Goal: Task Accomplishment & Management: Complete application form

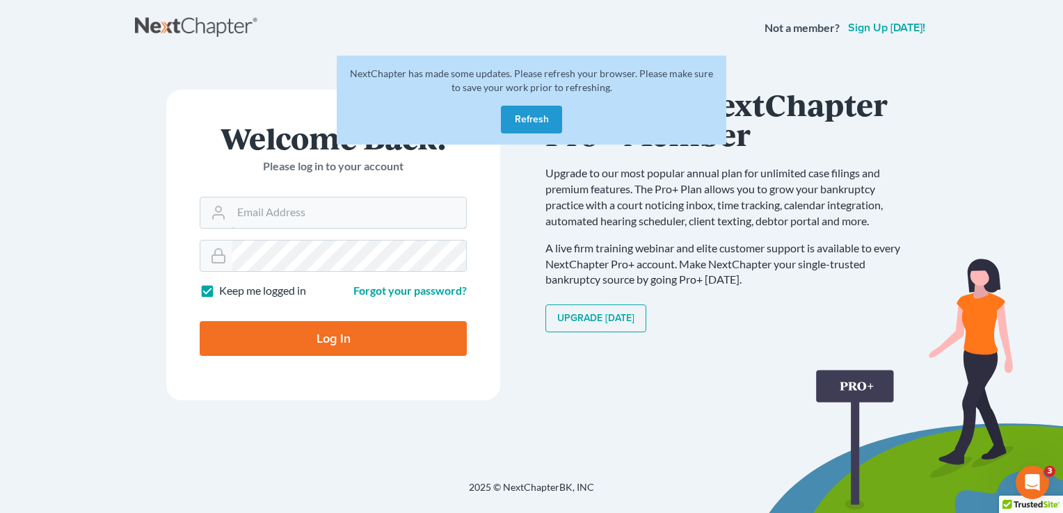
type input "kristi@littlelawofficeky.com"
click at [387, 330] on input "Log In" at bounding box center [333, 338] width 267 height 35
type input "Thinking..."
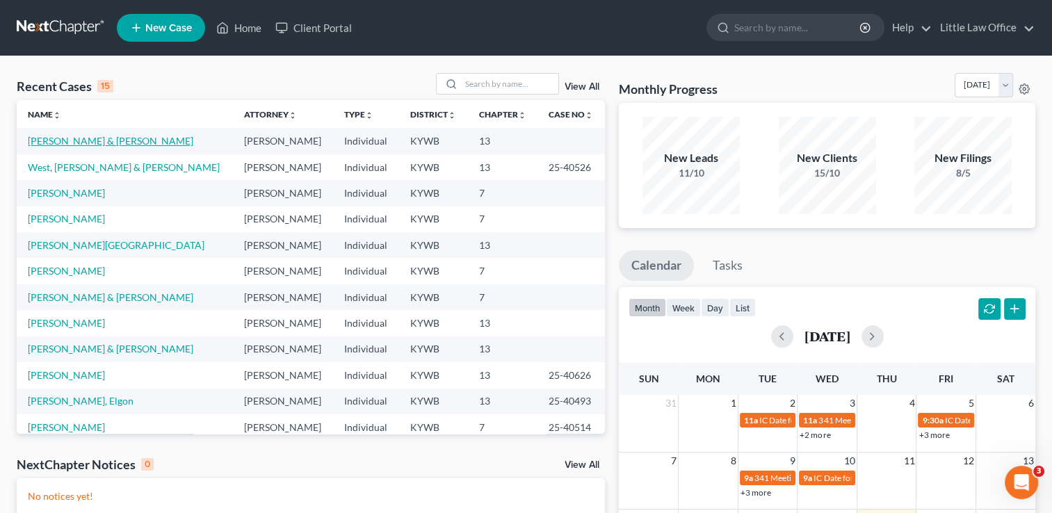
click at [70, 136] on link "[PERSON_NAME] & [PERSON_NAME]" at bounding box center [111, 141] width 166 height 12
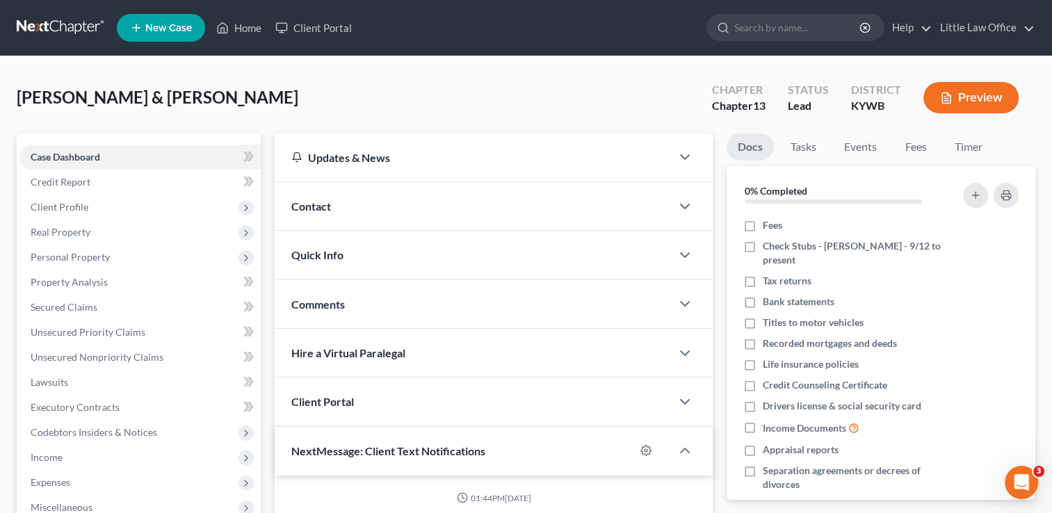
click at [336, 193] on div "Contact" at bounding box center [473, 206] width 396 height 48
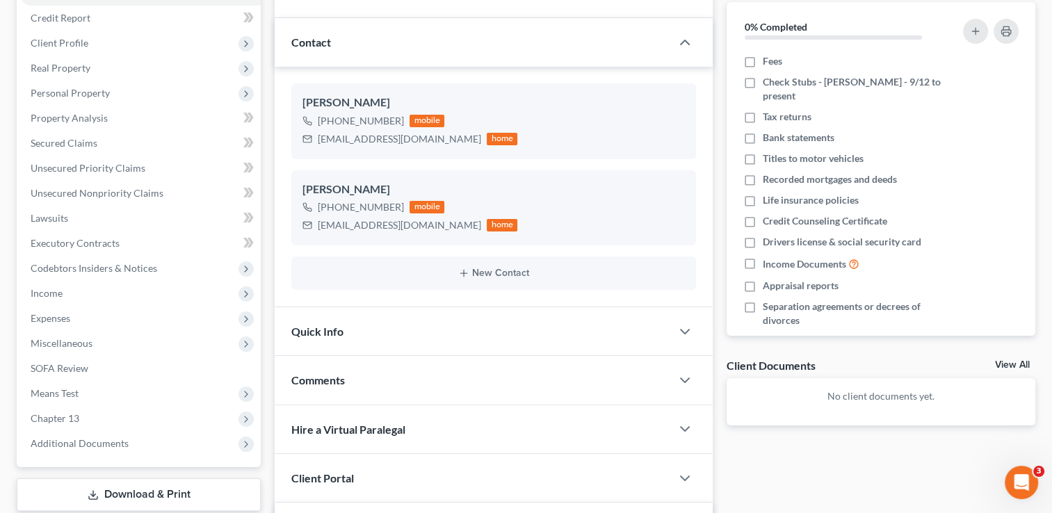
scroll to position [185, 0]
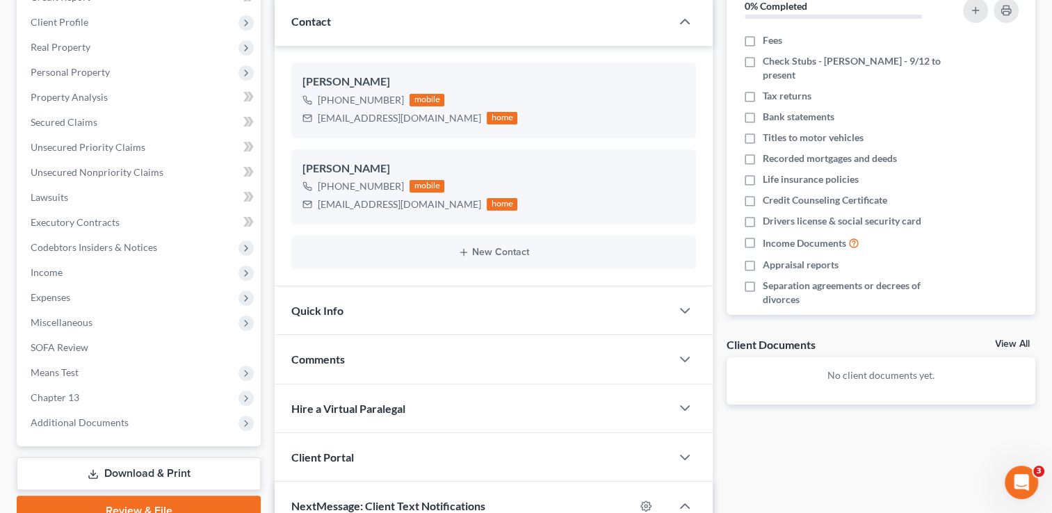
click at [523, 332] on div "Quick Info" at bounding box center [473, 311] width 396 height 48
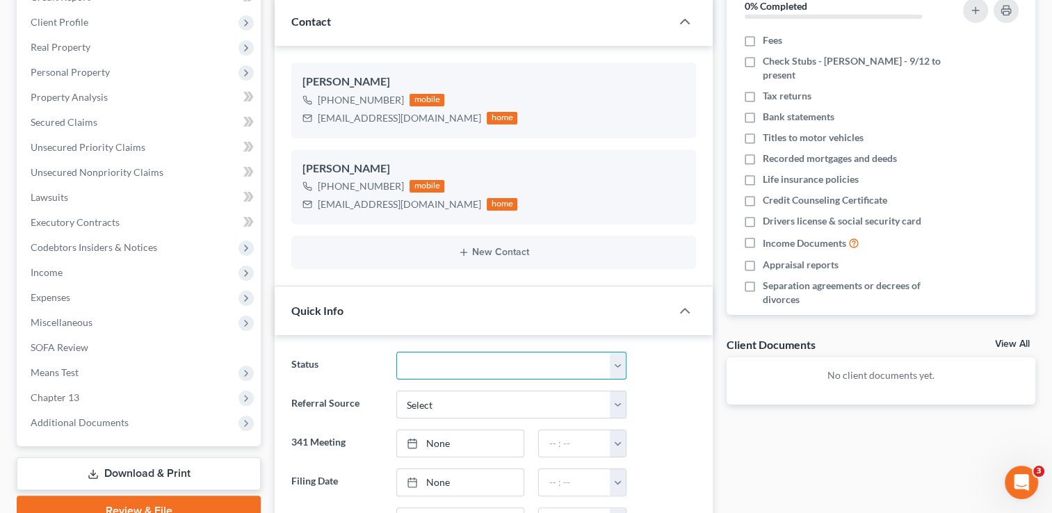
click at [510, 360] on select "Discharged Discharged & Reported Discharge Litigation Dismissal Notice Dismisse…" at bounding box center [511, 366] width 230 height 28
select select "9"
click at [396, 352] on select "Discharged Discharged & Reported Discharge Litigation Dismissal Notice Dismisse…" at bounding box center [511, 366] width 230 height 28
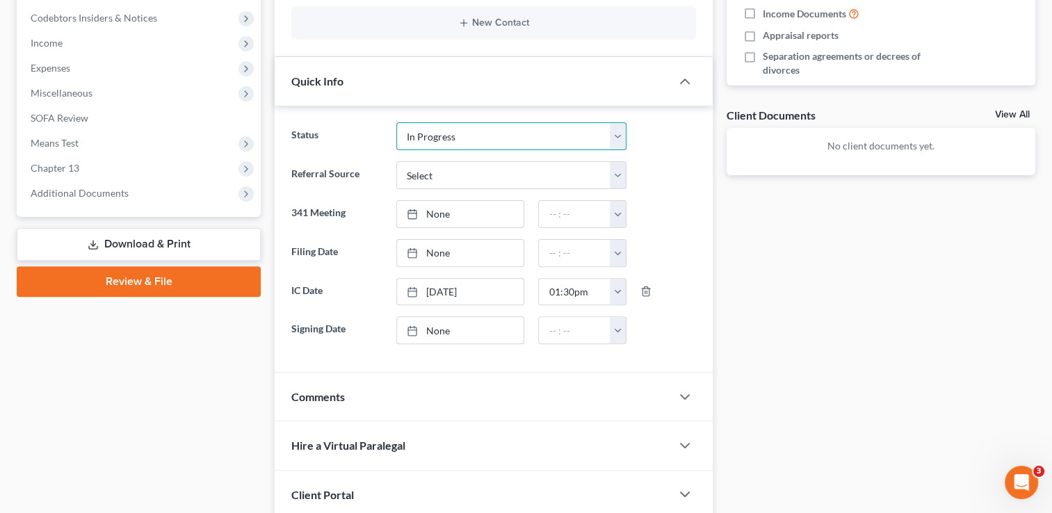
scroll to position [436, 0]
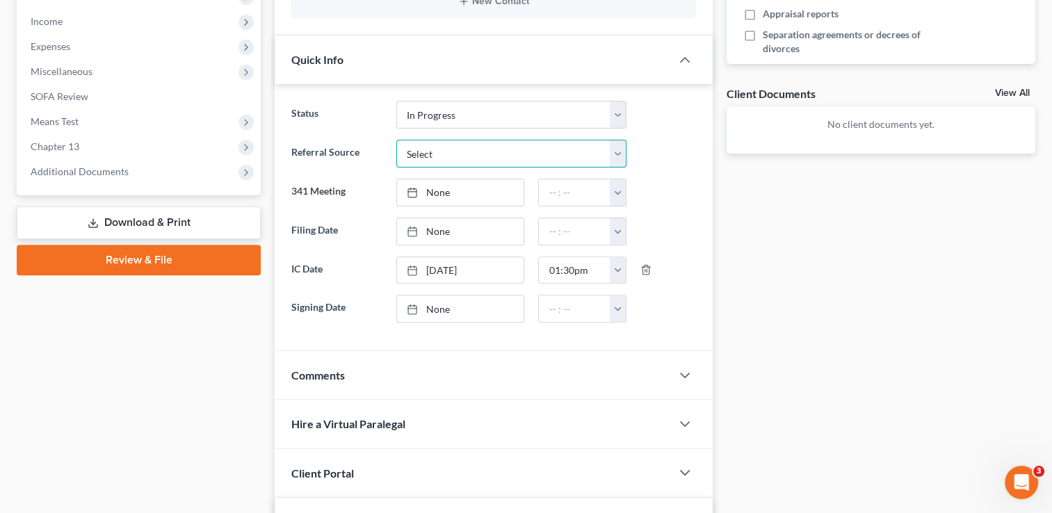
click at [620, 154] on select "Select Word Of Mouth Previous Clients Direct Mail Website Google Search Modern …" at bounding box center [511, 154] width 230 height 28
select select "4"
click at [396, 140] on select "Select Word Of Mouth Previous Clients Direct Mail Website Google Search Modern …" at bounding box center [511, 154] width 230 height 28
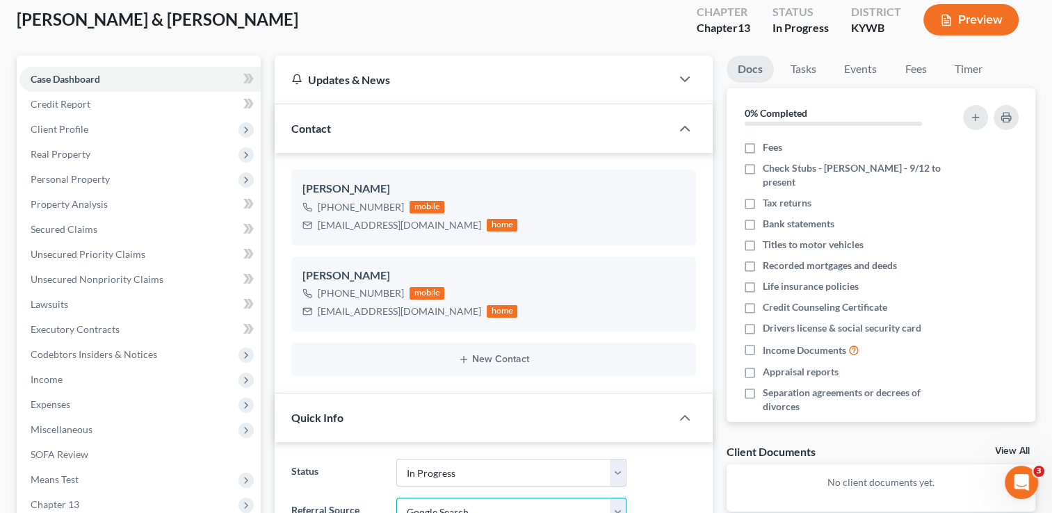
scroll to position [62, 0]
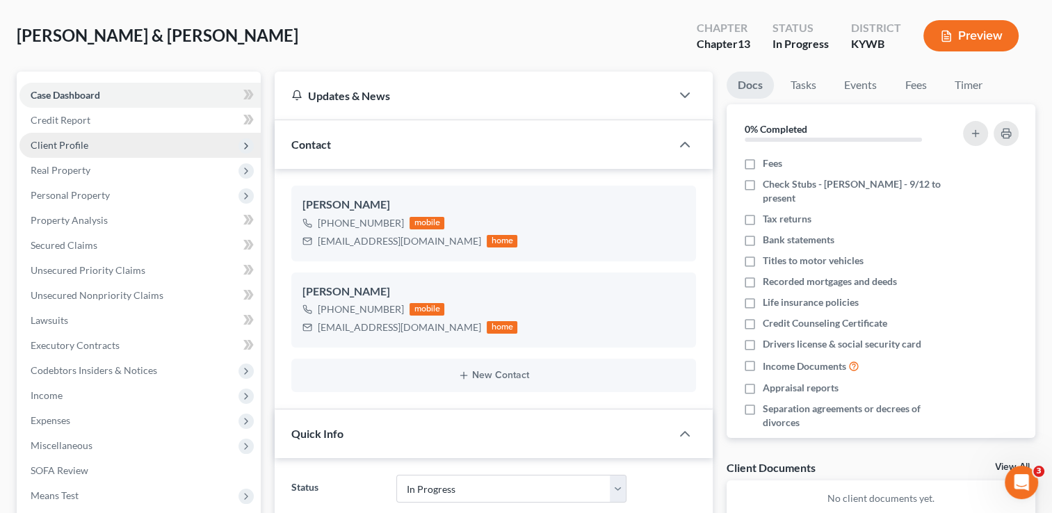
click at [93, 149] on span "Client Profile" at bounding box center [139, 145] width 241 height 25
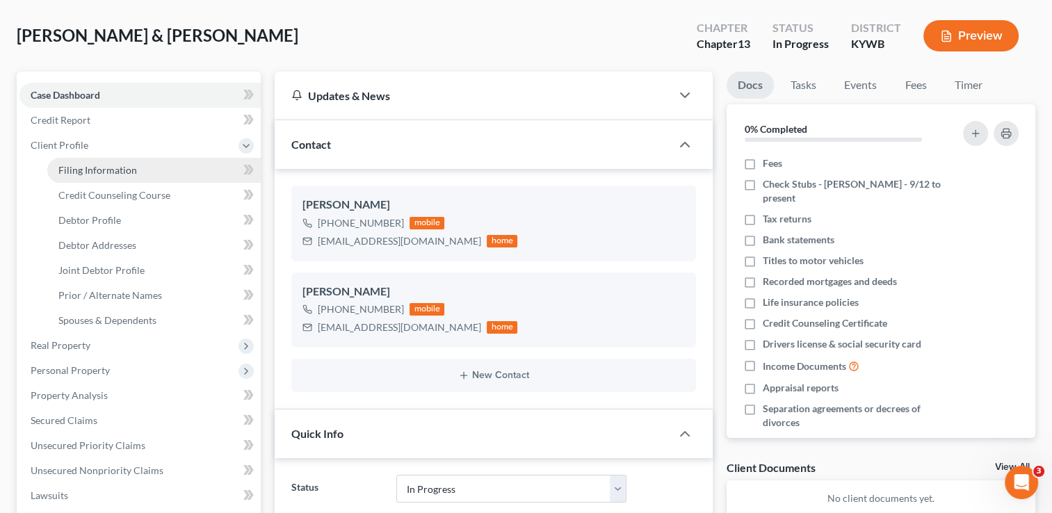
click at [98, 174] on span "Filing Information" at bounding box center [97, 170] width 79 height 12
select select "1"
select select "3"
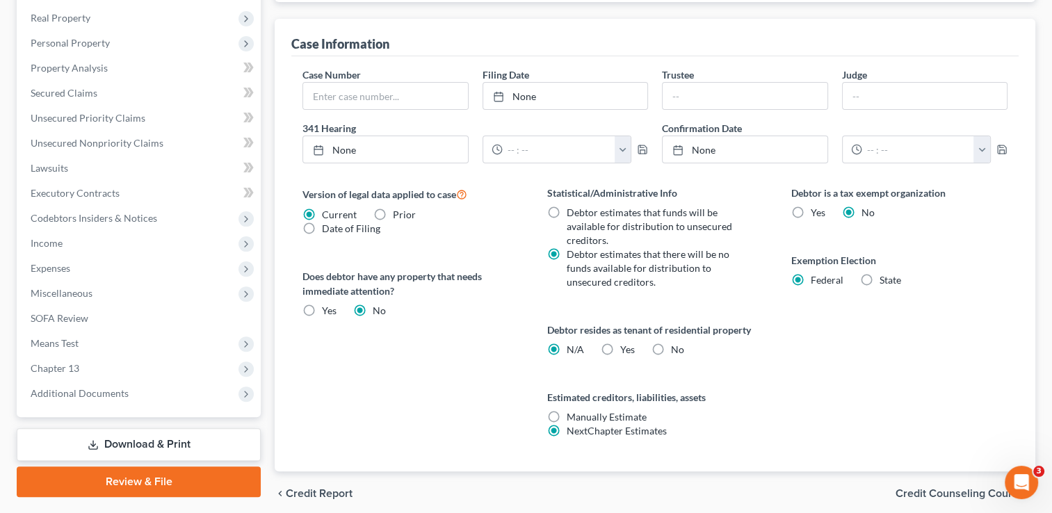
scroll to position [417, 0]
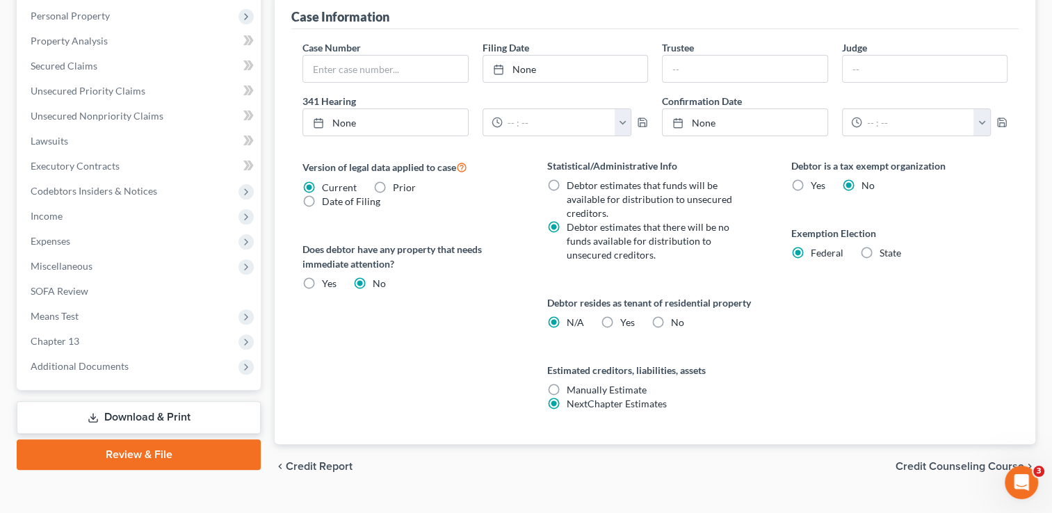
click at [949, 468] on span "Credit Counseling Course" at bounding box center [960, 466] width 129 height 11
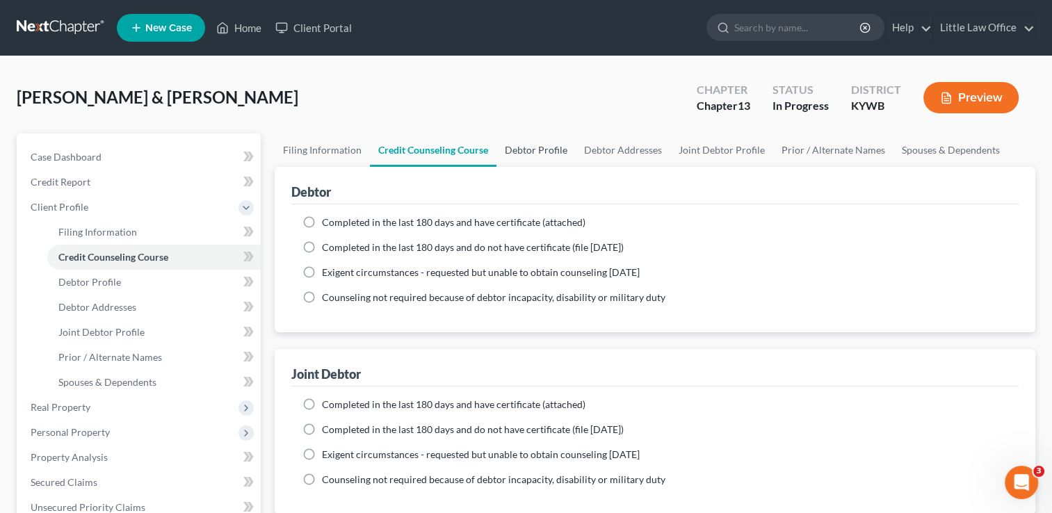
click at [527, 149] on link "Debtor Profile" at bounding box center [536, 150] width 79 height 33
select select "1"
select select "4"
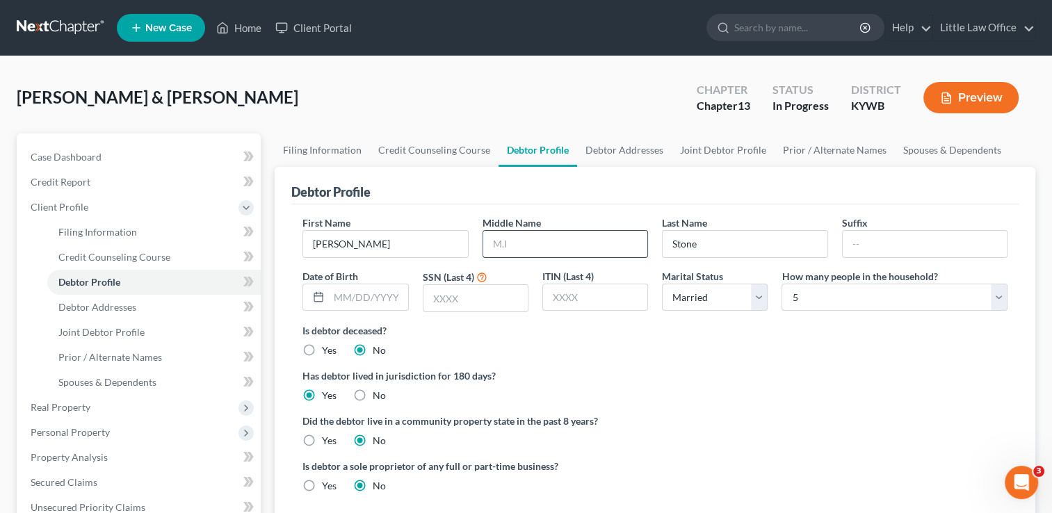
click at [534, 255] on input "text" at bounding box center [565, 244] width 164 height 26
type input "[PERSON_NAME]"
type input "[DATE]"
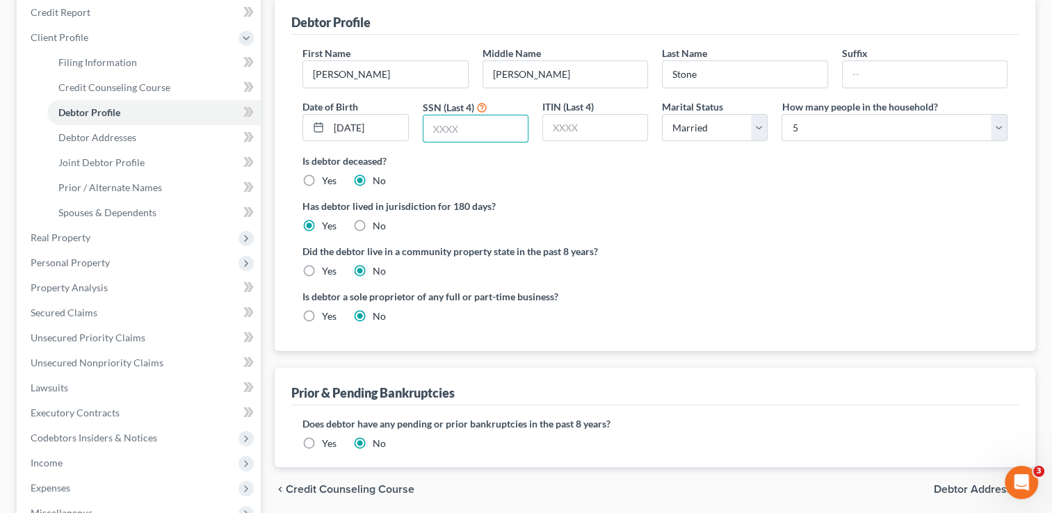
scroll to position [145, 0]
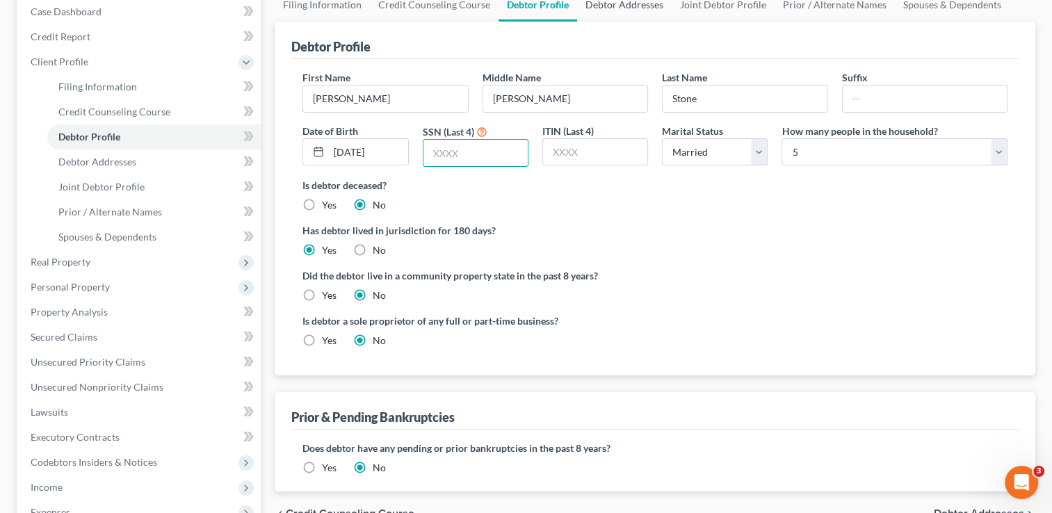
click at [623, 15] on link "Debtor Addresses" at bounding box center [624, 4] width 95 height 33
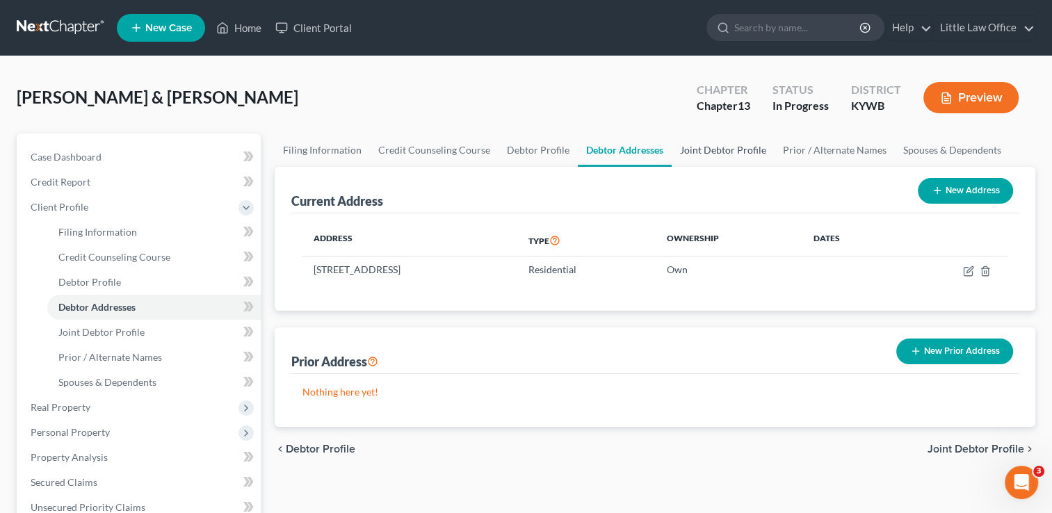
click at [721, 157] on link "Joint Debtor Profile" at bounding box center [723, 150] width 103 height 33
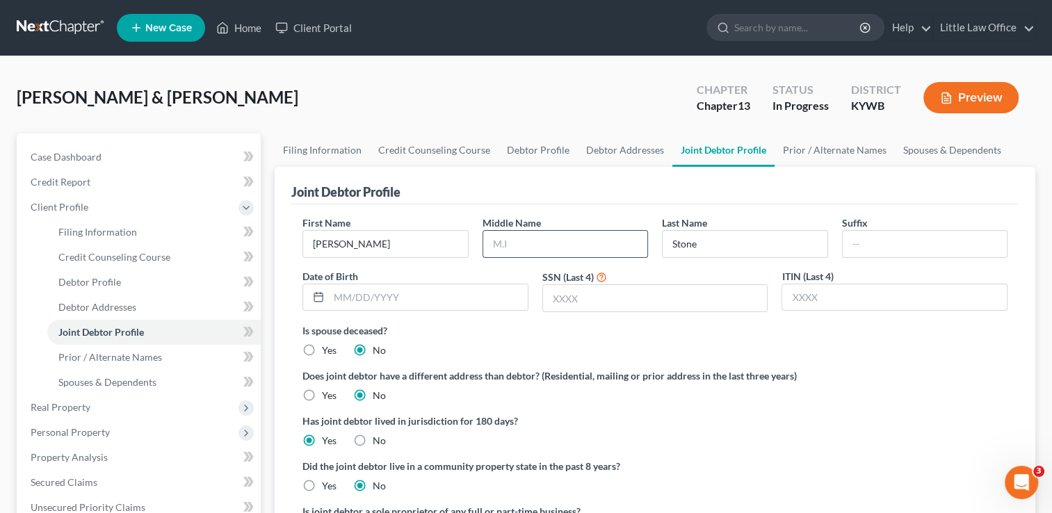
click at [545, 248] on input "text" at bounding box center [565, 244] width 164 height 26
type input "Lynn"
type input "05/28/1987"
type input "2357"
click at [832, 142] on link "Prior / Alternate Names" at bounding box center [835, 150] width 120 height 33
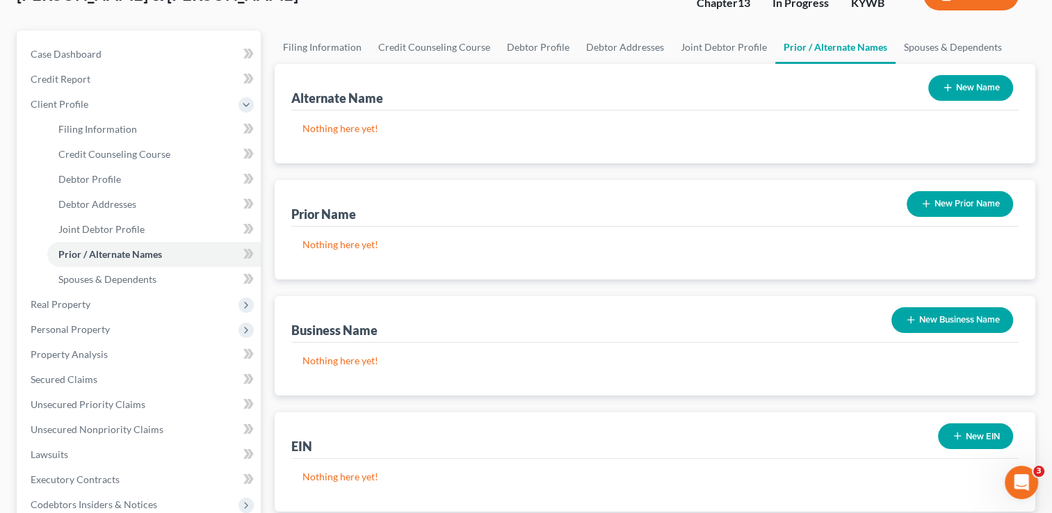
scroll to position [114, 0]
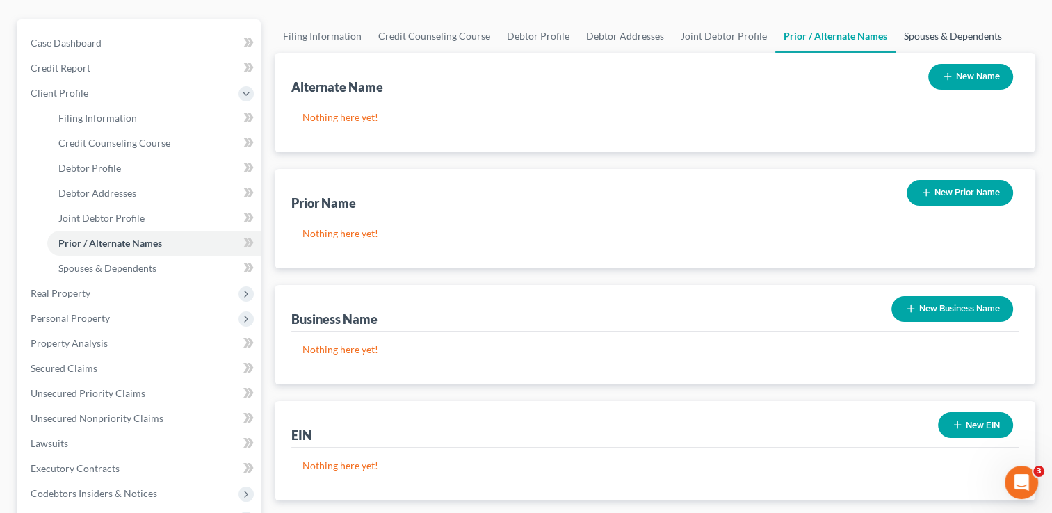
click at [951, 29] on link "Spouses & Dependents" at bounding box center [953, 35] width 115 height 33
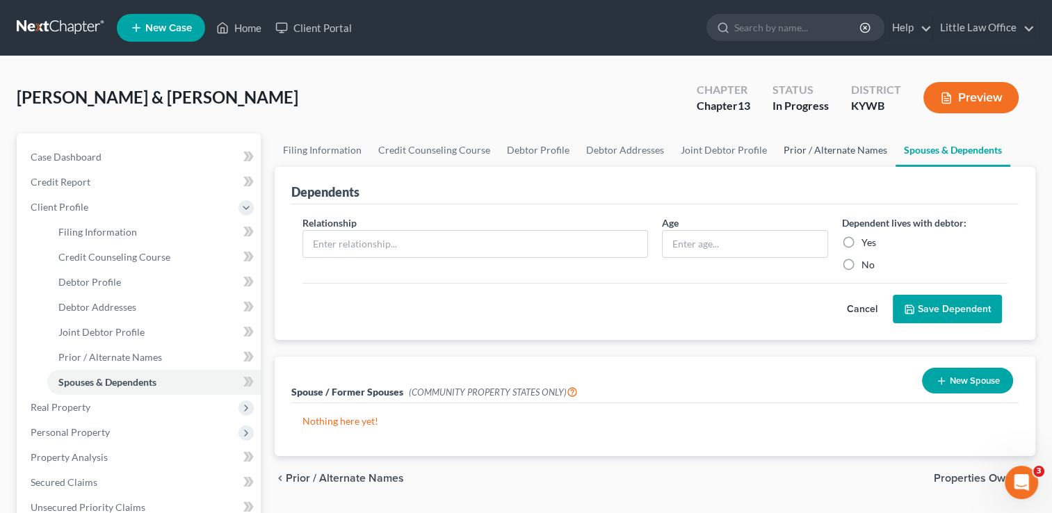
click at [804, 149] on link "Prior / Alternate Names" at bounding box center [836, 150] width 120 height 33
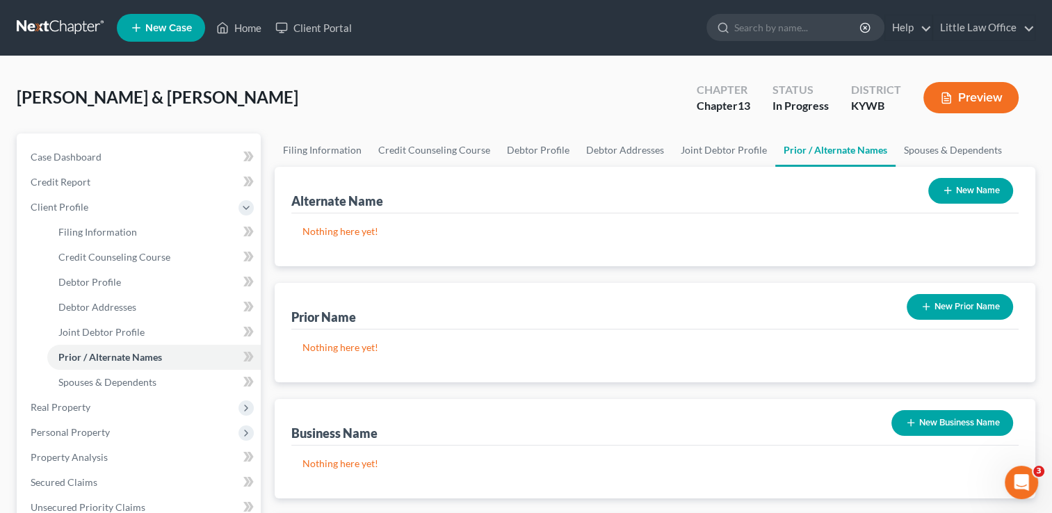
click at [941, 311] on button "New Prior Name" at bounding box center [960, 307] width 106 height 26
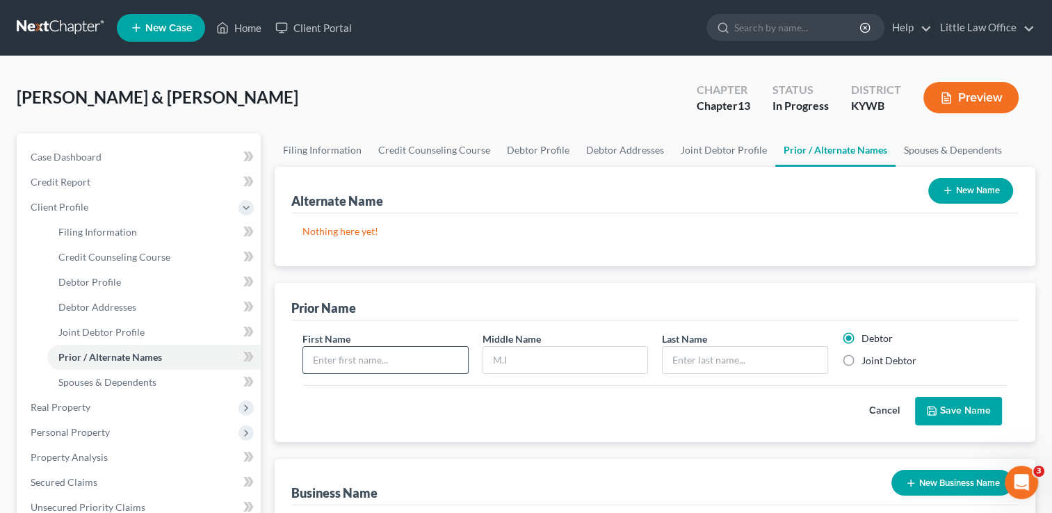
click at [365, 362] on input "text" at bounding box center [385, 360] width 164 height 26
type input "Amanda"
type input "Lynn"
type input "a"
type input "Payton"
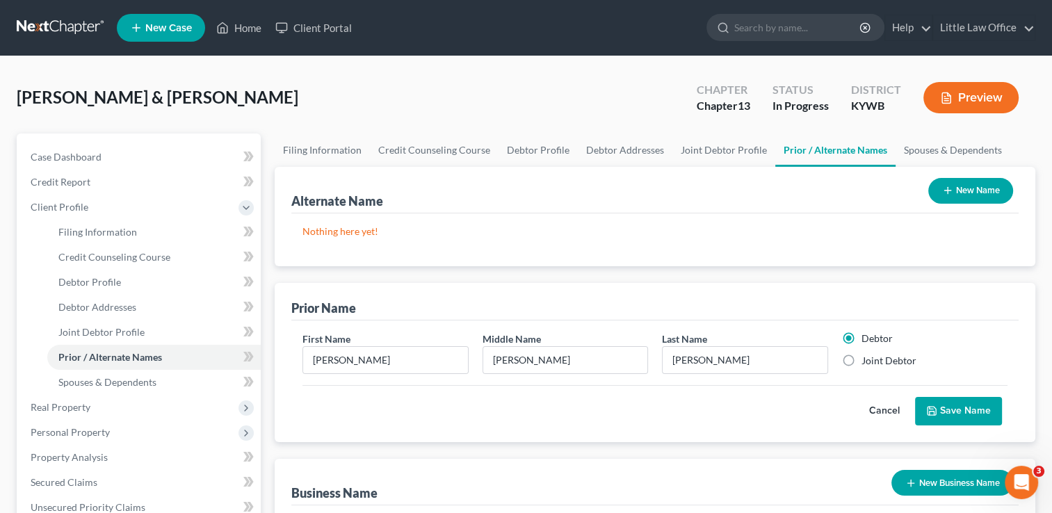
click at [899, 364] on label "Joint Debtor" at bounding box center [889, 361] width 55 height 14
click at [876, 363] on input "Joint Debtor" at bounding box center [871, 358] width 9 height 9
radio input "true"
radio input "false"
click at [945, 424] on div "First Name Amanda Middle Name Lynn Last Name * Payton Debtor Joint Debtor Cance…" at bounding box center [655, 382] width 728 height 122
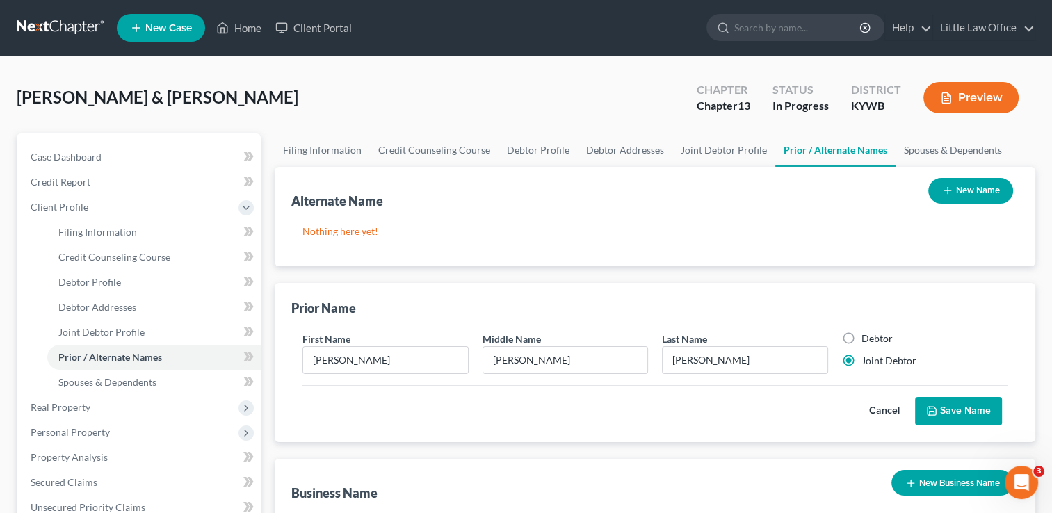
click at [946, 414] on button "Save Name" at bounding box center [958, 411] width 87 height 29
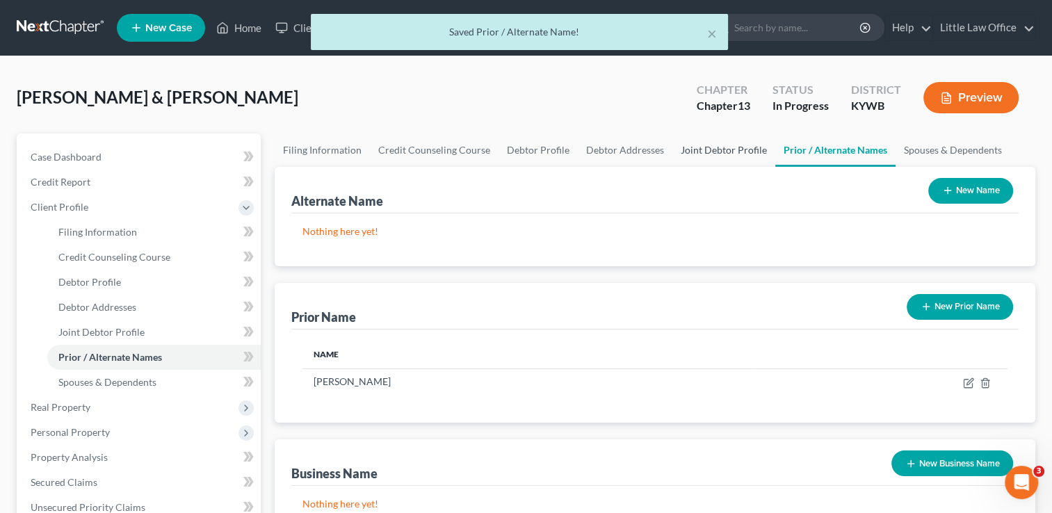
click at [717, 154] on link "Joint Debtor Profile" at bounding box center [724, 150] width 103 height 33
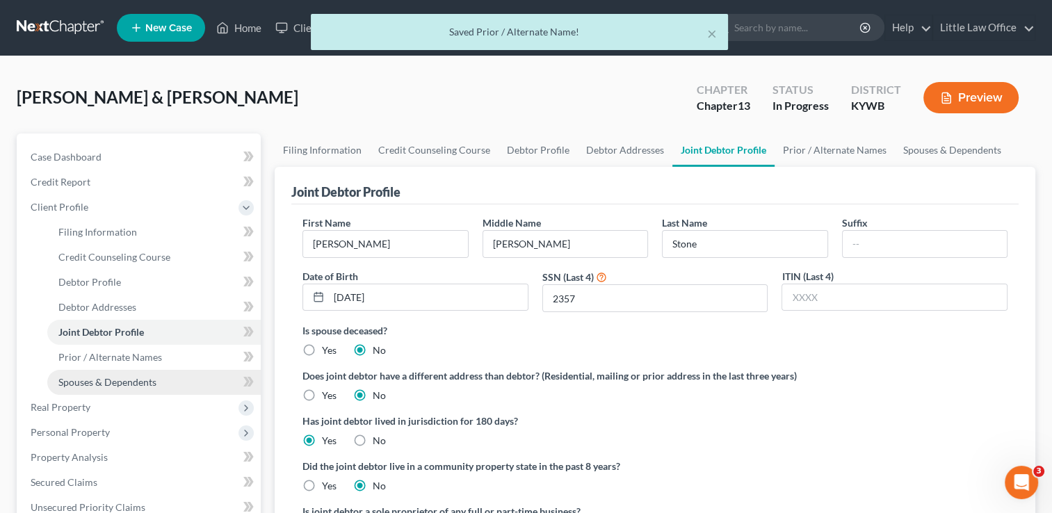
click at [129, 383] on span "Spouses & Dependents" at bounding box center [107, 382] width 98 height 12
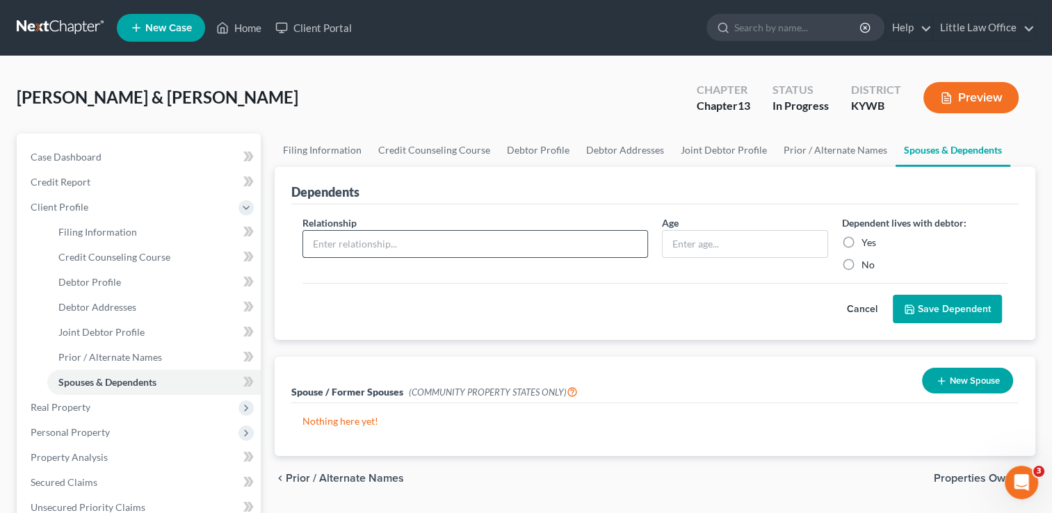
click at [358, 244] on input "text" at bounding box center [475, 244] width 344 height 26
type input "Son"
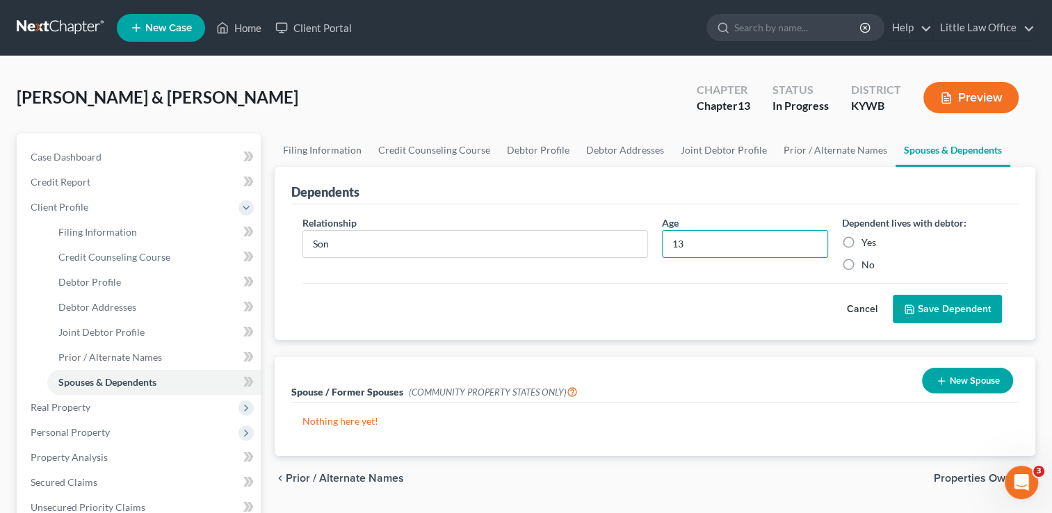
type input "13"
click at [870, 239] on label "Yes" at bounding box center [869, 243] width 15 height 14
click at [870, 239] on input "Yes" at bounding box center [871, 240] width 9 height 9
radio input "true"
click at [907, 301] on button "Save Dependent" at bounding box center [947, 309] width 109 height 29
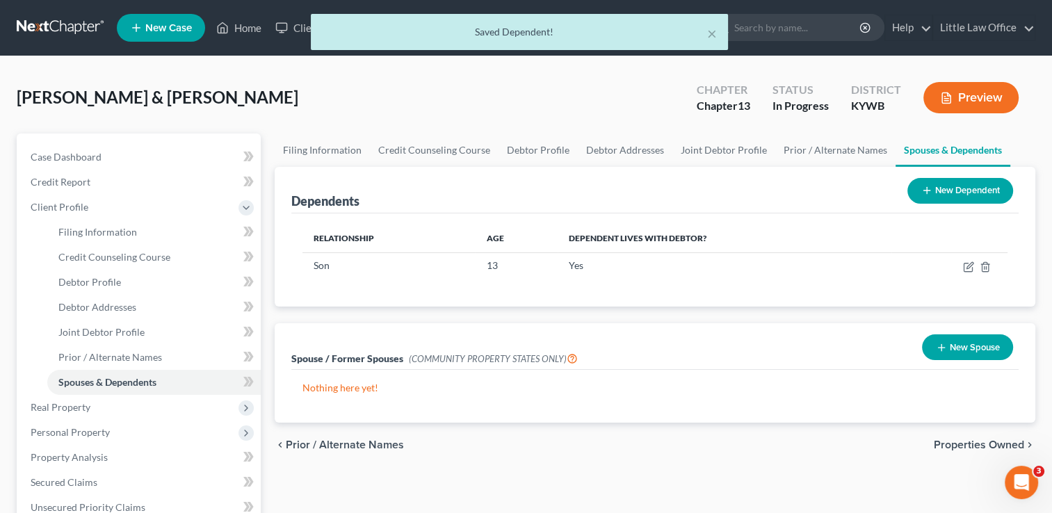
click at [977, 202] on button "New Dependent" at bounding box center [961, 191] width 106 height 26
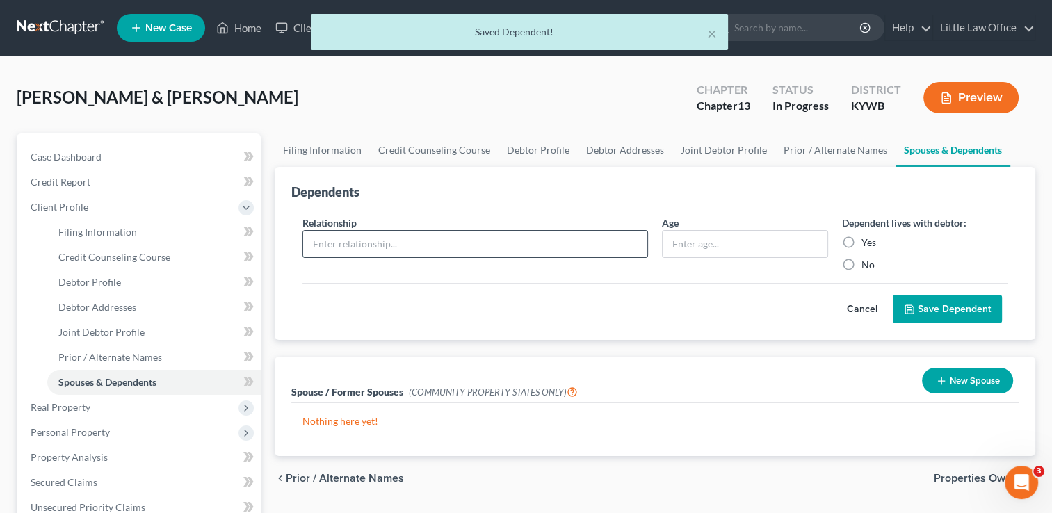
click at [442, 232] on input "text" at bounding box center [475, 244] width 344 height 26
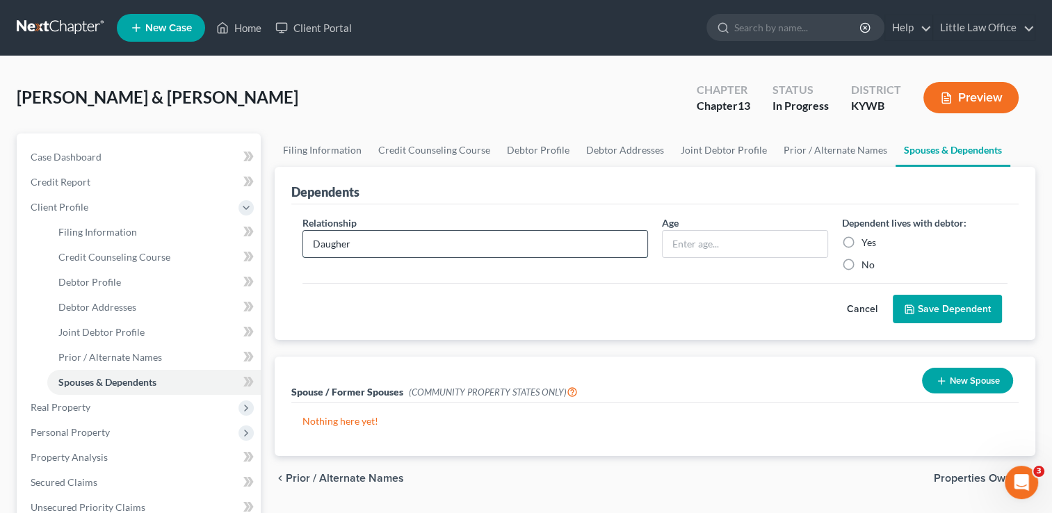
type input "Daugher"
type input "10"
click at [866, 238] on label "Yes" at bounding box center [869, 243] width 15 height 14
click at [867, 238] on input "Yes" at bounding box center [871, 240] width 9 height 9
radio input "true"
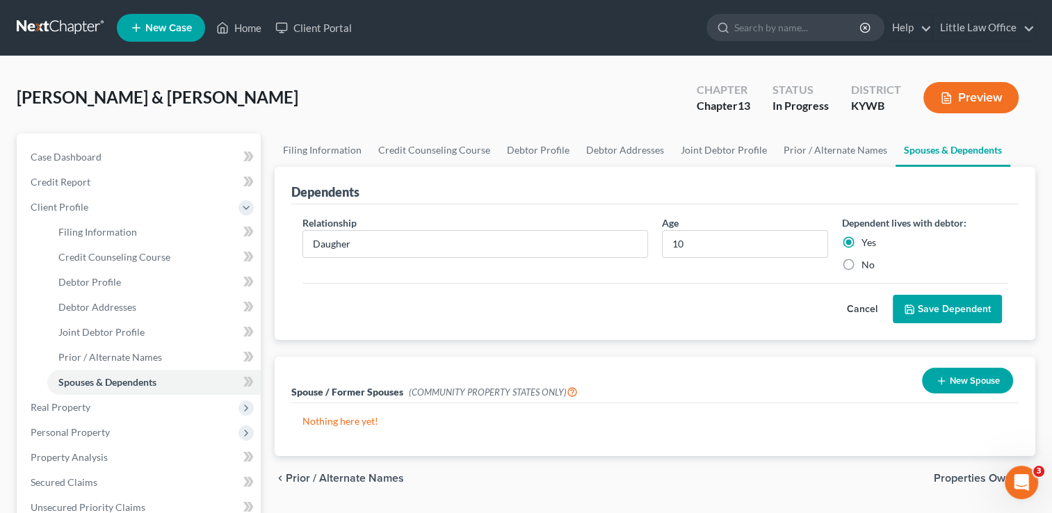
click at [918, 296] on button "Save Dependent" at bounding box center [947, 309] width 109 height 29
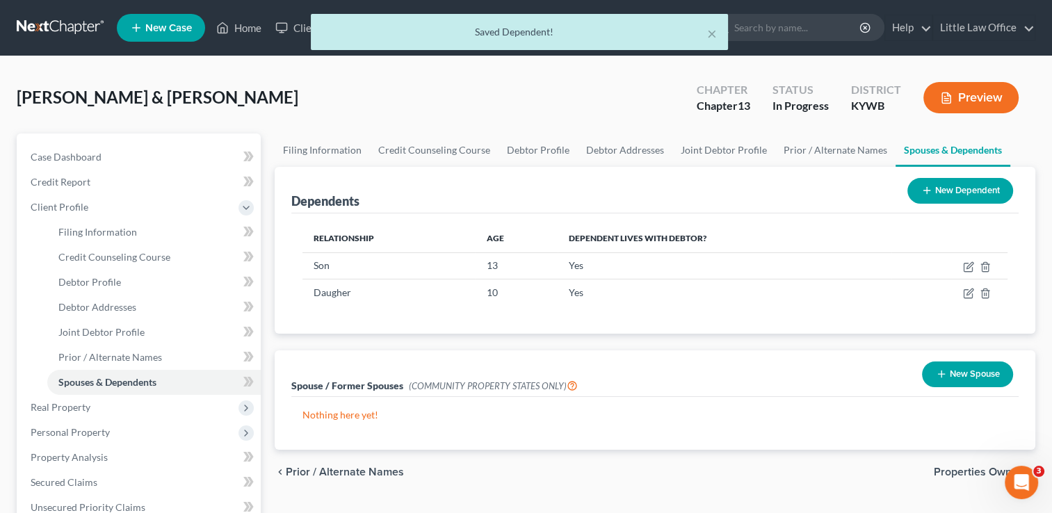
click at [971, 188] on button "New Dependent" at bounding box center [961, 191] width 106 height 26
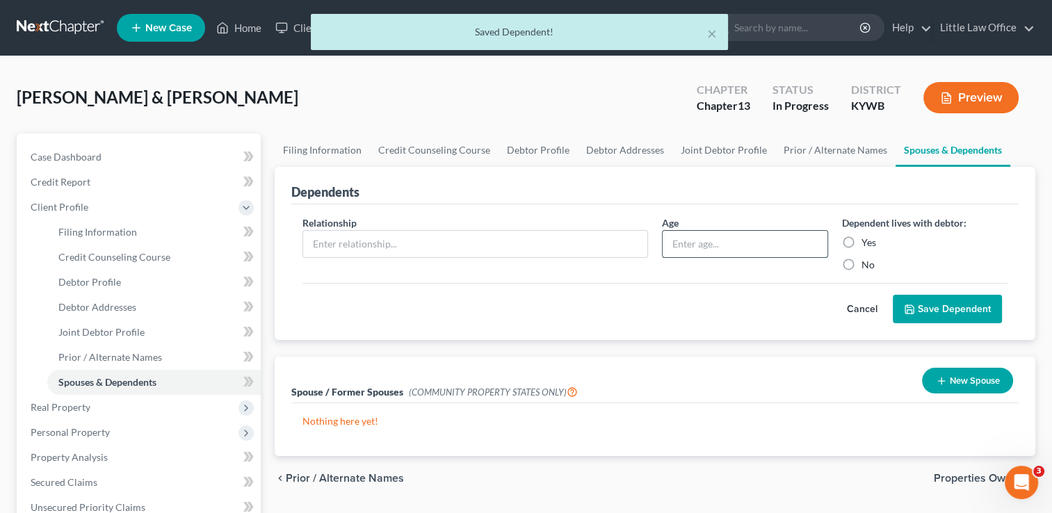
click at [703, 248] on input "text" at bounding box center [745, 244] width 164 height 26
type input "6"
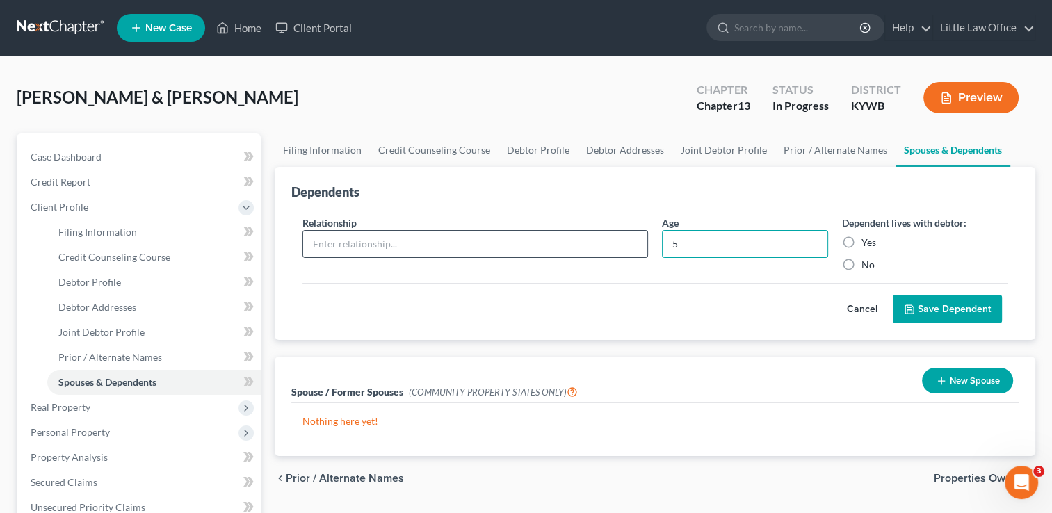
type input "5"
click at [615, 252] on input "text" at bounding box center [475, 244] width 344 height 26
type input "Son"
click at [862, 241] on label "Yes" at bounding box center [869, 243] width 15 height 14
click at [867, 241] on input "Yes" at bounding box center [871, 240] width 9 height 9
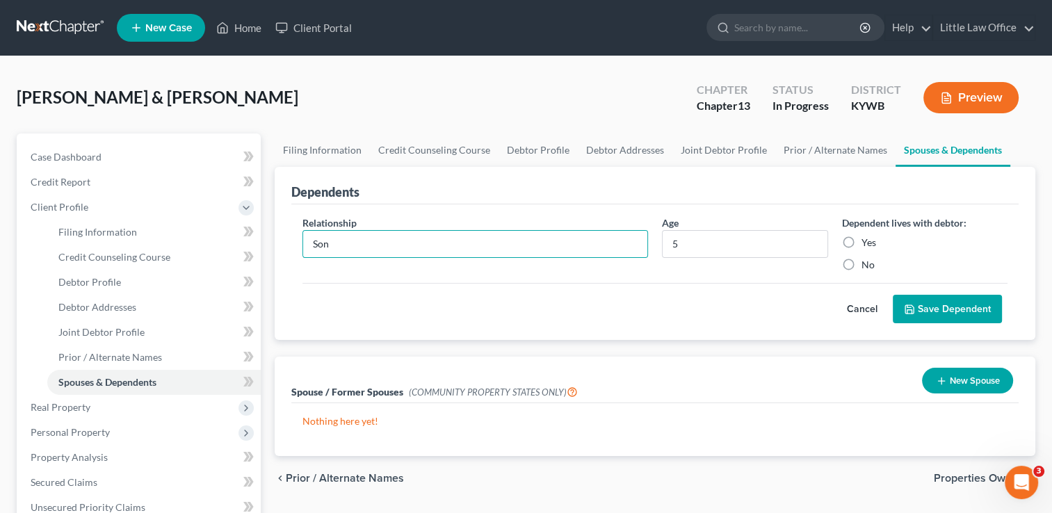
radio input "true"
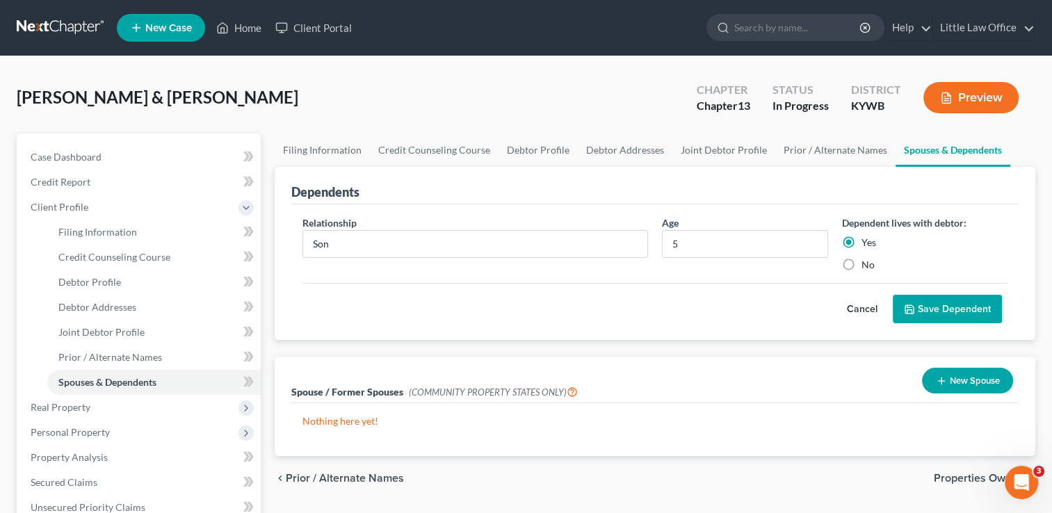
click at [955, 319] on button "Save Dependent" at bounding box center [947, 309] width 109 height 29
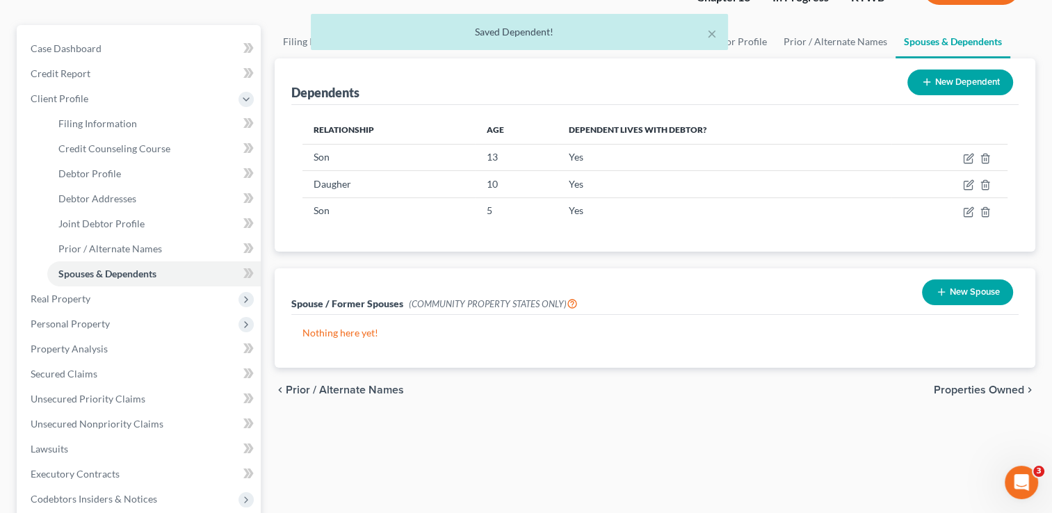
scroll to position [131, 0]
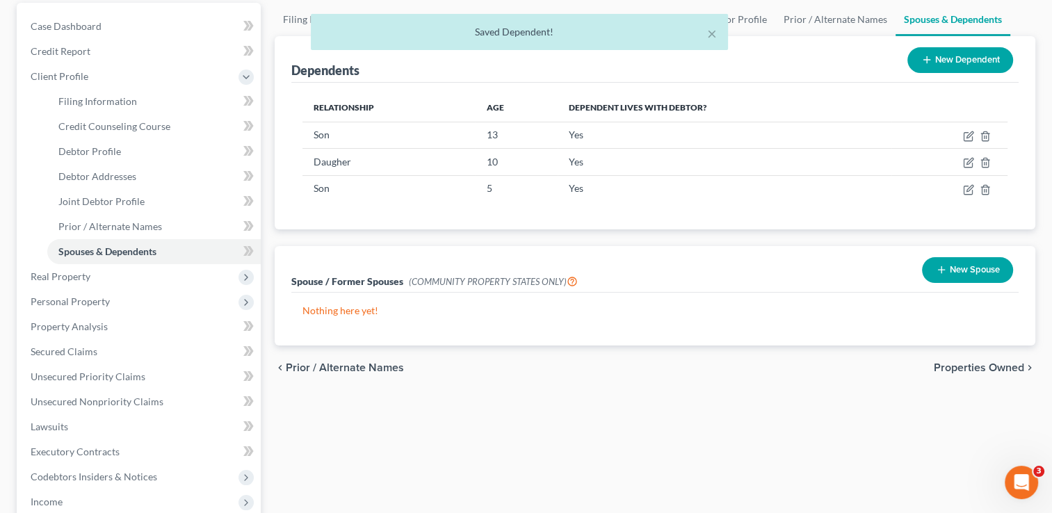
click at [1004, 371] on span "Properties Owned" at bounding box center [979, 367] width 90 height 11
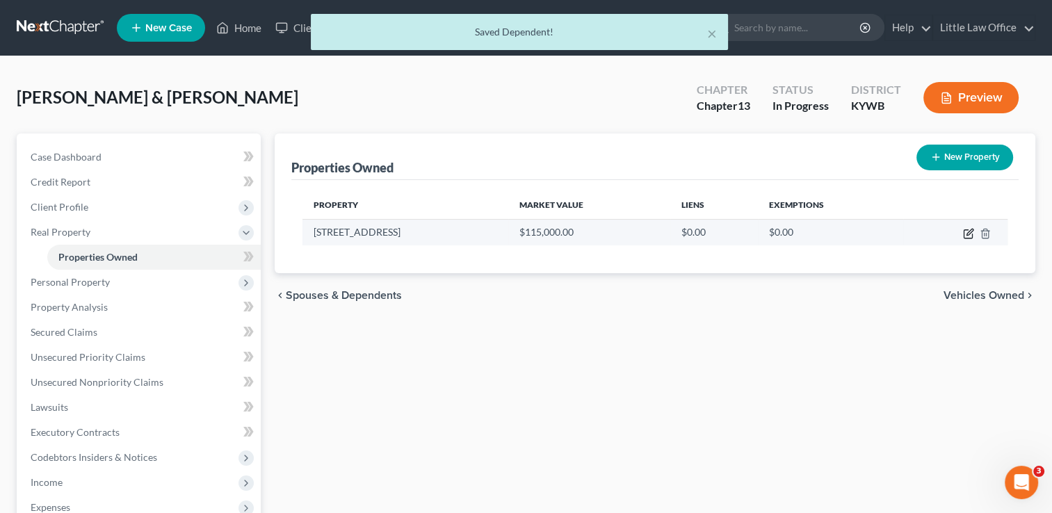
click at [966, 238] on icon "button" at bounding box center [968, 233] width 11 height 11
select select "18"
select select "0"
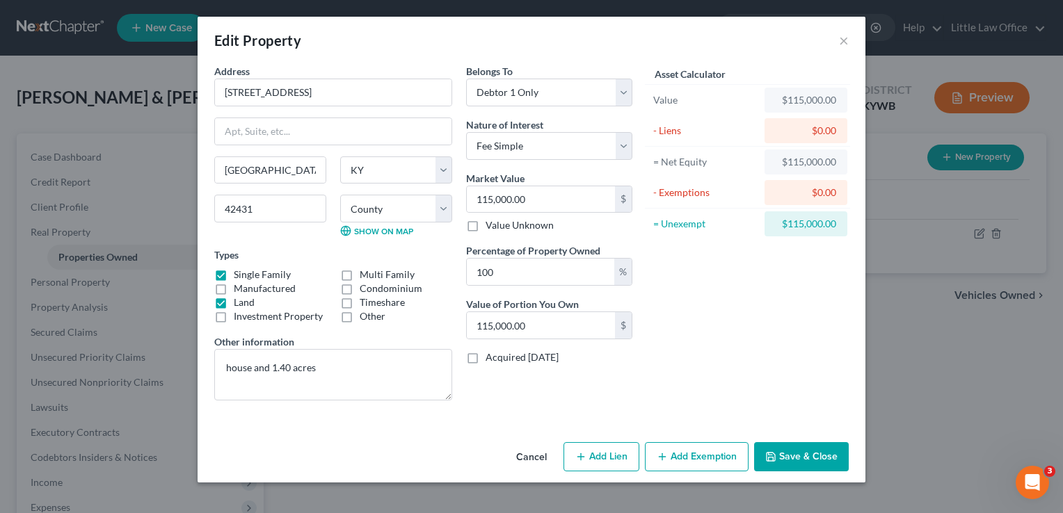
click at [586, 460] on icon "button" at bounding box center [580, 456] width 11 height 11
select select "0"
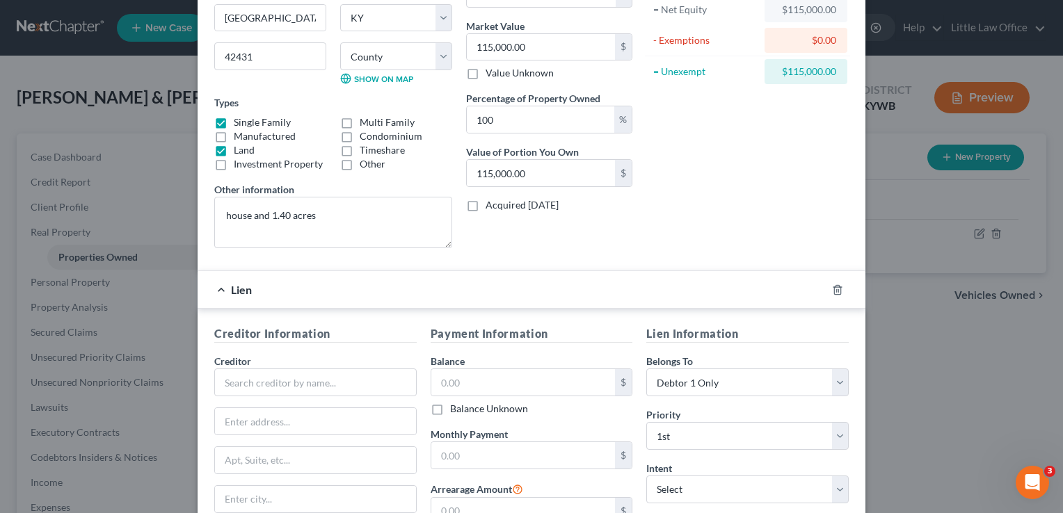
scroll to position [240, 0]
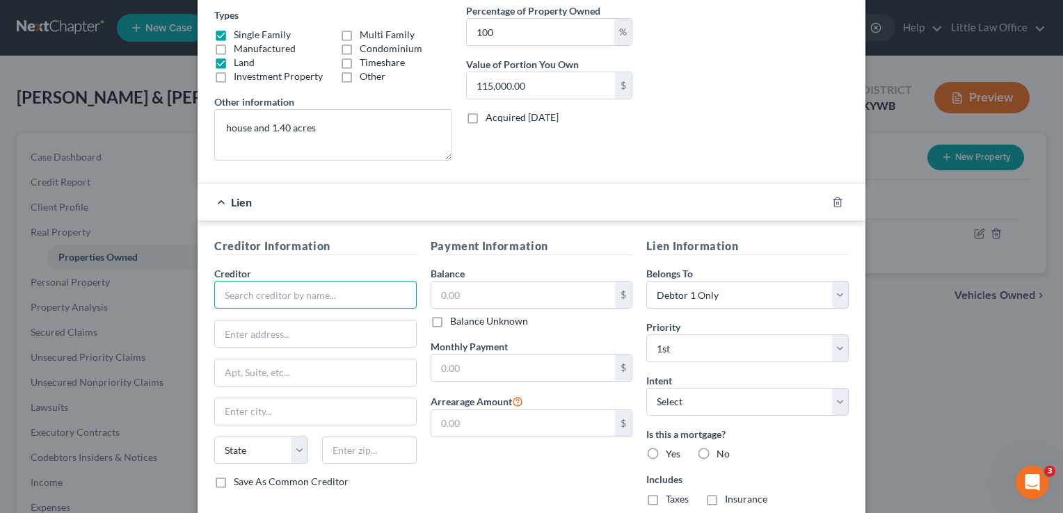
click at [365, 282] on input "text" at bounding box center [315, 295] width 202 height 28
type input "[PERSON_NAME]"
click at [774, 402] on select "Select Surrender Redeem Reaffirm Avoid Other" at bounding box center [747, 402] width 202 height 28
select select "2"
click at [646, 388] on select "Select Surrender Redeem Reaffirm Avoid Other" at bounding box center [747, 402] width 202 height 28
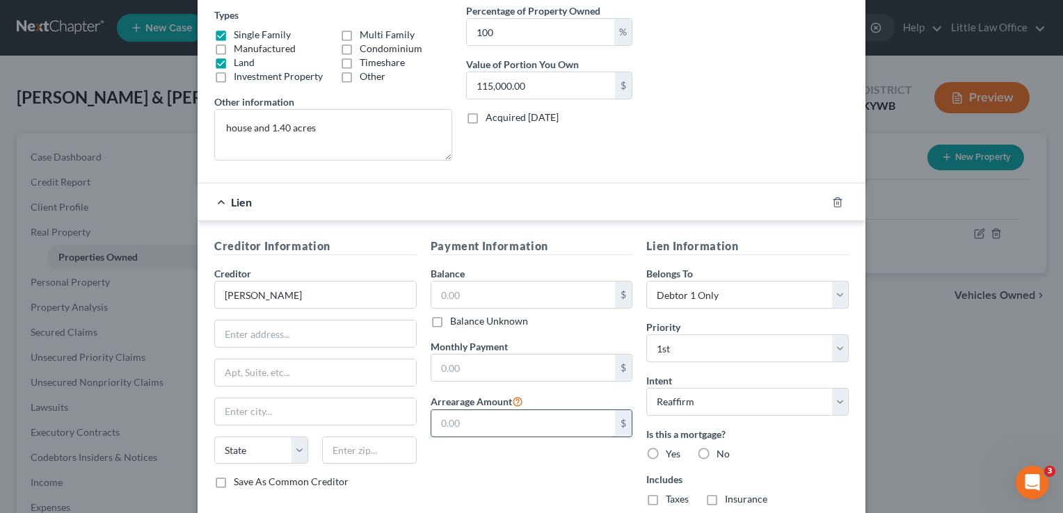
click at [572, 423] on input "text" at bounding box center [523, 423] width 184 height 26
type input "5"
type input "6,120"
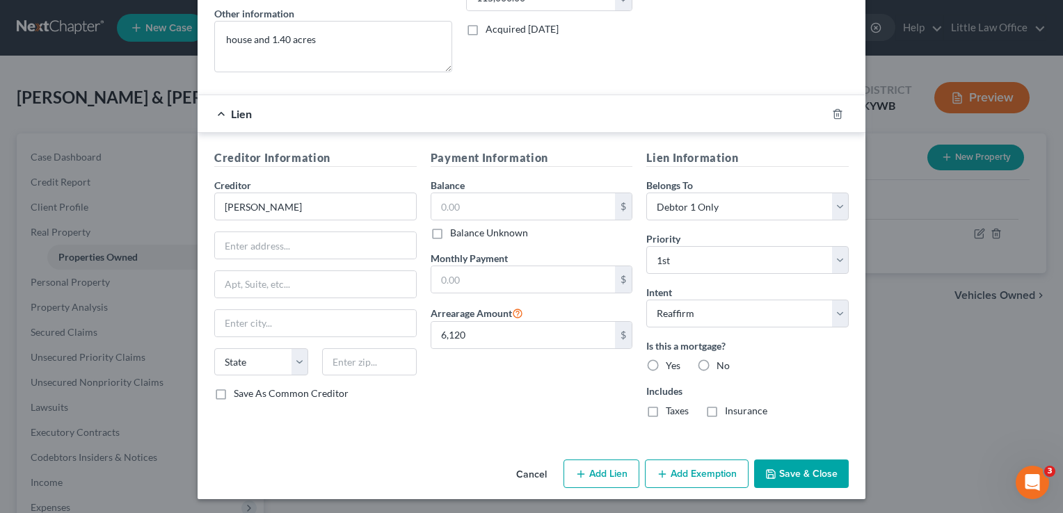
click at [666, 362] on label "Yes" at bounding box center [673, 366] width 15 height 14
click at [671, 362] on input "Yes" at bounding box center [675, 363] width 9 height 9
radio input "true"
click at [776, 474] on button "Save & Close" at bounding box center [801, 474] width 95 height 29
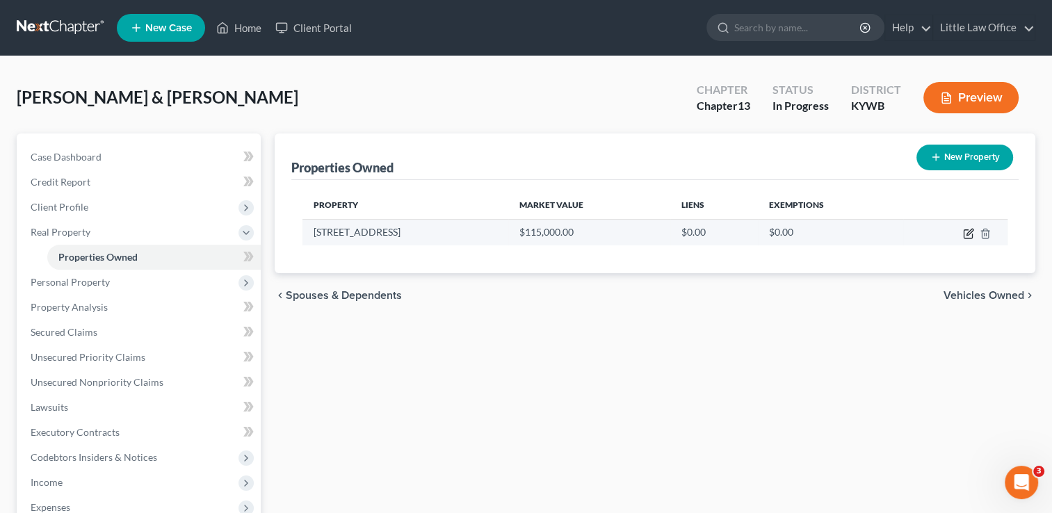
click at [973, 238] on icon "button" at bounding box center [968, 233] width 11 height 11
select select "18"
select select "53"
select select "0"
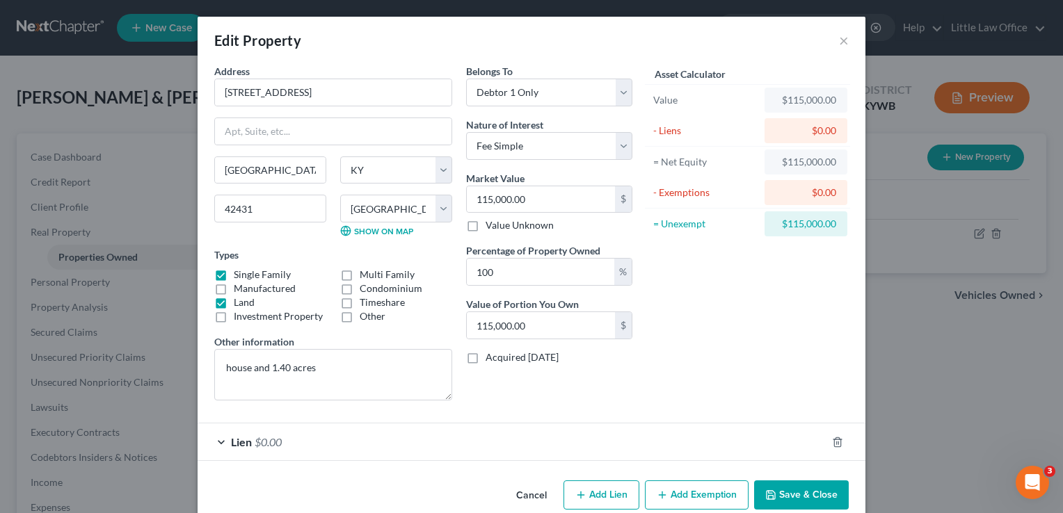
click at [800, 510] on div "Cancel Add Lien Add Lease Add Exemption Save & Close" at bounding box center [532, 498] width 668 height 46
click at [801, 502] on button "Save & Close" at bounding box center [801, 495] width 95 height 29
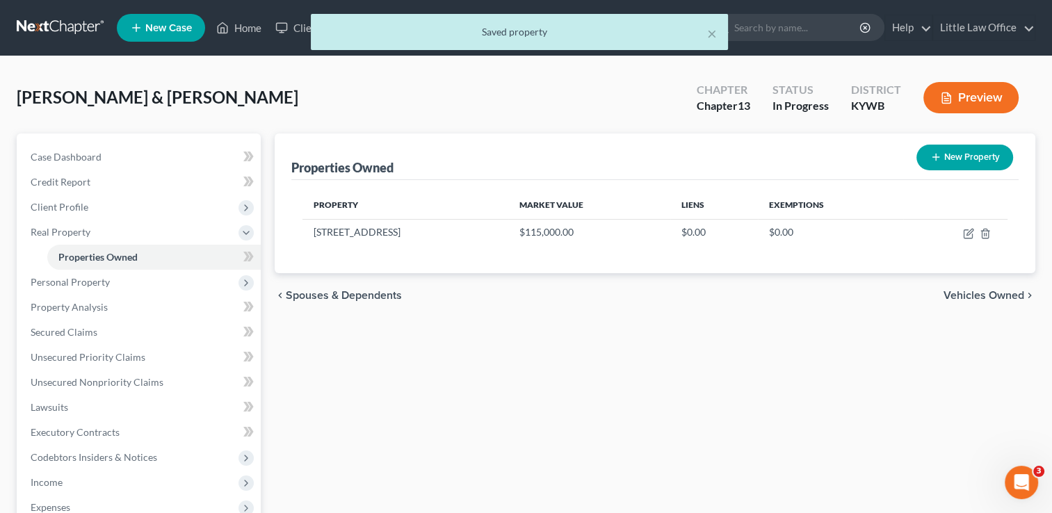
click at [984, 298] on span "Vehicles Owned" at bounding box center [984, 295] width 81 height 11
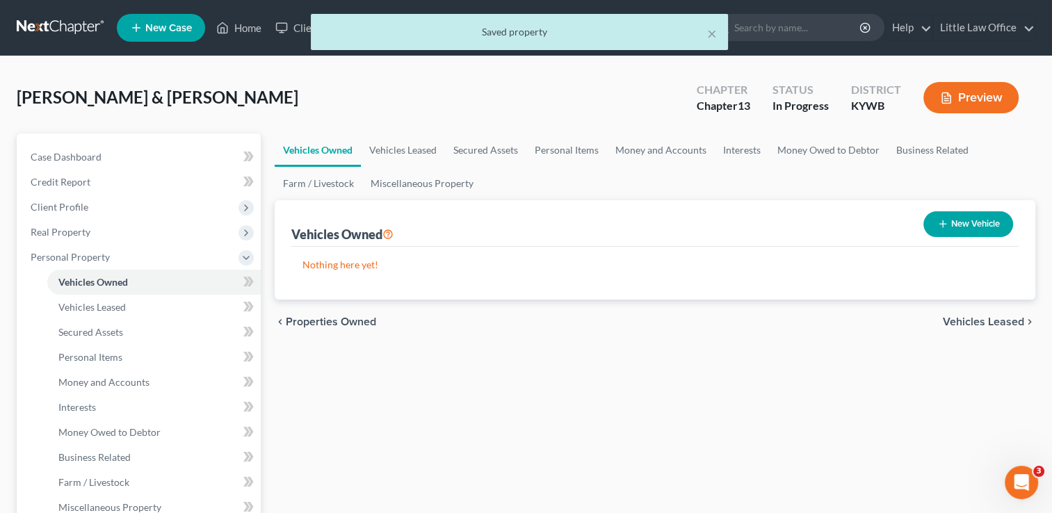
click at [976, 225] on button "New Vehicle" at bounding box center [969, 224] width 90 height 26
select select "0"
select select "2"
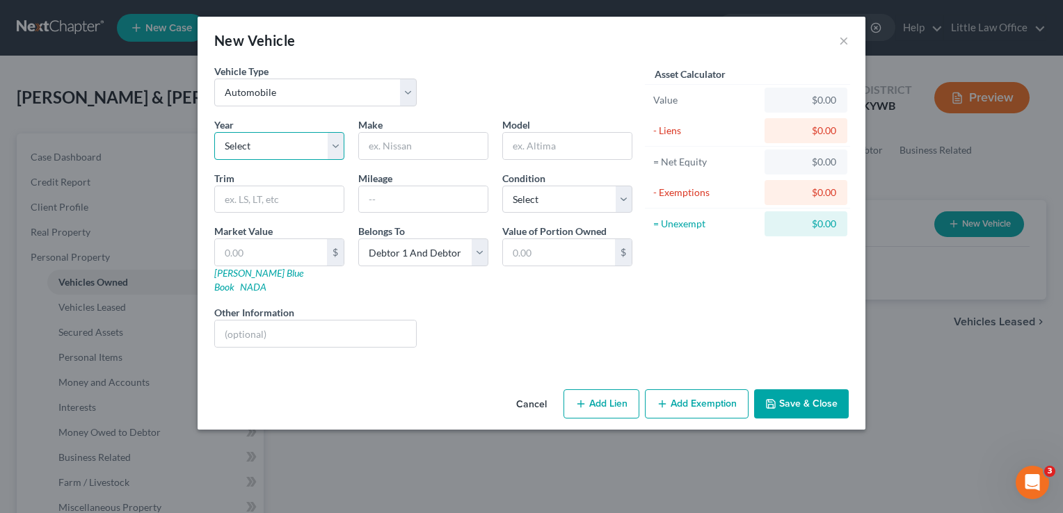
click at [262, 153] on select "Select 2026 2025 2024 2023 2022 2021 2020 2019 2018 2017 2016 2015 2014 2013 20…" at bounding box center [279, 146] width 130 height 28
select select "8"
click at [214, 132] on select "Select 2026 2025 2024 2023 2022 2021 2020 2019 2018 2017 2016 2015 2014 2013 20…" at bounding box center [279, 146] width 130 height 28
type input "Dodge"
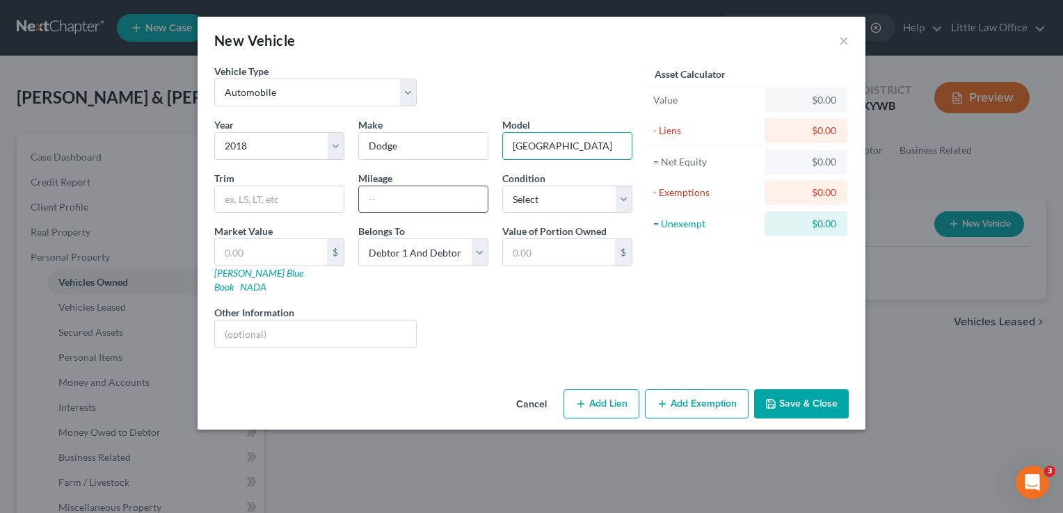
type input "Durango"
click at [383, 203] on input "text" at bounding box center [423, 199] width 129 height 26
type input "167,000"
select select "2"
click at [454, 257] on select "Select Debtor 1 Only Debtor 2 Only Debtor 1 And Debtor 2 Only At Least One Of T…" at bounding box center [423, 253] width 130 height 28
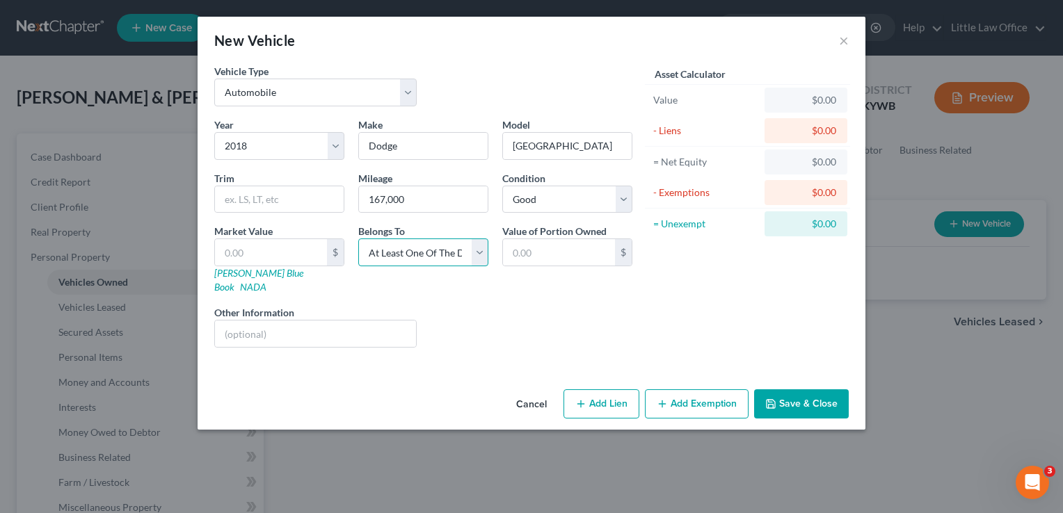
select select "1"
click at [358, 239] on select "Select Debtor 1 Only Debtor 2 Only Debtor 1 And Debtor 2 Only At Least One Of T…" at bounding box center [423, 253] width 130 height 28
click at [612, 393] on button "Add Lien" at bounding box center [601, 404] width 76 height 29
select select "1"
select select "0"
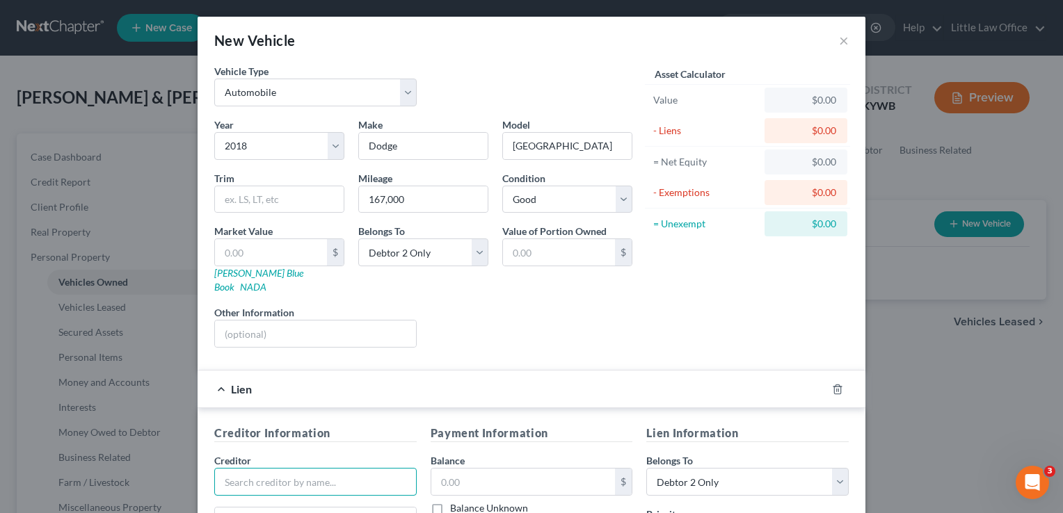
click at [262, 468] on input "text" at bounding box center [315, 482] width 202 height 28
type input "Heritage FCU"
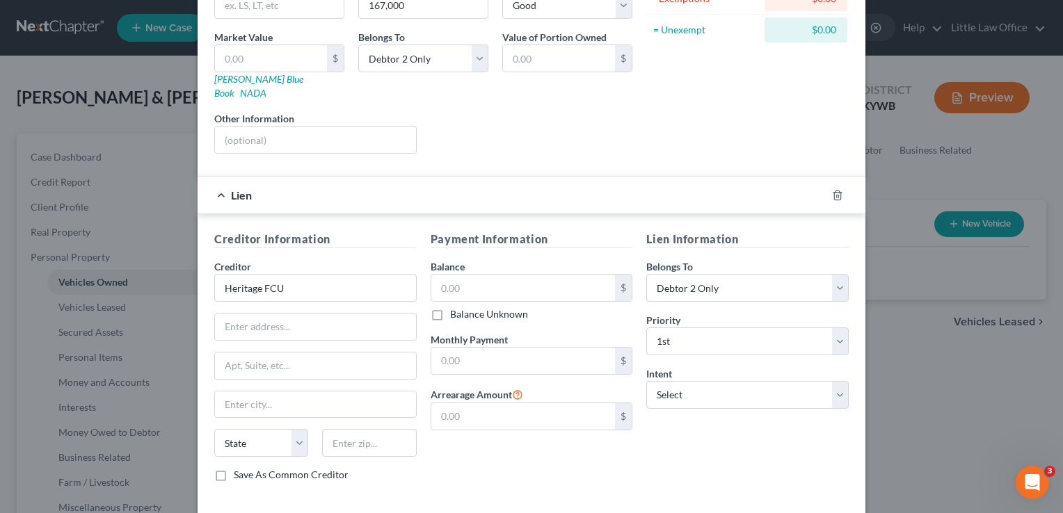
scroll to position [195, 0]
click at [372, 125] on input "text" at bounding box center [315, 138] width 201 height 26
click at [372, 125] on input "pa" at bounding box center [315, 138] width 201 height 26
type input "pay direct"
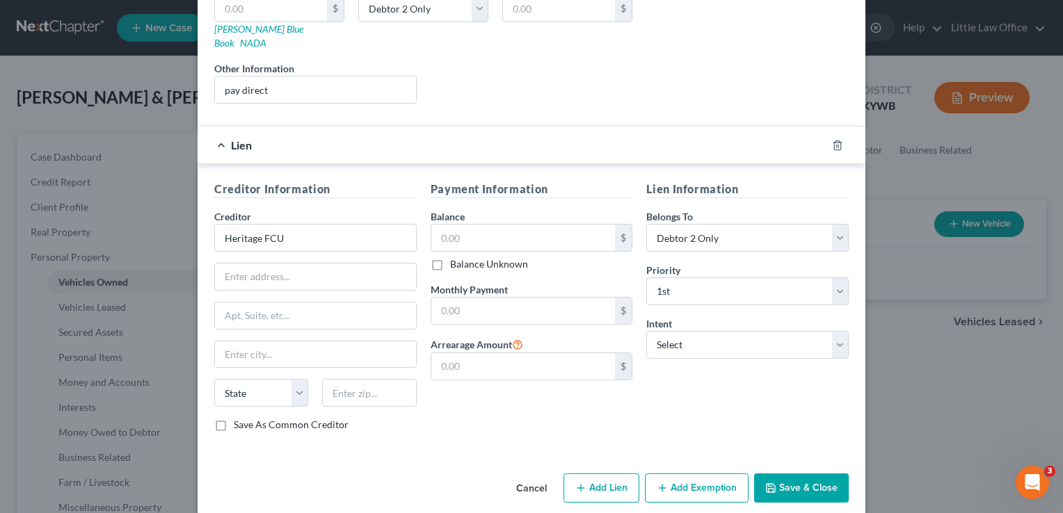
click at [796, 474] on button "Save & Close" at bounding box center [801, 488] width 95 height 29
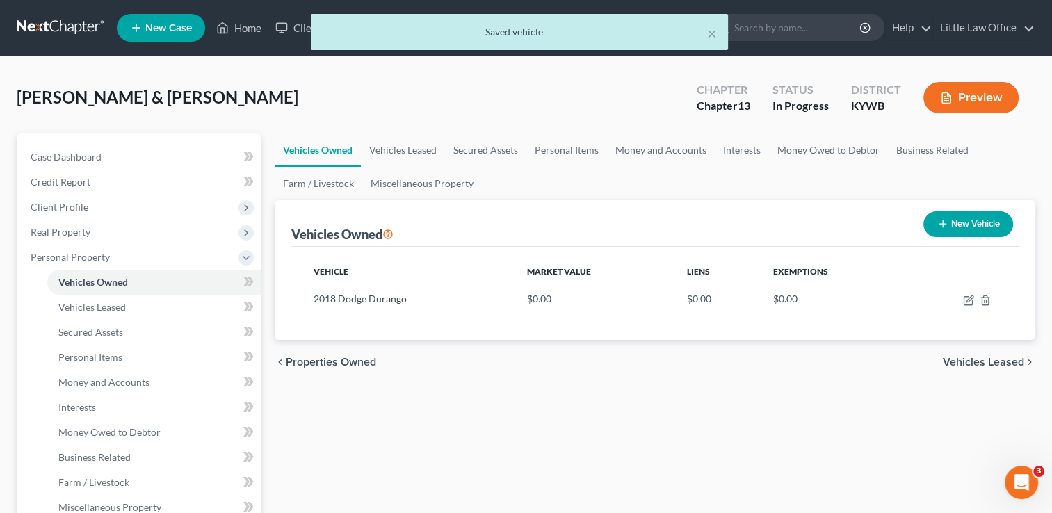
click at [957, 225] on button "New Vehicle" at bounding box center [969, 224] width 90 height 26
select select "0"
select select "2"
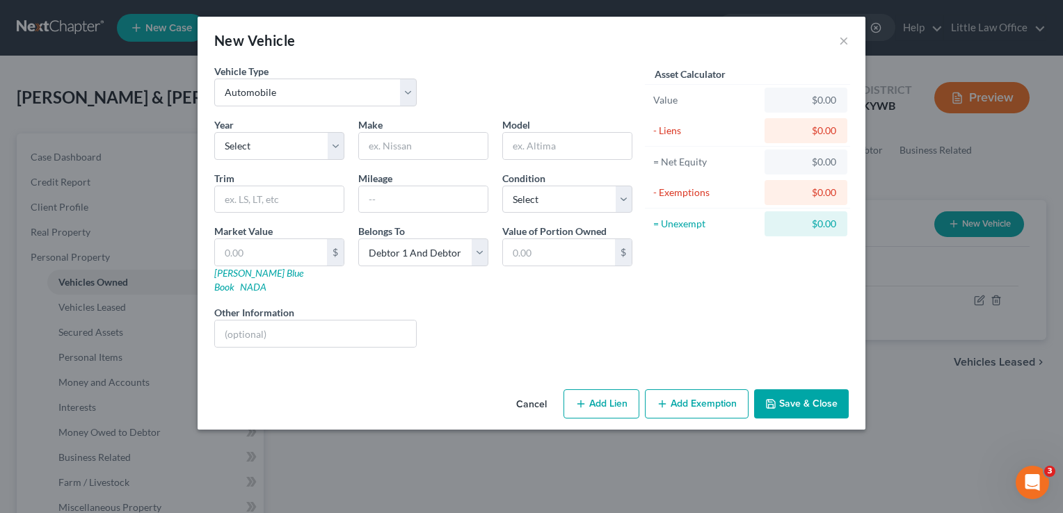
click at [304, 130] on div "Year Select 2026 2025 2024 2023 2022 2021 2020 2019 2018 2017 2016 2015 2014 20…" at bounding box center [279, 139] width 144 height 42
click at [303, 135] on select "Select 2026 2025 2024 2023 2022 2021 2020 2019 2018 2017 2016 2015 2014 2013 20…" at bounding box center [279, 146] width 130 height 28
select select "14"
click at [214, 132] on select "Select 2026 2025 2024 2023 2022 2021 2020 2019 2018 2017 2016 2015 2014 2013 20…" at bounding box center [279, 146] width 130 height 28
type input "Chrysler"
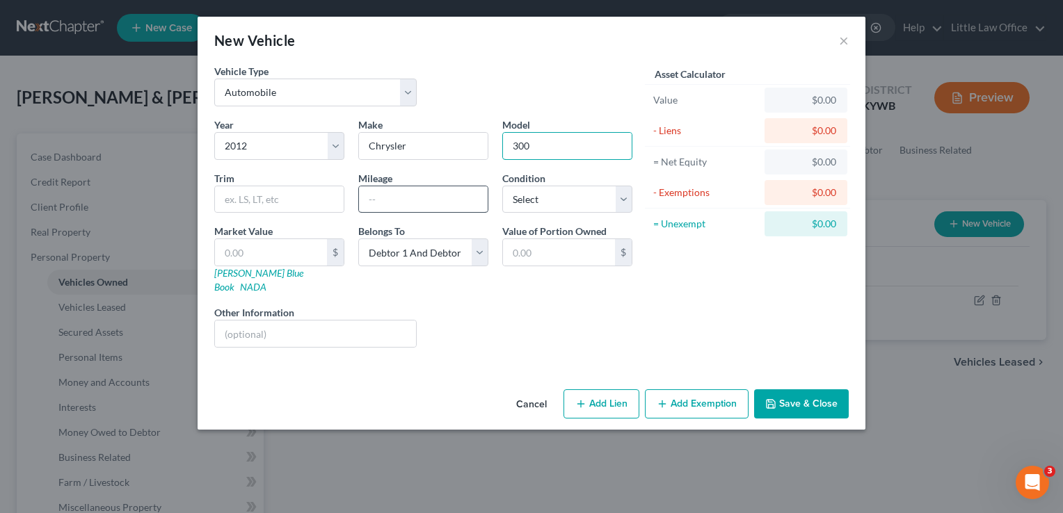
type input "300"
click at [406, 205] on input "text" at bounding box center [423, 199] width 129 height 26
type input "150,000"
select select "0"
click at [373, 196] on input "150,000" at bounding box center [423, 199] width 129 height 26
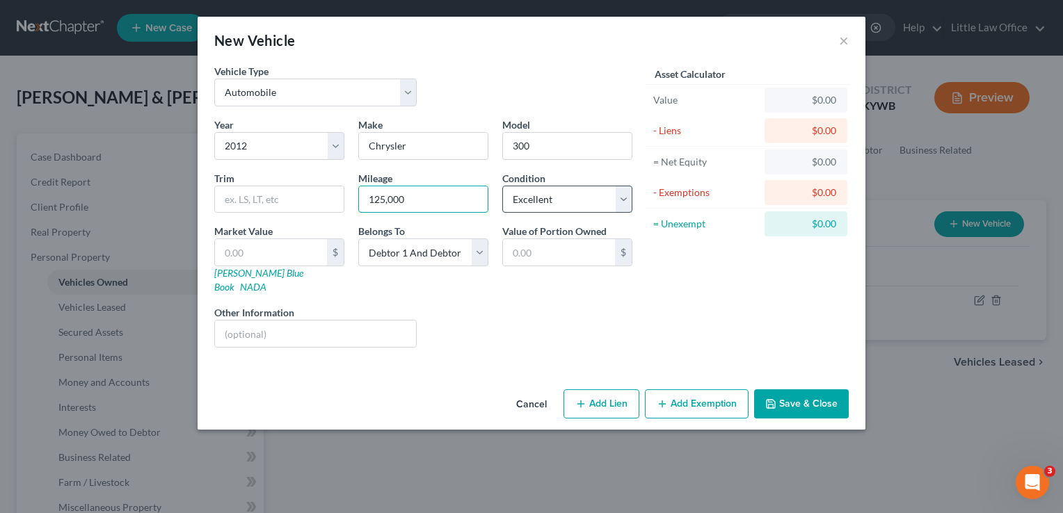
type input "125,000"
click at [625, 190] on select "Select Excellent Very Good Good Fair Poor" at bounding box center [567, 200] width 130 height 28
select select "2"
click at [502, 186] on select "Select Excellent Very Good Good Fair Poor" at bounding box center [567, 200] width 130 height 28
click at [410, 255] on select "Select Debtor 1 Only Debtor 2 Only Debtor 1 And Debtor 2 Only At Least One Of T…" at bounding box center [423, 253] width 130 height 28
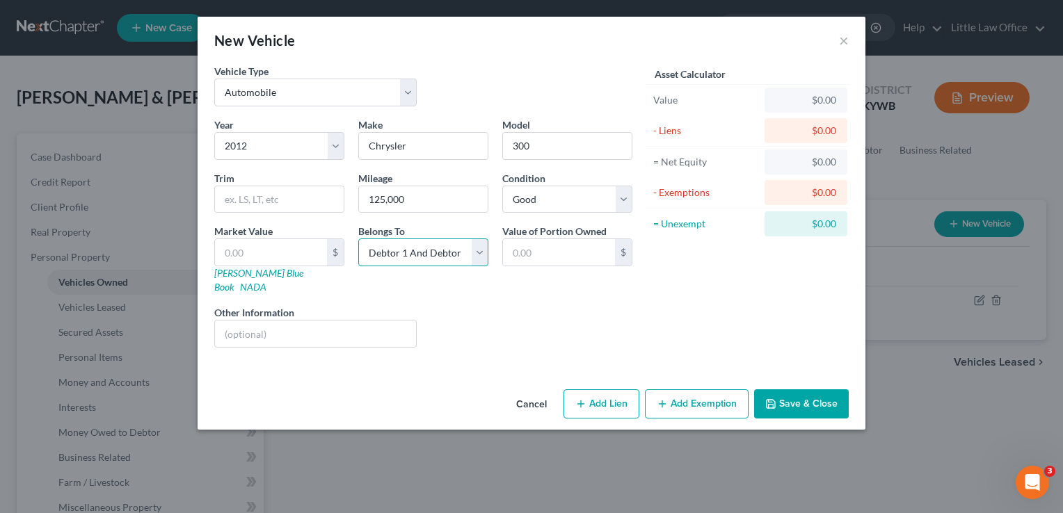
click at [358, 239] on select "Select Debtor 1 Only Debtor 2 Only Debtor 1 And Debtor 2 Only At Least One Of T…" at bounding box center [423, 253] width 130 height 28
click at [623, 394] on button "Add Lien" at bounding box center [601, 404] width 76 height 29
select select "2"
select select "0"
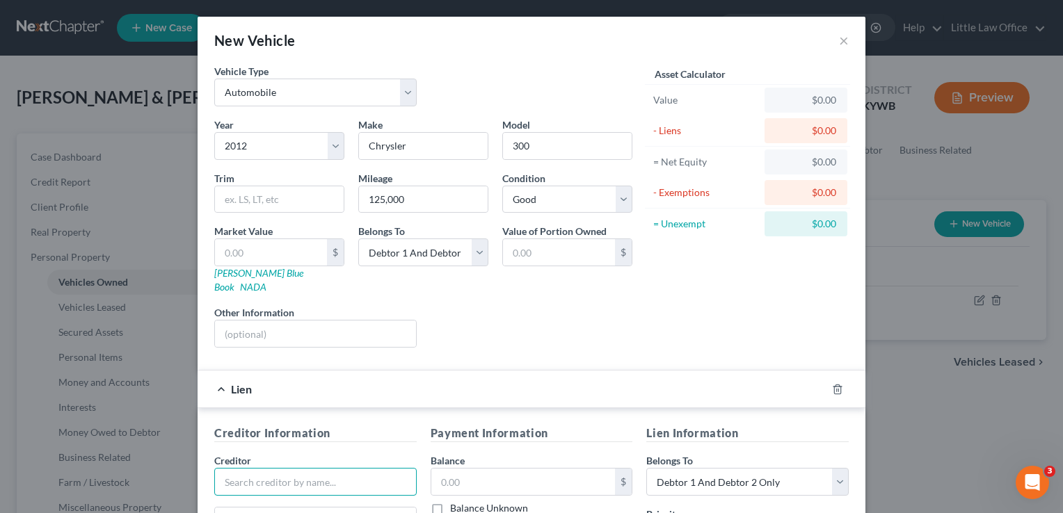
click at [297, 468] on input "text" at bounding box center [315, 482] width 202 height 28
type input "l"
type input "Lendmark"
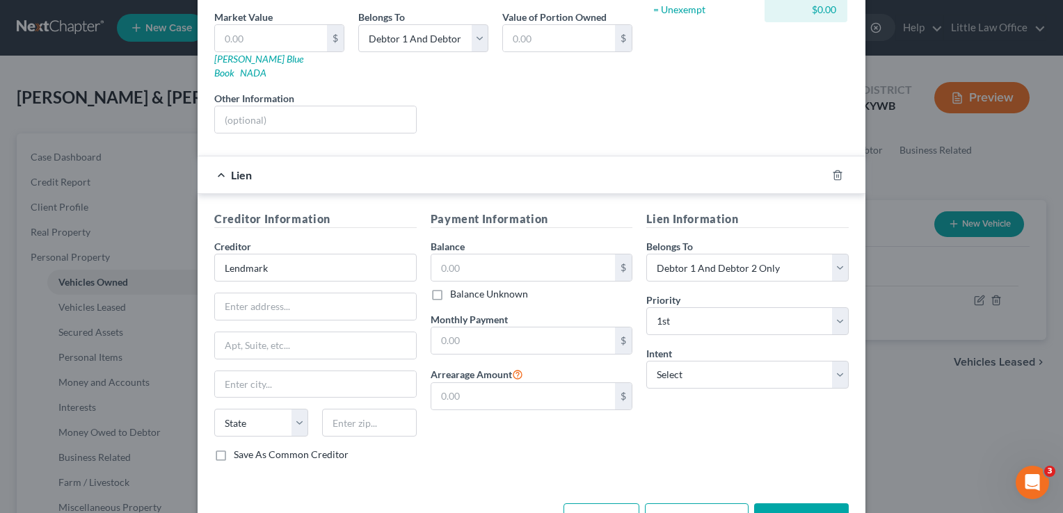
scroll to position [231, 0]
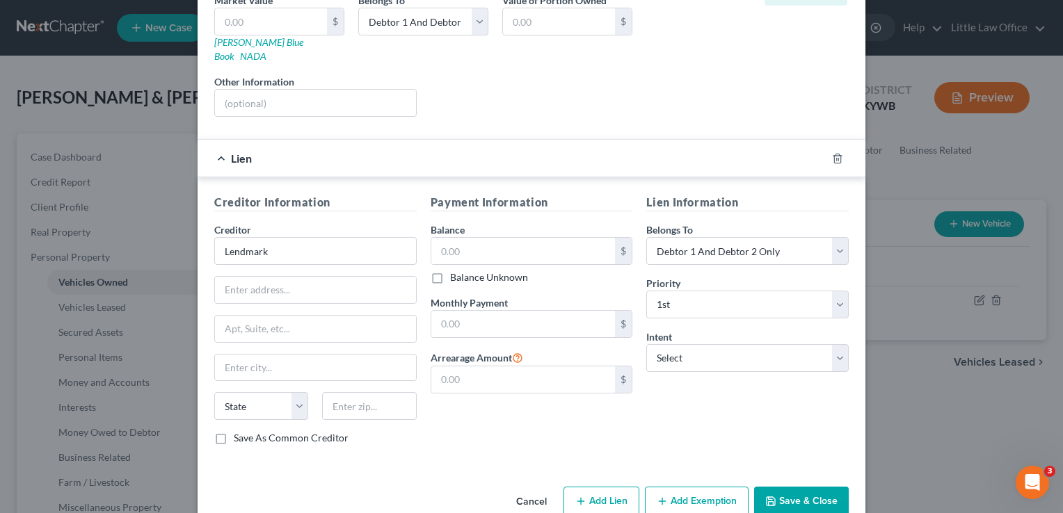
click at [796, 487] on button "Save & Close" at bounding box center [801, 501] width 95 height 29
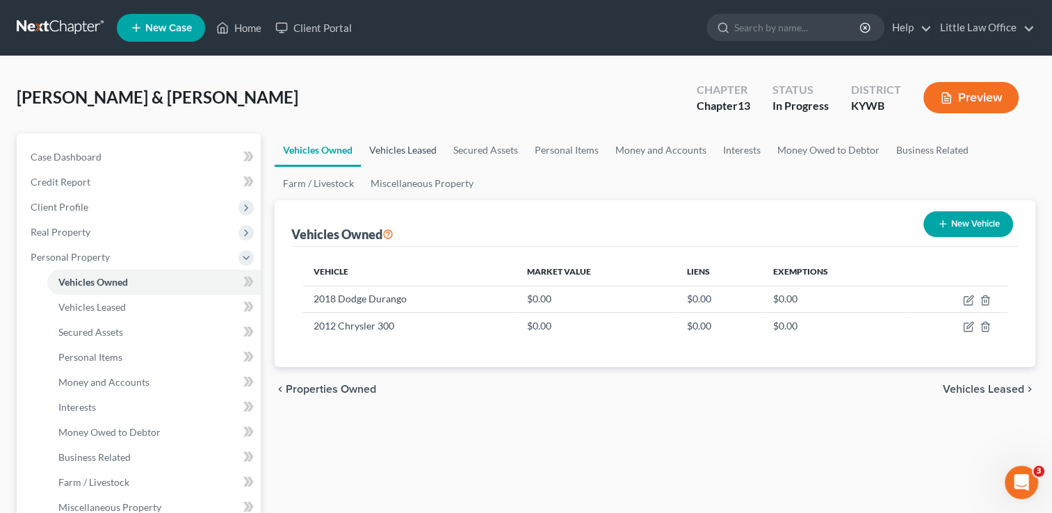
click at [410, 146] on link "Vehicles Leased" at bounding box center [403, 150] width 84 height 33
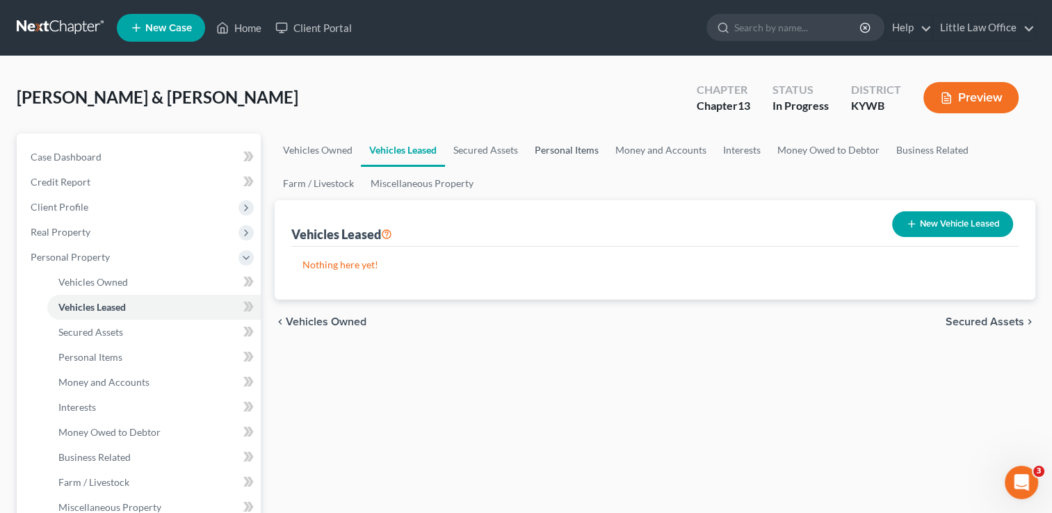
click at [559, 162] on link "Personal Items" at bounding box center [567, 150] width 81 height 33
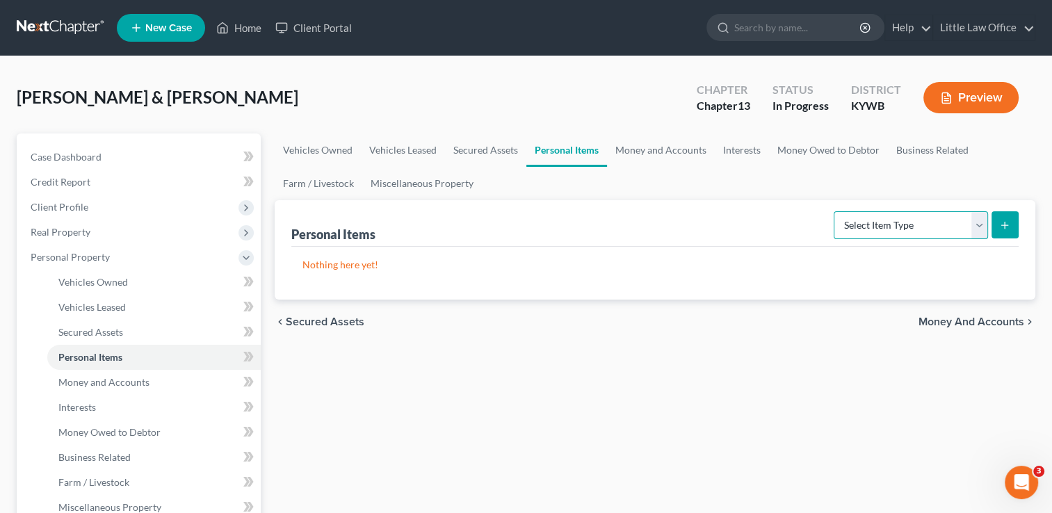
click at [866, 233] on select "Select Item Type Clothing Collectibles Of Value Electronics Firearms Household …" at bounding box center [911, 225] width 154 height 28
select select "clothing"
click at [835, 211] on select "Select Item Type Clothing Collectibles Of Value Electronics Firearms Household …" at bounding box center [911, 225] width 154 height 28
click at [1009, 227] on icon "submit" at bounding box center [1005, 225] width 11 height 11
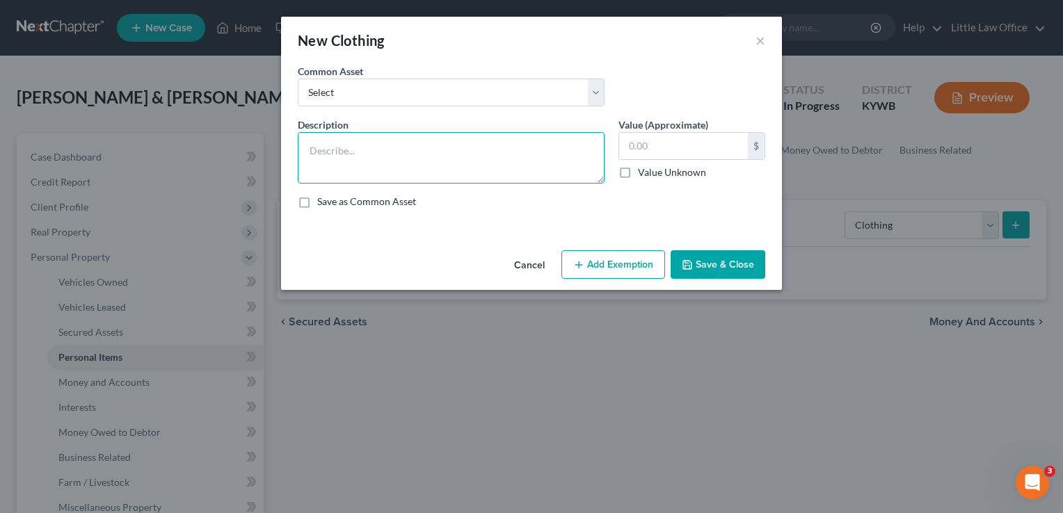
click at [433, 168] on textarea at bounding box center [451, 157] width 307 height 51
type textarea "clothing for 2 adults and 3 children"
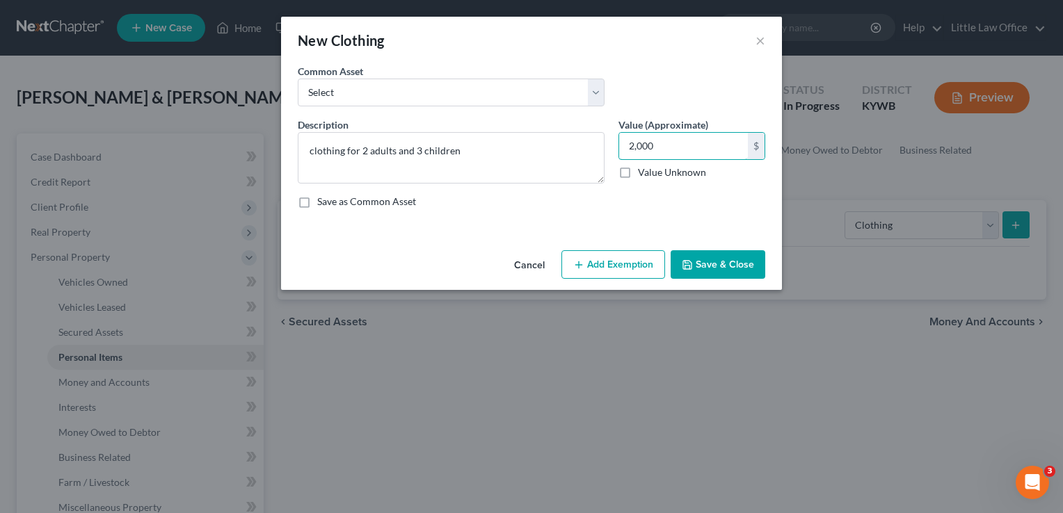
type input "2,000"
click at [743, 278] on button "Save & Close" at bounding box center [718, 264] width 95 height 29
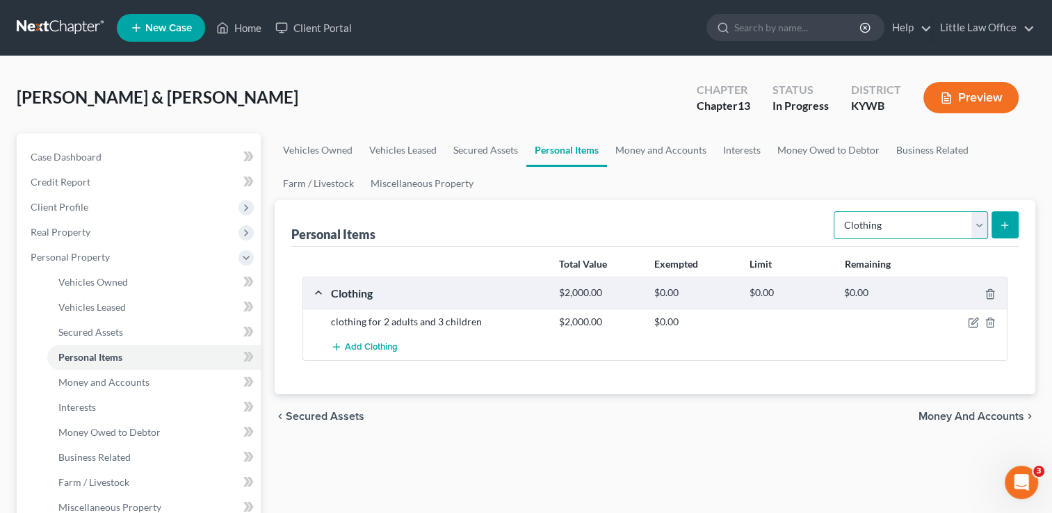
click at [918, 232] on select "Select Item Type Clothing Collectibles Of Value Electronics Firearms Household …" at bounding box center [911, 225] width 154 height 28
select select "electronics"
click at [835, 211] on select "Select Item Type Clothing Collectibles Of Value Electronics Firearms Household …" at bounding box center [911, 225] width 154 height 28
click at [1005, 227] on line "submit" at bounding box center [1005, 225] width 0 height 6
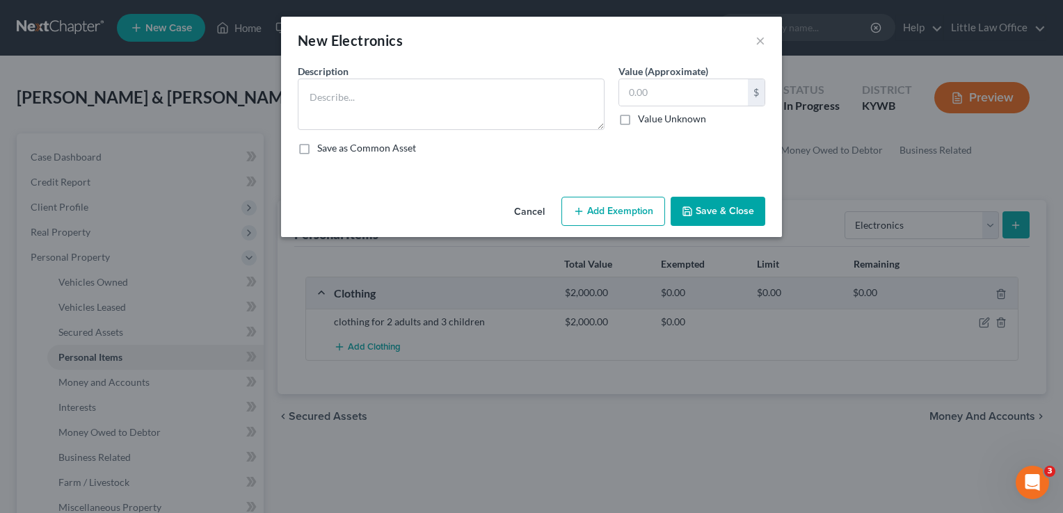
click at [529, 129] on div "Description * Value (Approximate) $ Value Unknown Balance Undetermined $ Value …" at bounding box center [531, 115] width 481 height 102
click at [509, 88] on textarea at bounding box center [451, 104] width 307 height 51
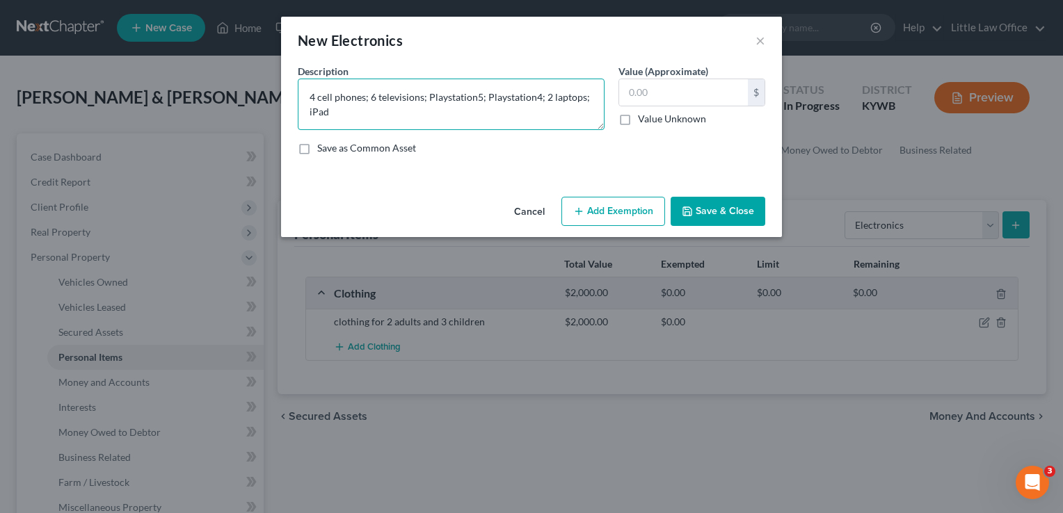
type textarea "4 cell phones; 6 televisions; Playstation5; Playstation4; 2 laptops; iPad"
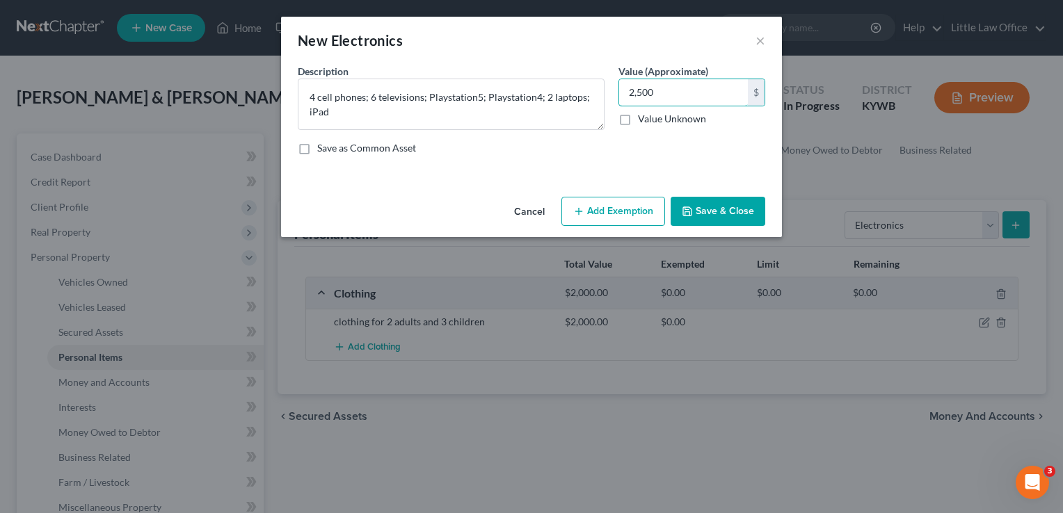
type input "2,500"
click at [757, 211] on button "Save & Close" at bounding box center [718, 211] width 95 height 29
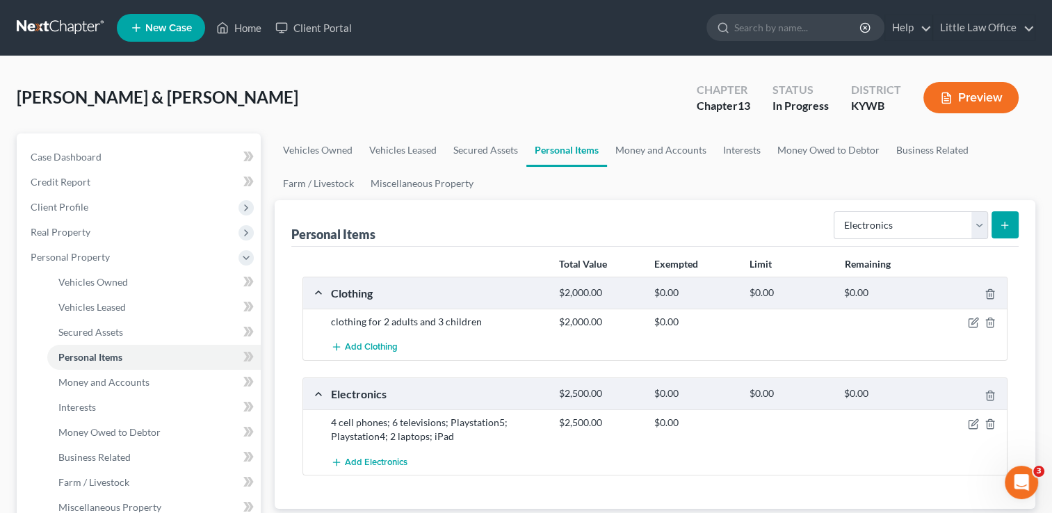
click at [896, 239] on div "Select Item Type Clothing Collectibles Of Value Electronics Firearms Household …" at bounding box center [923, 224] width 191 height 37
click at [895, 237] on select "Select Item Type Clothing Collectibles Of Value Electronics Firearms Household …" at bounding box center [911, 225] width 154 height 28
select select "firearms"
click at [835, 211] on select "Select Item Type Clothing Collectibles Of Value Electronics Firearms Household …" at bounding box center [911, 225] width 154 height 28
click at [1002, 225] on icon "submit" at bounding box center [1005, 225] width 11 height 11
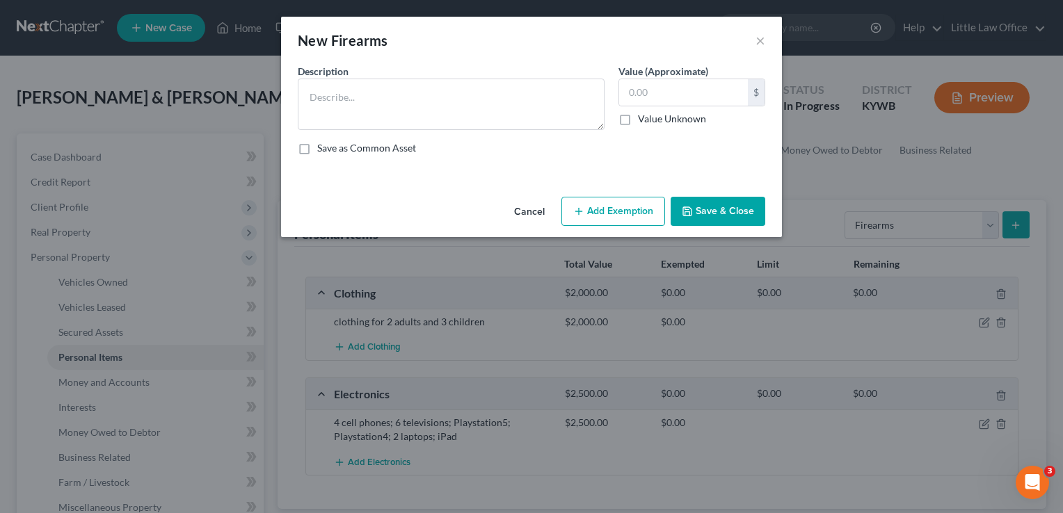
click at [545, 30] on div "New Firearms ×" at bounding box center [531, 40] width 501 height 47
click at [521, 104] on textarea at bounding box center [451, 104] width 307 height 51
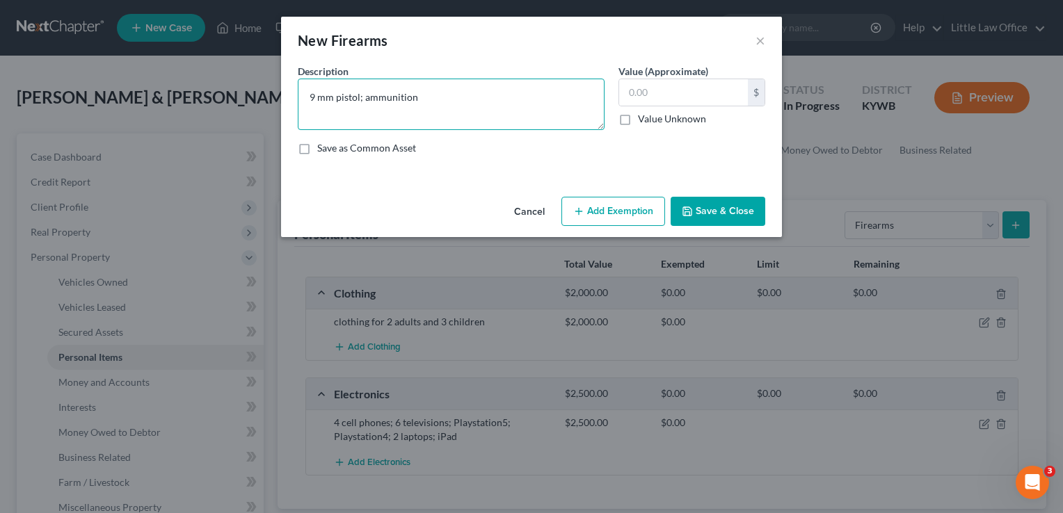
type textarea "9 mm pistol; ammunition"
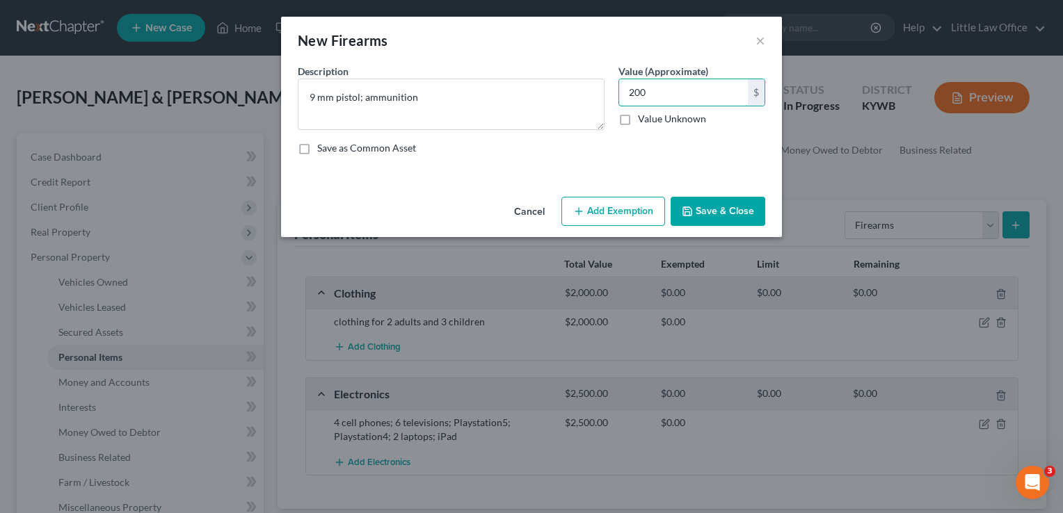
type input "200"
click at [639, 214] on button "Add Exemption" at bounding box center [613, 211] width 104 height 29
select select "2"
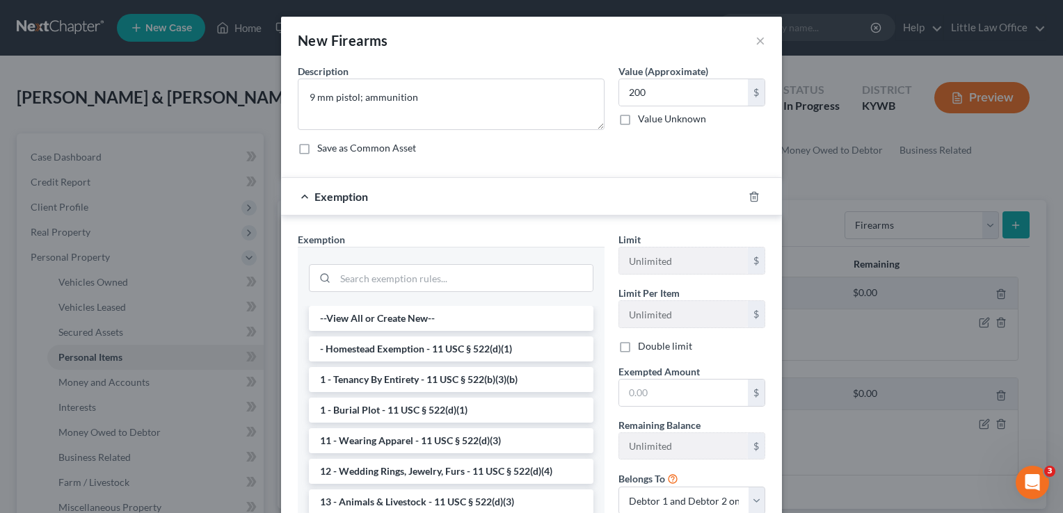
click at [419, 296] on div at bounding box center [451, 276] width 307 height 59
click at [420, 292] on div at bounding box center [451, 277] width 285 height 36
click at [425, 283] on input "search" at bounding box center [463, 278] width 257 height 26
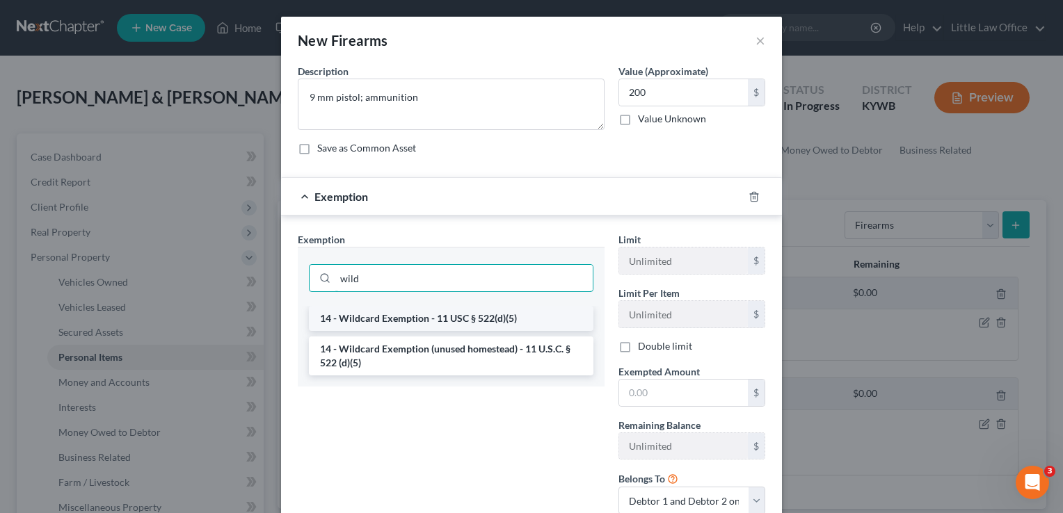
type input "wild"
click at [427, 317] on li "14 - Wildcard Exemption - 11 USC § 522(d)(5)" at bounding box center [451, 318] width 285 height 25
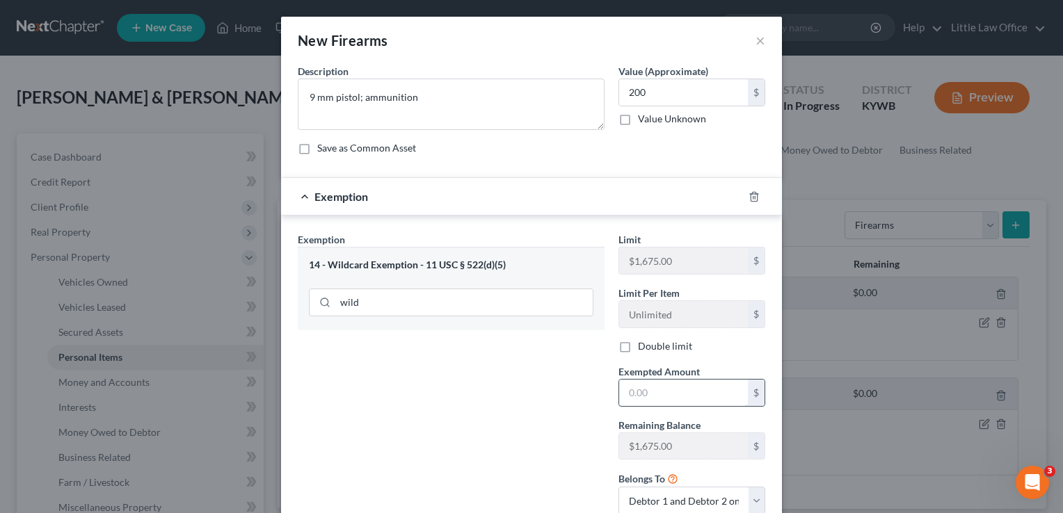
click at [643, 396] on input "text" at bounding box center [683, 393] width 129 height 26
type input "200"
click at [662, 503] on select "Debtor 1 only Debtor 2 only Debtor 1 and Debtor 2 only" at bounding box center [691, 501] width 147 height 28
select select "1"
click at [618, 487] on select "Debtor 1 only Debtor 2 only Debtor 1 and Debtor 2 only" at bounding box center [691, 501] width 147 height 28
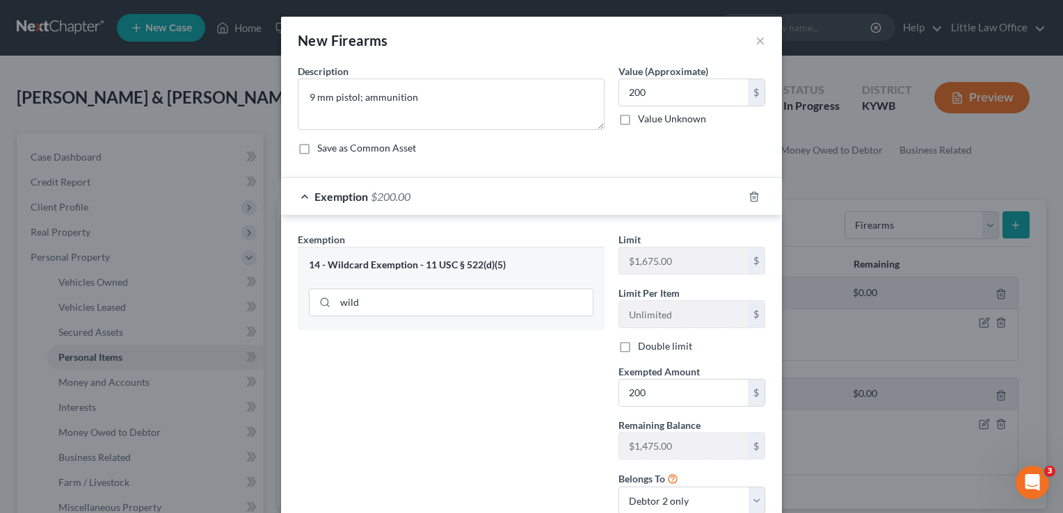
scroll to position [99, 0]
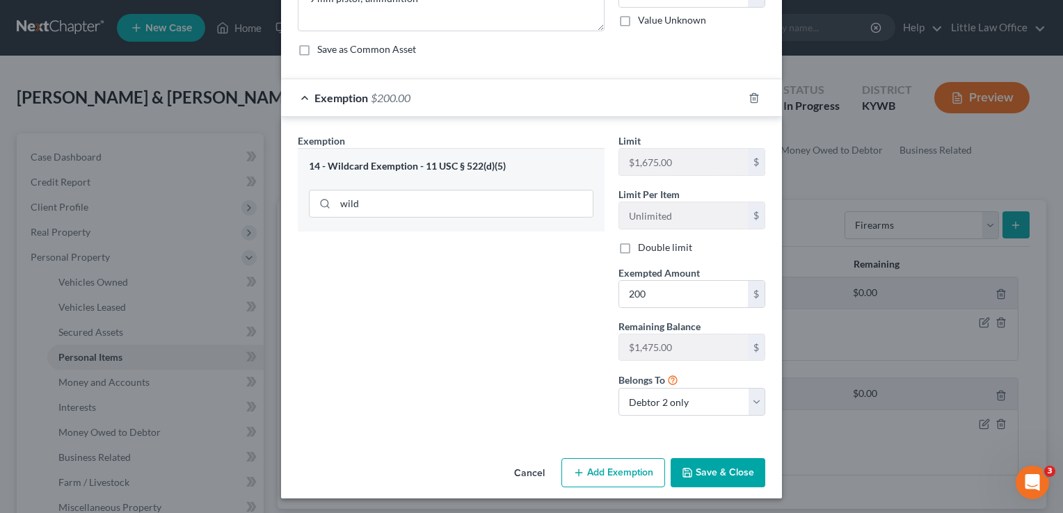
click at [741, 479] on button "Save & Close" at bounding box center [718, 472] width 95 height 29
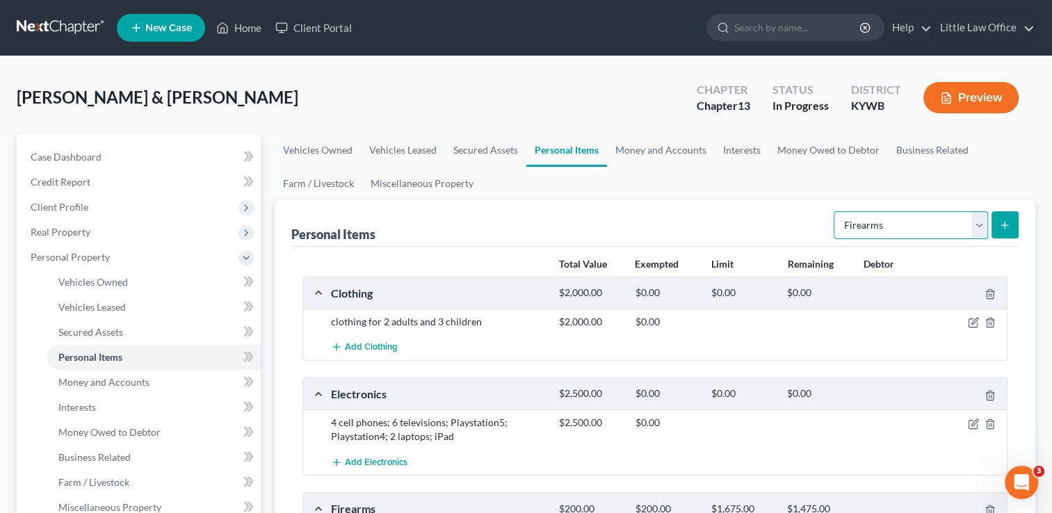
click at [945, 221] on select "Select Item Type Clothing Collectibles Of Value Electronics Firearms Household …" at bounding box center [911, 225] width 154 height 28
select select "household_goods"
click at [835, 211] on select "Select Item Type Clothing Collectibles Of Value Electronics Firearms Household …" at bounding box center [911, 225] width 154 height 28
click at [1007, 221] on icon "submit" at bounding box center [1005, 225] width 11 height 11
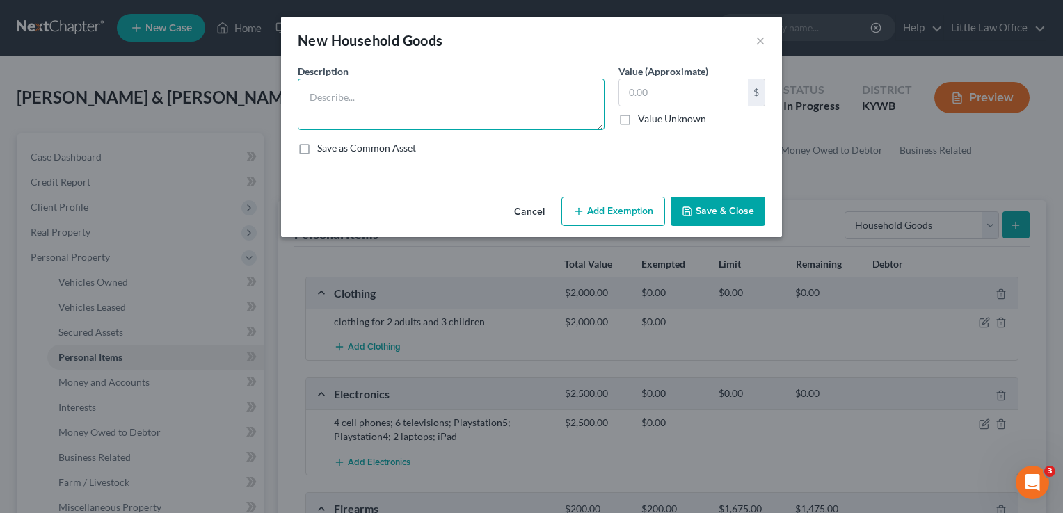
click at [436, 79] on textarea at bounding box center [451, 104] width 307 height 51
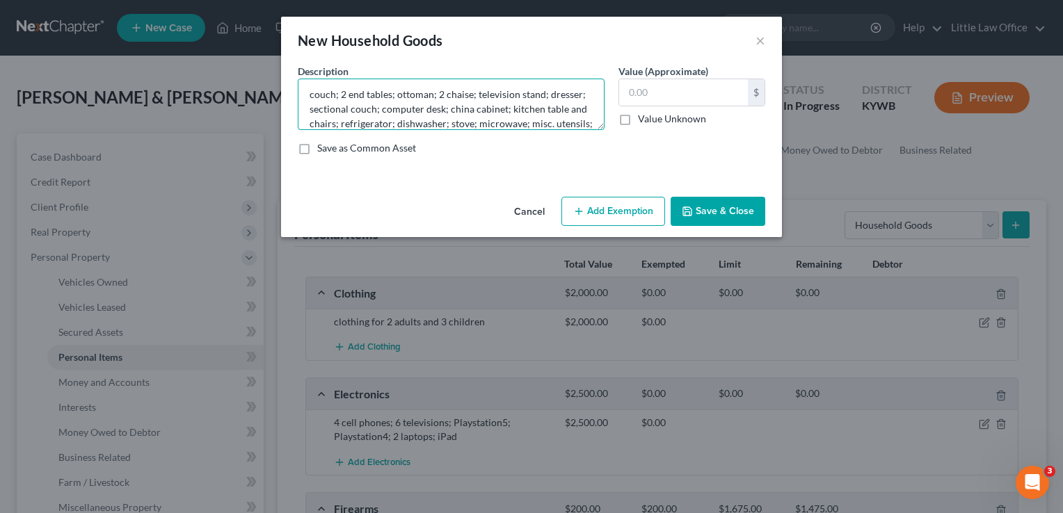
scroll to position [17, 0]
click at [580, 121] on textarea "couch; 2 end tables; ottoman; 2 chaise; television stand; dresser; sectional co…" at bounding box center [451, 104] width 307 height 51
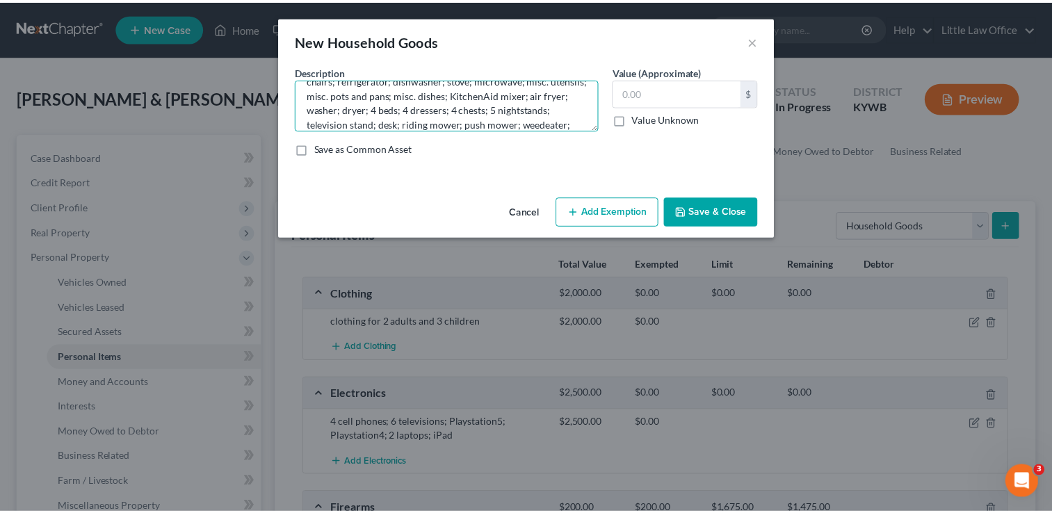
scroll to position [61, 0]
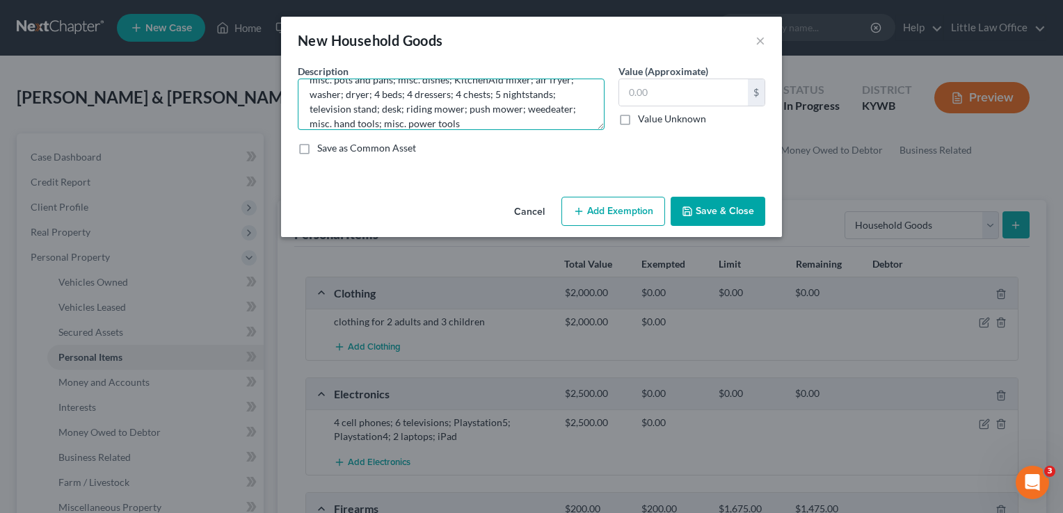
type textarea "couch; 2 end tables; ottoman; 2 chaise; television stand; dresser; sectional co…"
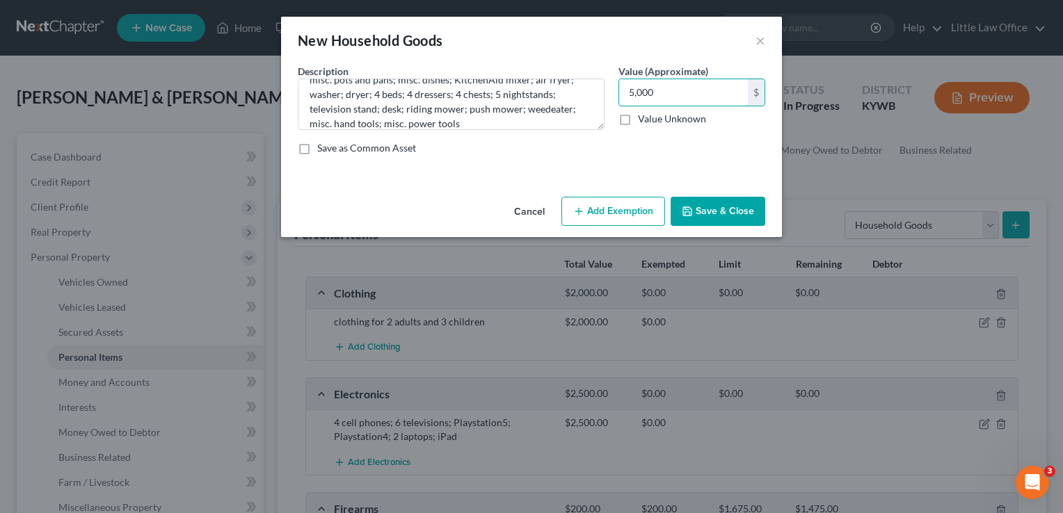
type input "5,000"
click at [737, 228] on div "Cancel Add Exemption Save & Close" at bounding box center [531, 214] width 501 height 46
click at [731, 213] on button "Save & Close" at bounding box center [718, 211] width 95 height 29
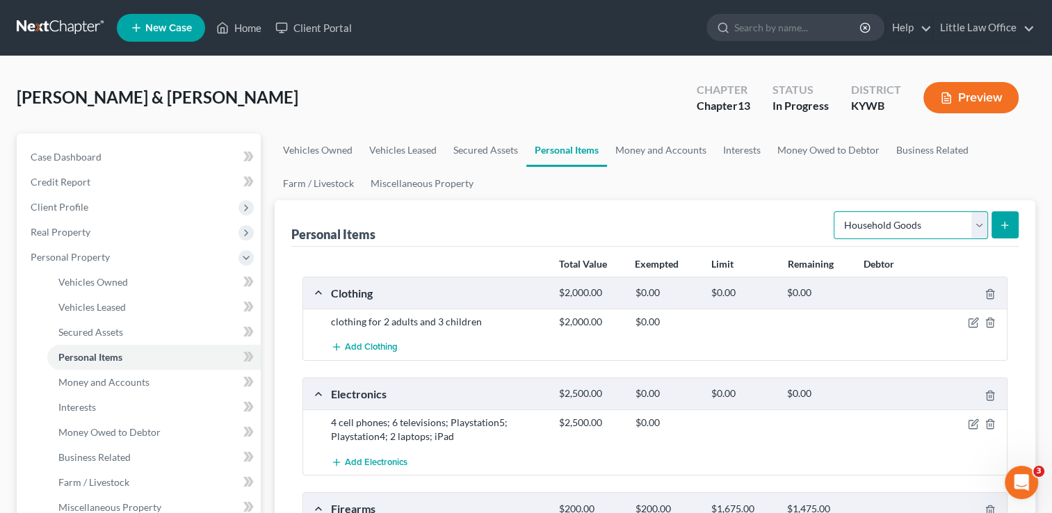
click at [892, 232] on select "Select Item Type Clothing Collectibles Of Value Electronics Firearms Household …" at bounding box center [911, 225] width 154 height 28
select select "jewelry"
click at [835, 211] on select "Select Item Type Clothing Collectibles Of Value Electronics Firearms Household …" at bounding box center [911, 225] width 154 height 28
click at [1007, 222] on icon "submit" at bounding box center [1005, 225] width 11 height 11
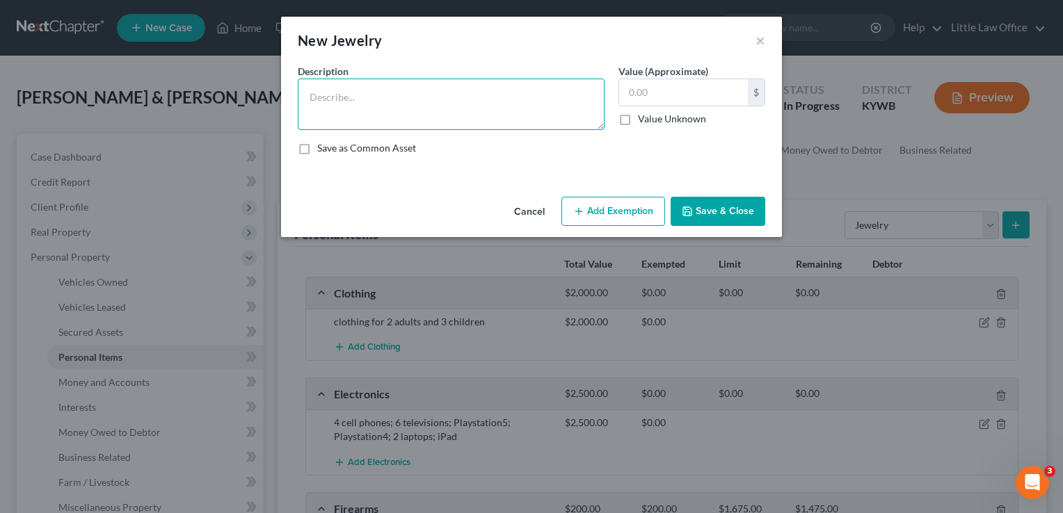
click at [534, 104] on textarea at bounding box center [451, 104] width 307 height 51
type textarea "wedding rings; misc. costume jewelry"
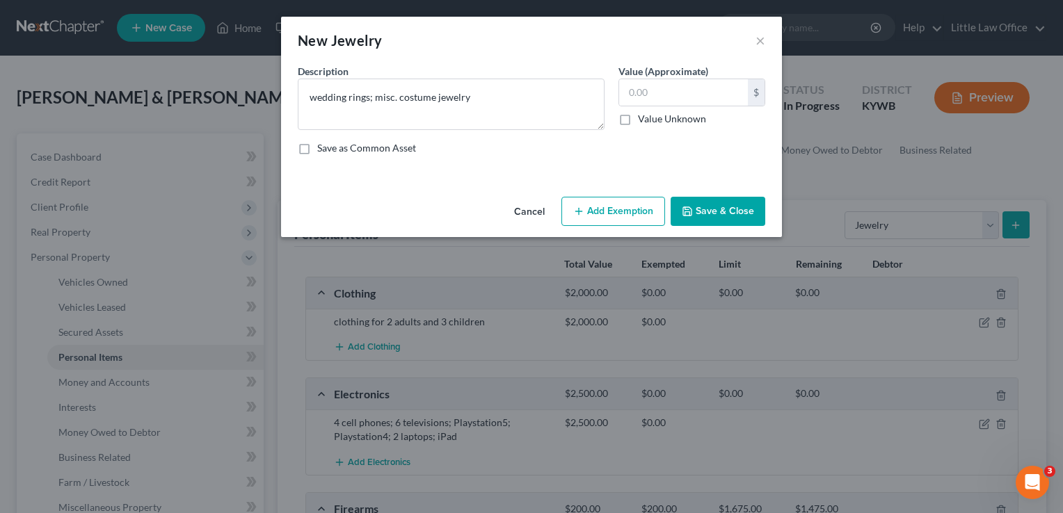
click at [715, 208] on button "Save & Close" at bounding box center [718, 211] width 95 height 29
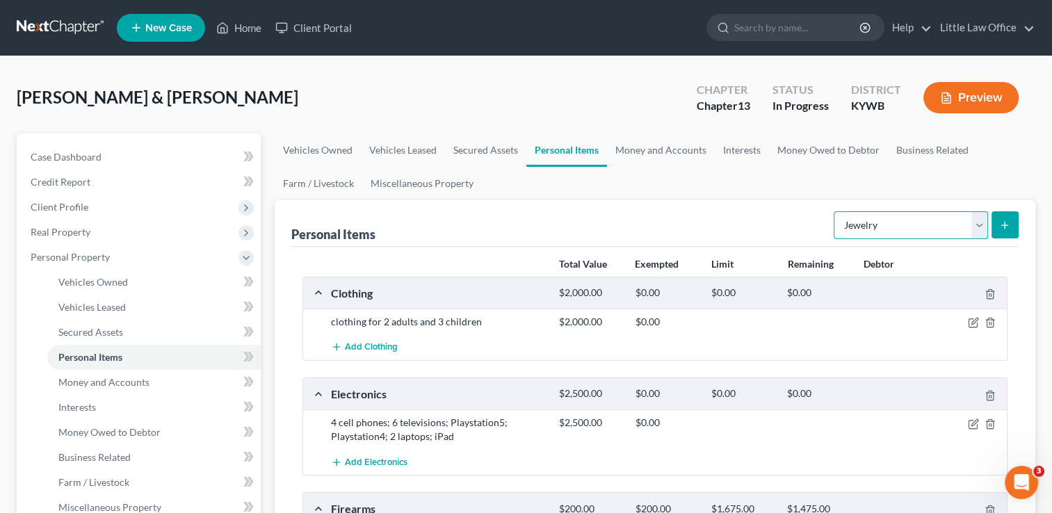
click at [871, 228] on select "Select Item Type Clothing Collectibles Of Value Electronics Firearms Household …" at bounding box center [911, 225] width 154 height 28
select select "pets"
click at [835, 211] on select "Select Item Type Clothing Collectibles Of Value Electronics Firearms Household …" at bounding box center [911, 225] width 154 height 28
click at [1006, 232] on button "submit" at bounding box center [1005, 224] width 27 height 27
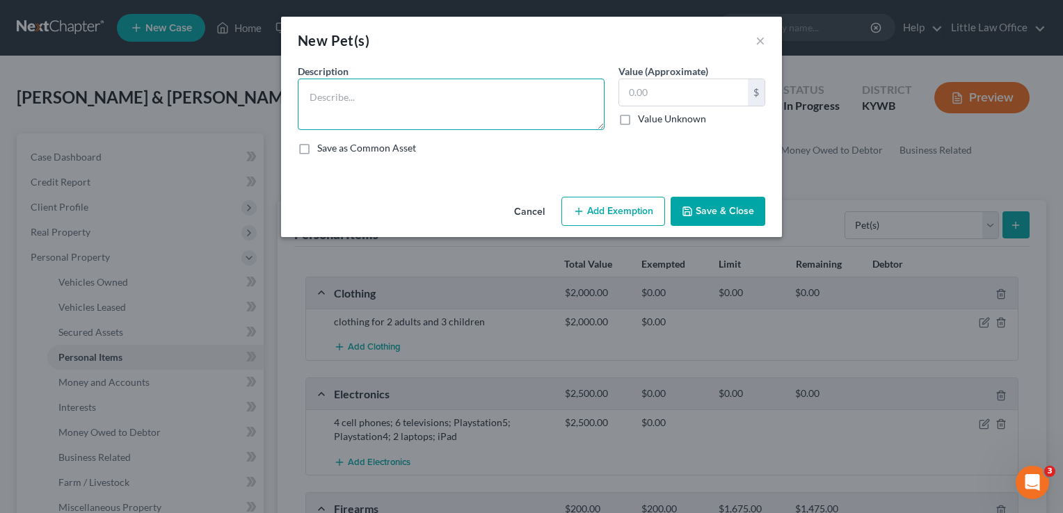
click at [491, 82] on textarea at bounding box center [451, 104] width 307 height 51
type textarea "2 dogs; 7 cats"
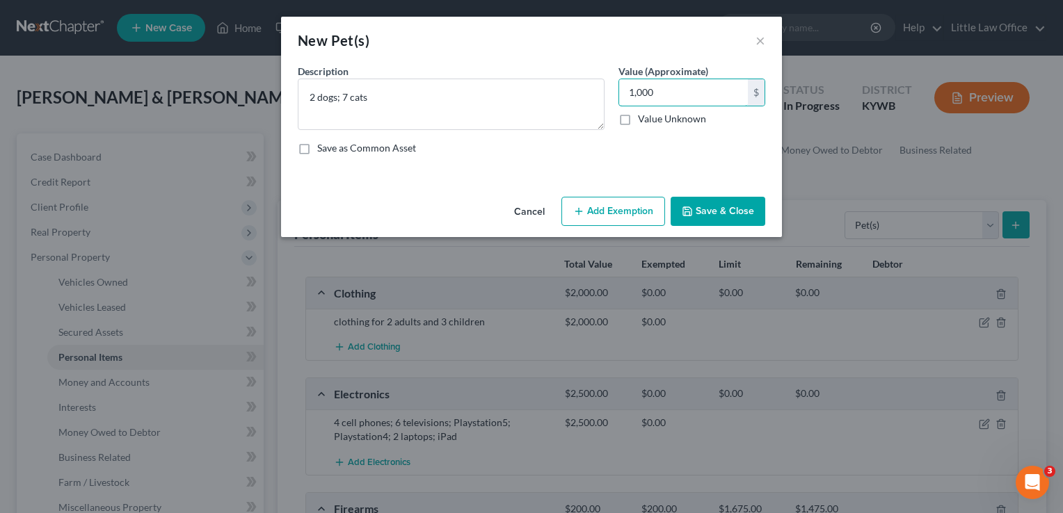
type input "1,000"
click at [751, 224] on button "Save & Close" at bounding box center [718, 211] width 95 height 29
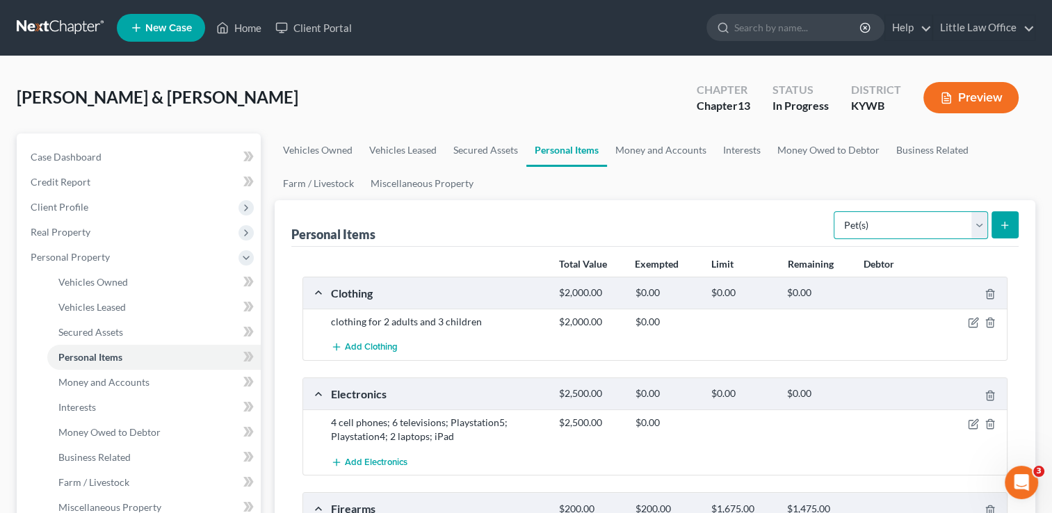
click at [898, 219] on select "Select Item Type Clothing Collectibles Of Value Electronics Firearms Household …" at bounding box center [911, 225] width 154 height 28
select select "sports_and_hobby_equipment"
click at [835, 211] on select "Select Item Type Clothing Collectibles Of Value Electronics Firearms Household …" at bounding box center [911, 225] width 154 height 28
click at [1002, 238] on form "Select Item Type Clothing Collectibles Of Value Electronics Firearms Household …" at bounding box center [926, 225] width 185 height 29
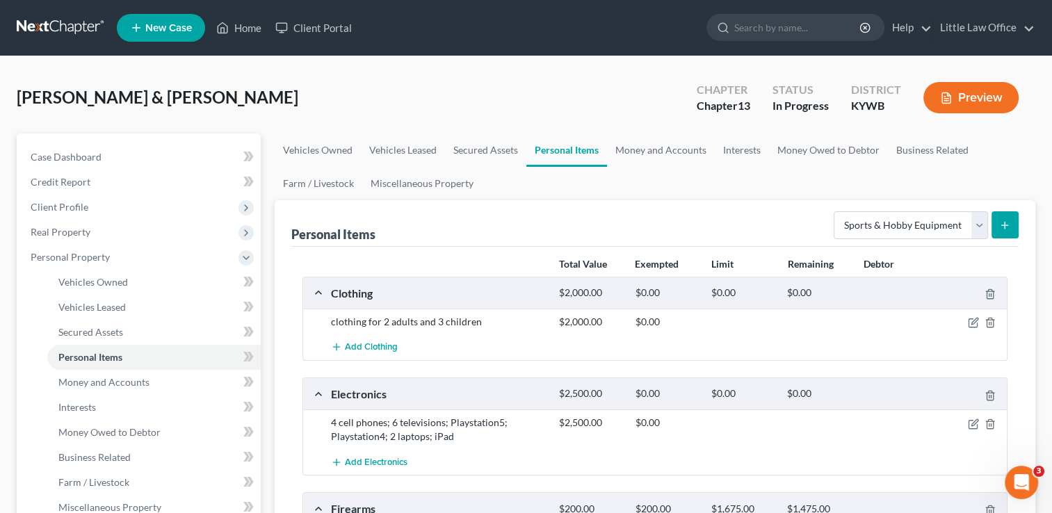
click at [1002, 235] on button "submit" at bounding box center [1005, 224] width 27 height 27
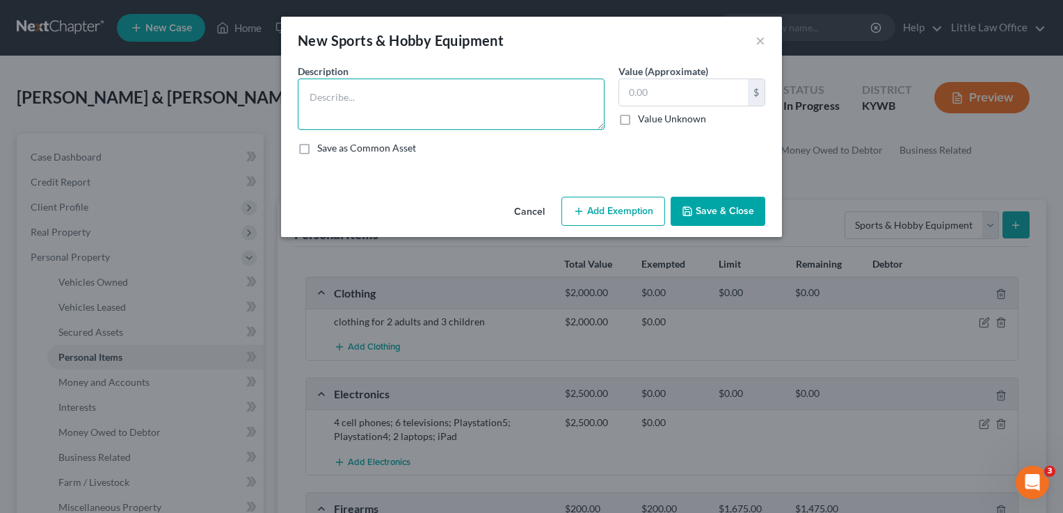
click at [460, 106] on textarea at bounding box center [451, 104] width 307 height 51
type textarea "fishing pole"
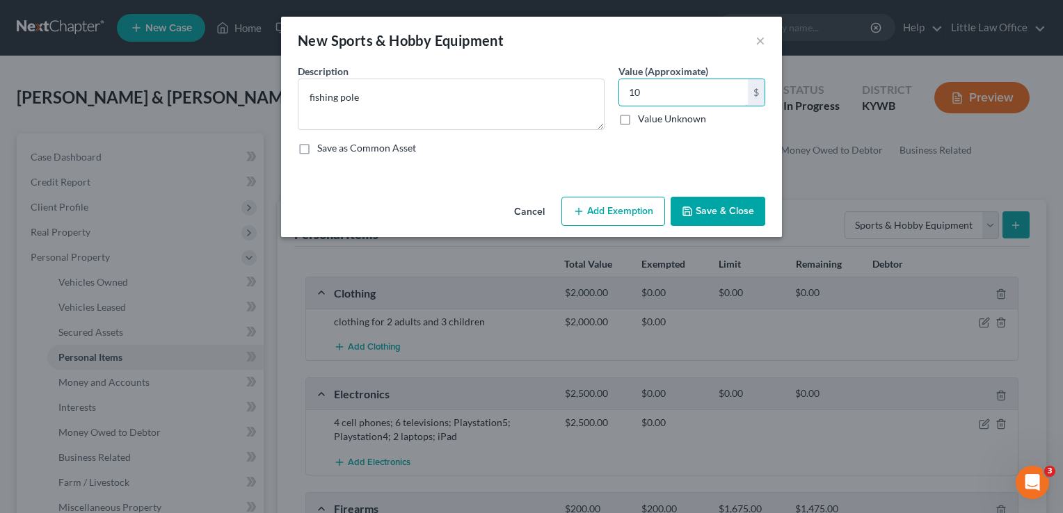
type input "10"
click at [736, 219] on button "Save & Close" at bounding box center [718, 211] width 95 height 29
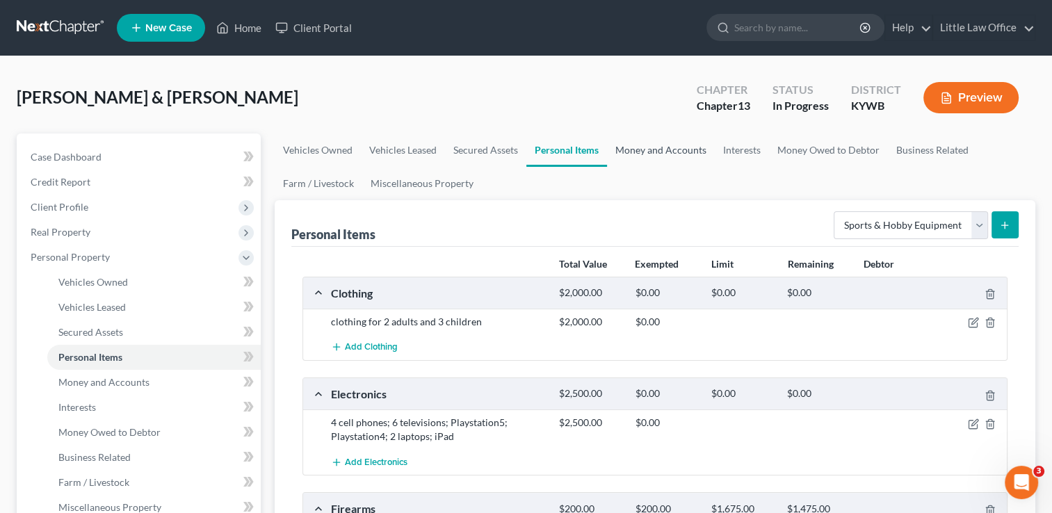
click at [671, 149] on link "Money and Accounts" at bounding box center [661, 150] width 108 height 33
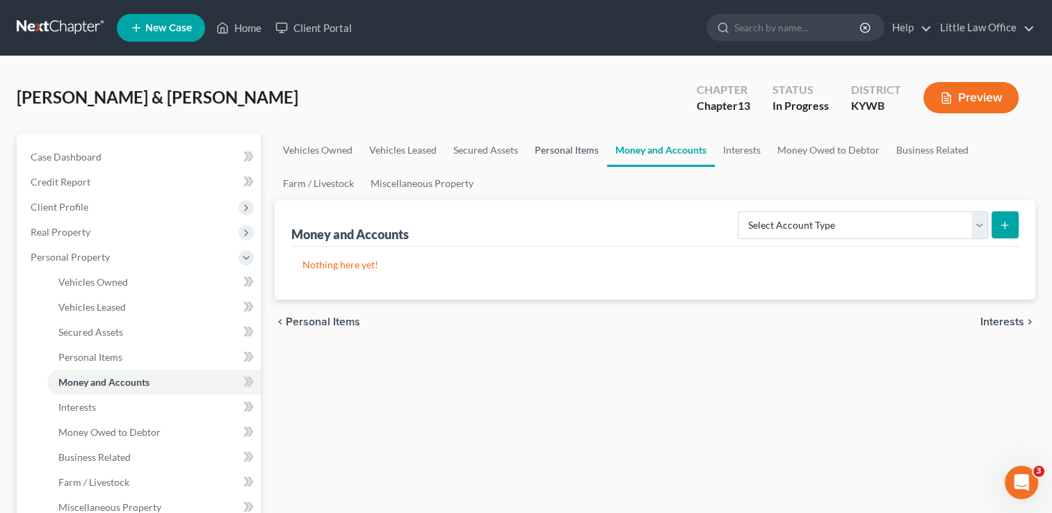
click at [563, 159] on link "Personal Items" at bounding box center [567, 150] width 81 height 33
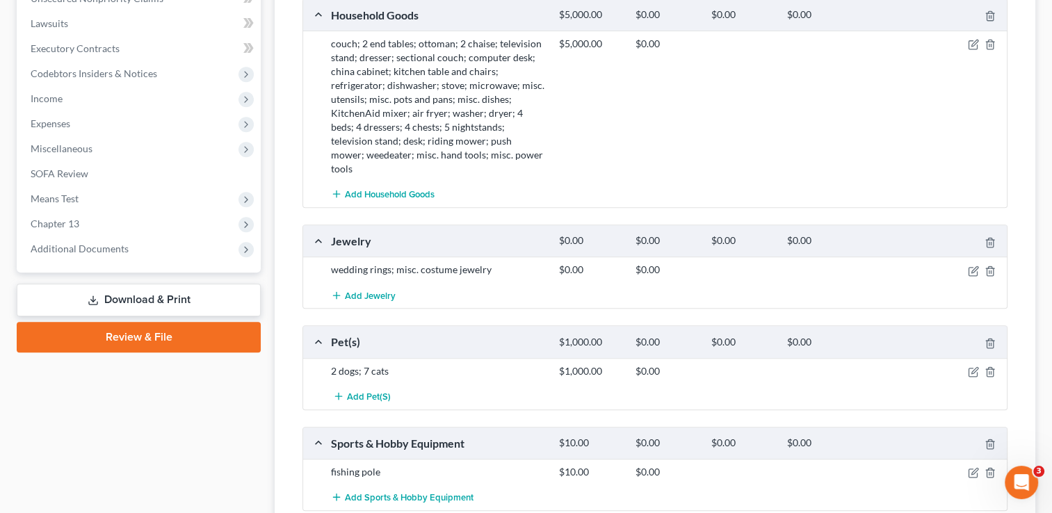
scroll to position [720, 0]
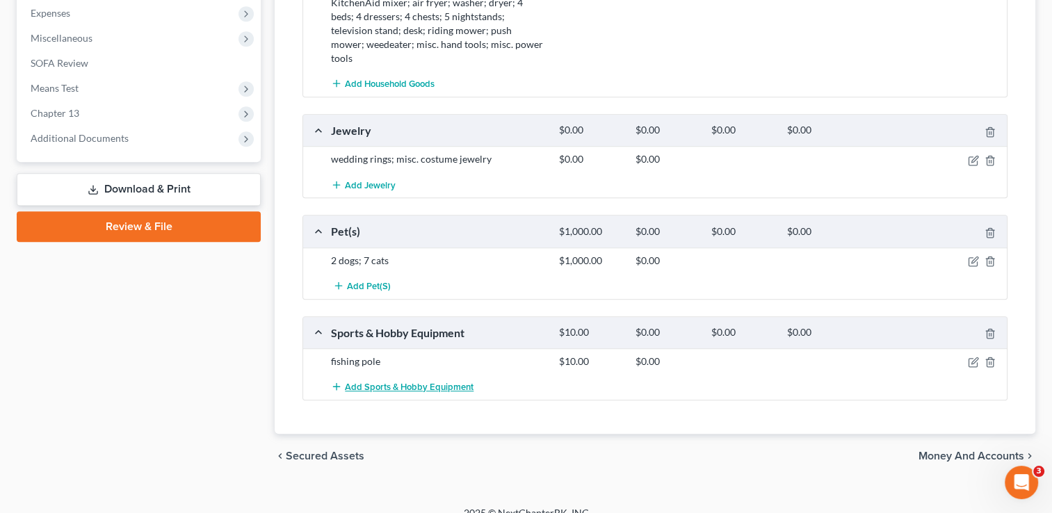
click at [446, 382] on span "Add Sports & Hobby Equipment" at bounding box center [409, 387] width 129 height 11
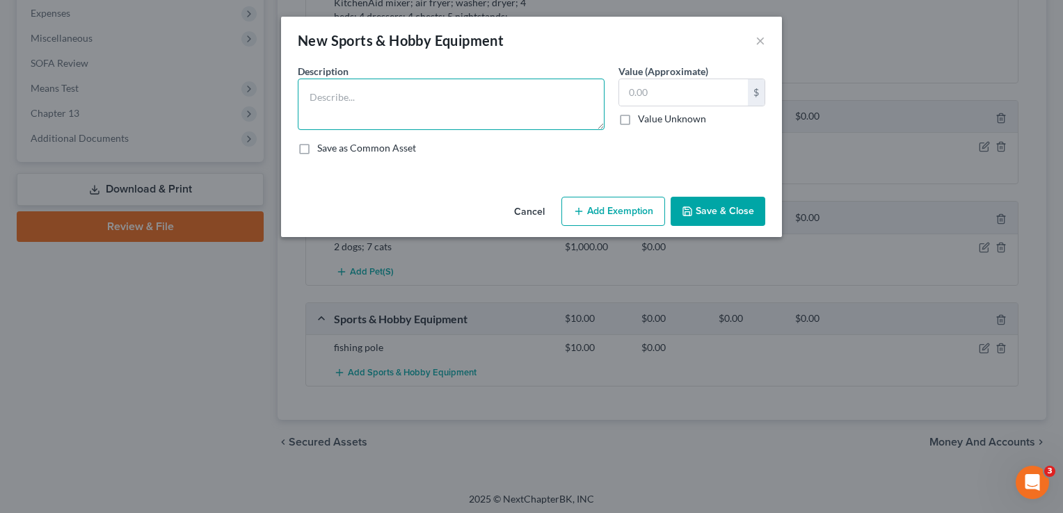
click at [381, 109] on textarea at bounding box center [451, 104] width 307 height 51
click at [444, 97] on textarea "large speakers for cars" at bounding box center [451, 104] width 307 height 51
type textarea "large speakers for car"
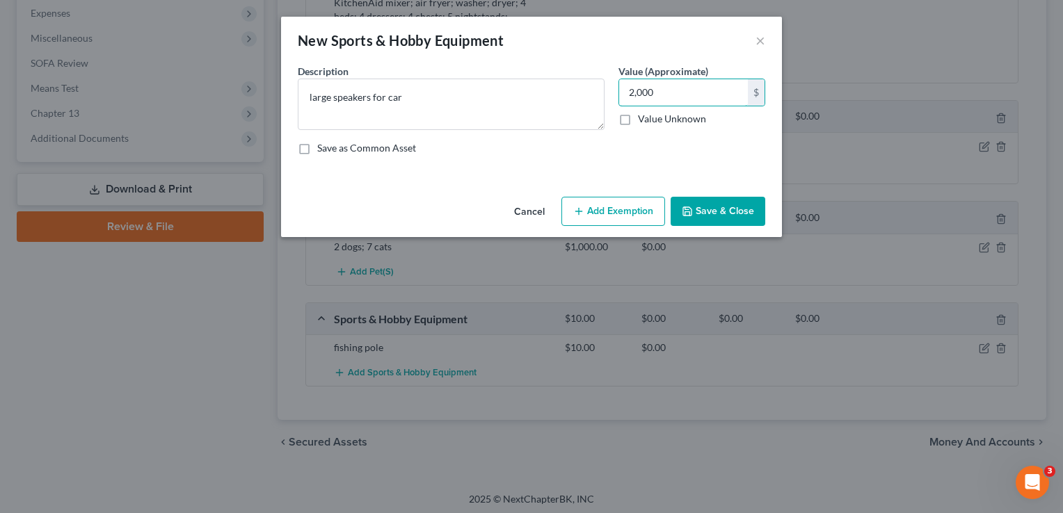
type input "2,000"
click at [747, 207] on button "Save & Close" at bounding box center [718, 211] width 95 height 29
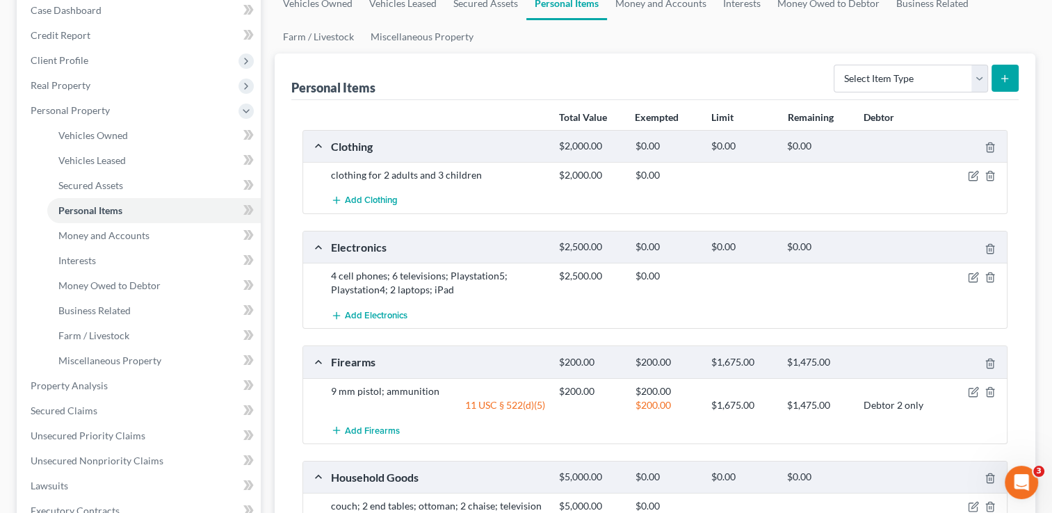
scroll to position [111, 0]
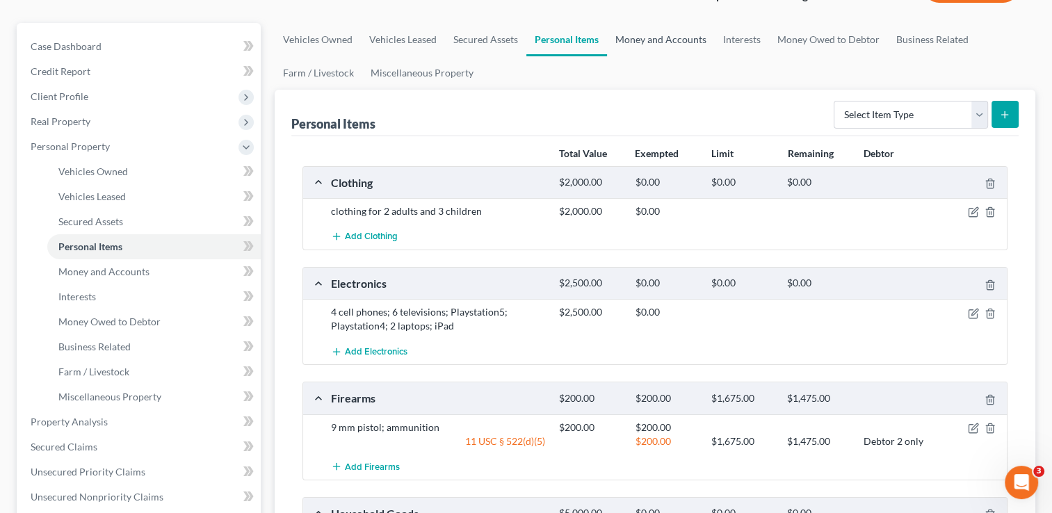
click at [648, 38] on link "Money and Accounts" at bounding box center [661, 39] width 108 height 33
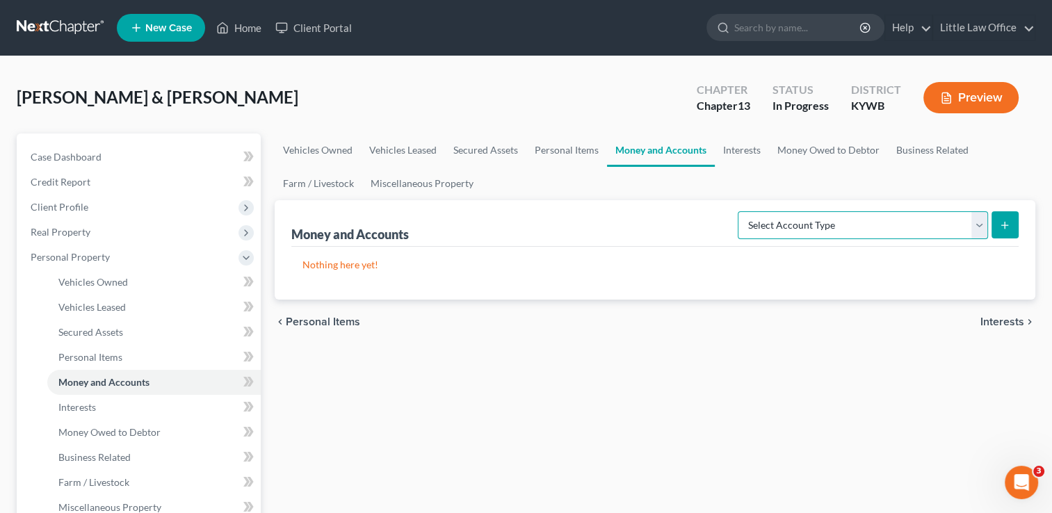
click at [846, 218] on select "Select Account Type Brokerage Cash on Hand Certificates of Deposit Checking Acc…" at bounding box center [863, 225] width 250 height 28
click at [741, 211] on select "Select Account Type Brokerage Cash on Hand Certificates of Deposit Checking Acc…" at bounding box center [863, 225] width 250 height 28
click at [1007, 227] on icon "submit" at bounding box center [1005, 225] width 11 height 11
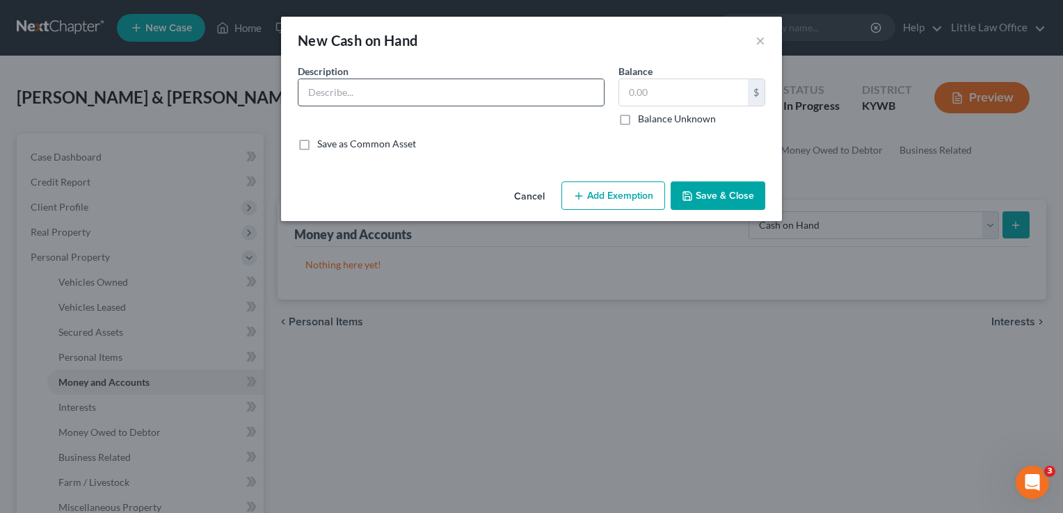
click at [494, 97] on input "text" at bounding box center [450, 92] width 305 height 26
click at [520, 200] on button "Cancel" at bounding box center [529, 197] width 53 height 28
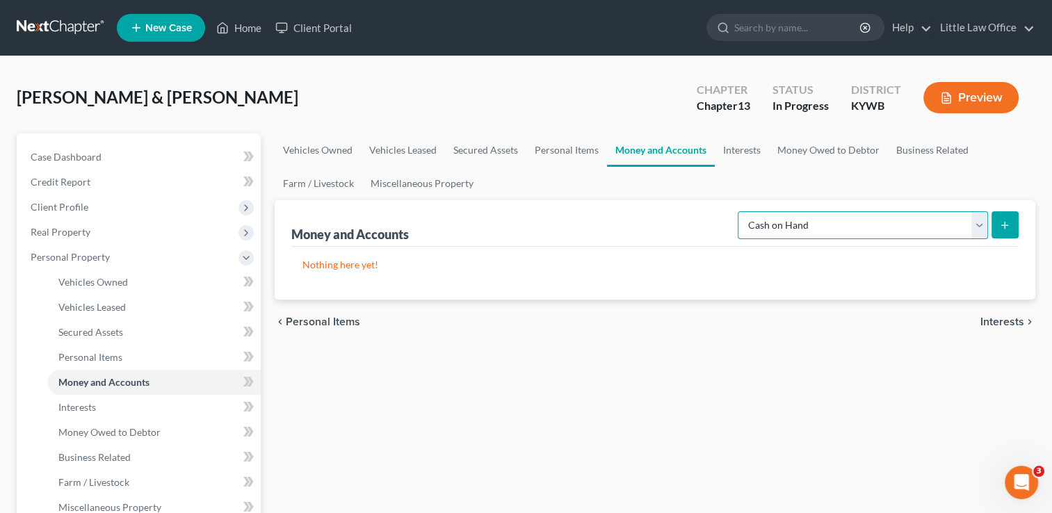
click at [776, 220] on select "Select Account Type Brokerage Cash on Hand Certificates of Deposit Checking Acc…" at bounding box center [863, 225] width 250 height 28
select select "checking"
click at [741, 211] on select "Select Account Type Brokerage Cash on Hand Certificates of Deposit Checking Acc…" at bounding box center [863, 225] width 250 height 28
click at [1018, 232] on button "submit" at bounding box center [1005, 224] width 27 height 27
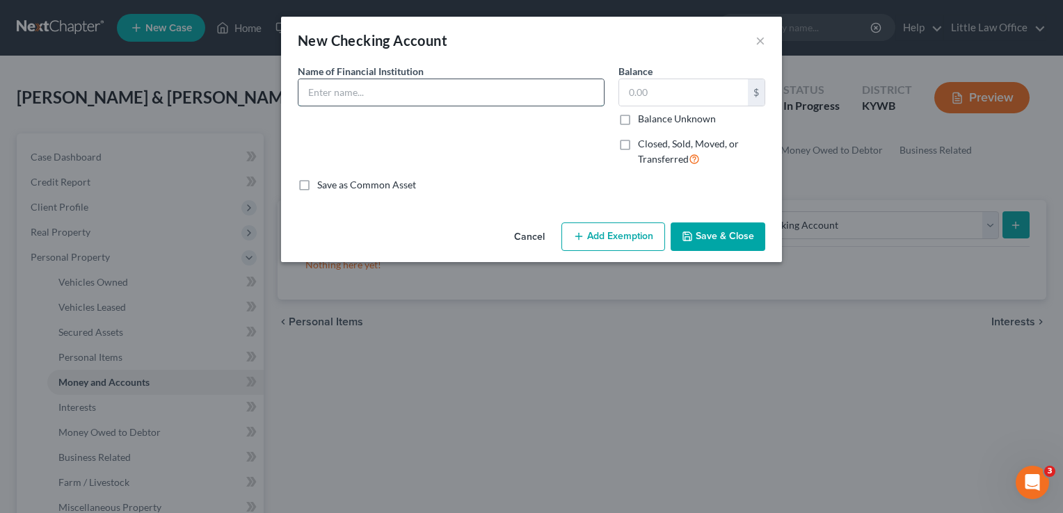
click at [465, 90] on input "text" at bounding box center [450, 92] width 305 height 26
type input "C Plant Federal Credit Union"
type input "800"
click at [616, 230] on button "Add Exemption" at bounding box center [613, 237] width 104 height 29
select select "2"
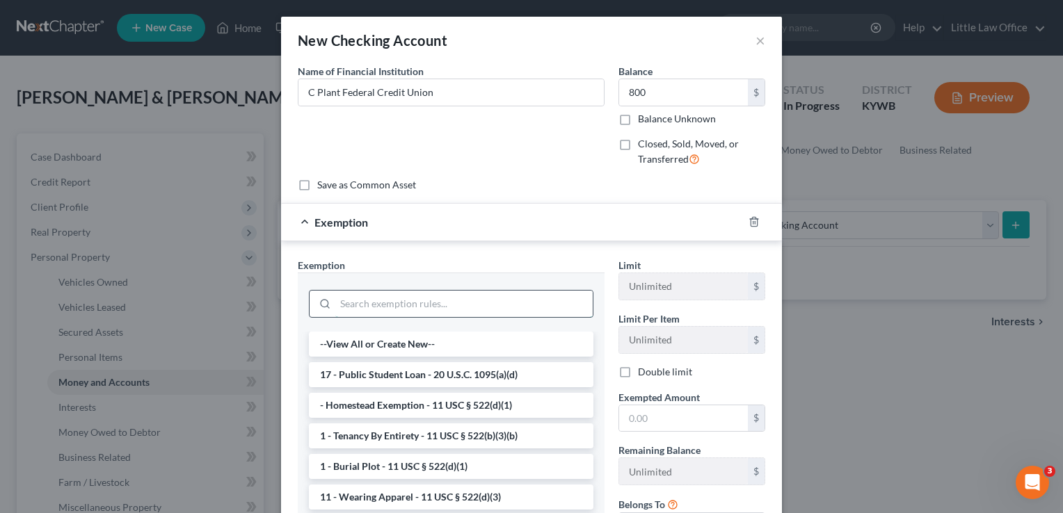
click at [485, 306] on input "search" at bounding box center [463, 304] width 257 height 26
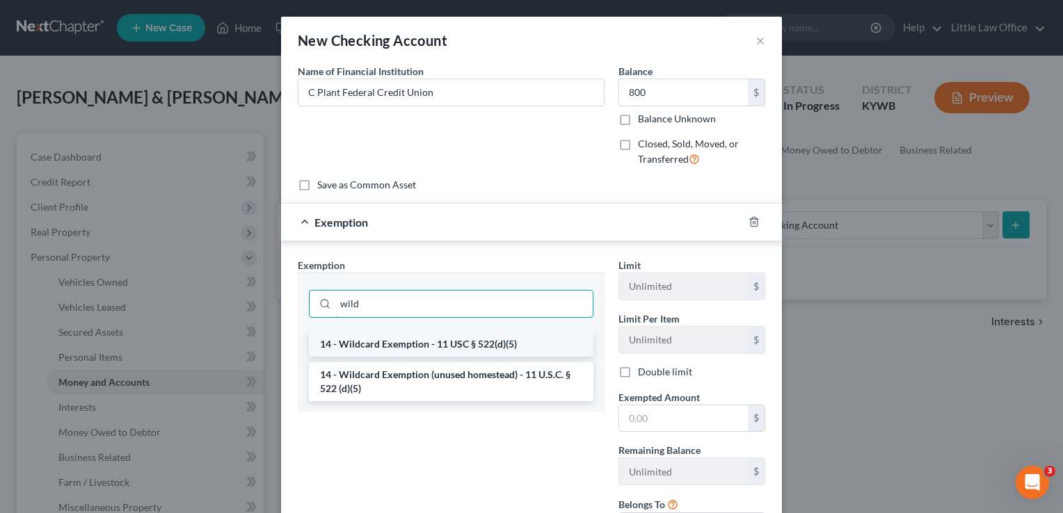
type input "wild"
click at [526, 343] on li "14 - Wildcard Exemption - 11 USC § 522(d)(5)" at bounding box center [451, 344] width 285 height 25
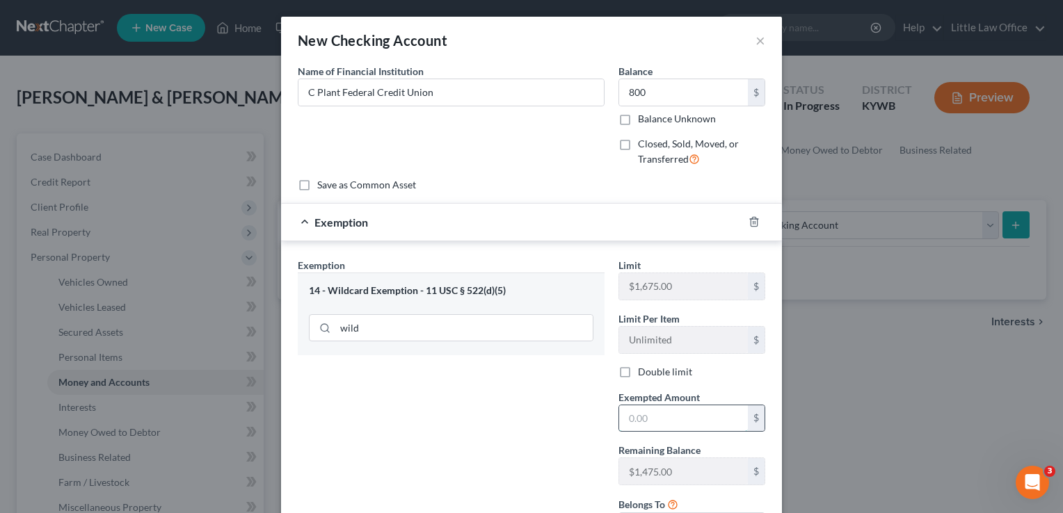
click at [671, 409] on input "text" at bounding box center [683, 419] width 129 height 26
type input "800"
click at [641, 370] on label "Double limit" at bounding box center [665, 372] width 54 height 14
click at [643, 370] on input "Double limit" at bounding box center [647, 369] width 9 height 9
click at [641, 370] on label "Double limit" at bounding box center [665, 372] width 54 height 14
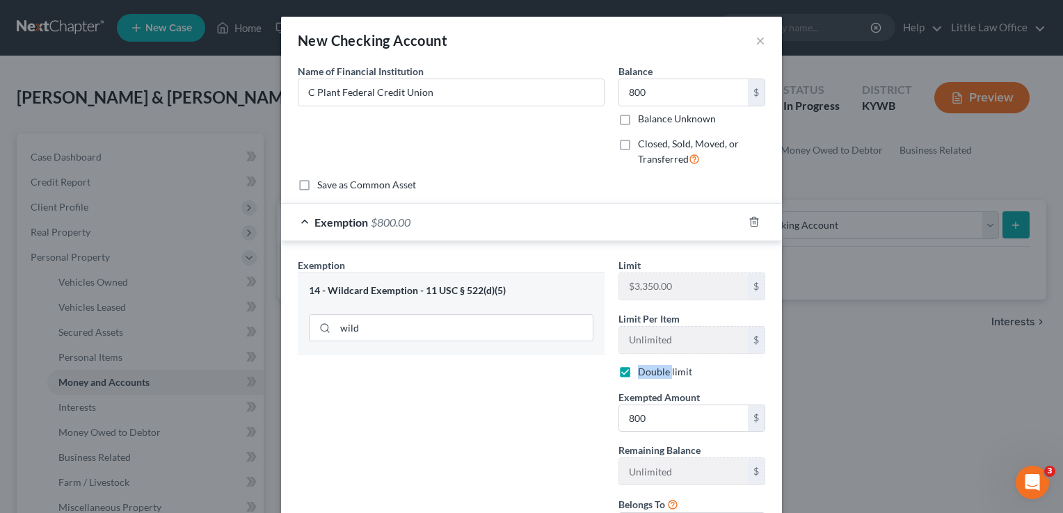
click at [643, 370] on input "Double limit" at bounding box center [647, 369] width 9 height 9
click at [638, 377] on label "Double limit" at bounding box center [665, 372] width 54 height 14
click at [643, 374] on input "Double limit" at bounding box center [647, 369] width 9 height 9
checkbox input "true"
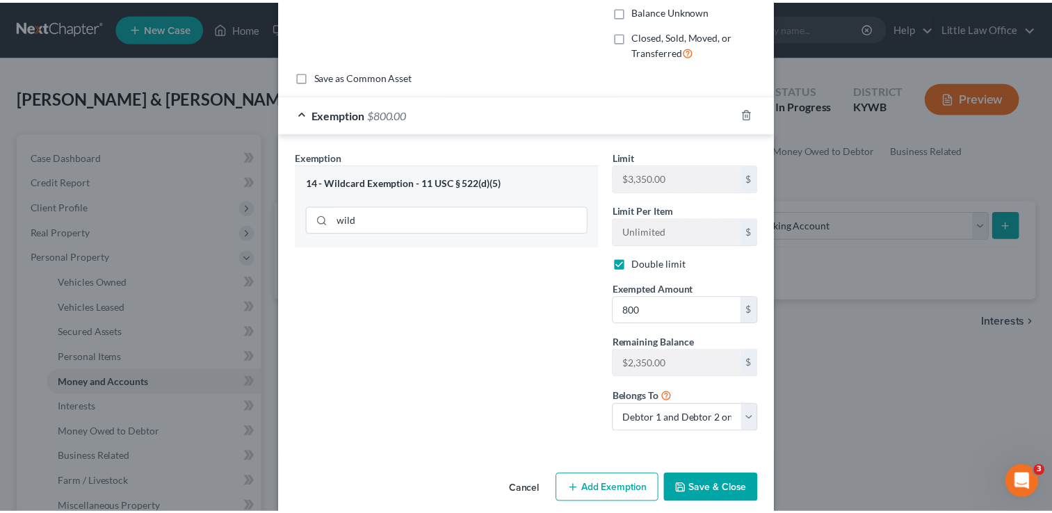
scroll to position [115, 0]
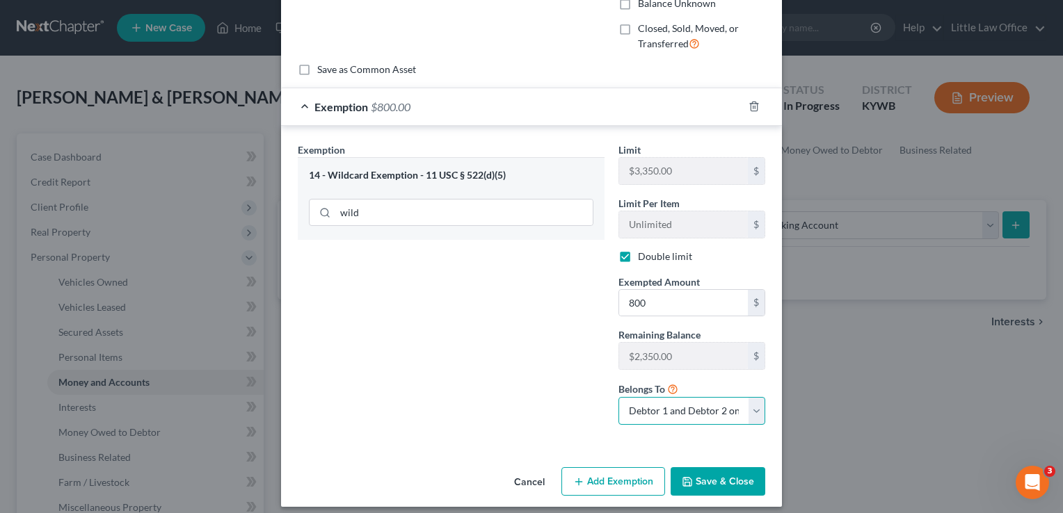
click at [712, 411] on select "Debtor 1 only Debtor 2 only Debtor 1 and Debtor 2 only" at bounding box center [691, 411] width 147 height 28
select select "1"
click at [618, 397] on select "Debtor 1 only Debtor 2 only Debtor 1 and Debtor 2 only" at bounding box center [691, 411] width 147 height 28
click at [714, 497] on div "Cancel Add Exemption Save & Close" at bounding box center [531, 485] width 501 height 46
click at [715, 483] on button "Save & Close" at bounding box center [718, 481] width 95 height 29
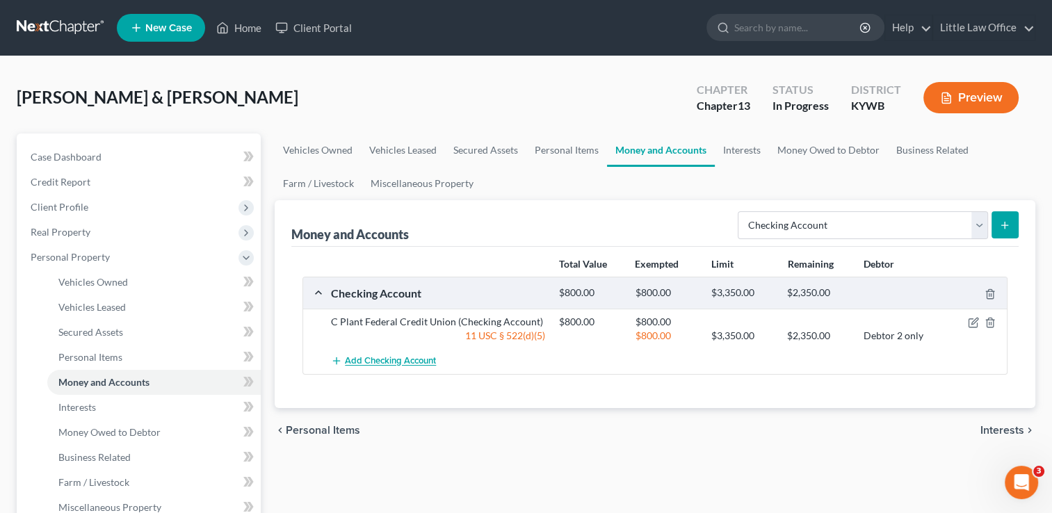
click at [414, 363] on span "Add Checking Account" at bounding box center [390, 361] width 91 height 11
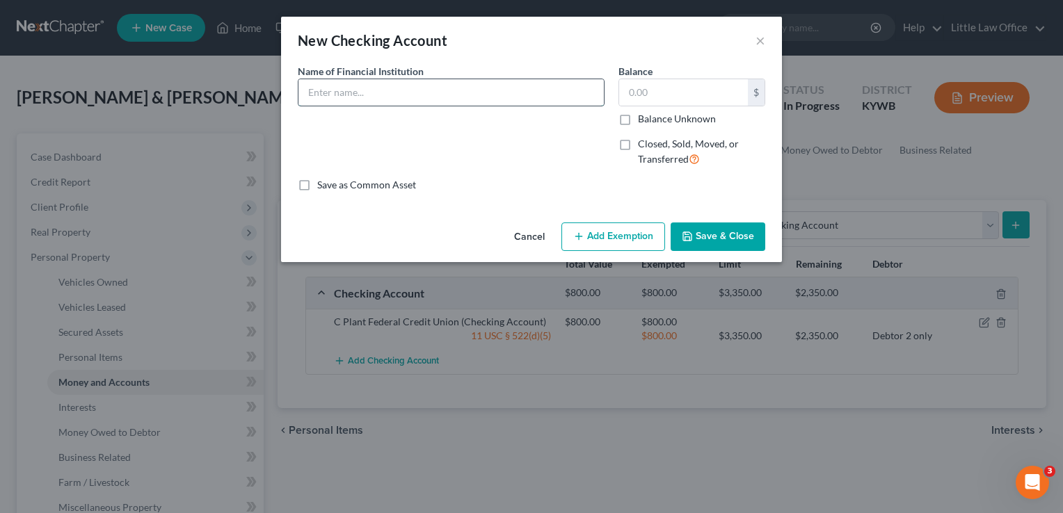
click at [357, 99] on input "text" at bounding box center [450, 92] width 305 height 26
click at [445, 101] on input "C Plant Federal Credit Union" at bounding box center [450, 92] width 305 height 26
type input "C Plant Federal Credit Union (negative balance)"
click at [728, 240] on button "Save & Close" at bounding box center [718, 237] width 95 height 29
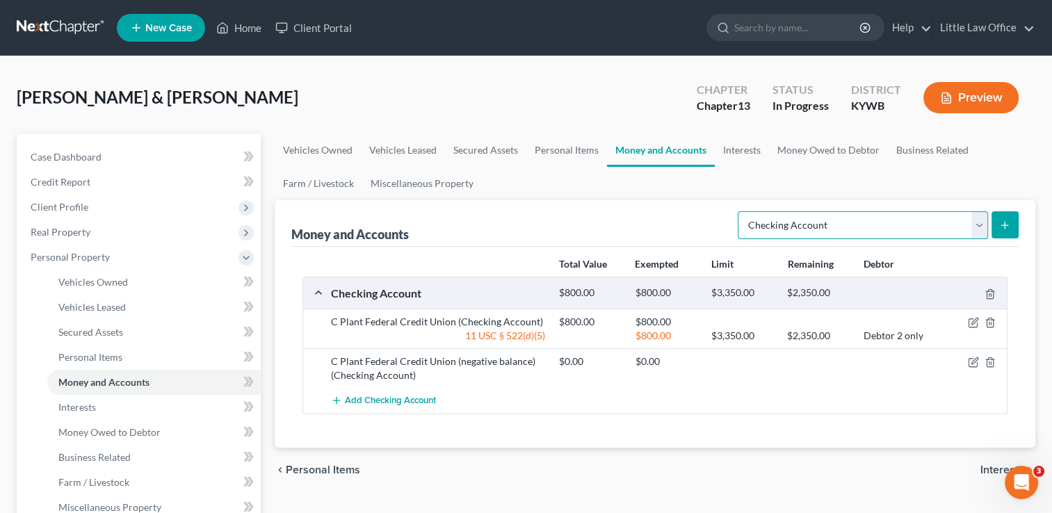
click at [801, 230] on select "Select Account Type Brokerage Cash on Hand Certificates of Deposit Checking Acc…" at bounding box center [863, 225] width 250 height 28
select select "savings"
click at [741, 211] on select "Select Account Type Brokerage Cash on Hand Certificates of Deposit Checking Acc…" at bounding box center [863, 225] width 250 height 28
click at [1004, 232] on button "submit" at bounding box center [1005, 224] width 27 height 27
click at [1014, 224] on button "submit" at bounding box center [1005, 224] width 27 height 27
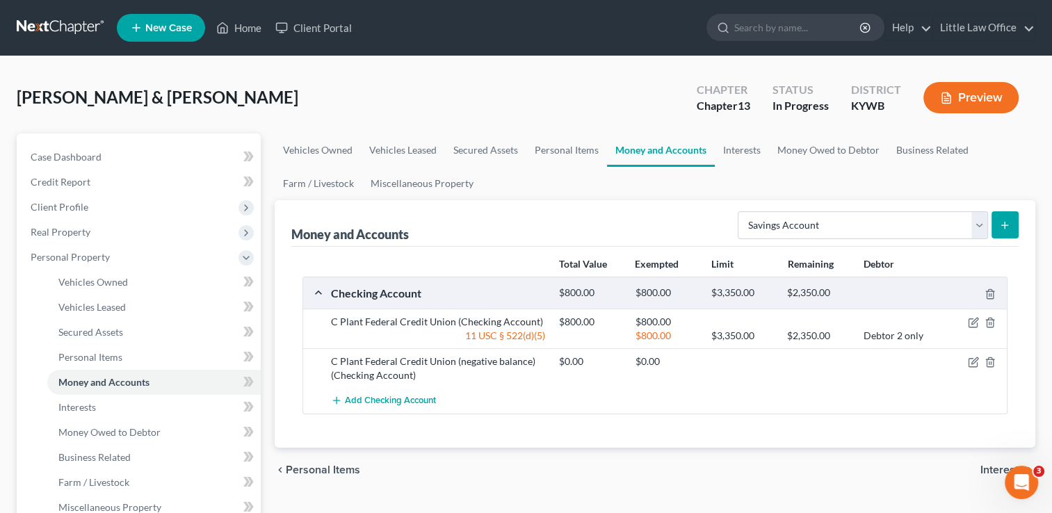
click at [1014, 224] on button "submit" at bounding box center [1005, 224] width 27 height 27
click at [789, 218] on select "Select Account Type Brokerage Cash on Hand Certificates of Deposit Checking Acc…" at bounding box center [863, 225] width 250 height 28
select select "savings"
click at [741, 211] on select "Select Account Type Brokerage Cash on Hand Certificates of Deposit Checking Acc…" at bounding box center [863, 225] width 250 height 28
click at [1004, 231] on button "submit" at bounding box center [1005, 224] width 27 height 27
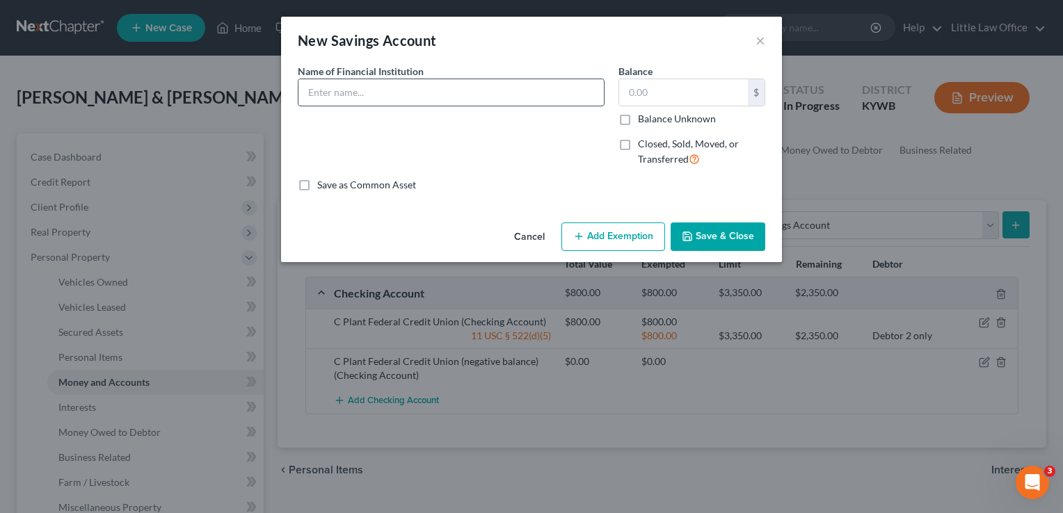
click at [513, 93] on input "text" at bounding box center [450, 92] width 305 height 26
type input "C Plant Federal Credit Union (zero balance)"
click at [747, 231] on button "Save & Close" at bounding box center [718, 237] width 95 height 29
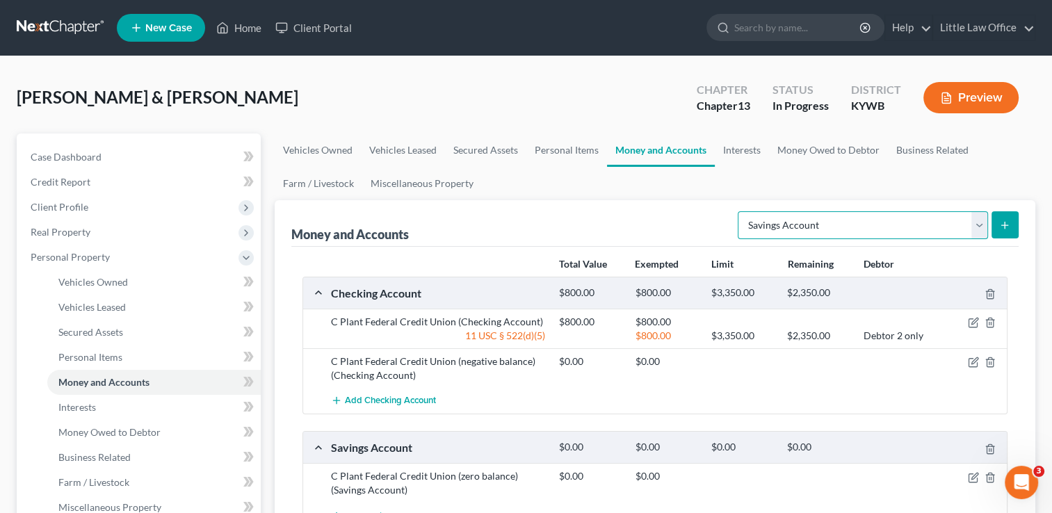
click at [980, 227] on select "Select Account Type Brokerage Cash on Hand Certificates of Deposit Checking Acc…" at bounding box center [863, 225] width 250 height 28
select select "checking"
click at [741, 211] on select "Select Account Type Brokerage Cash on Hand Certificates of Deposit Checking Acc…" at bounding box center [863, 225] width 250 height 28
click at [1014, 232] on button "submit" at bounding box center [1005, 224] width 27 height 27
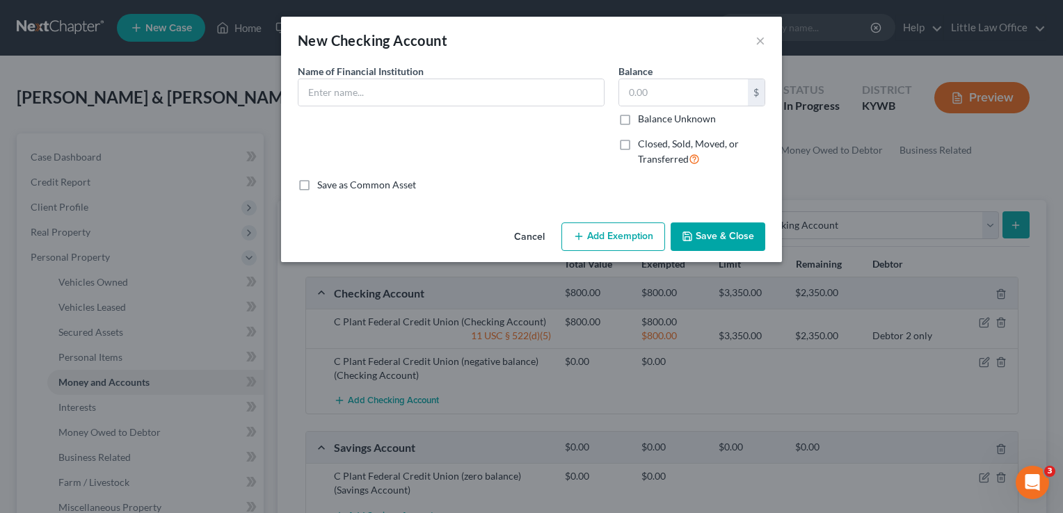
click at [425, 74] on div "Name of Financial Institution *" at bounding box center [451, 85] width 307 height 42
click at [422, 82] on input "text" at bounding box center [450, 92] width 305 height 26
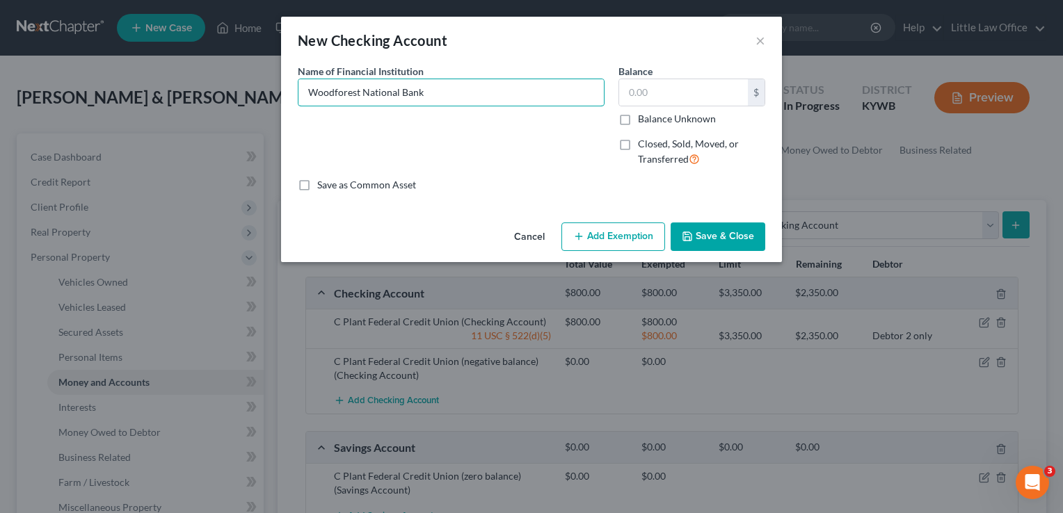
type input "Woodforest National Bank"
click at [640, 145] on span "Closed, Sold, Moved, or Transferred" at bounding box center [688, 151] width 101 height 27
click at [643, 145] on input "Closed, Sold, Moved, or Transferred" at bounding box center [647, 141] width 9 height 9
checkbox input "true"
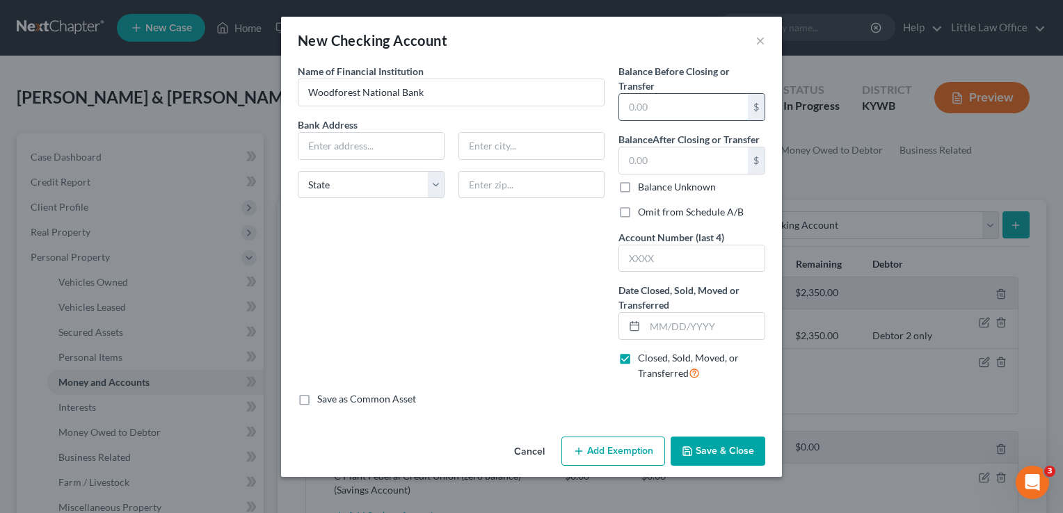
click at [667, 107] on input "text" at bounding box center [683, 107] width 129 height 26
type input "0.00"
click at [638, 209] on label "Omit from Schedule A/B" at bounding box center [691, 212] width 106 height 14
click at [643, 209] on input "Omit from Schedule A/B" at bounding box center [647, 209] width 9 height 9
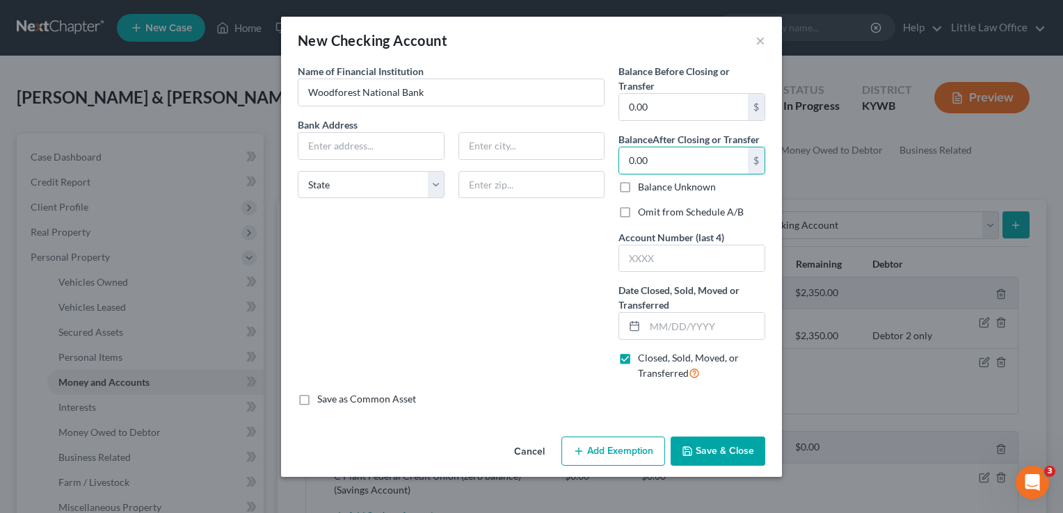
checkbox input "true"
click at [693, 319] on input "text" at bounding box center [705, 326] width 120 height 26
type input "[DATE]"
click at [721, 454] on button "Save & Close" at bounding box center [718, 451] width 95 height 29
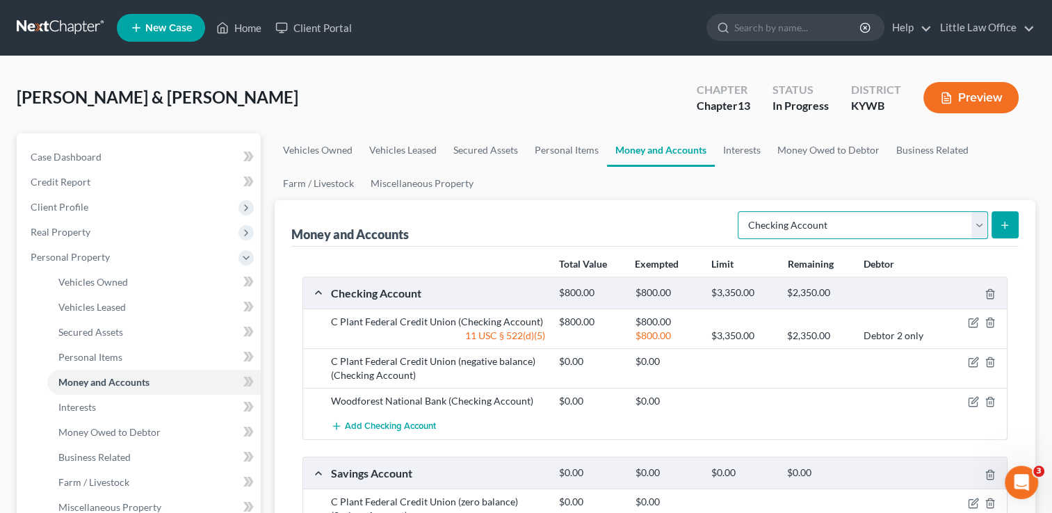
click at [982, 232] on select "Select Account Type Brokerage Cash on Hand Certificates of Deposit Checking Acc…" at bounding box center [863, 225] width 250 height 28
select select "other"
click at [741, 211] on select "Select Account Type Brokerage Cash on Hand Certificates of Deposit Checking Acc…" at bounding box center [863, 225] width 250 height 28
click at [1014, 227] on button "submit" at bounding box center [1005, 224] width 27 height 27
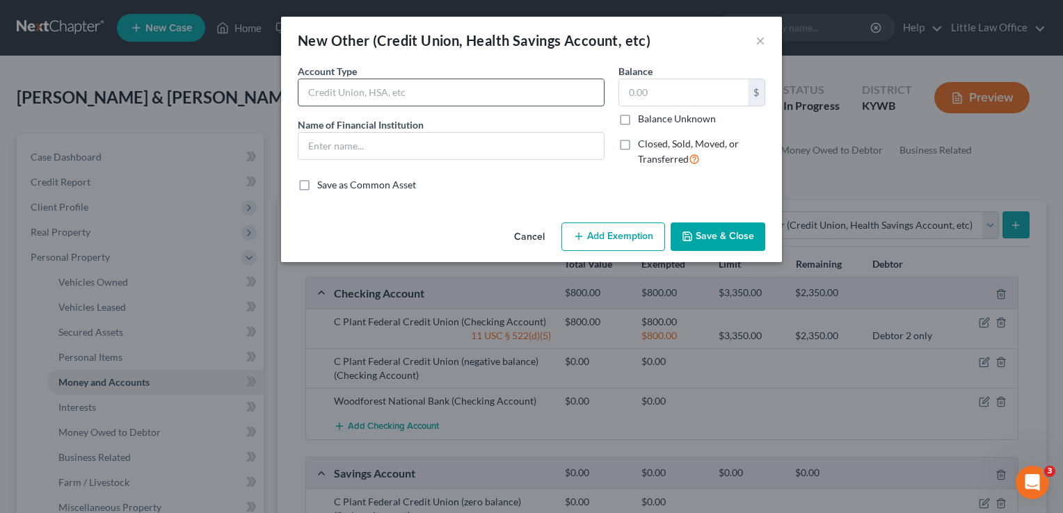
click at [473, 89] on input "text" at bounding box center [450, 92] width 305 height 26
type input "Cash App"
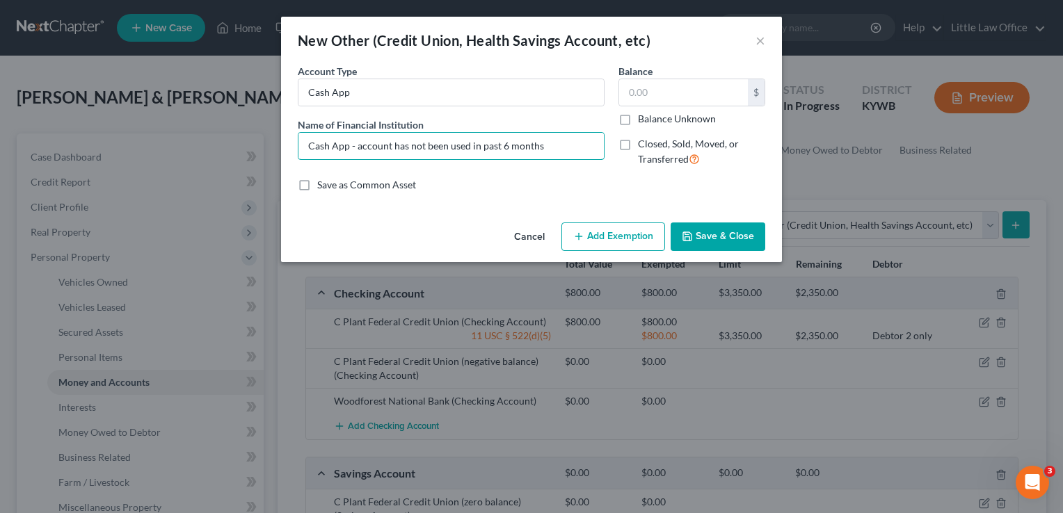
type input "Cash App - account has not been used in past 6 months"
click at [721, 235] on button "Save & Close" at bounding box center [718, 237] width 95 height 29
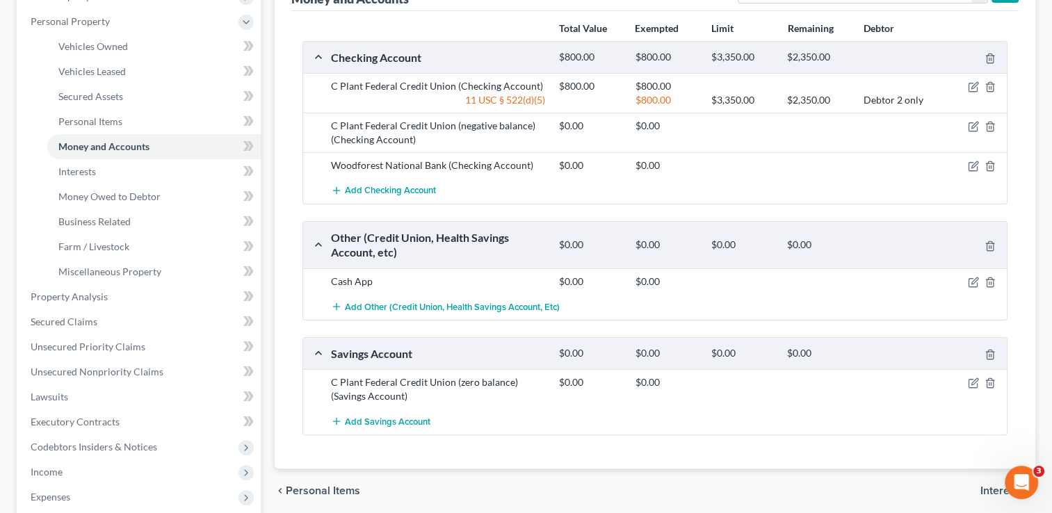
scroll to position [255, 0]
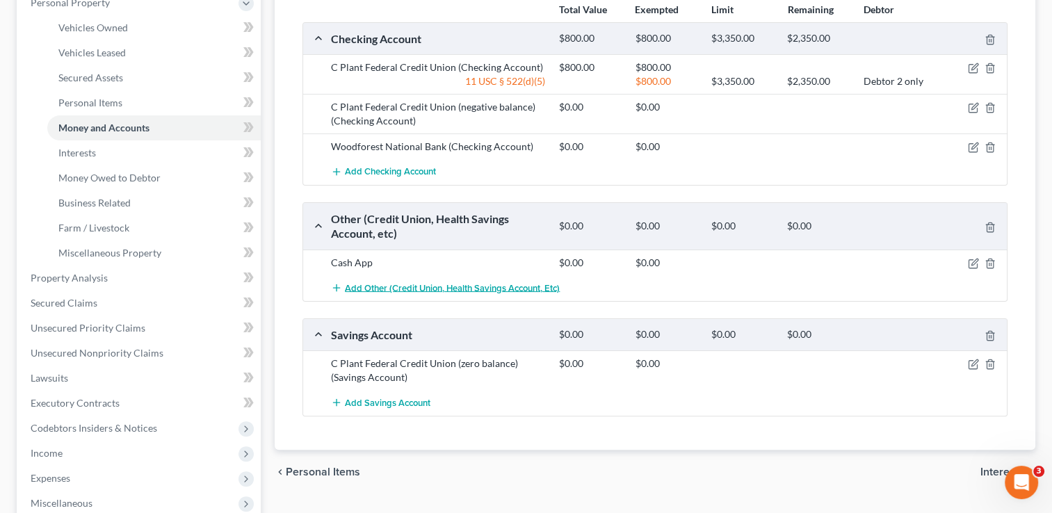
click at [409, 282] on span "Add Other (Credit Union, Health Savings Account, etc)" at bounding box center [452, 287] width 215 height 11
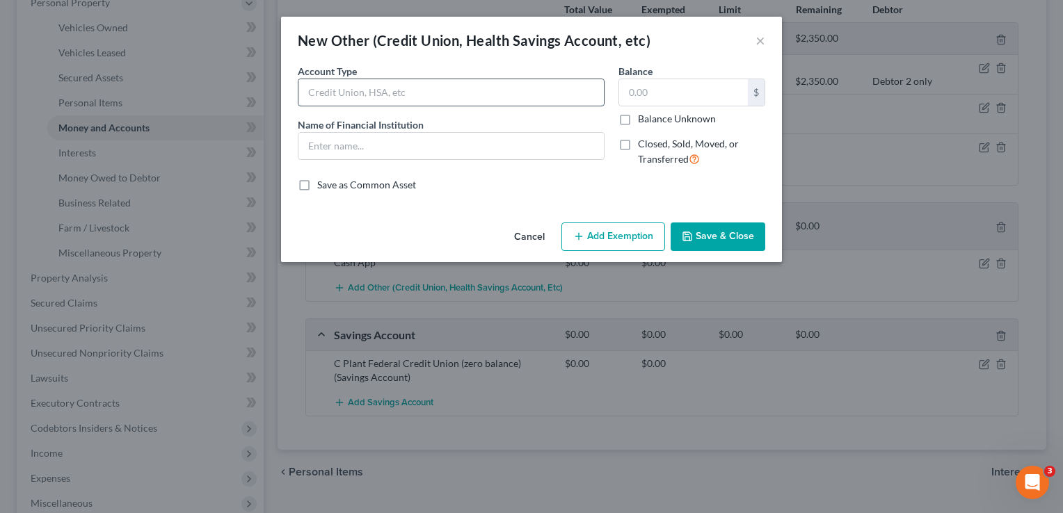
click at [390, 97] on input "text" at bounding box center [450, 92] width 305 height 26
type input "Cash App"
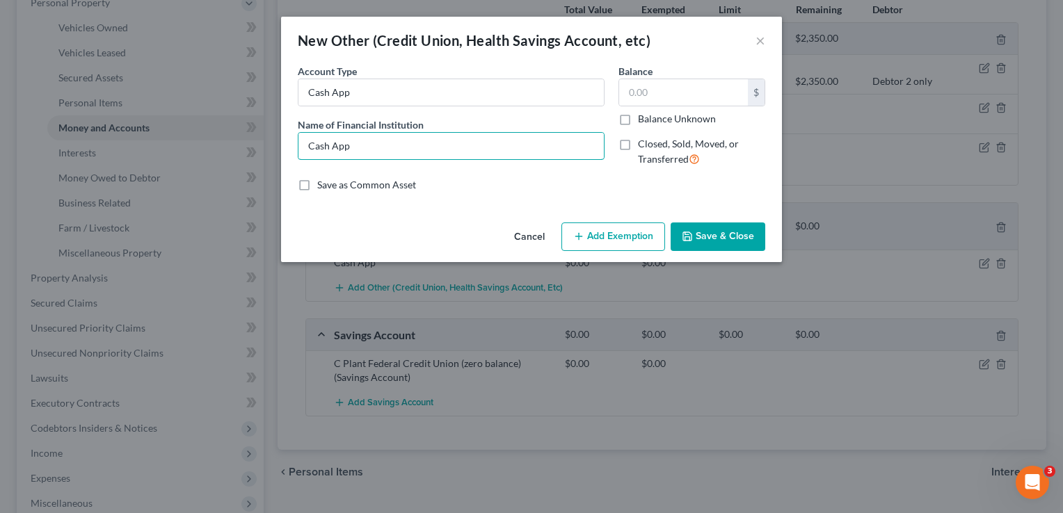
type input "Cash App"
click at [704, 226] on button "Save & Close" at bounding box center [718, 237] width 95 height 29
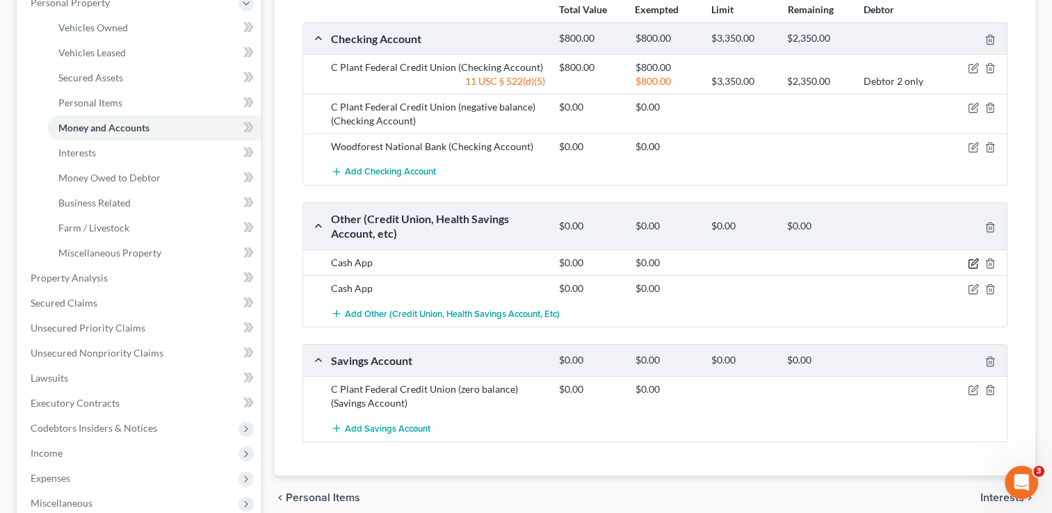
click at [978, 264] on icon "button" at bounding box center [973, 263] width 11 height 11
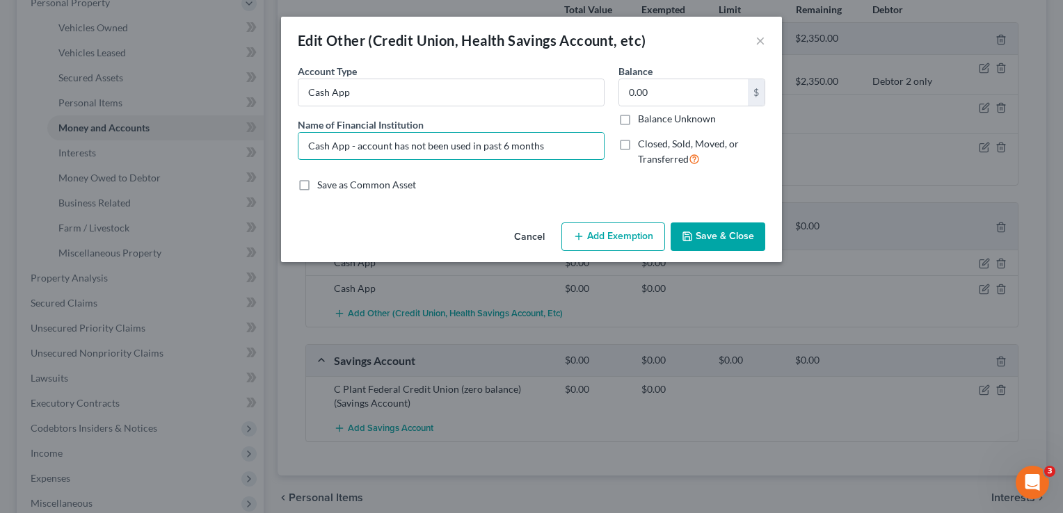
drag, startPoint x: 349, startPoint y: 143, endPoint x: 551, endPoint y: 182, distance: 205.5
click at [551, 182] on div "Common Asset Select Account Type Cash App Name of Financial Institution * Cash …" at bounding box center [531, 128] width 467 height 128
type input "Cash App"
click at [579, 175] on div "Account Type Cash App Name of Financial Institution * Cash App" at bounding box center [451, 121] width 321 height 114
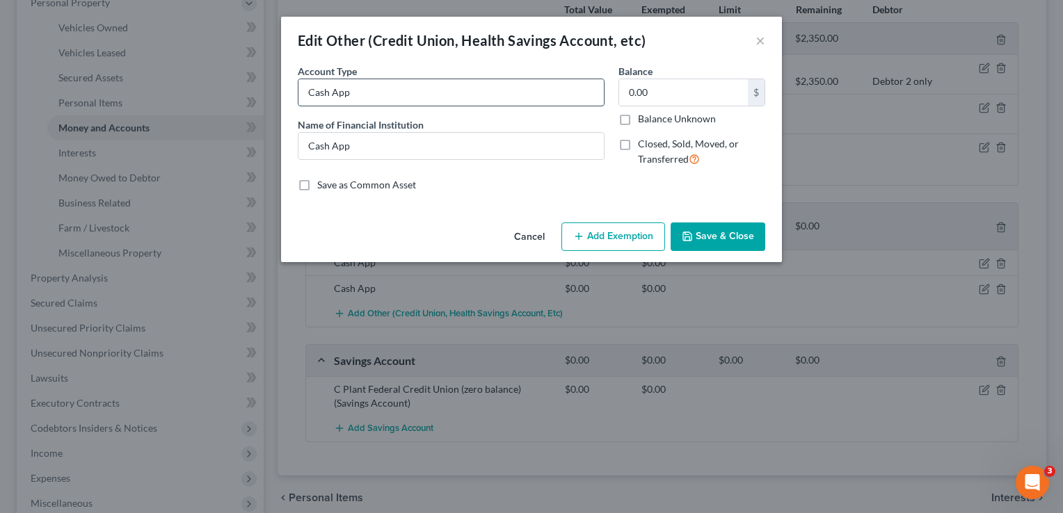
click at [448, 102] on input "Cash App" at bounding box center [450, 92] width 305 height 26
paste input "- account has not been used in past 6 months"
type input "Cash App - account has not been used in past 6 months"
click at [752, 240] on button "Save & Close" at bounding box center [718, 237] width 95 height 29
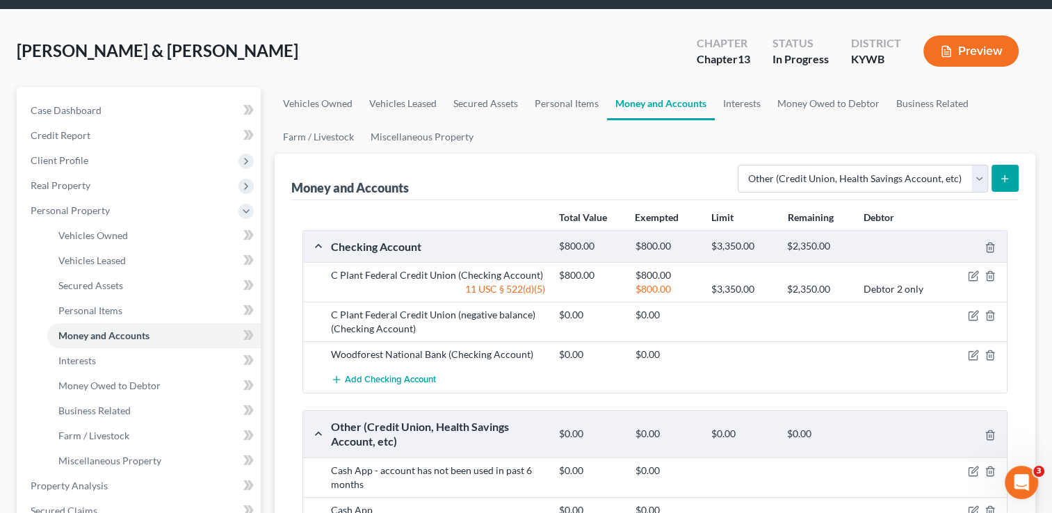
scroll to position [43, 0]
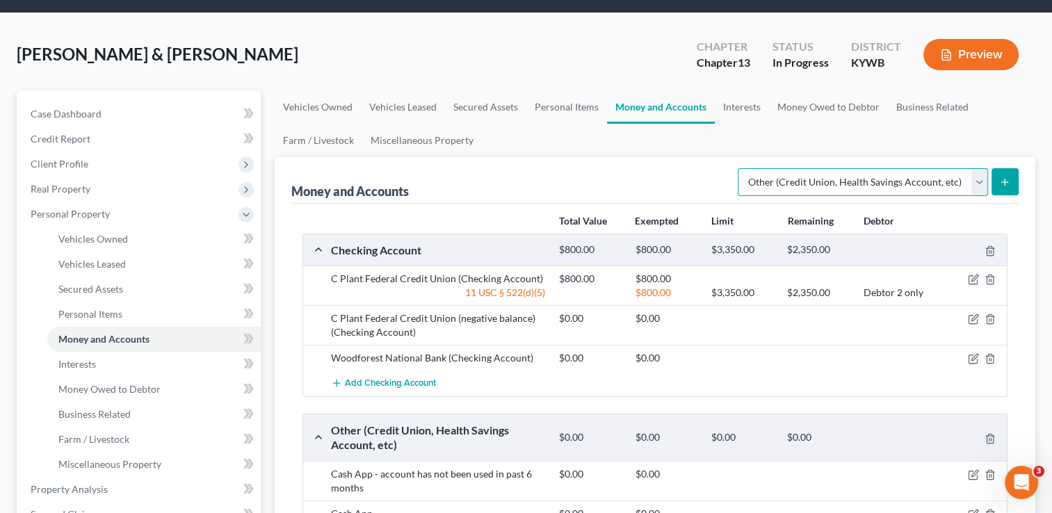
click at [979, 168] on select "Select Account Type Brokerage Cash on Hand Certificates of Deposit Checking Acc…" at bounding box center [863, 182] width 250 height 28
click at [737, 112] on link "Interests" at bounding box center [742, 106] width 54 height 33
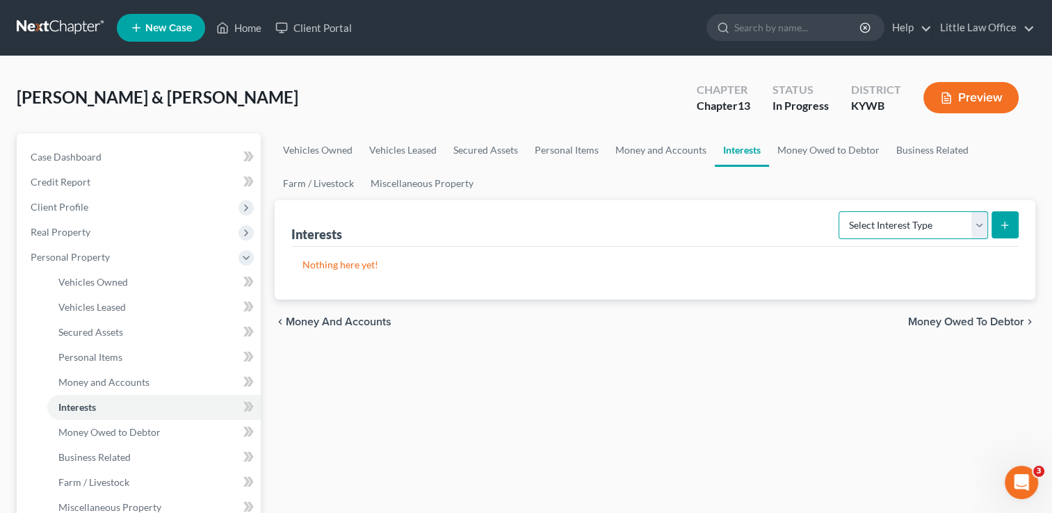
click at [934, 227] on select "Select Interest Type 401K Annuity Bond Education IRA Government Bond Government…" at bounding box center [914, 225] width 150 height 28
select select "401k"
click at [840, 211] on select "Select Interest Type 401K Annuity Bond Education IRA Government Bond Government…" at bounding box center [914, 225] width 150 height 28
click at [1011, 230] on button "submit" at bounding box center [1005, 224] width 27 height 27
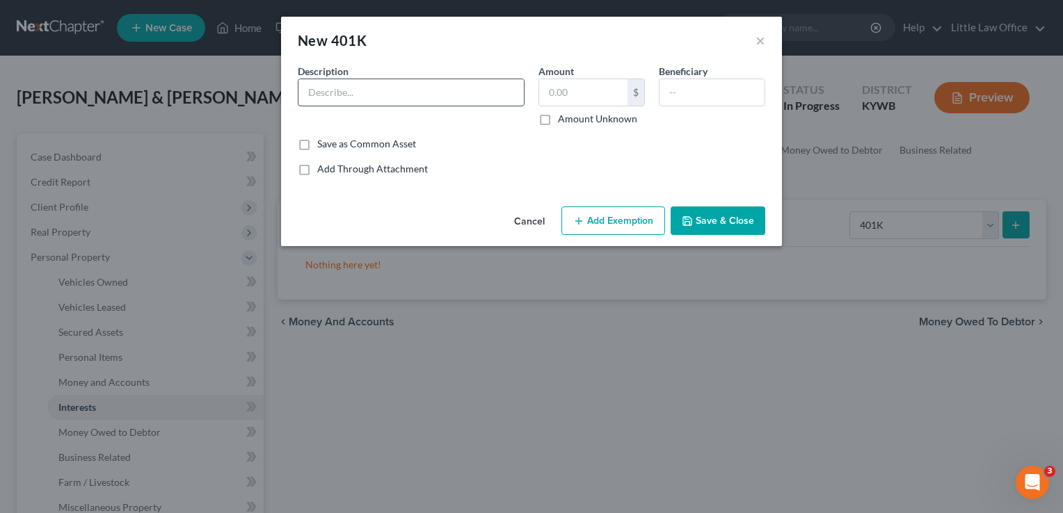
click at [418, 87] on input "text" at bounding box center [410, 92] width 225 height 26
type input "Fidelity"
click at [719, 211] on button "Save & Close" at bounding box center [718, 221] width 95 height 29
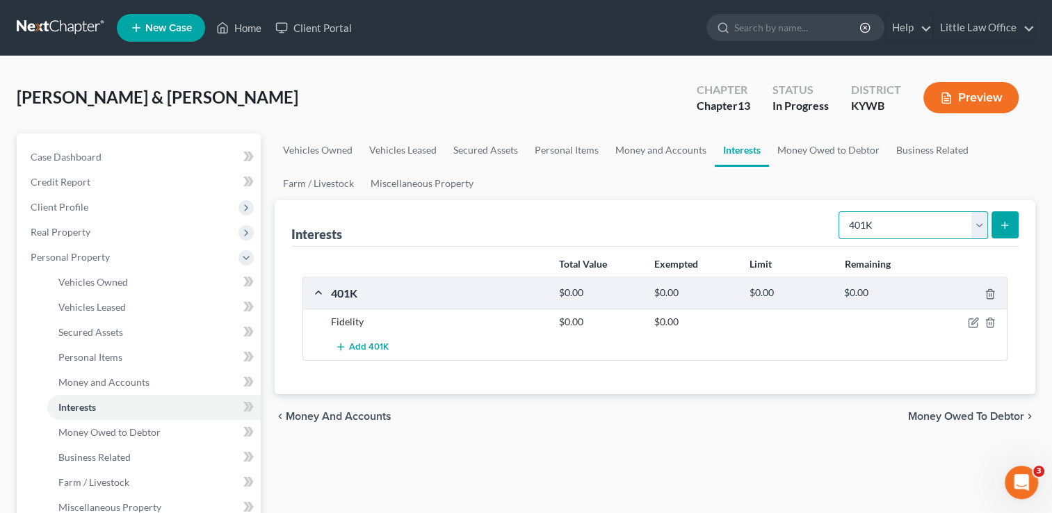
click at [902, 227] on select "Select Interest Type 401K Annuity Bond Education IRA Government Bond Government…" at bounding box center [914, 225] width 150 height 28
click at [846, 145] on link "Money Owed to Debtor" at bounding box center [828, 150] width 119 height 33
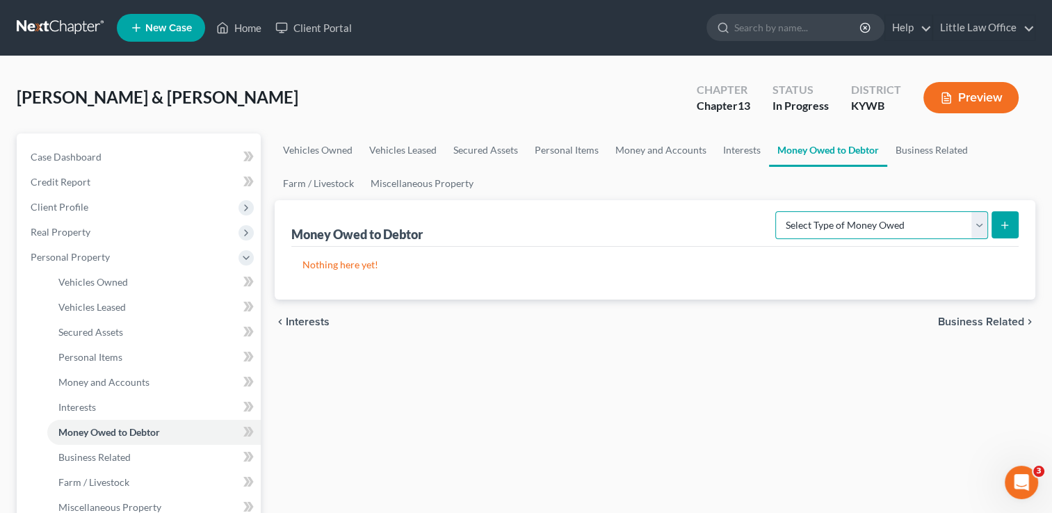
click at [982, 232] on select "Select Type of Money Owed Accounts Receivable Alimony Child Support Claims Agai…" at bounding box center [882, 225] width 213 height 28
drag, startPoint x: 1000, startPoint y: 289, endPoint x: 993, endPoint y: 299, distance: 12.5
click at [993, 299] on ui-view "Vehicles Owned Vehicles Leased Secured Assets Personal Items Money and Accounts…" at bounding box center [655, 239] width 761 height 211
drag, startPoint x: 993, startPoint y: 299, endPoint x: 982, endPoint y: 235, distance: 65.1
click at [982, 235] on select "Select Type of Money Owed Accounts Receivable Alimony Child Support Claims Agai…" at bounding box center [882, 225] width 213 height 28
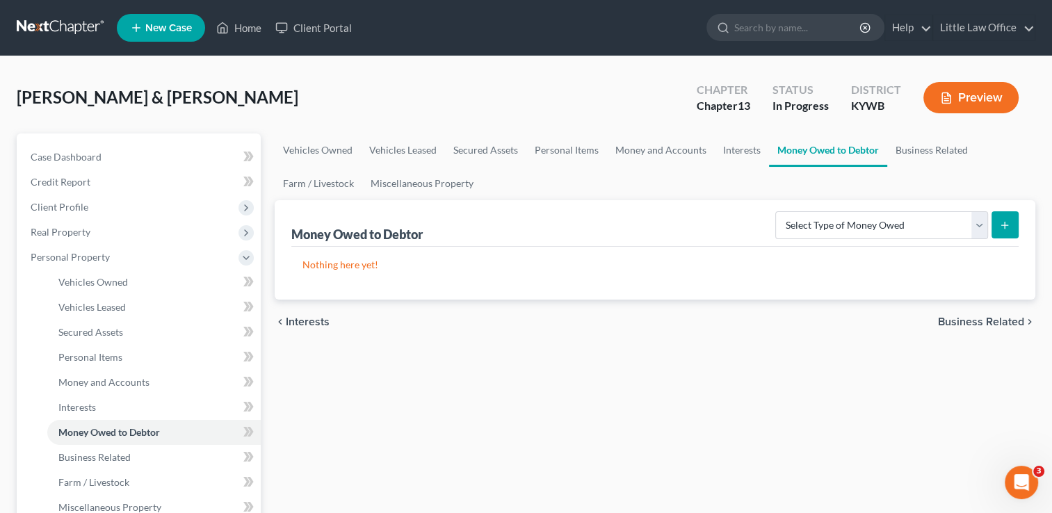
click at [479, 216] on div "Money Owed to Debtor Select Type of Money Owed Accounts Receivable Alimony Chil…" at bounding box center [655, 223] width 728 height 47
click at [447, 196] on link "Miscellaneous Property" at bounding box center [422, 183] width 120 height 33
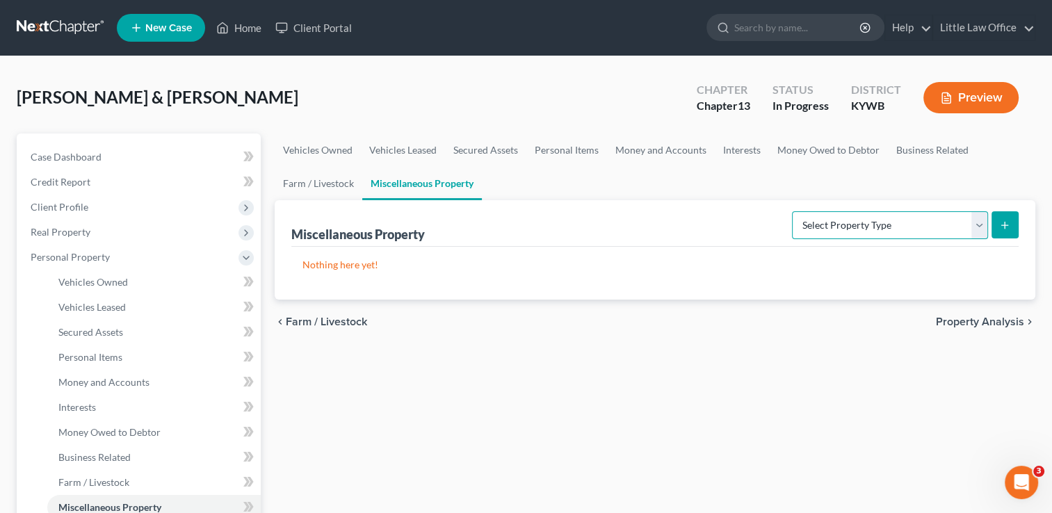
click at [868, 224] on select "Select Property Type Assigned for Creditor Benefit [DATE] Holding for Another N…" at bounding box center [890, 225] width 196 height 28
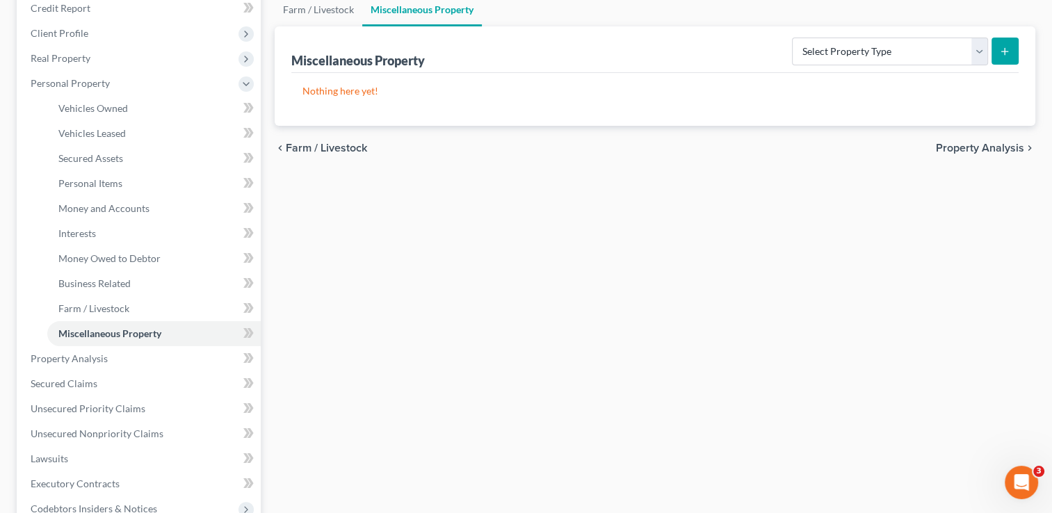
scroll to position [253, 0]
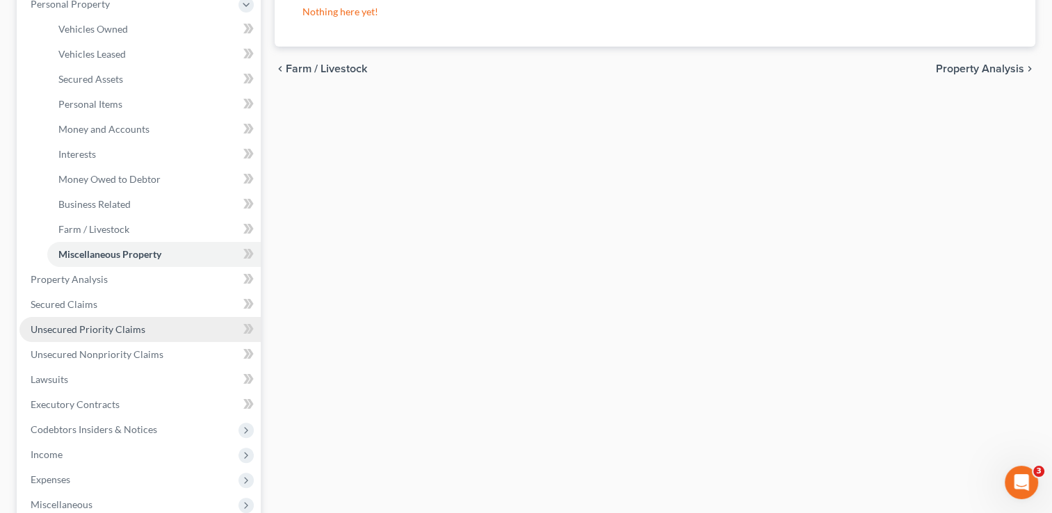
click at [147, 321] on link "Unsecured Priority Claims" at bounding box center [139, 329] width 241 height 25
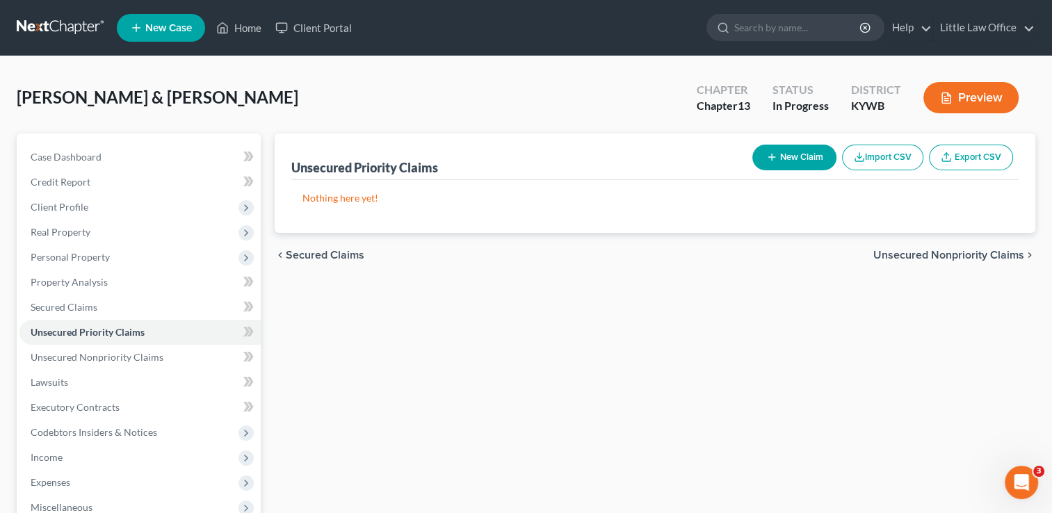
click at [789, 157] on button "New Claim" at bounding box center [795, 158] width 84 height 26
select select "2"
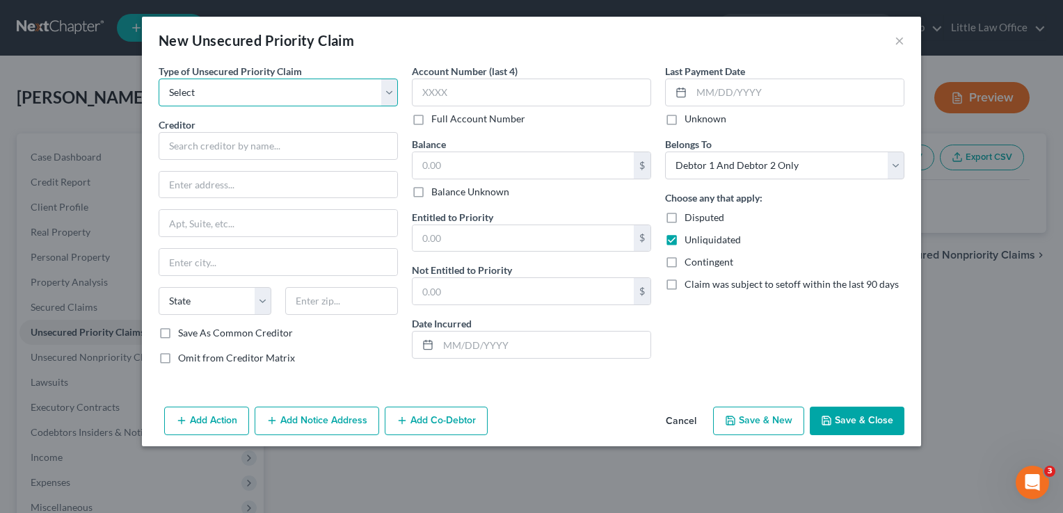
click at [239, 97] on select "Select Taxes & Other Government Units Domestic Support Obligations Extensions o…" at bounding box center [278, 93] width 239 height 28
select select "0"
click at [159, 79] on select "Select Taxes & Other Government Units Domestic Support Obligations Extensions o…" at bounding box center [278, 93] width 239 height 28
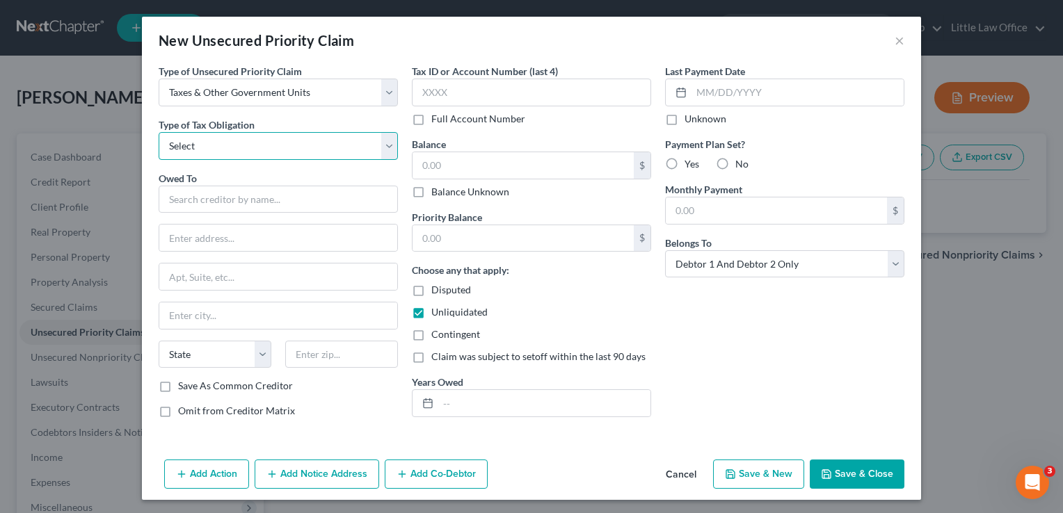
click at [238, 146] on select "Select Federal City State Franchise Tax Board Other" at bounding box center [278, 146] width 239 height 28
select select "0"
click at [159, 132] on select "Select Federal City State Franchise Tax Board Other" at bounding box center [278, 146] width 239 height 28
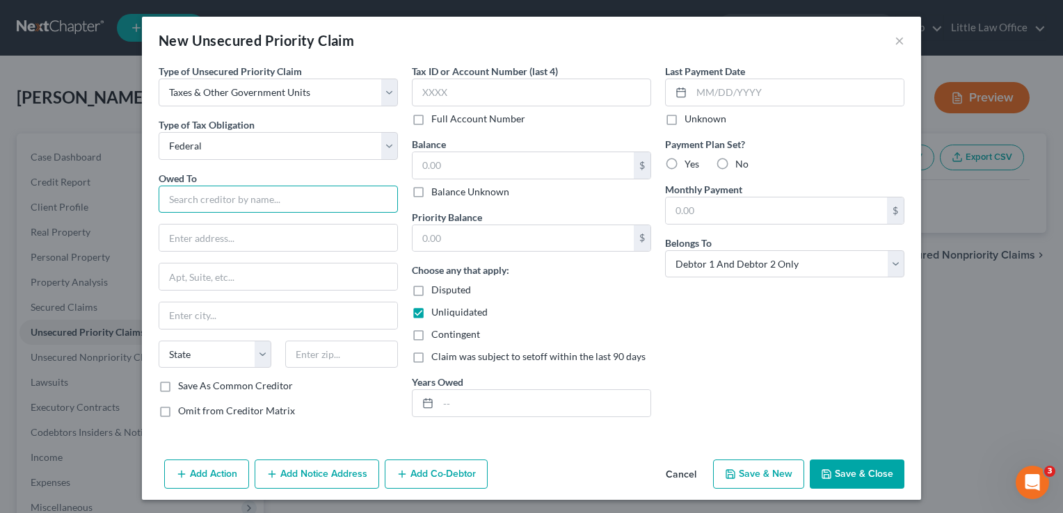
click at [219, 193] on input "text" at bounding box center [278, 200] width 239 height 28
click at [219, 193] on input "I" at bounding box center [278, 200] width 239 height 28
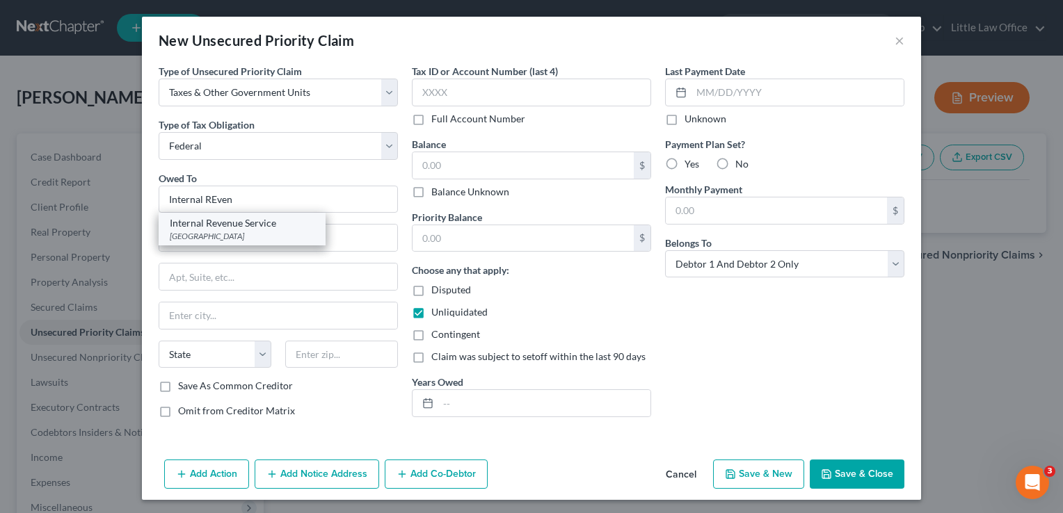
click at [221, 239] on div "[GEOGRAPHIC_DATA]" at bounding box center [242, 236] width 145 height 12
type input "Internal Revenue Service"
type input "PO Box 932700"
type input "[GEOGRAPHIC_DATA]"
select select "18"
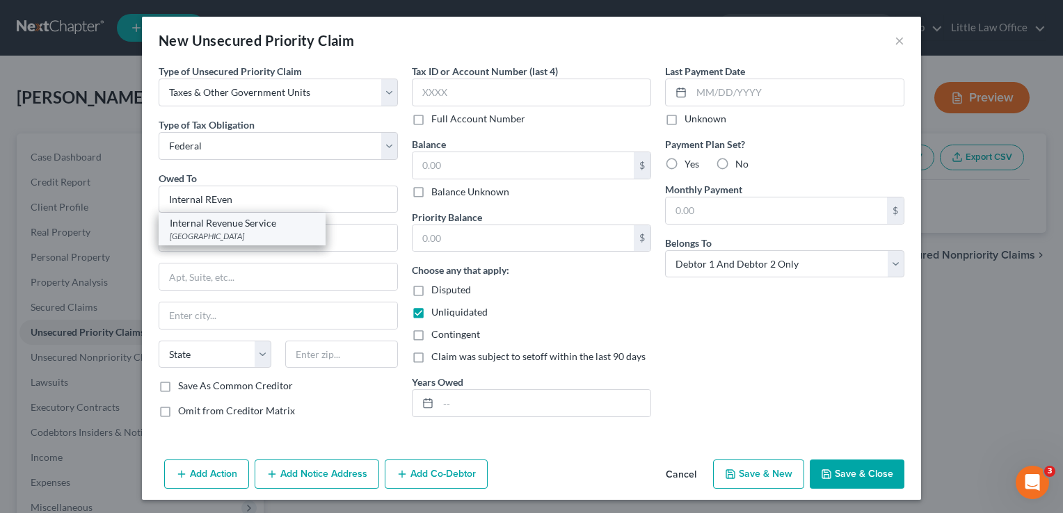
type input "40293"
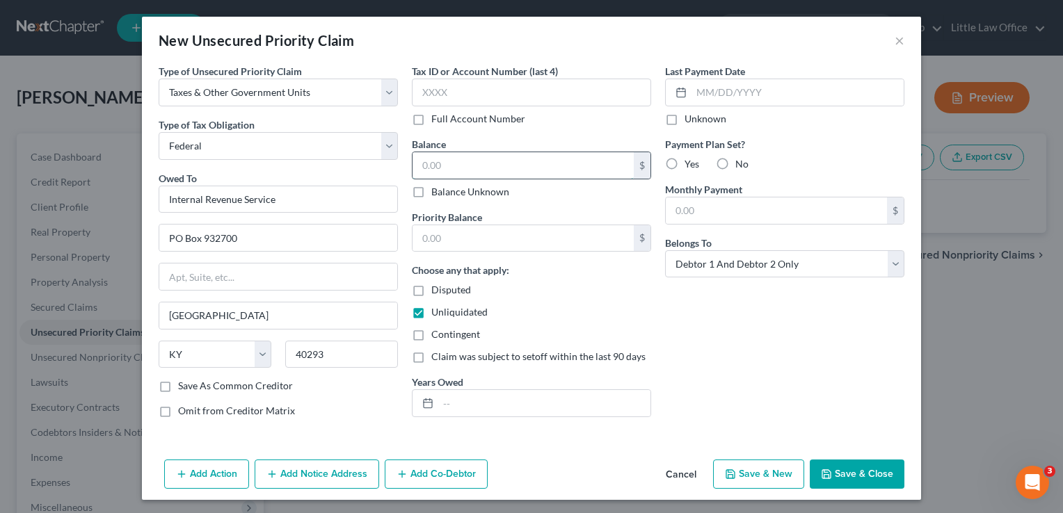
click at [429, 173] on input "text" at bounding box center [522, 165] width 221 height 26
type input "9,000"
click at [752, 282] on div "Last Payment Date Unknown Payment Plan Set? Yes No Monthly Payment $ Belongs To…" at bounding box center [784, 246] width 253 height 365
click at [748, 275] on select "Select Debtor 1 Only Debtor 2 Only Debtor 1 And Debtor 2 Only At Least One Of T…" at bounding box center [784, 264] width 239 height 28
select select "0"
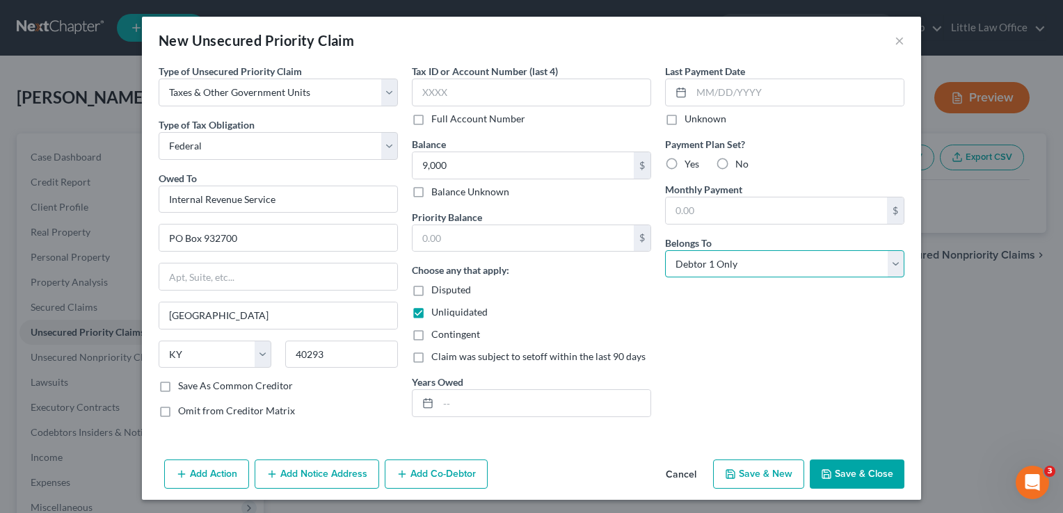
click at [665, 250] on select "Select Debtor 1 Only Debtor 2 Only Debtor 1 And Debtor 2 Only At Least One Of T…" at bounding box center [784, 264] width 239 height 28
click at [507, 403] on input "text" at bounding box center [544, 403] width 212 height 26
type input "2022"
click at [529, 231] on input "text" at bounding box center [522, 238] width 221 height 26
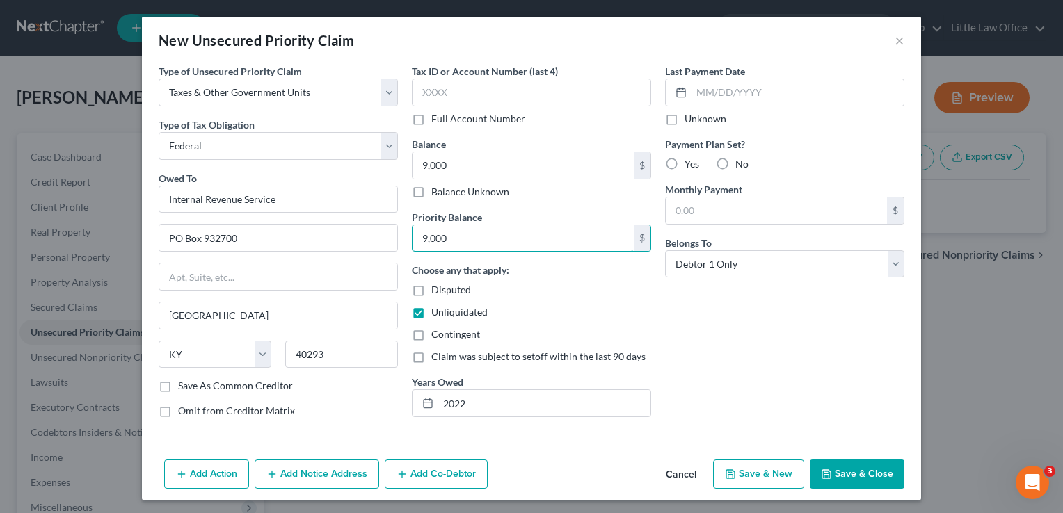
type input "9,000"
click at [735, 171] on label "No" at bounding box center [741, 164] width 13 height 14
click at [741, 166] on input "No" at bounding box center [745, 161] width 9 height 9
radio input "true"
click at [881, 479] on button "Save & Close" at bounding box center [857, 474] width 95 height 29
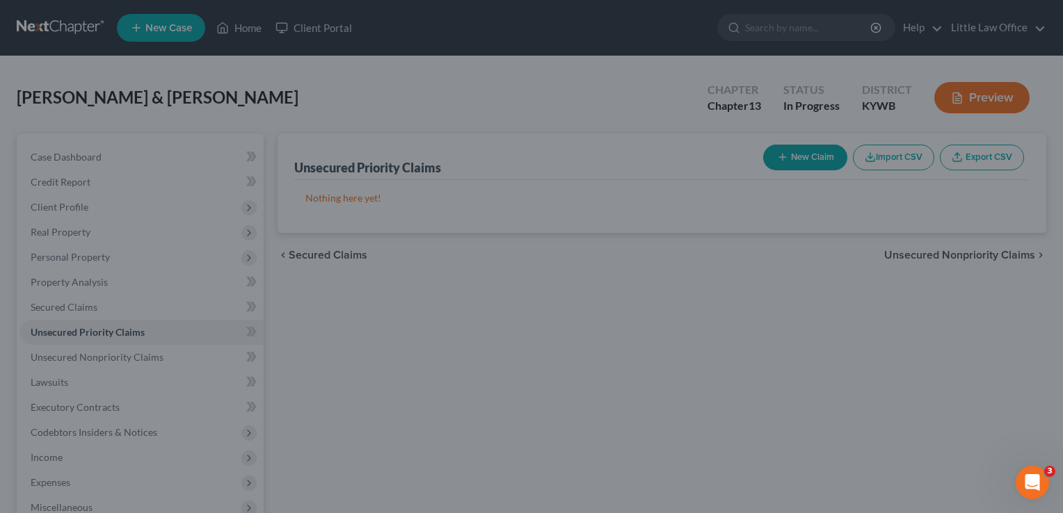
type input "9,000.00"
type input "0.00"
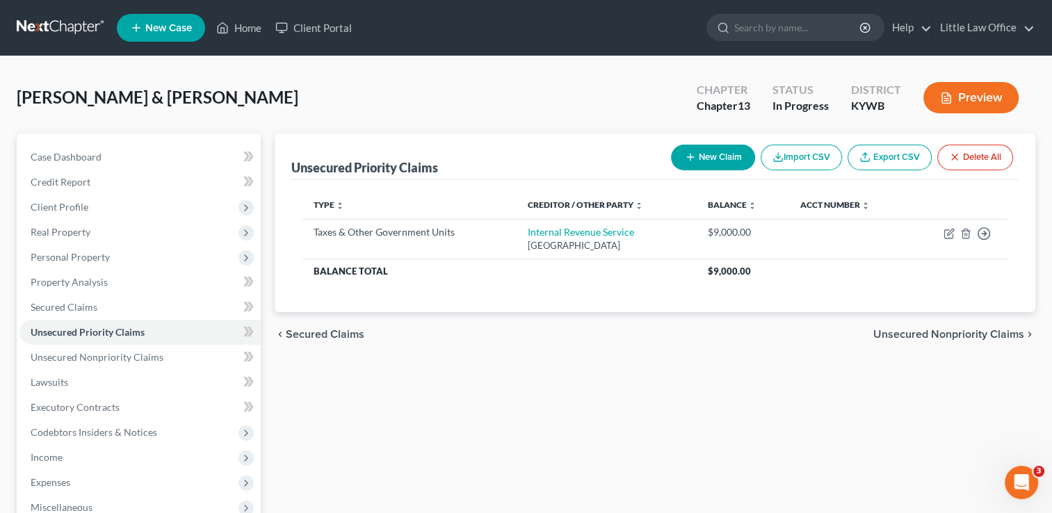
click at [987, 330] on span "Unsecured Nonpriority Claims" at bounding box center [949, 334] width 151 height 11
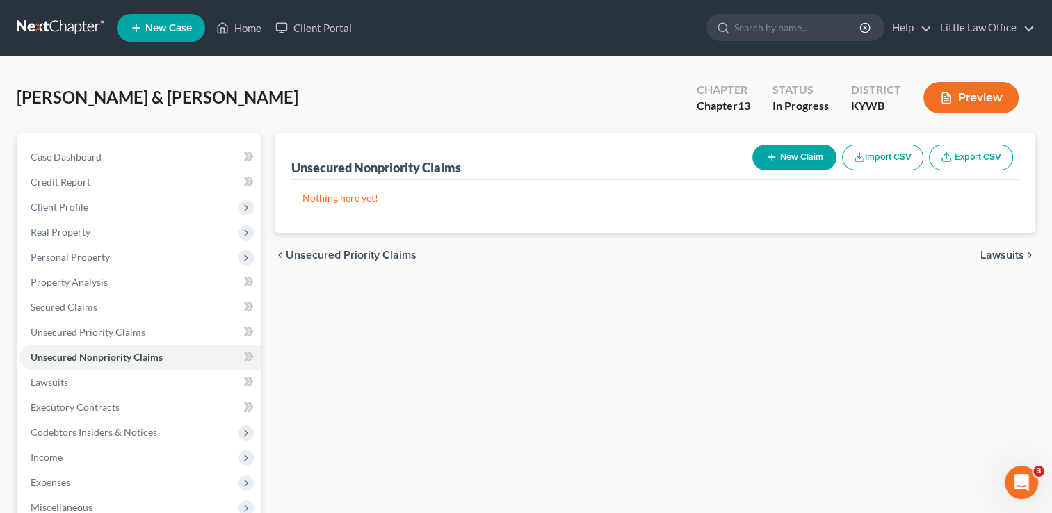
click at [1004, 260] on span "Lawsuits" at bounding box center [1003, 255] width 44 height 11
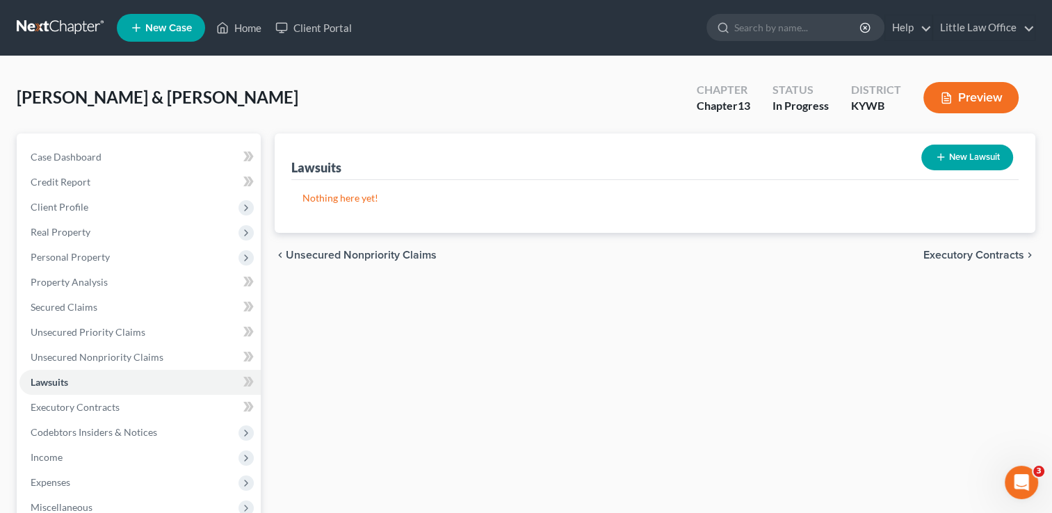
click at [1002, 255] on span "Executory Contracts" at bounding box center [974, 255] width 101 height 11
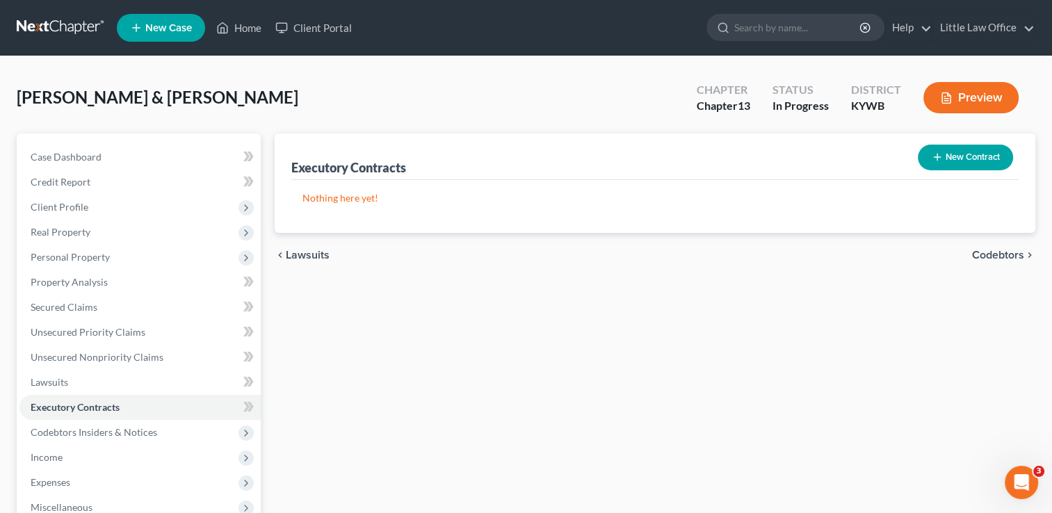
click at [994, 255] on span "Codebtors" at bounding box center [998, 255] width 52 height 11
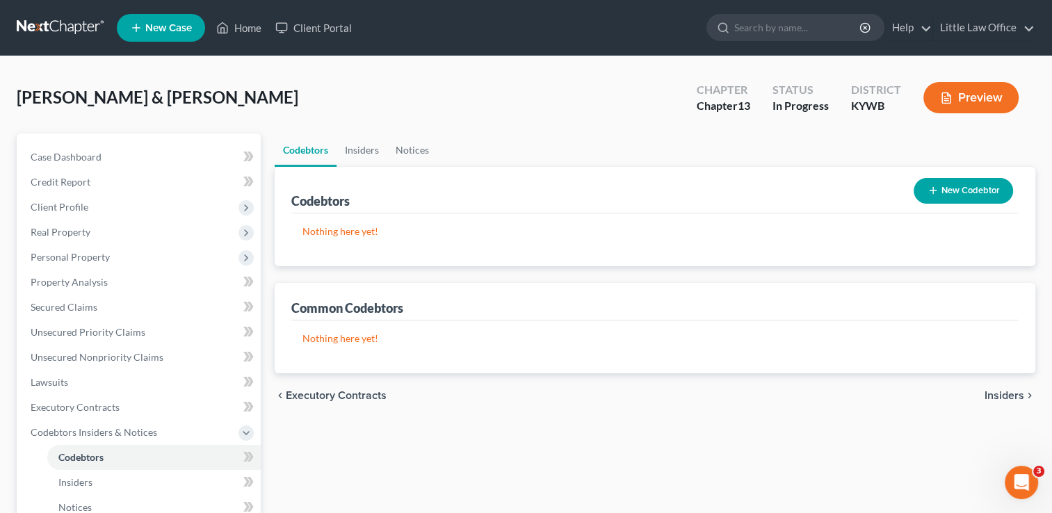
click at [1010, 398] on span "Insiders" at bounding box center [1005, 395] width 40 height 11
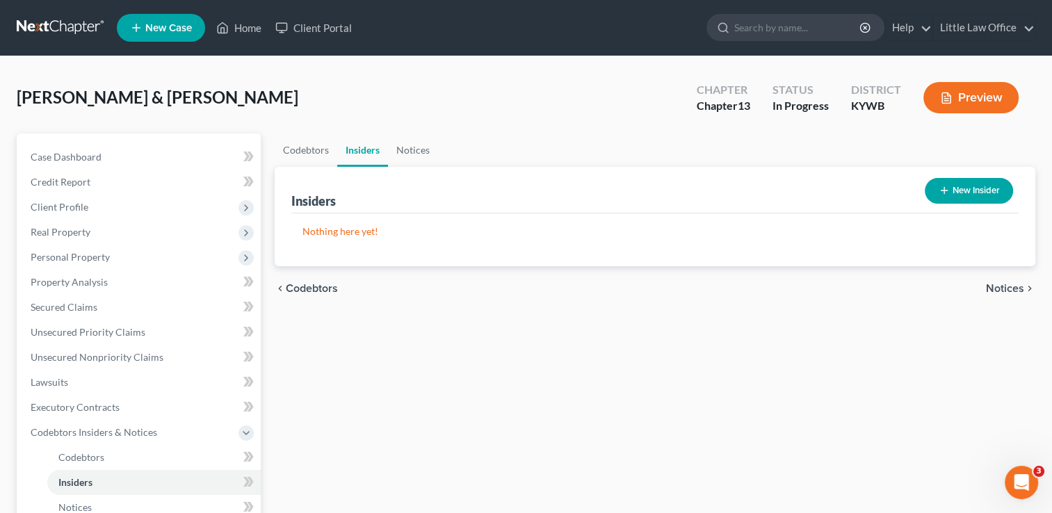
click at [1006, 291] on span "Notices" at bounding box center [1005, 288] width 38 height 11
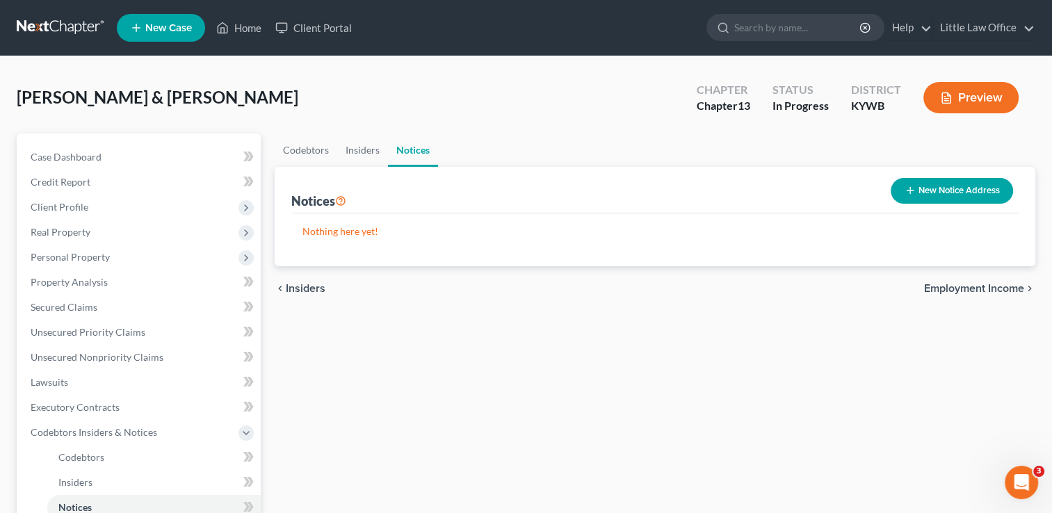
click at [995, 294] on span "Employment Income" at bounding box center [974, 288] width 100 height 11
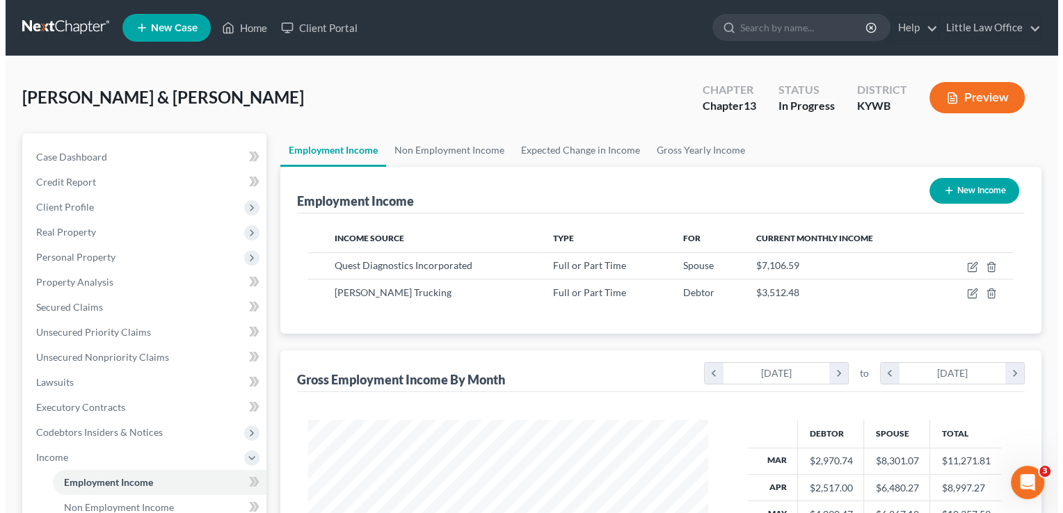
scroll to position [248, 428]
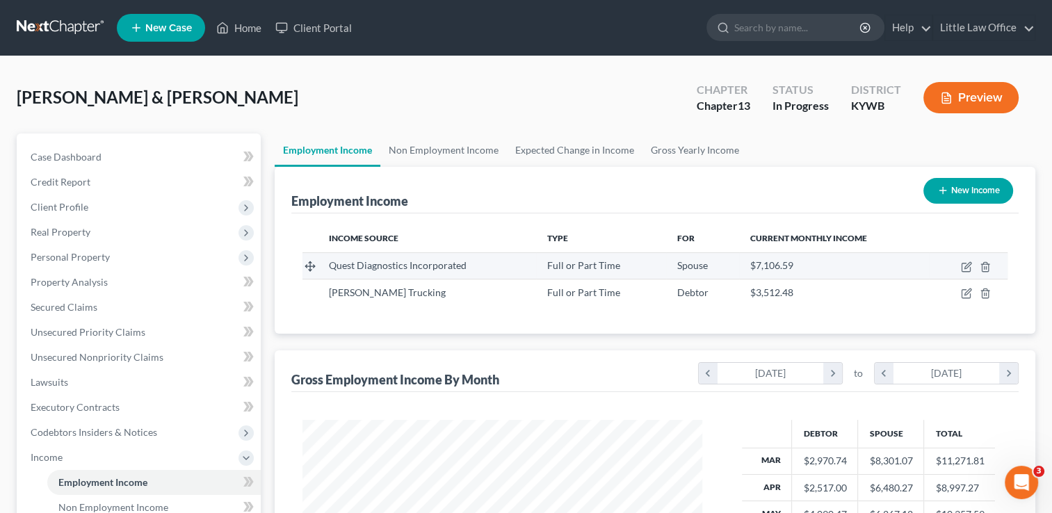
click at [968, 277] on td at bounding box center [968, 266] width 79 height 26
click at [967, 269] on icon "button" at bounding box center [966, 267] width 11 height 11
select select "0"
select select "33"
select select "2"
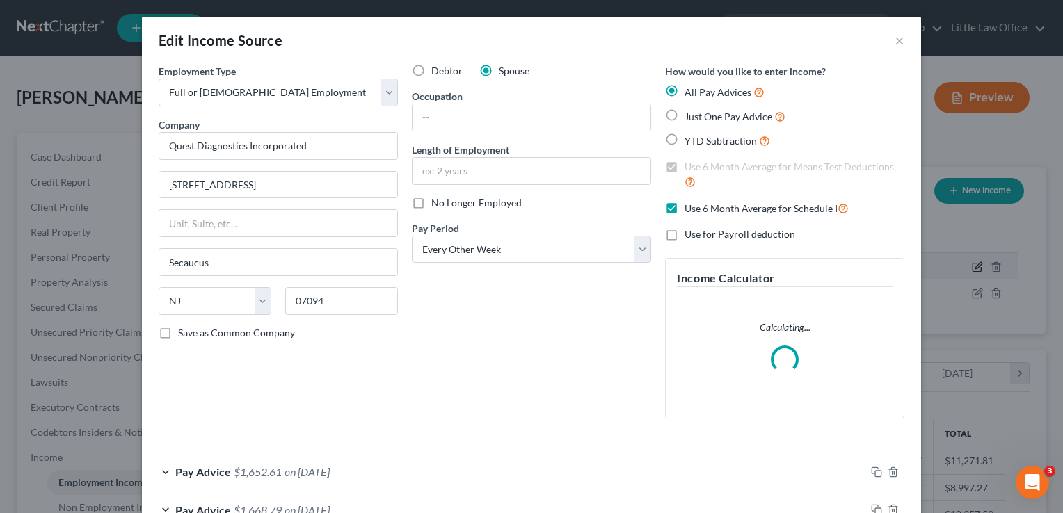
scroll to position [248, 431]
click at [456, 122] on input "text" at bounding box center [531, 117] width 238 height 26
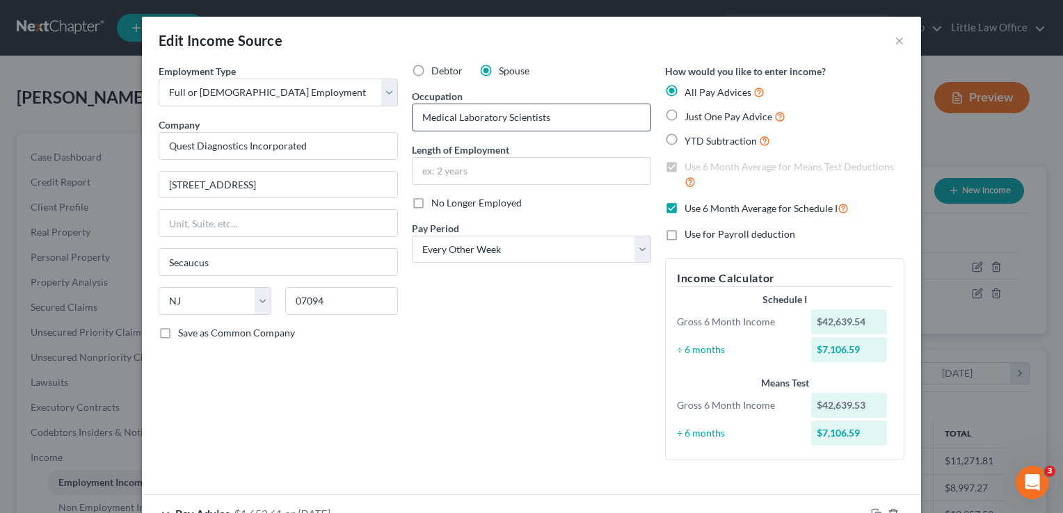
type input "Medical Laboratory Scientists"
type input "2 years"
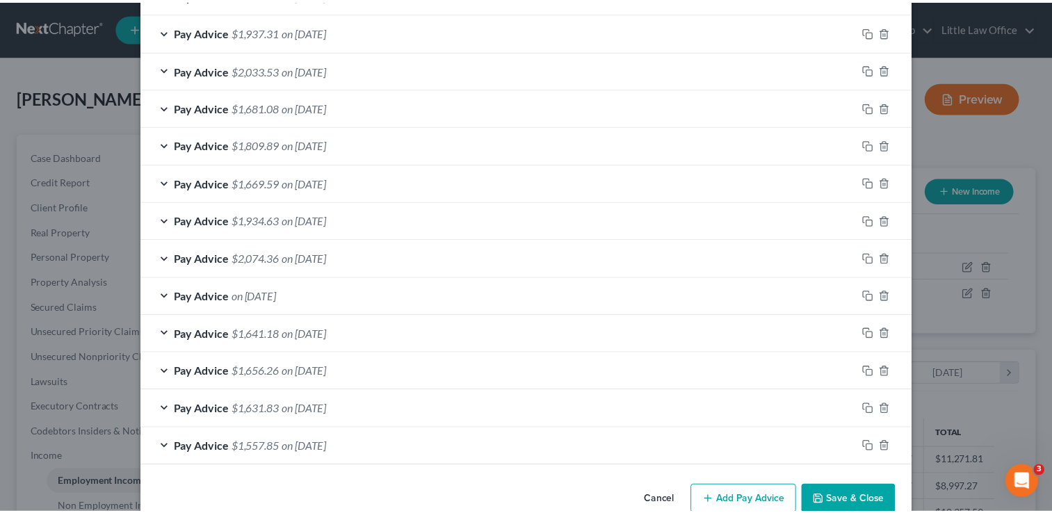
scroll to position [622, 0]
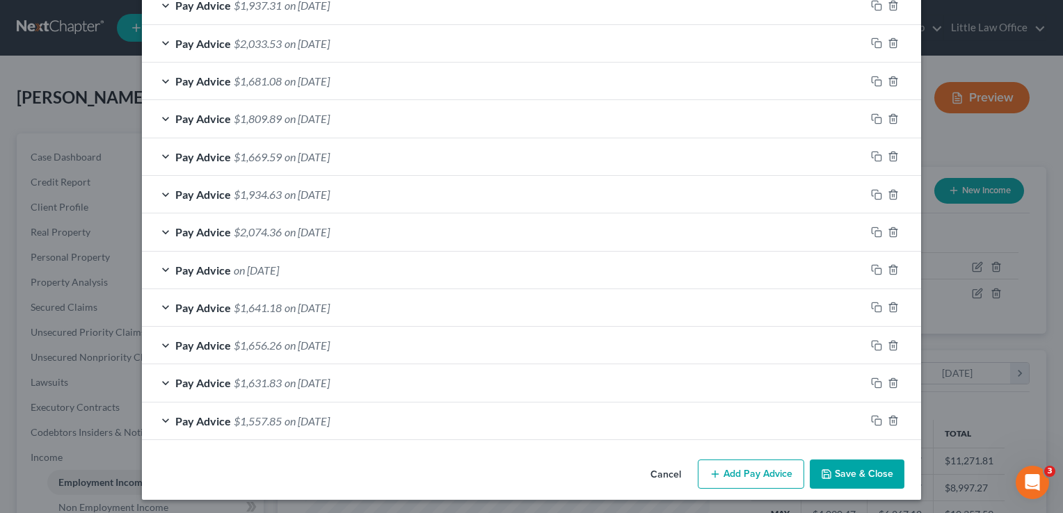
click at [838, 478] on button "Save & Close" at bounding box center [857, 474] width 95 height 29
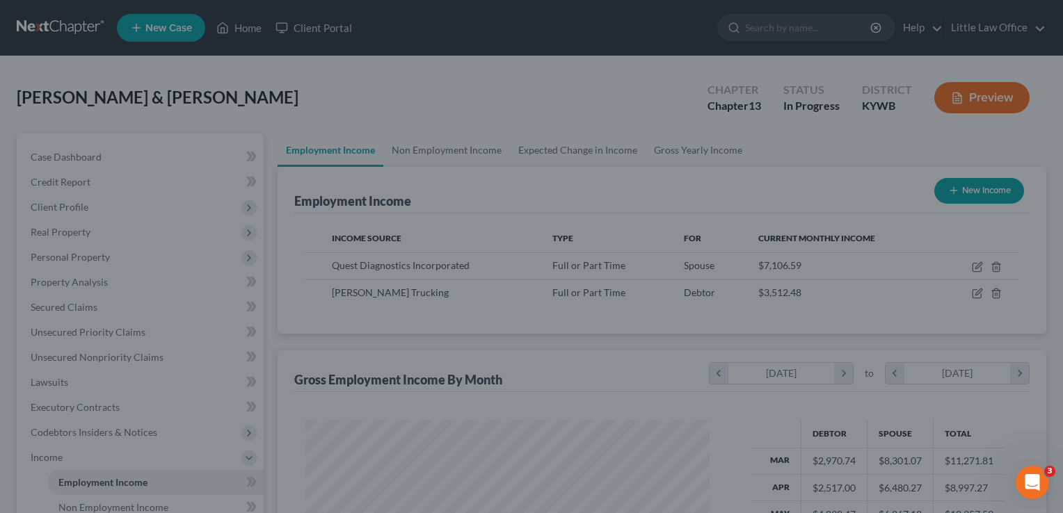
scroll to position [695363, 695184]
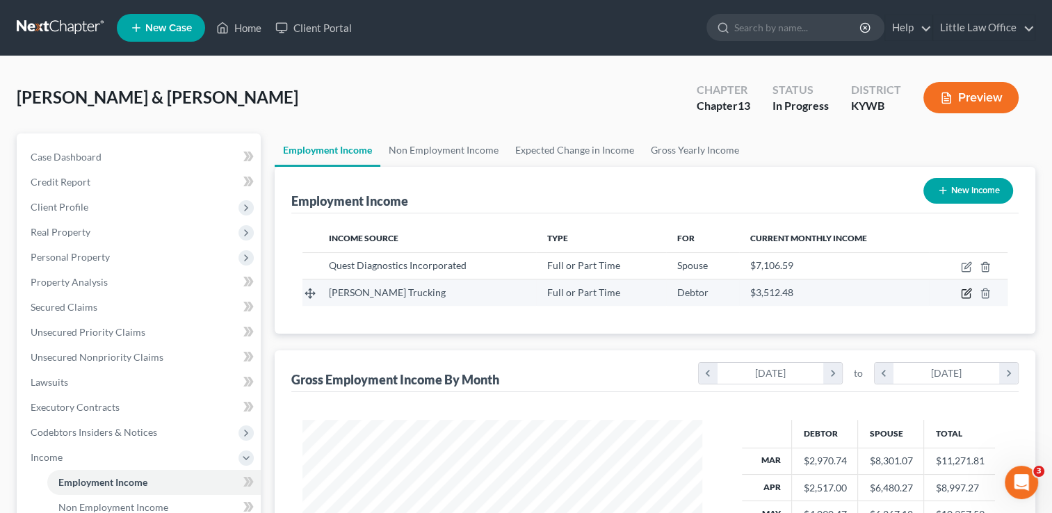
click at [966, 291] on icon "button" at bounding box center [966, 293] width 11 height 11
select select "0"
select select "18"
select select "3"
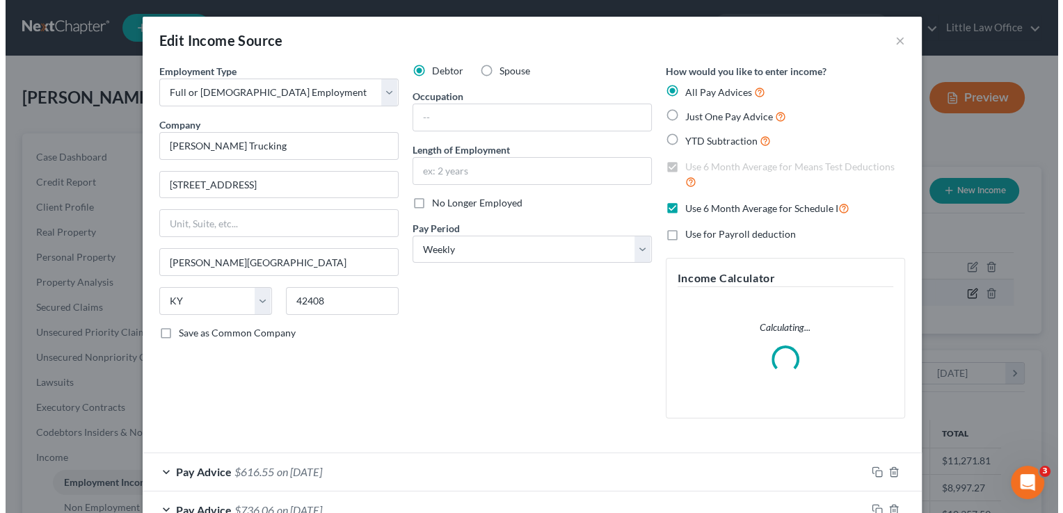
scroll to position [248, 431]
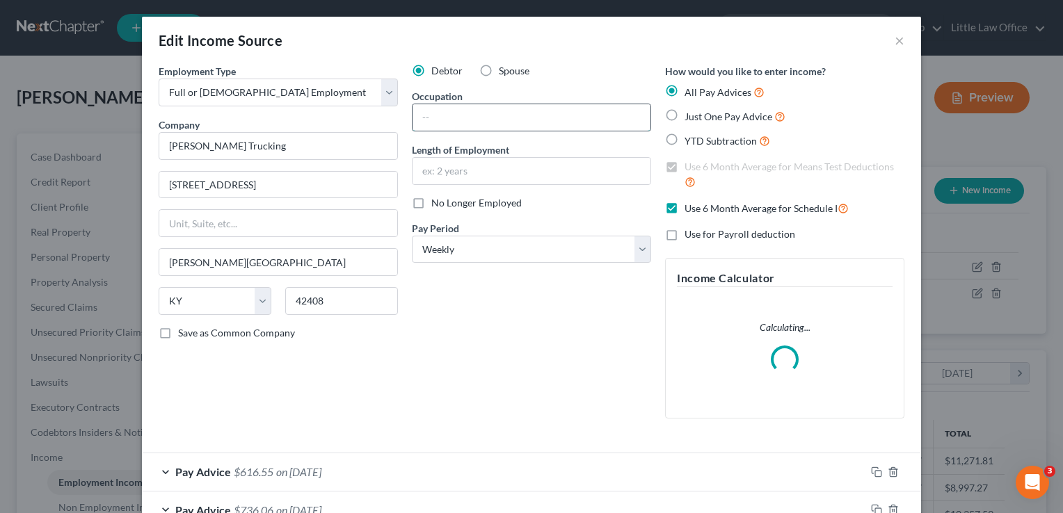
click at [513, 112] on input "text" at bounding box center [531, 117] width 238 height 26
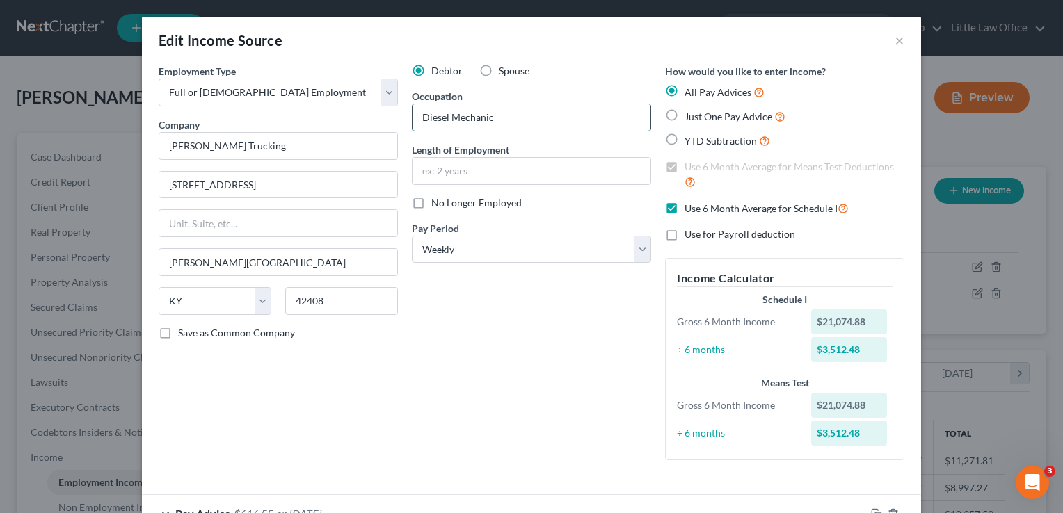
type input "Diesel Mechanic"
type input "2 years"
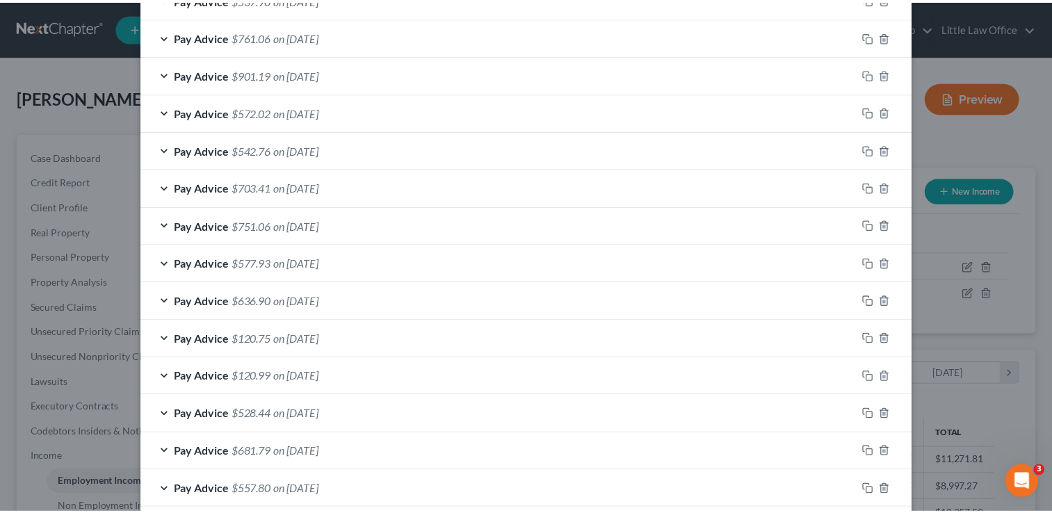
scroll to position [1149, 0]
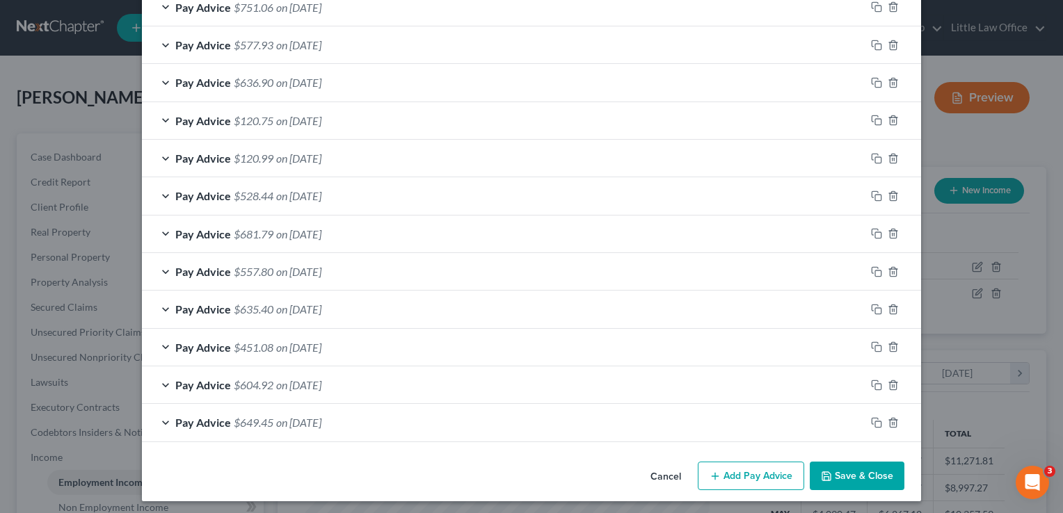
click at [857, 475] on button "Save & Close" at bounding box center [857, 476] width 95 height 29
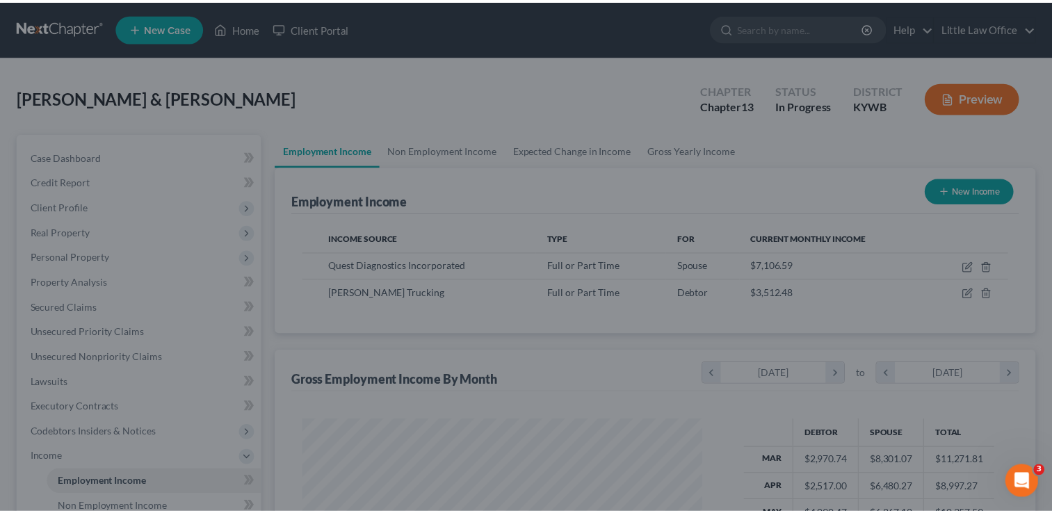
scroll to position [695363, 695184]
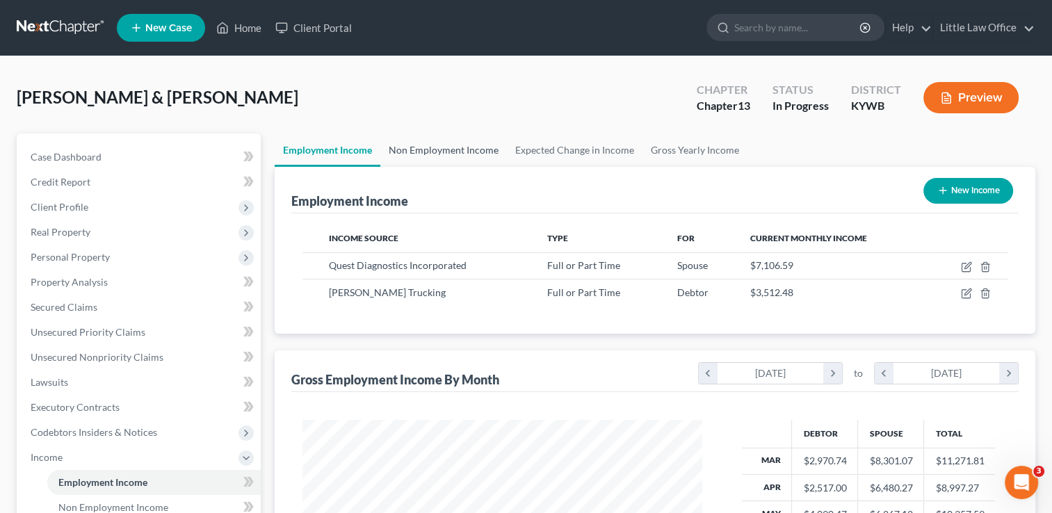
click at [448, 146] on link "Non Employment Income" at bounding box center [443, 150] width 127 height 33
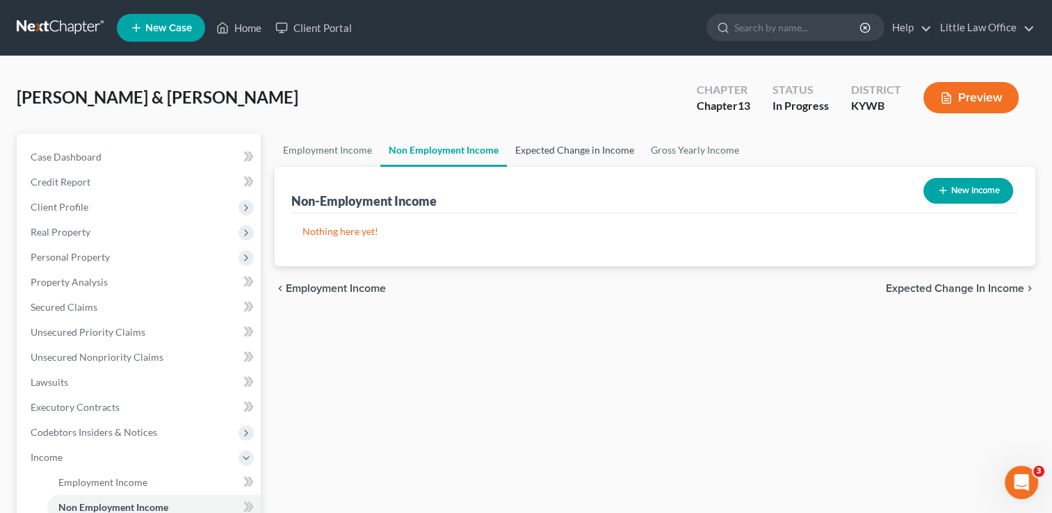
click at [577, 154] on link "Expected Change in Income" at bounding box center [575, 150] width 136 height 33
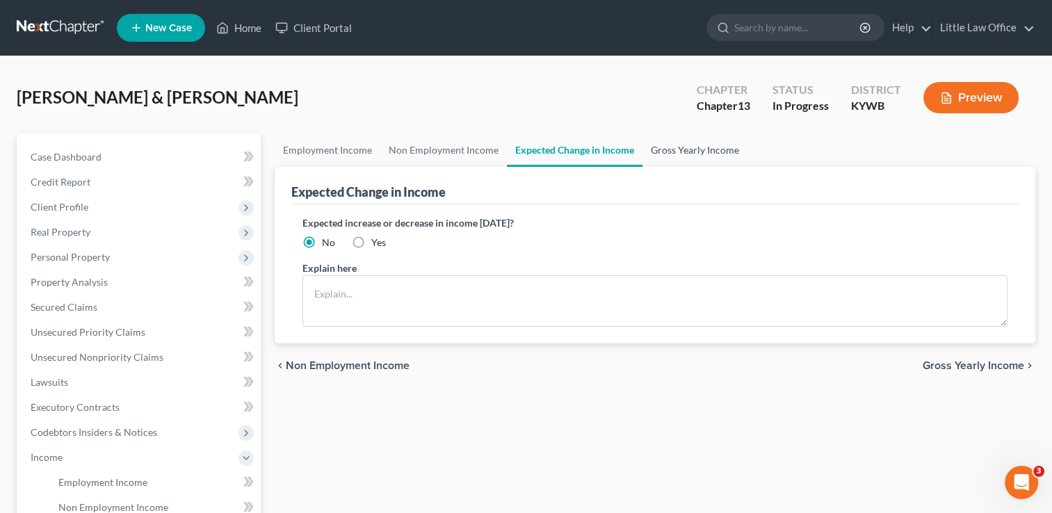
click at [727, 151] on link "Gross Yearly Income" at bounding box center [695, 150] width 105 height 33
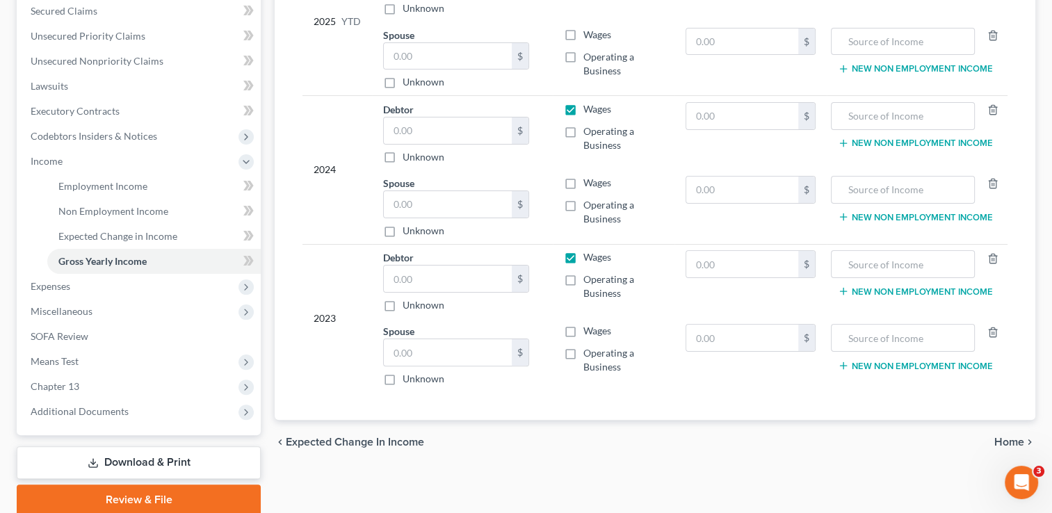
scroll to position [298, 0]
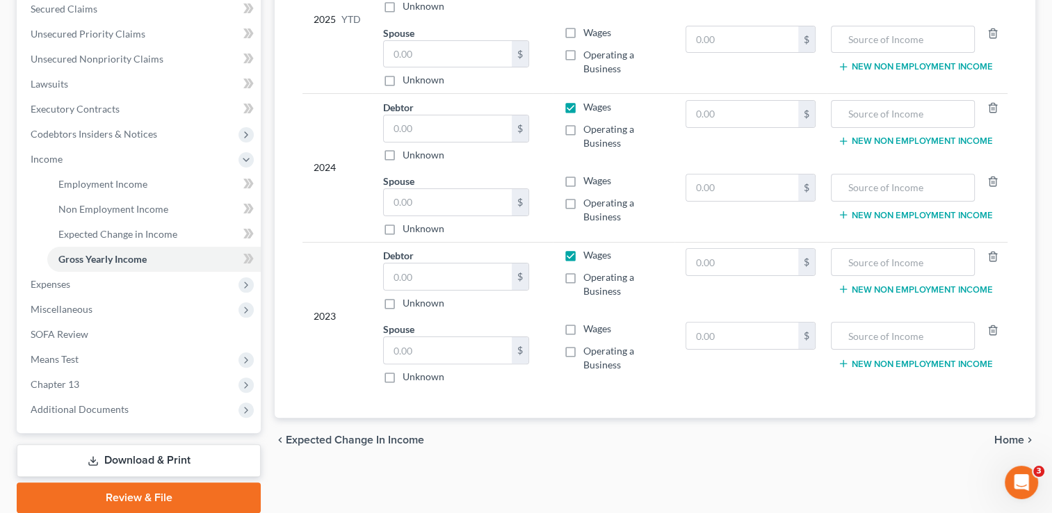
click at [1020, 435] on span "Home" at bounding box center [1010, 440] width 30 height 11
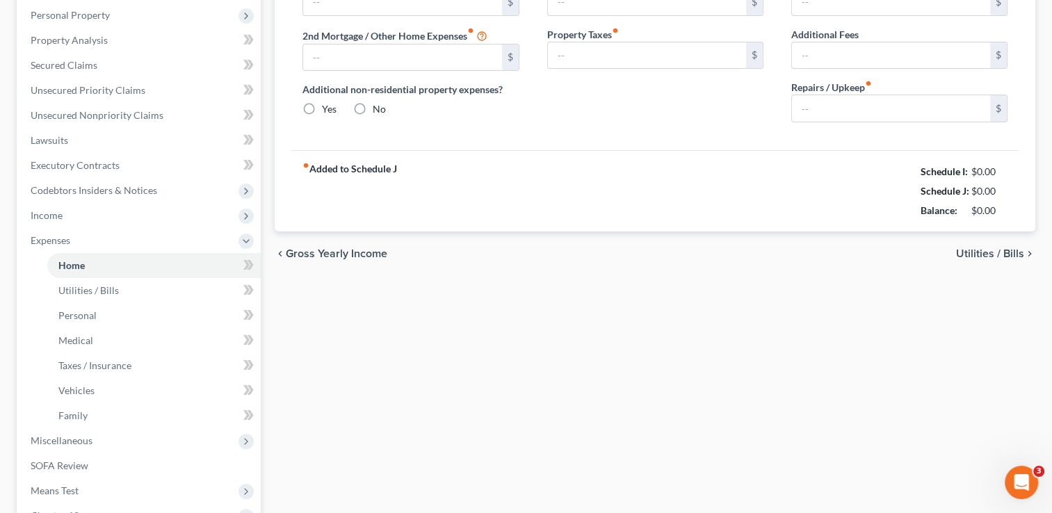
scroll to position [5, 0]
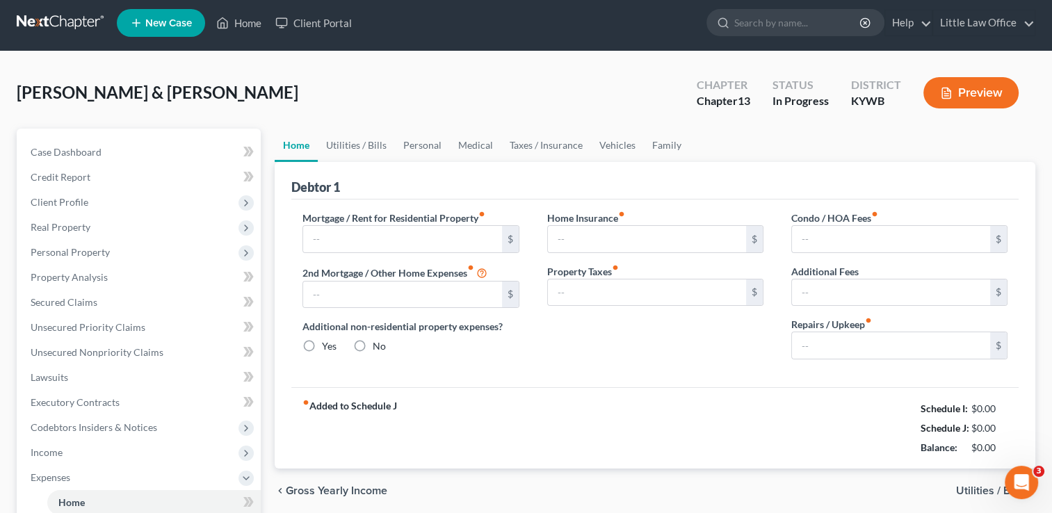
type input "0.00"
radio input "true"
type input "0.00"
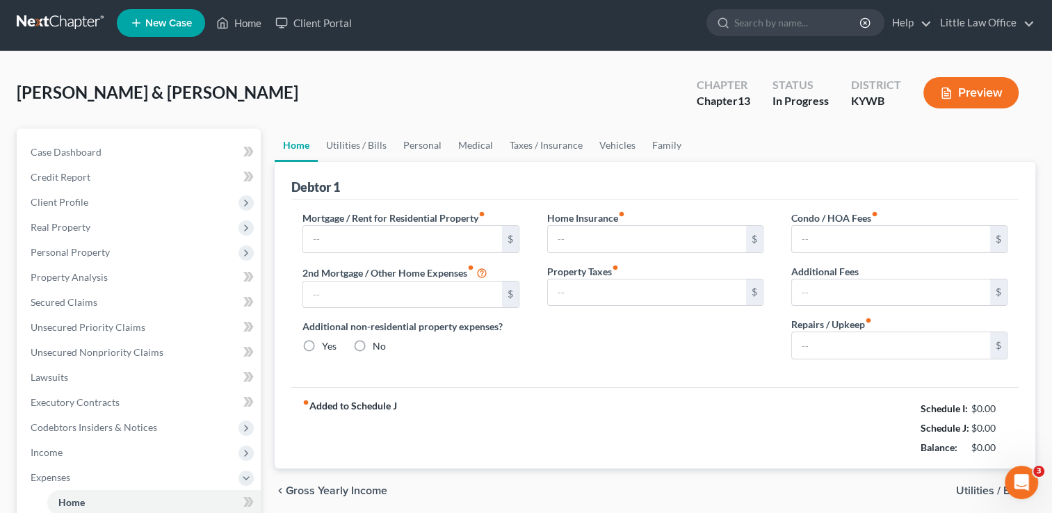
type input "0.00"
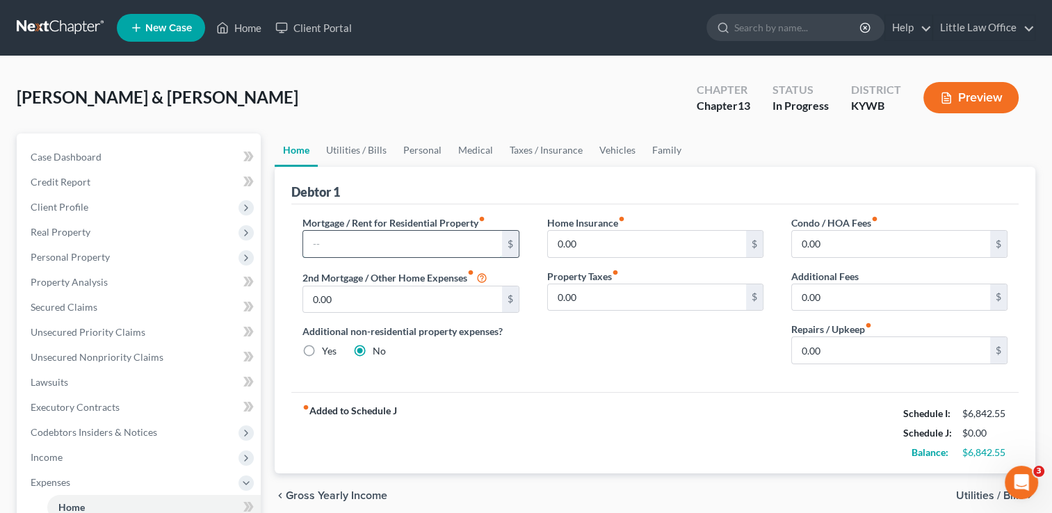
click at [351, 234] on input "text" at bounding box center [402, 244] width 198 height 26
type input "1,020"
click at [847, 358] on input "0.00" at bounding box center [891, 350] width 198 height 26
type input "100"
click at [345, 146] on link "Utilities / Bills" at bounding box center [356, 150] width 77 height 33
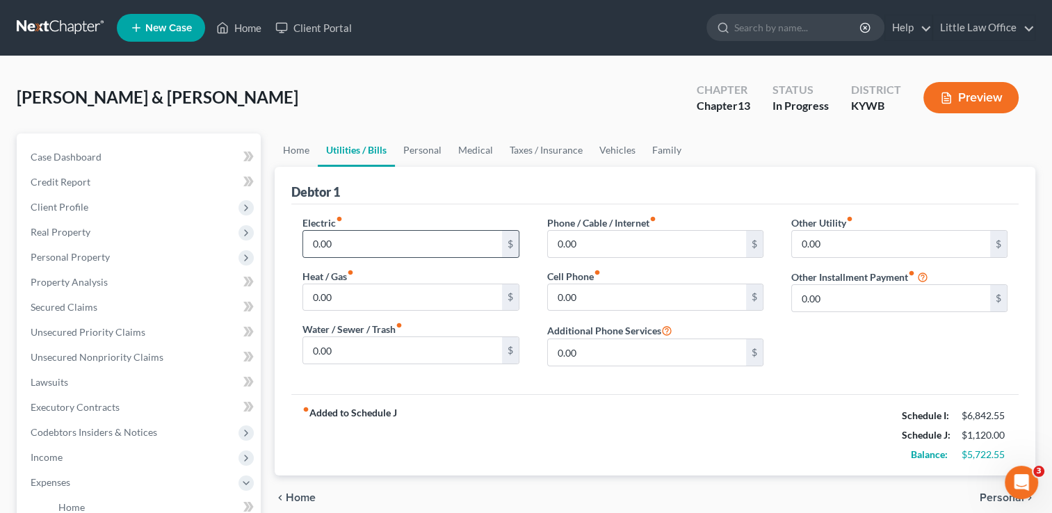
click at [403, 256] on div "0.00 $" at bounding box center [411, 244] width 216 height 28
click at [399, 246] on input "0.00" at bounding box center [402, 244] width 198 height 26
type input "350"
type input "150"
type input "90.00"
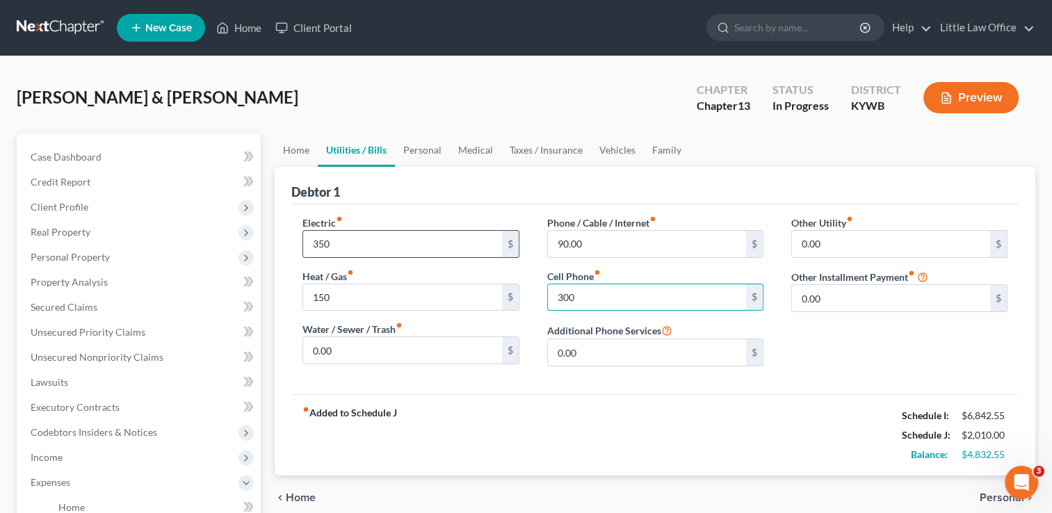
type input "300"
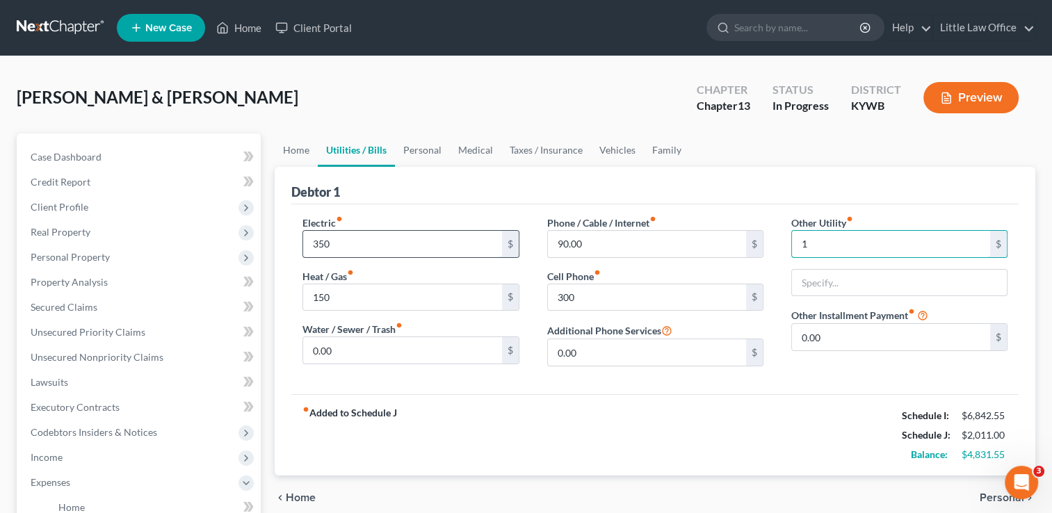
type input "1"
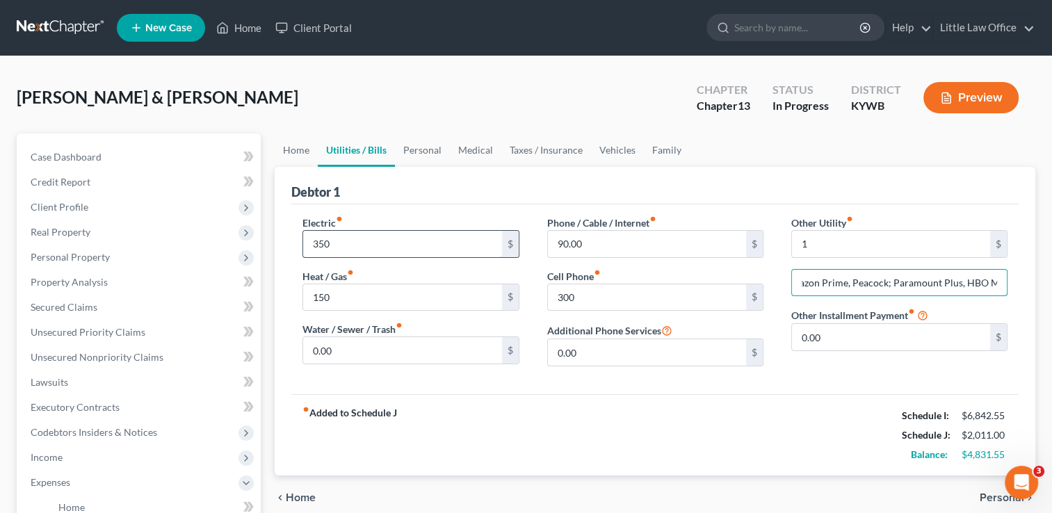
scroll to position [0, 58]
type input "NetFlix, Amazon Prime, Peacock; Paramount Plus, HBO Max"
click at [883, 238] on input "1" at bounding box center [891, 244] width 198 height 26
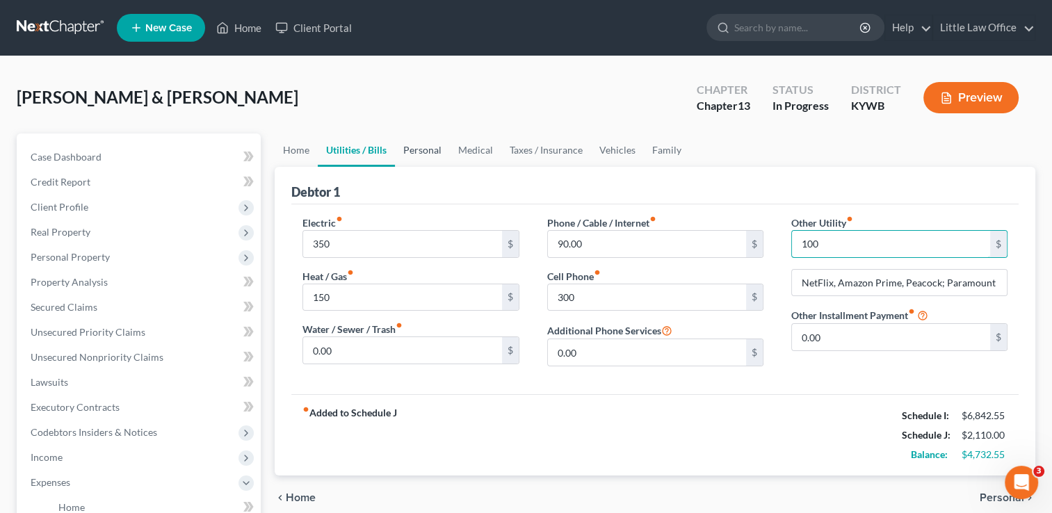
type input "100"
click at [421, 145] on link "Personal" at bounding box center [422, 150] width 55 height 33
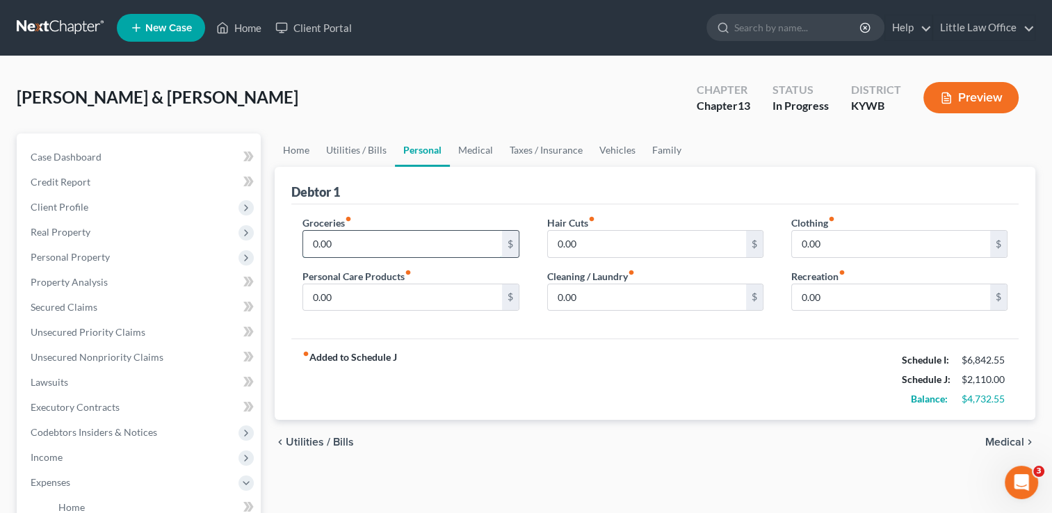
click at [371, 245] on input "0.00" at bounding box center [402, 244] width 198 height 26
type input "1,000"
type input "100"
type input "50"
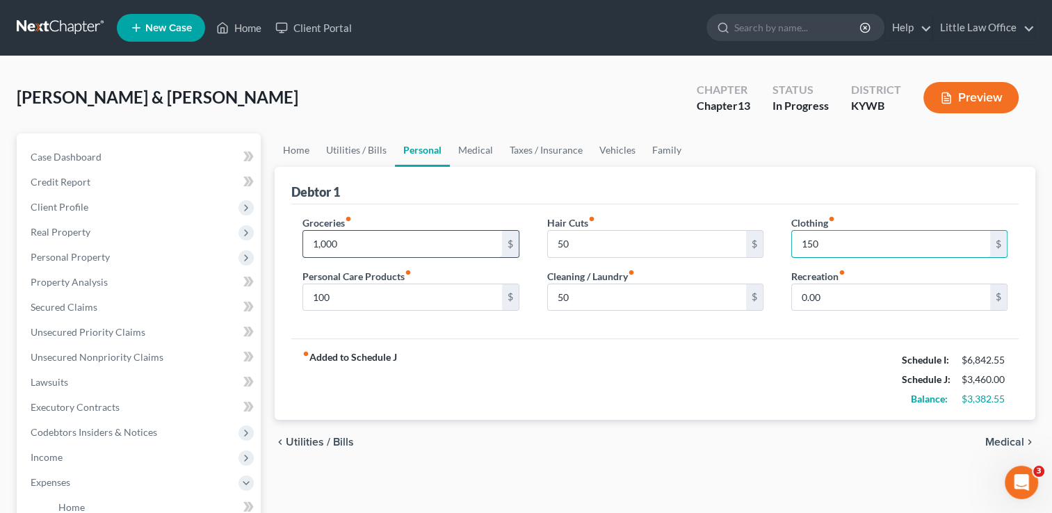
type input "150"
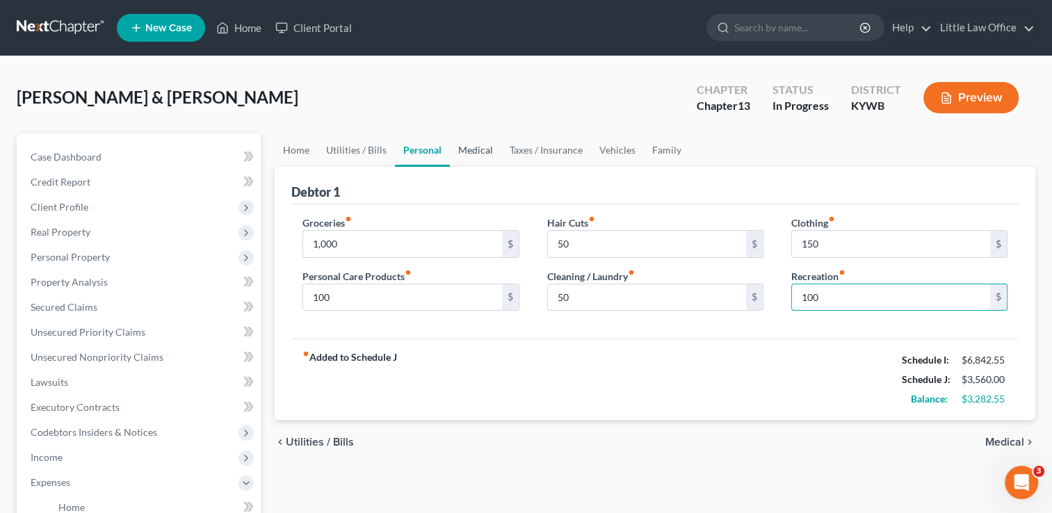
type input "100"
click at [490, 150] on link "Medical" at bounding box center [475, 150] width 51 height 33
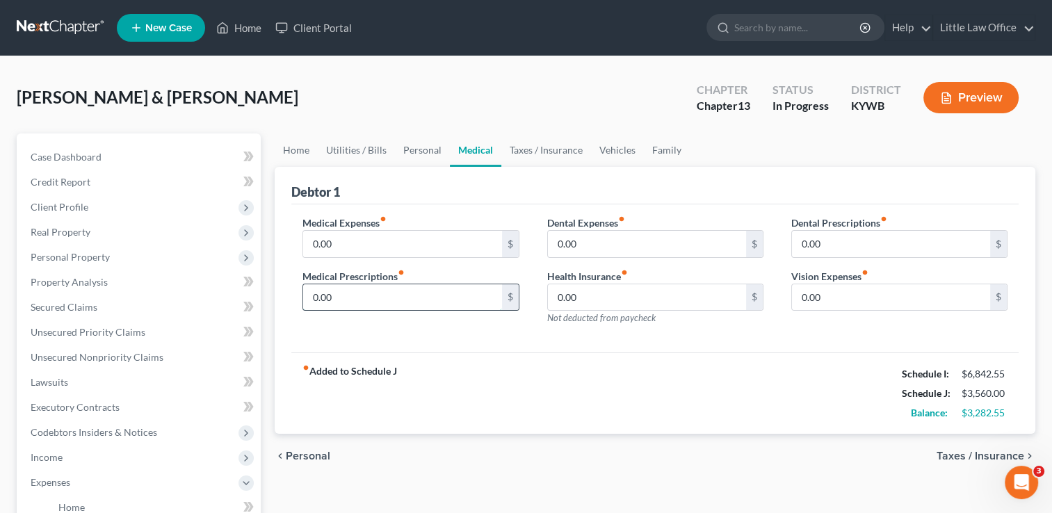
click at [408, 309] on input "0.00" at bounding box center [402, 298] width 198 height 26
type input "70"
click at [365, 223] on label "Medical Expenses fiber_manual_record" at bounding box center [345, 223] width 84 height 15
click at [365, 232] on input "0.00" at bounding box center [402, 244] width 198 height 26
type input "30"
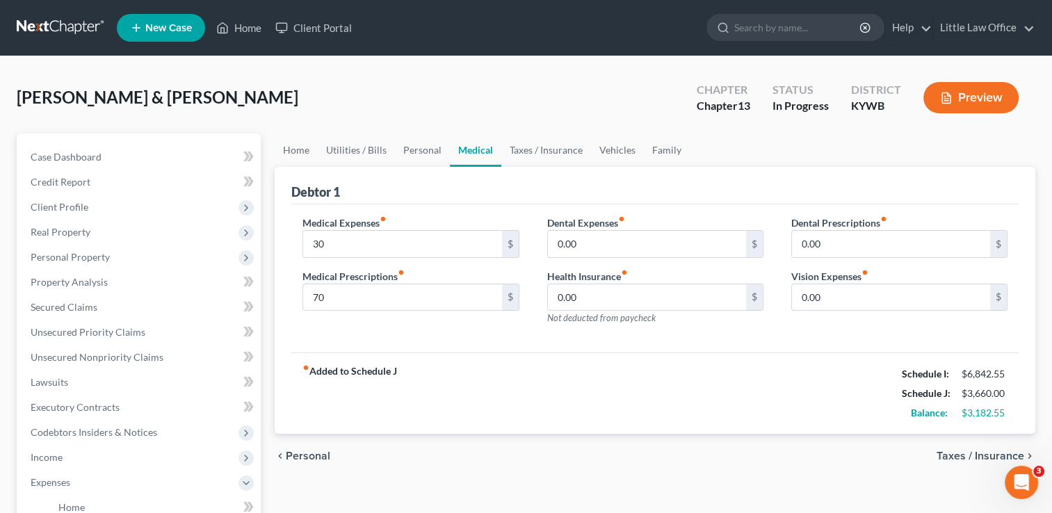
click at [637, 342] on div "Medical Expenses fiber_manual_record 30 $ Medical Prescriptions fiber_manual_re…" at bounding box center [655, 279] width 728 height 149
click at [863, 303] on input "0.00" at bounding box center [891, 298] width 198 height 26
type input "50"
click at [721, 349] on div "Medical Expenses fiber_manual_record 30 $ Medical Prescriptions fiber_manual_re…" at bounding box center [655, 279] width 728 height 149
click at [627, 294] on input "0.00" at bounding box center [647, 298] width 198 height 26
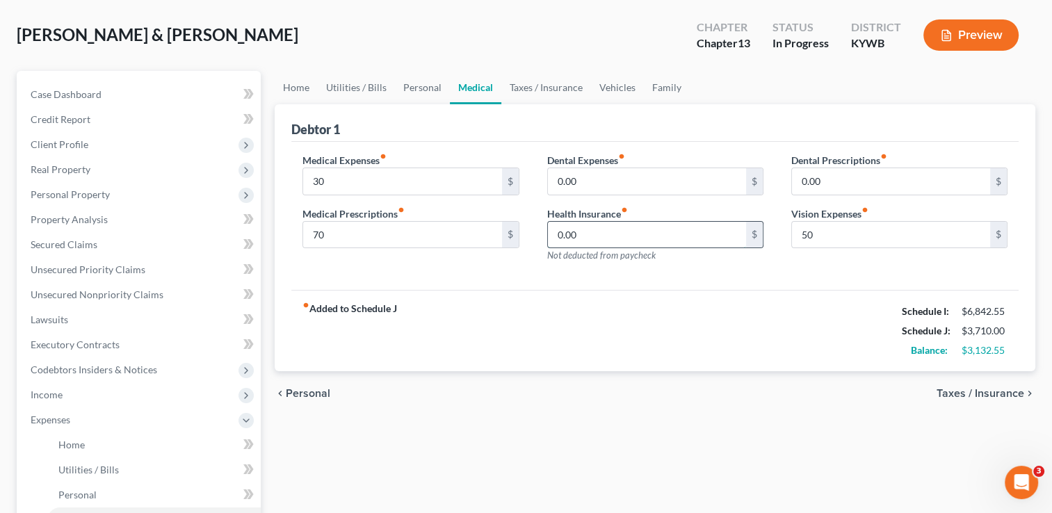
scroll to position [63, 0]
click at [541, 91] on link "Taxes / Insurance" at bounding box center [547, 86] width 90 height 33
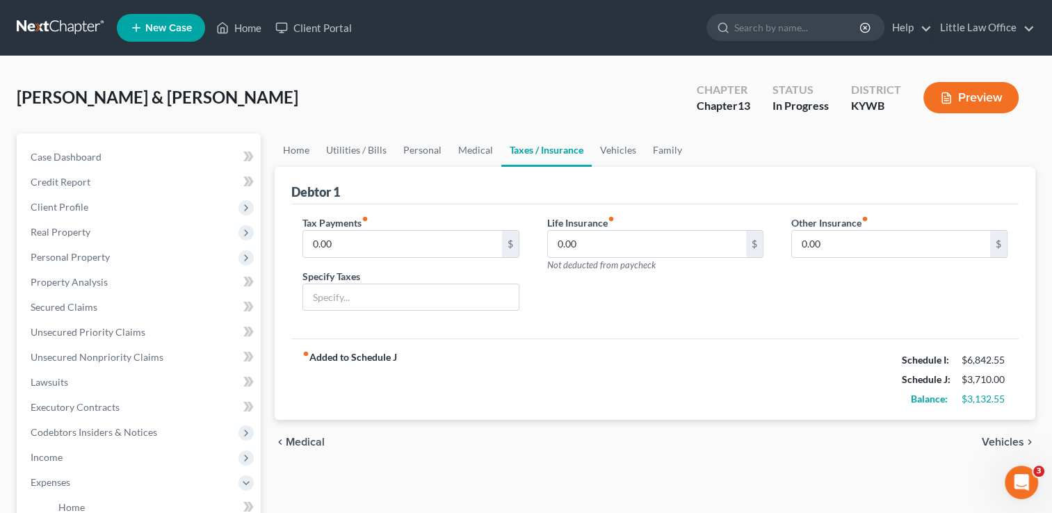
click at [404, 310] on div "Tax Payments fiber_manual_record 0.00 $ Specify Taxes" at bounding box center [411, 269] width 244 height 107
click at [404, 307] on input "text" at bounding box center [410, 298] width 215 height 26
type input "Vehicle Taxes"
click at [464, 235] on input "0.00" at bounding box center [402, 244] width 198 height 26
type input "25"
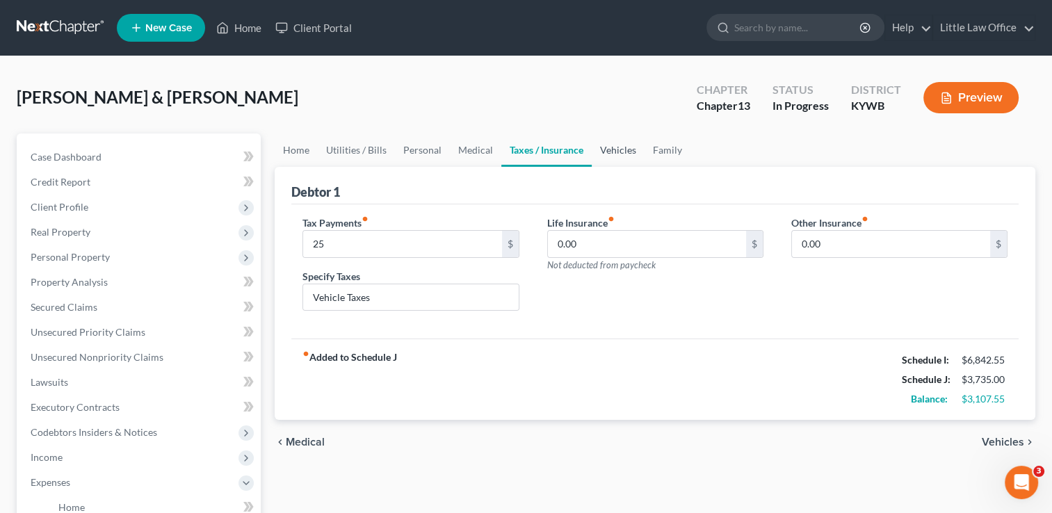
click at [620, 147] on link "Vehicles" at bounding box center [618, 150] width 53 height 33
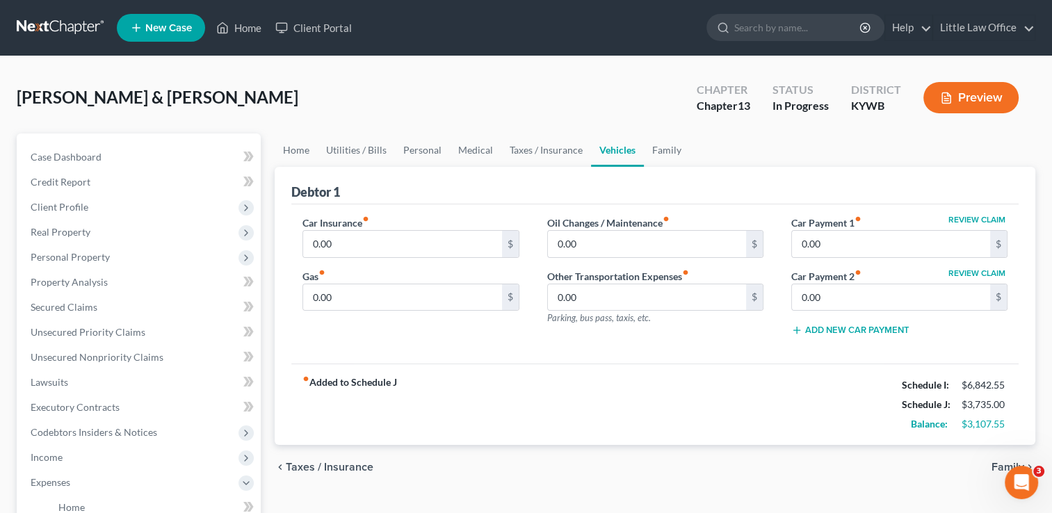
click at [374, 224] on div "Car Insurance fiber_manual_record 0.00 $" at bounding box center [411, 237] width 216 height 42
click at [370, 237] on input "0.00" at bounding box center [402, 244] width 198 height 26
type input "150"
type input "500"
click at [676, 143] on link "Family" at bounding box center [667, 150] width 46 height 33
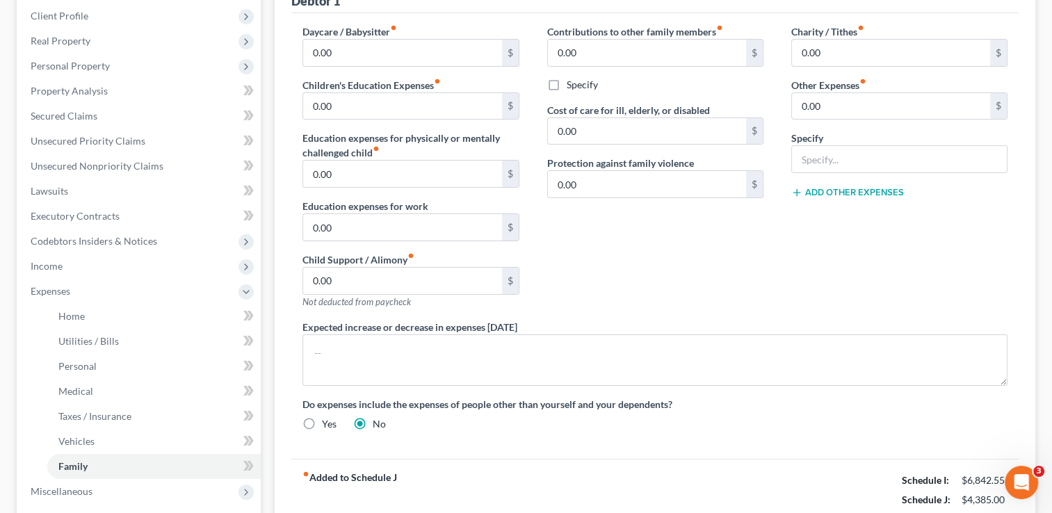
scroll to position [195, 0]
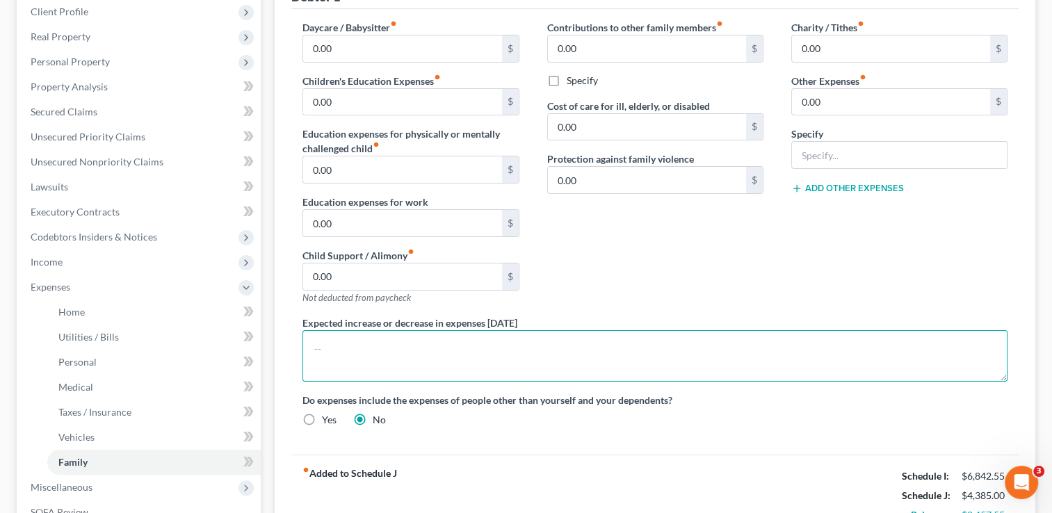
click at [704, 340] on textarea at bounding box center [655, 355] width 705 height 51
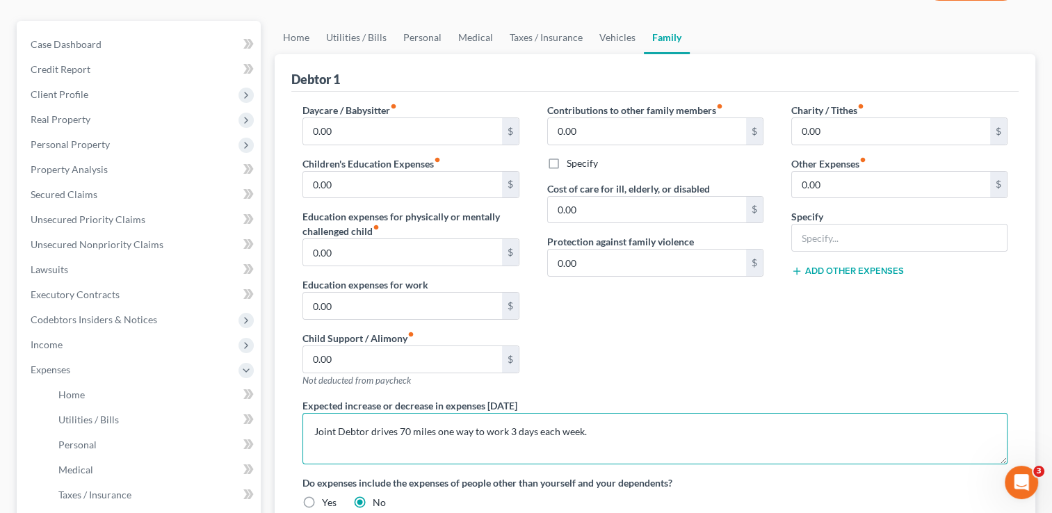
scroll to position [111, 0]
type textarea "Joint Debtor drives 70 miles one way to work 3 days each week."
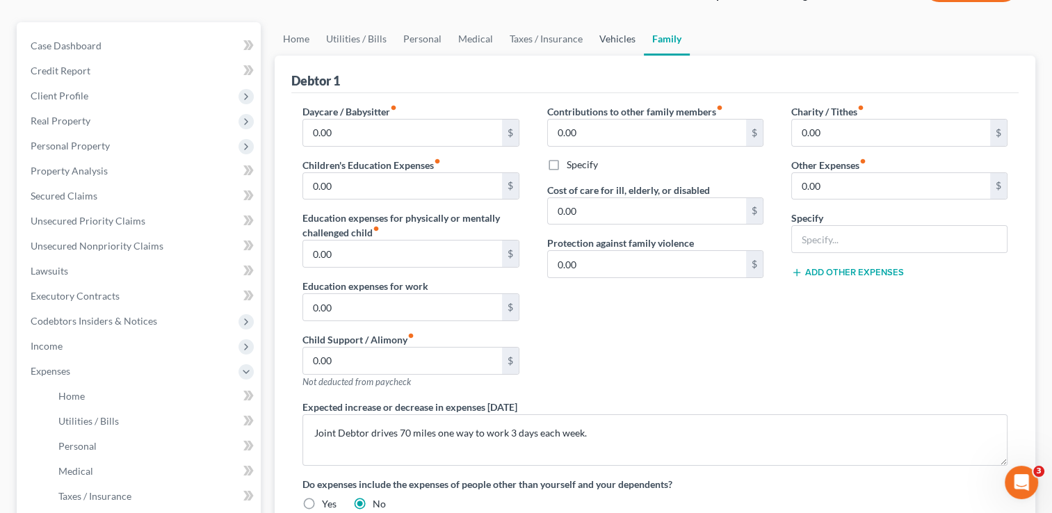
click at [608, 42] on link "Vehicles" at bounding box center [617, 38] width 53 height 33
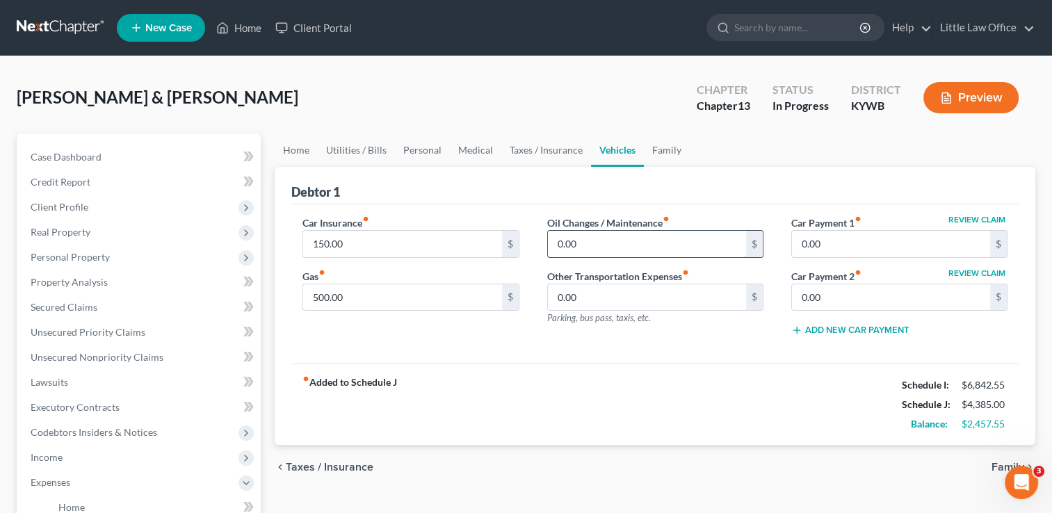
click at [590, 237] on input "0.00" at bounding box center [647, 244] width 198 height 26
type input "17"
click at [934, 245] on input "0.00" at bounding box center [891, 244] width 198 height 26
type input "612"
click at [665, 153] on link "Family" at bounding box center [667, 150] width 46 height 33
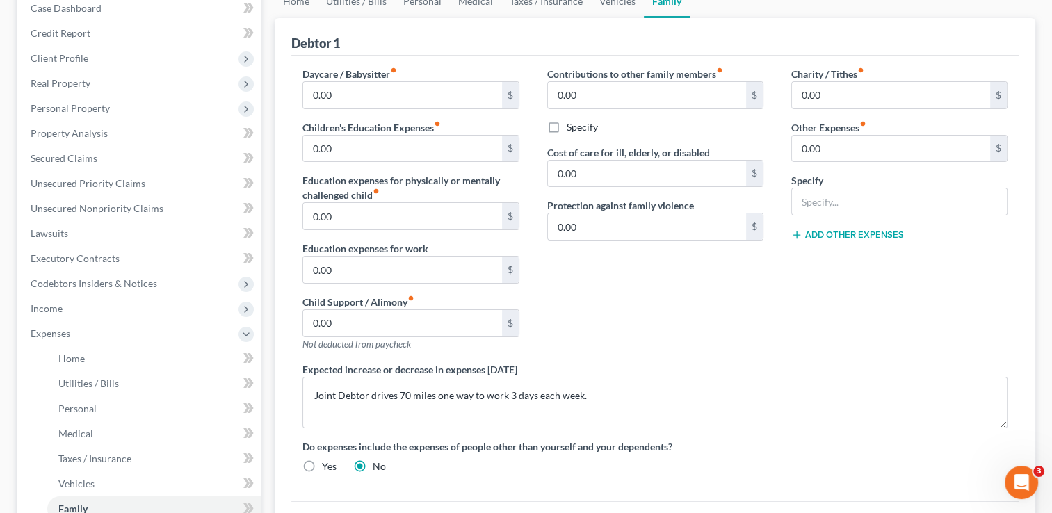
scroll to position [151, 0]
click at [391, 152] on input "0.00" at bounding box center [402, 147] width 198 height 26
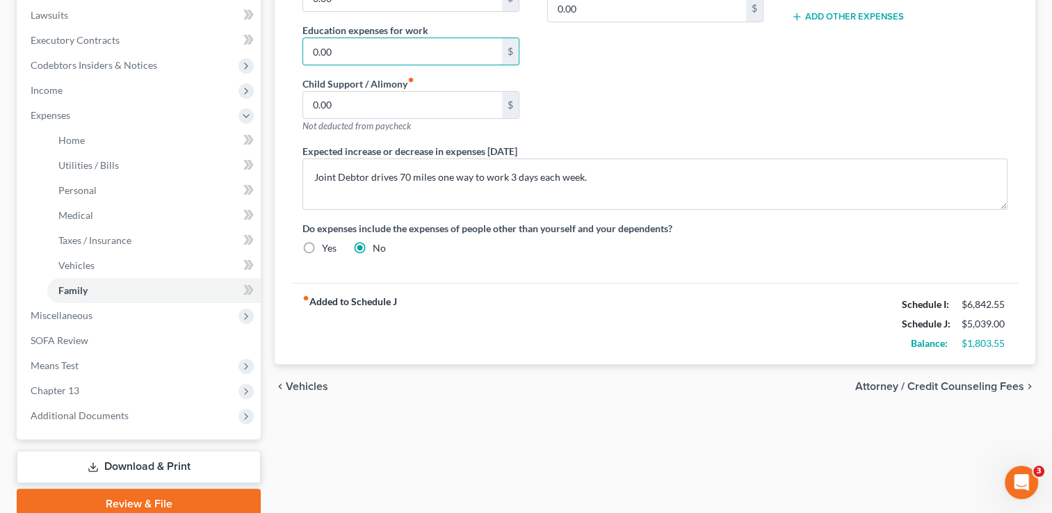
scroll to position [370, 0]
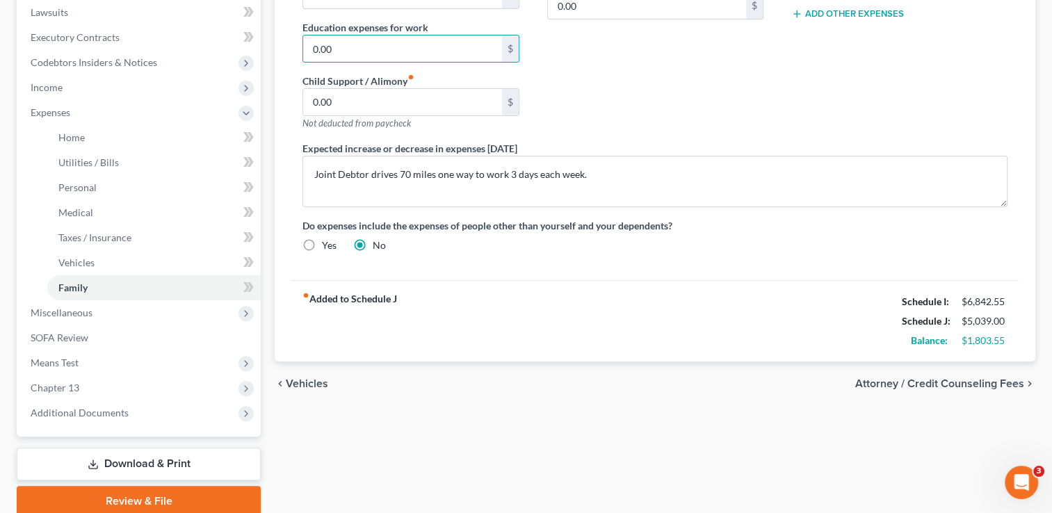
click at [929, 384] on span "Attorney / Credit Counseling Fees" at bounding box center [940, 383] width 169 height 11
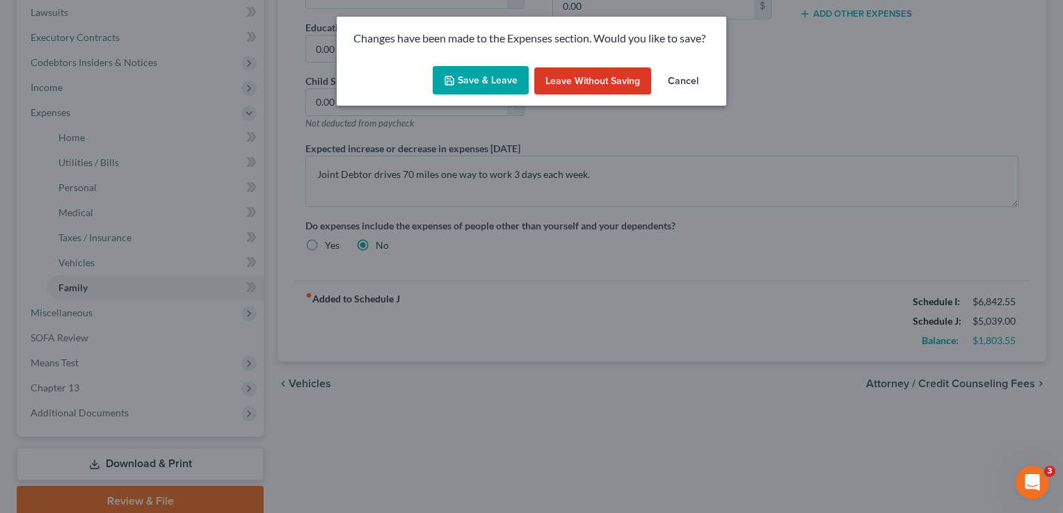
click at [470, 97] on div "Save & Leave Leave without Saving Cancel" at bounding box center [532, 84] width 390 height 46
click at [473, 85] on button "Save & Leave" at bounding box center [481, 80] width 96 height 29
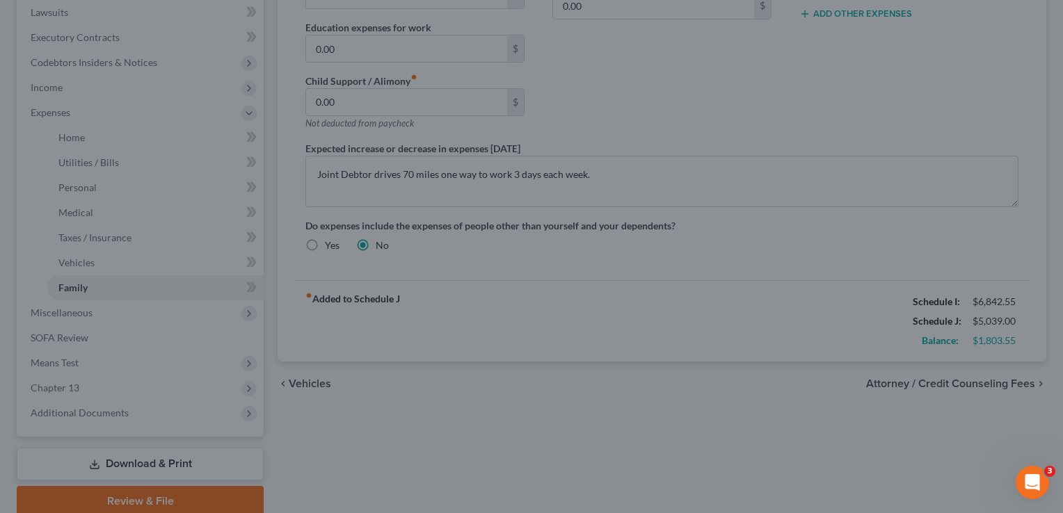
type input "25.00"
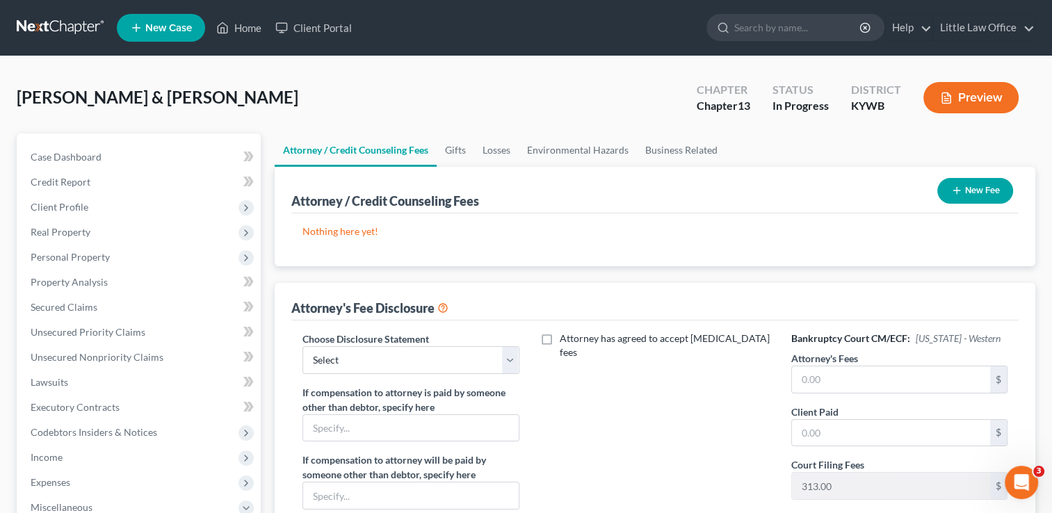
click at [1000, 202] on button "New Fee" at bounding box center [976, 191] width 76 height 26
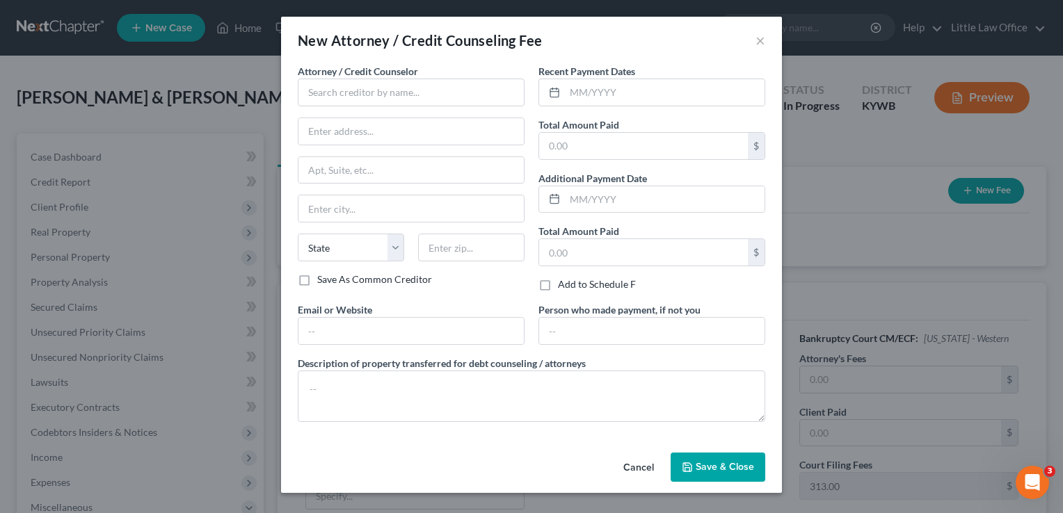
click at [440, 115] on div "Attorney / Credit Counselor * State [US_STATE] AK AR AZ CA CO [GEOGRAPHIC_DATA]…" at bounding box center [411, 168] width 227 height 209
click at [435, 102] on input "text" at bounding box center [411, 93] width 227 height 28
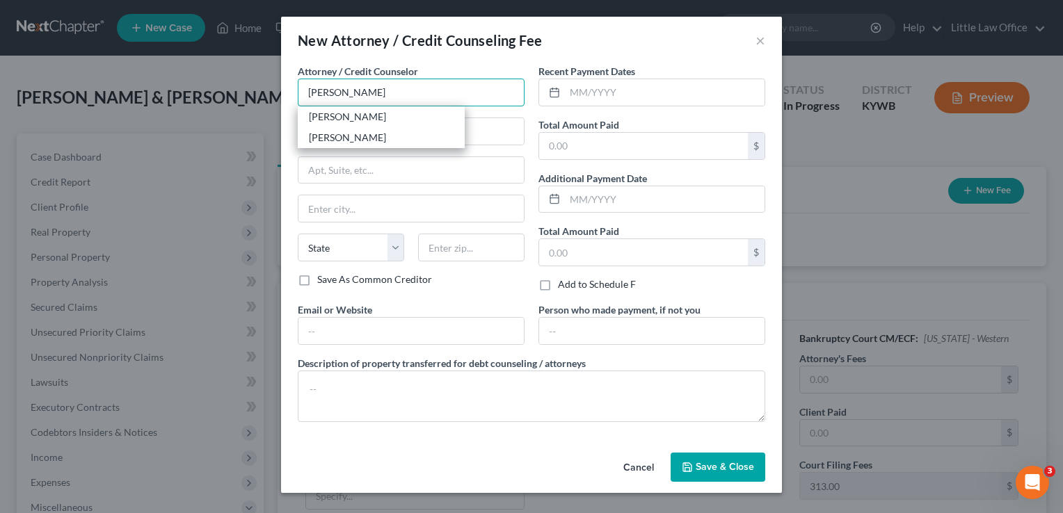
type input "[PERSON_NAME]"
type input "[STREET_ADDRESS]"
type input "[GEOGRAPHIC_DATA]"
select select "18"
type input "42431"
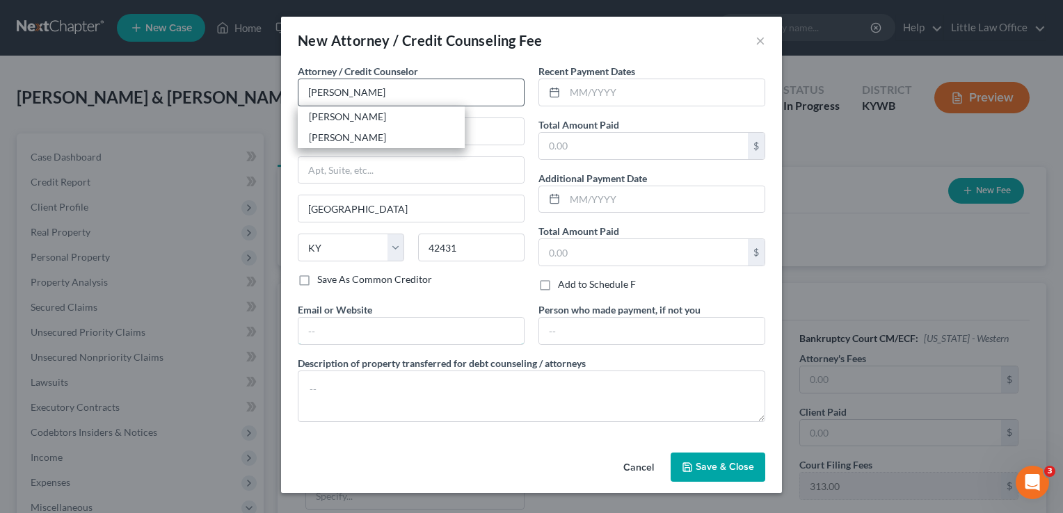
type input "[PERSON_NAME][EMAIL_ADDRESS][DOMAIN_NAME]"
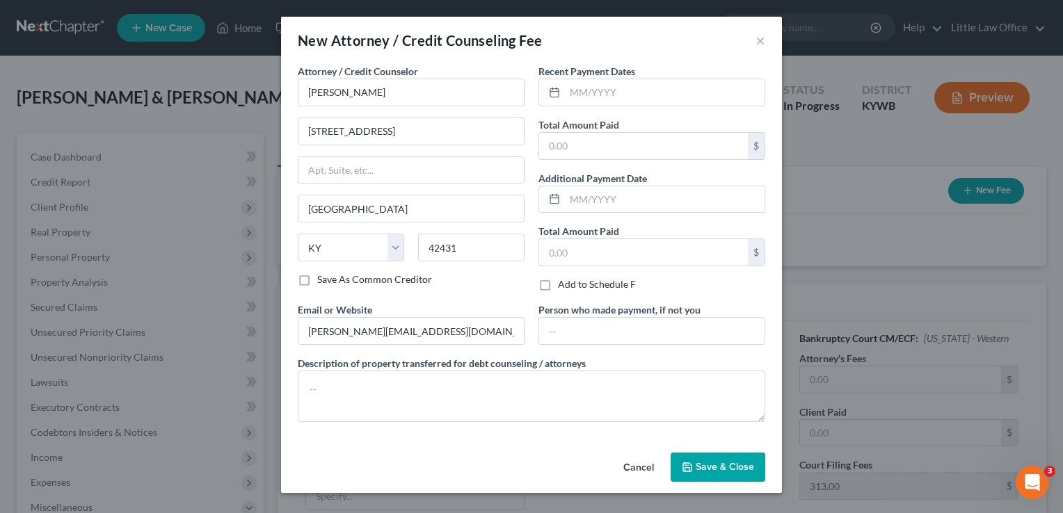
click at [702, 474] on button "Save & Close" at bounding box center [718, 467] width 95 height 29
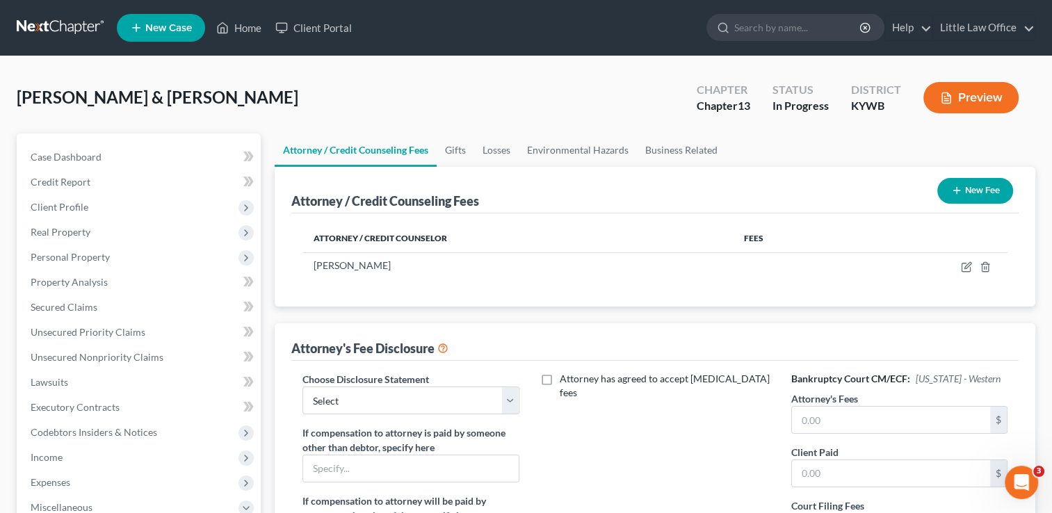
click at [408, 383] on label "Choose Disclosure Statement" at bounding box center [366, 379] width 127 height 15
click at [402, 399] on select "Select Attorney Fees" at bounding box center [411, 401] width 216 height 28
select select "0"
click at [303, 387] on select "Select Attorney Fees" at bounding box center [411, 401] width 216 height 28
click at [872, 423] on input "text" at bounding box center [891, 420] width 198 height 26
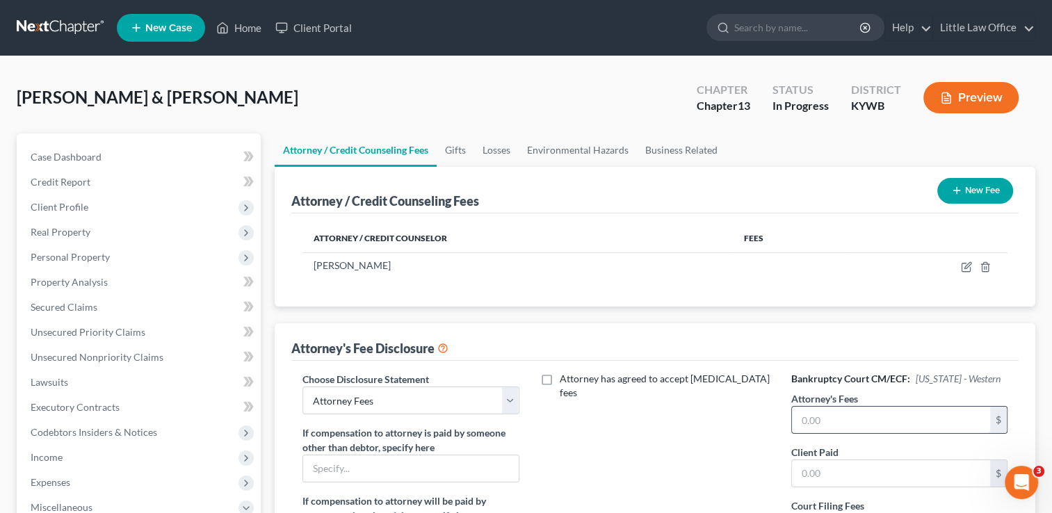
type input "7"
type input "5"
type input "4,750"
click at [461, 152] on link "Gifts" at bounding box center [456, 150] width 38 height 33
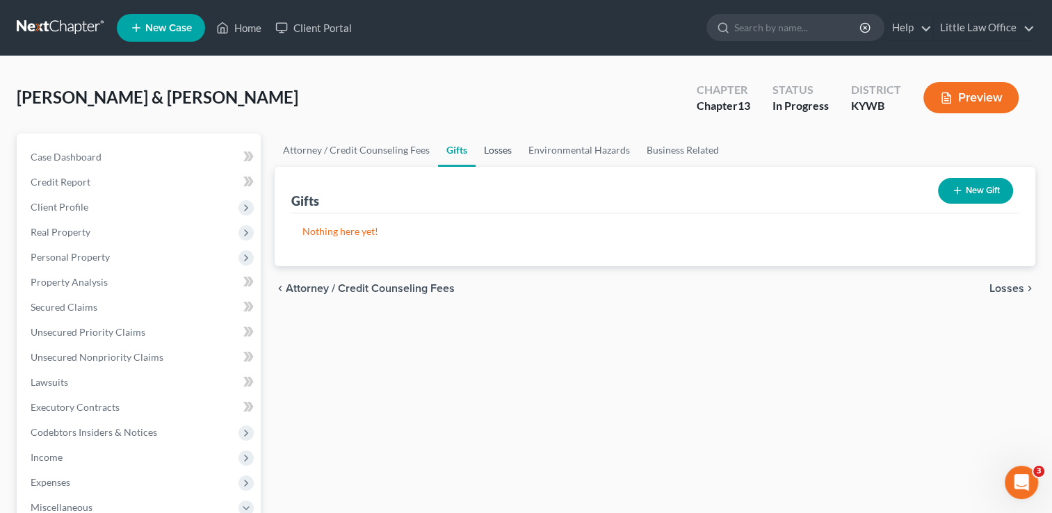
click at [502, 143] on link "Losses" at bounding box center [498, 150] width 45 height 33
click at [579, 152] on link "Environmental Hazards" at bounding box center [579, 150] width 118 height 33
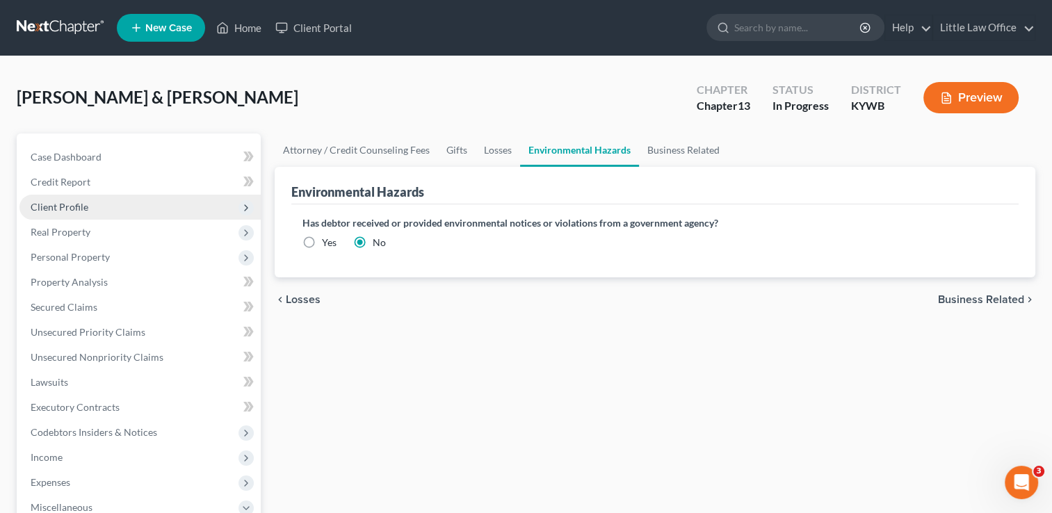
click at [56, 206] on span "Client Profile" at bounding box center [60, 207] width 58 height 12
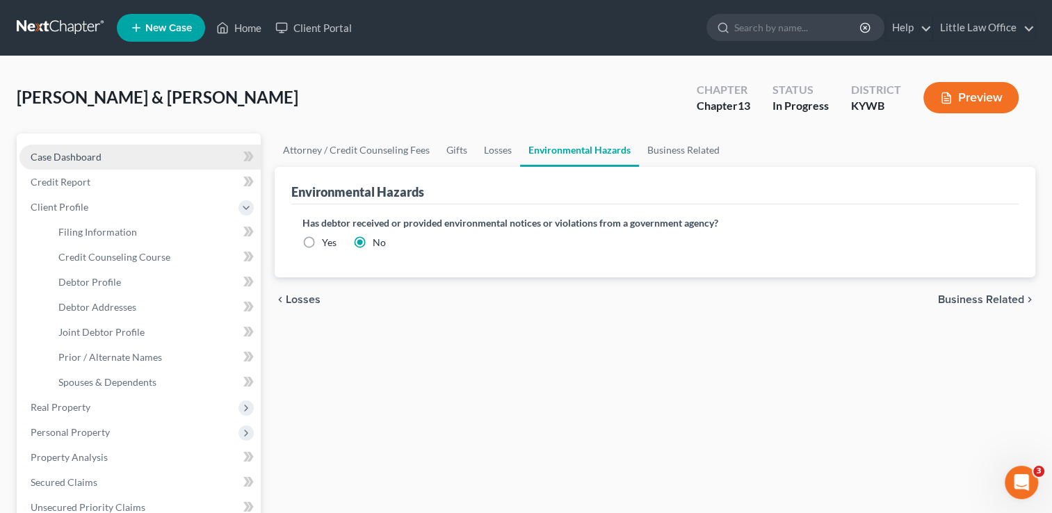
click at [89, 150] on link "Case Dashboard" at bounding box center [139, 157] width 241 height 25
select select "4"
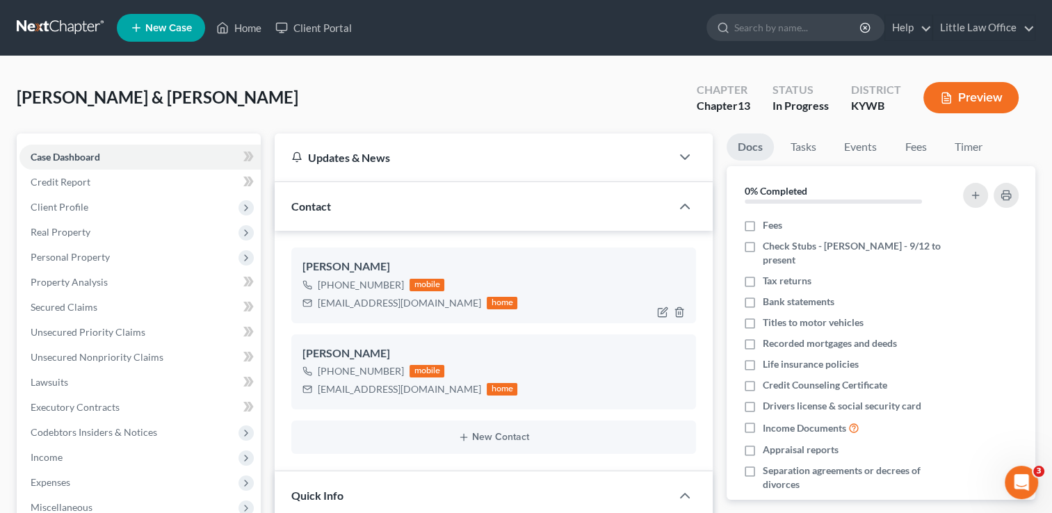
scroll to position [1838, 0]
click at [83, 212] on span "Client Profile" at bounding box center [60, 207] width 58 height 12
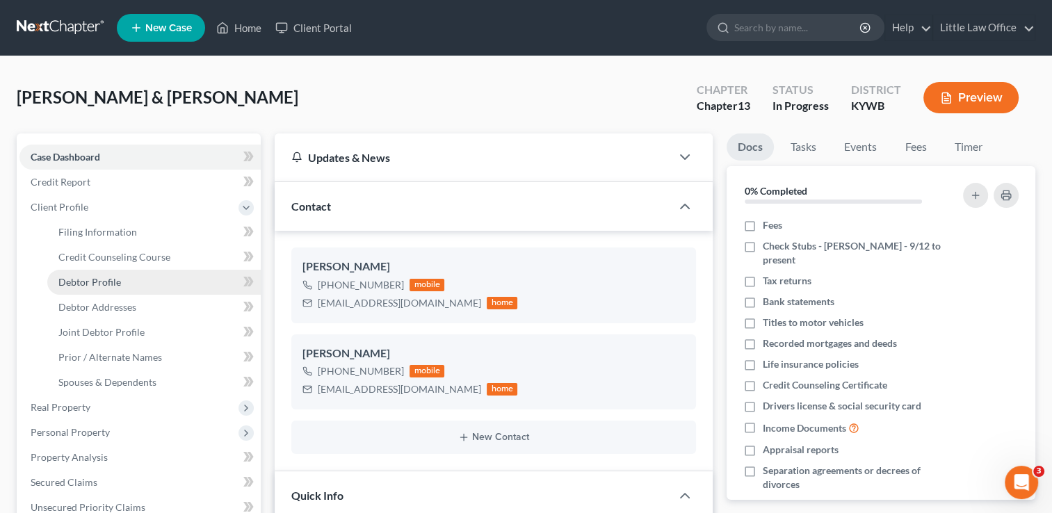
click at [132, 275] on link "Debtor Profile" at bounding box center [154, 282] width 214 height 25
select select "1"
select select "4"
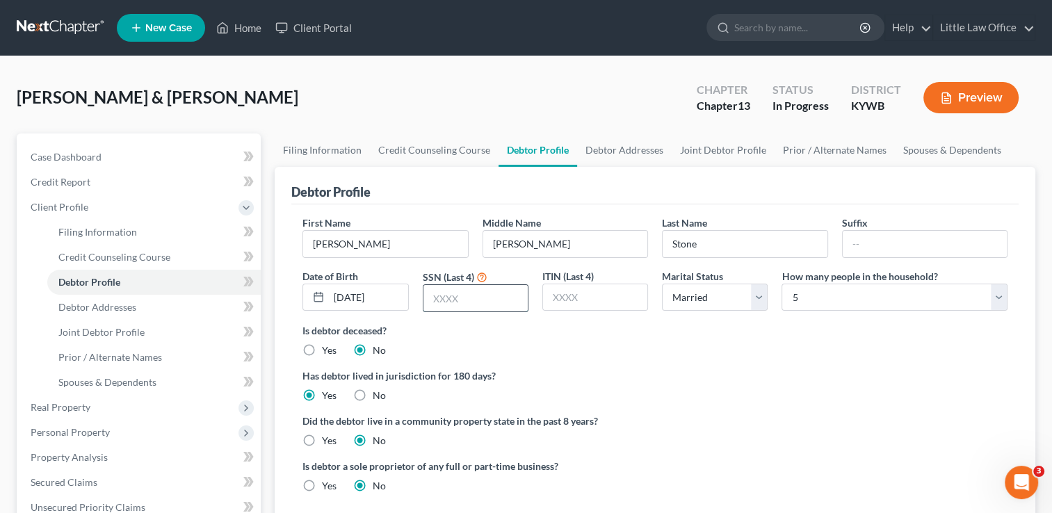
click at [475, 301] on input "text" at bounding box center [476, 298] width 104 height 26
type input "4145"
click at [147, 159] on link "Case Dashboard" at bounding box center [139, 157] width 241 height 25
select select "4"
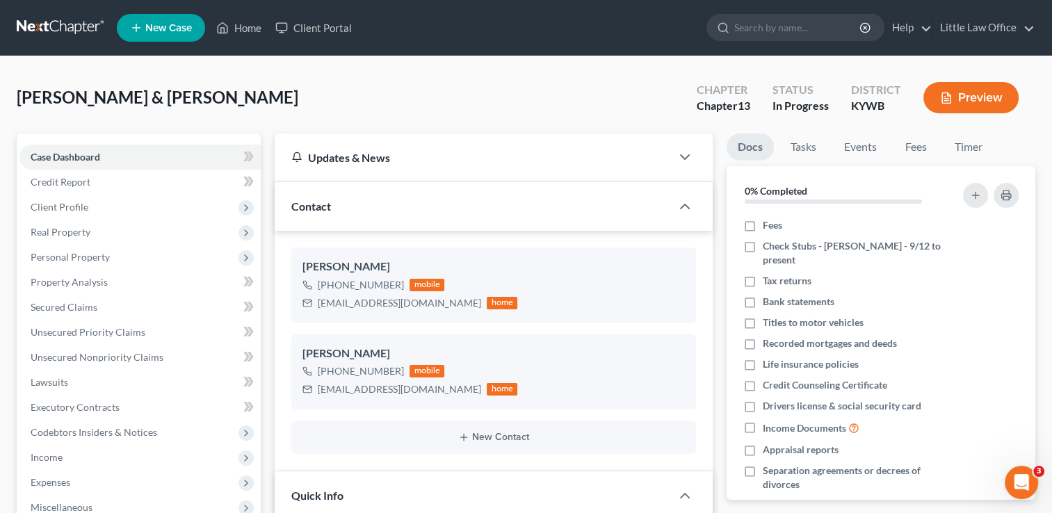
scroll to position [1838, 0]
click at [76, 182] on span "Credit Report" at bounding box center [61, 182] width 60 height 12
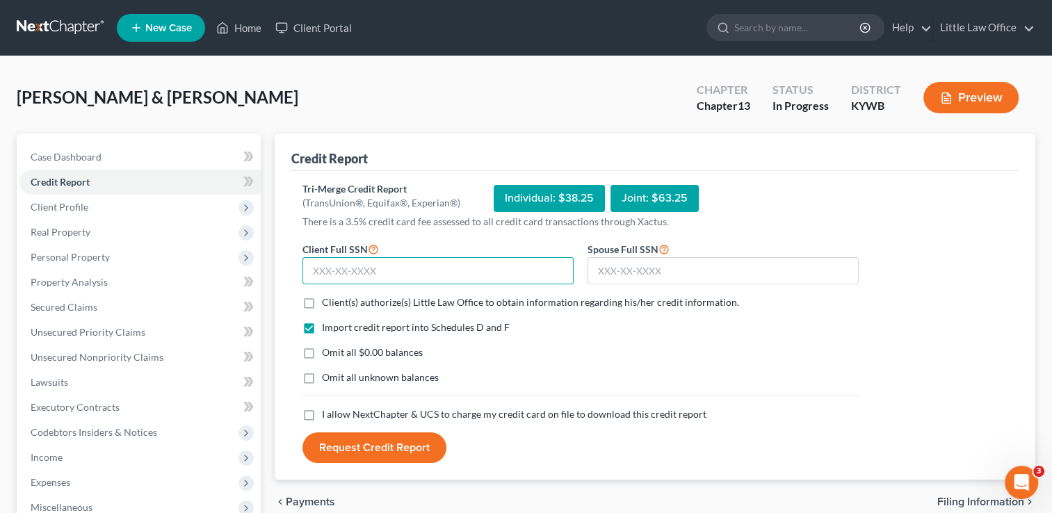
click at [381, 271] on input "text" at bounding box center [438, 271] width 271 height 28
type input "308-02-4145"
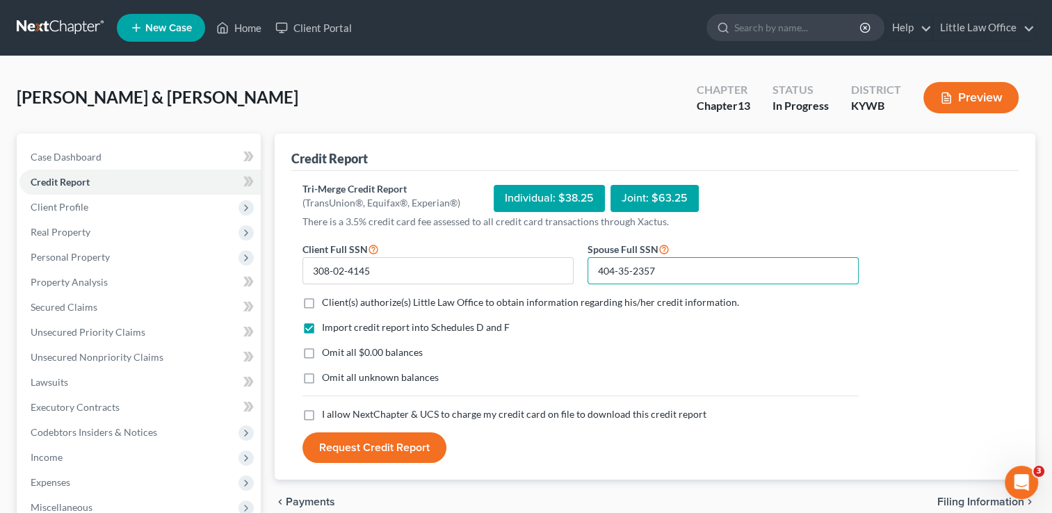
type input "404-35-2357"
click at [322, 303] on label "Client(s) authorize(s) Little Law Office to obtain information regarding his/he…" at bounding box center [530, 303] width 417 height 14
click at [328, 303] on input "Client(s) authorize(s) Little Law Office to obtain information regarding his/he…" at bounding box center [332, 300] width 9 height 9
checkbox input "true"
click at [322, 355] on label "Omit all $0.00 balances" at bounding box center [372, 353] width 101 height 14
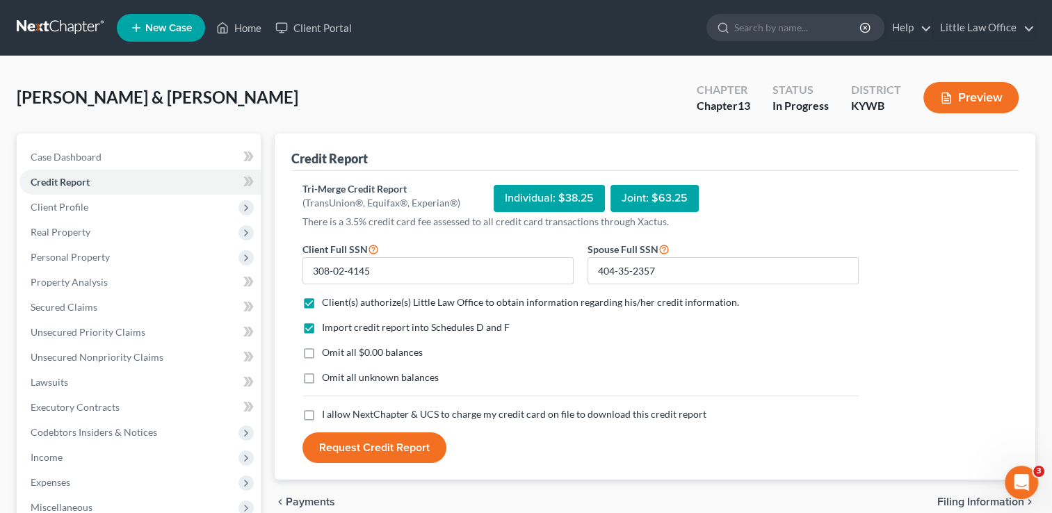
click at [328, 355] on input "Omit all $0.00 balances" at bounding box center [332, 350] width 9 height 9
checkbox input "true"
click at [322, 409] on label "I allow NextChapter & UCS to charge my credit card on file to download this cre…" at bounding box center [514, 415] width 385 height 14
click at [328, 409] on input "I allow NextChapter & UCS to charge my credit card on file to download this cre…" at bounding box center [332, 412] width 9 height 9
checkbox input "true"
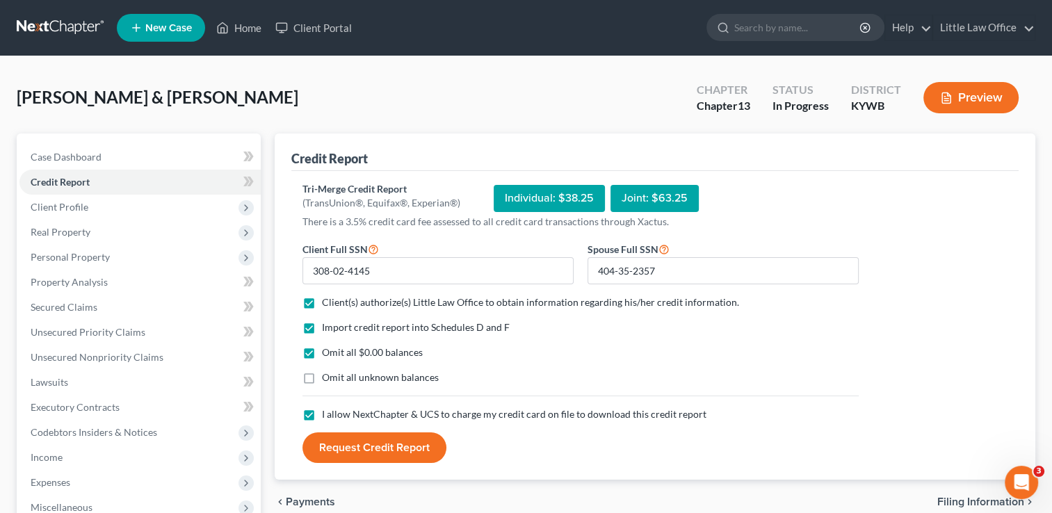
click at [351, 451] on button "Request Credit Report" at bounding box center [375, 448] width 144 height 31
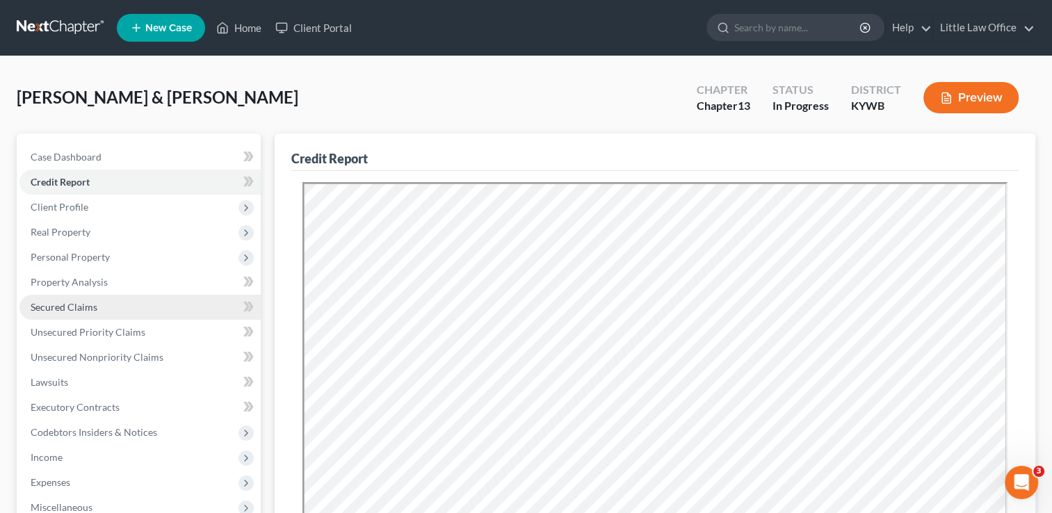
click at [99, 305] on link "Secured Claims" at bounding box center [139, 307] width 241 height 25
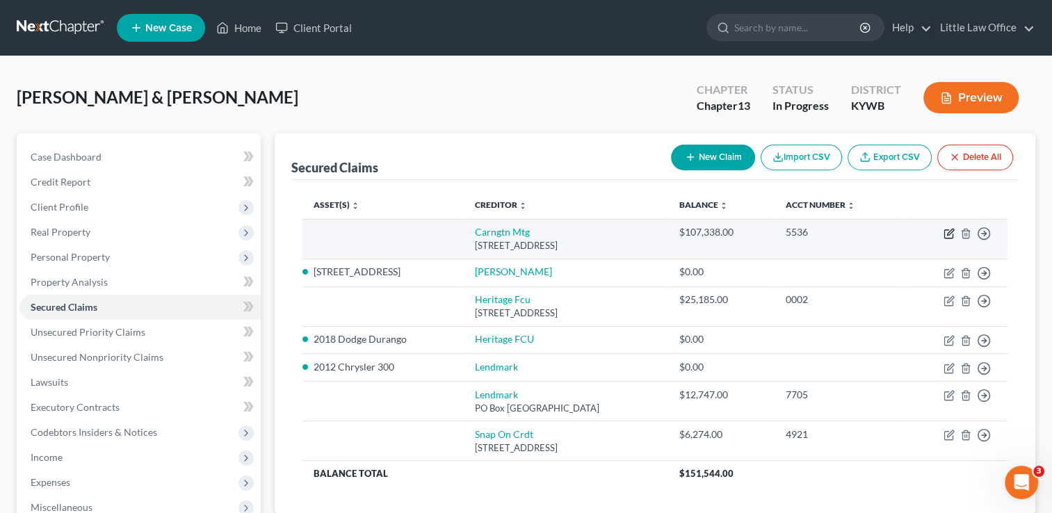
click at [949, 238] on icon "button" at bounding box center [949, 233] width 11 height 11
select select "4"
select select "1"
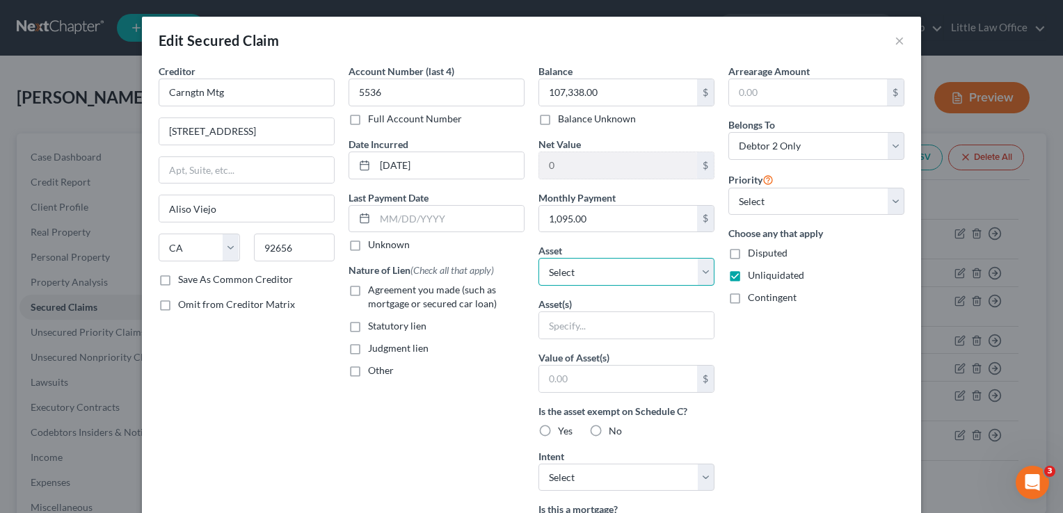
click at [612, 266] on select "Select Other Multiple Assets Household Goods - couch; 2 end tables; ottoman; 2 …" at bounding box center [626, 272] width 176 height 28
click at [779, 390] on div "Arrearage Amount $ Belongs To * Select Debtor 1 Only Debtor 2 Only Debtor 1 And…" at bounding box center [816, 374] width 190 height 620
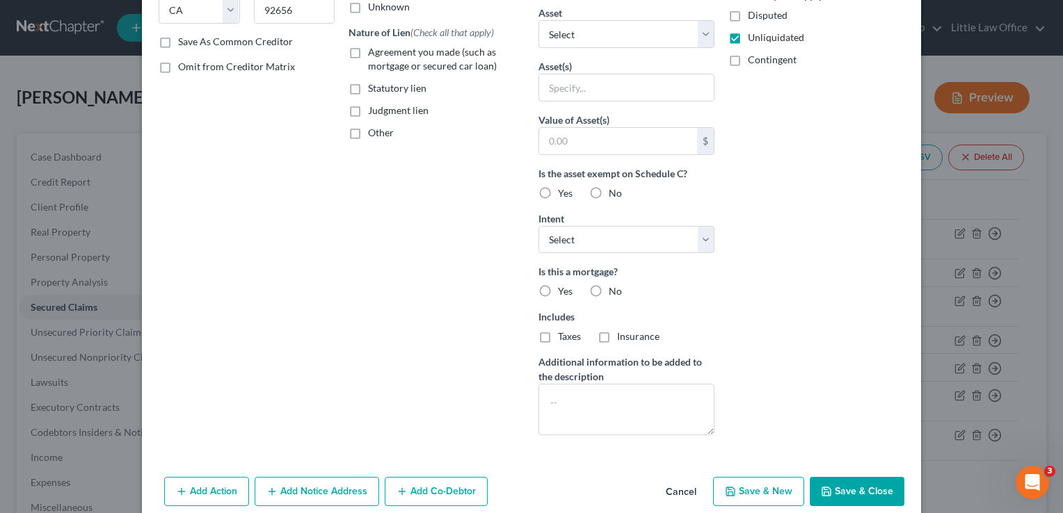
scroll to position [243, 0]
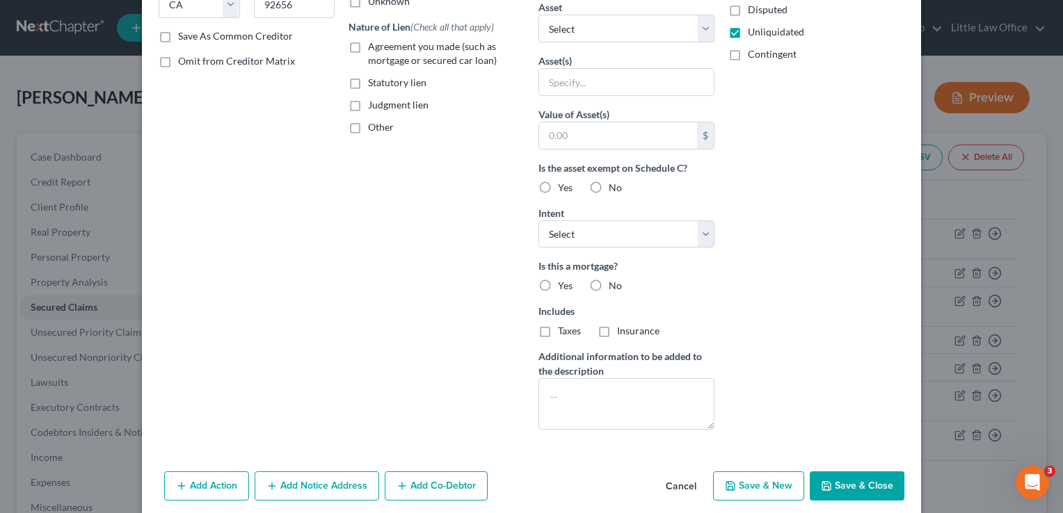
click at [876, 480] on button "Save & Close" at bounding box center [857, 486] width 95 height 29
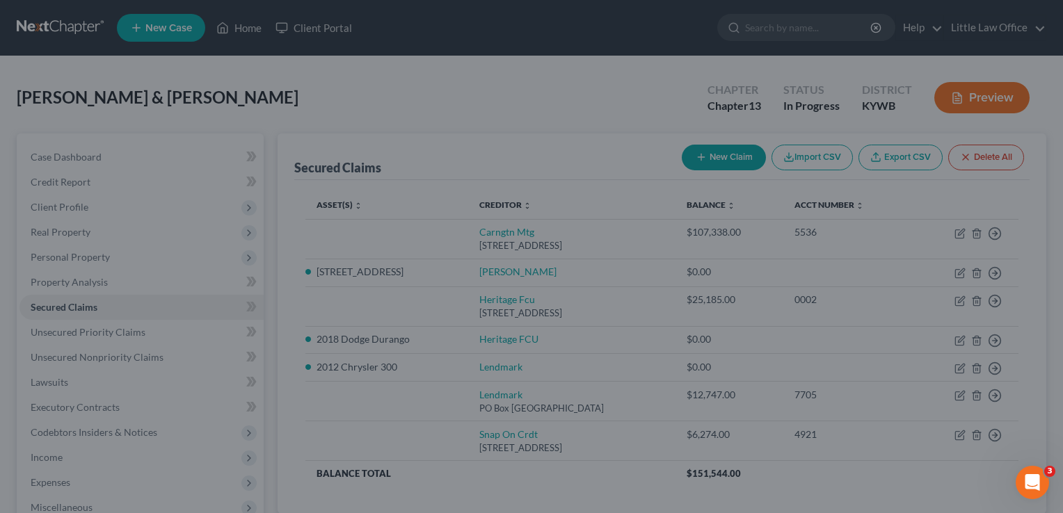
scroll to position [145, 0]
type input "0"
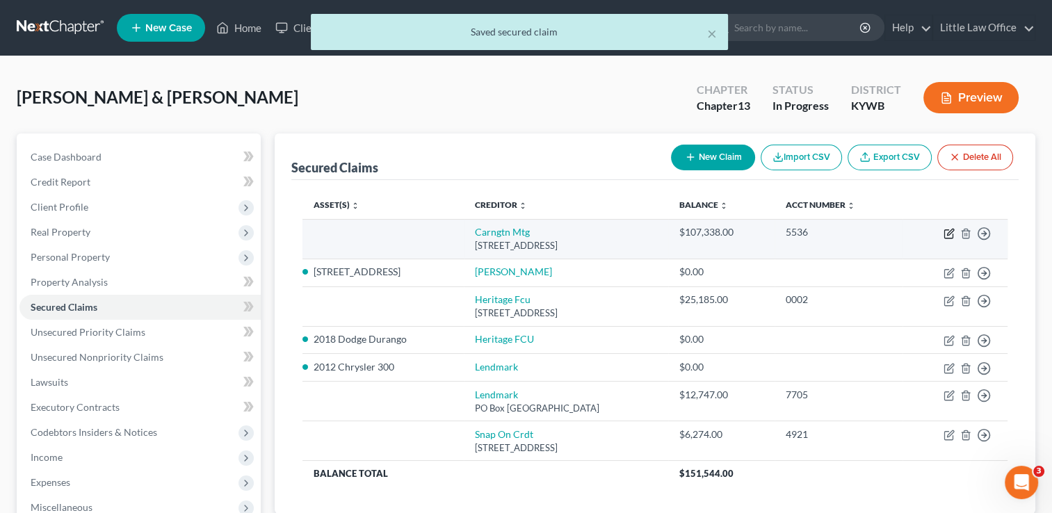
click at [952, 232] on icon "button" at bounding box center [950, 232] width 6 height 6
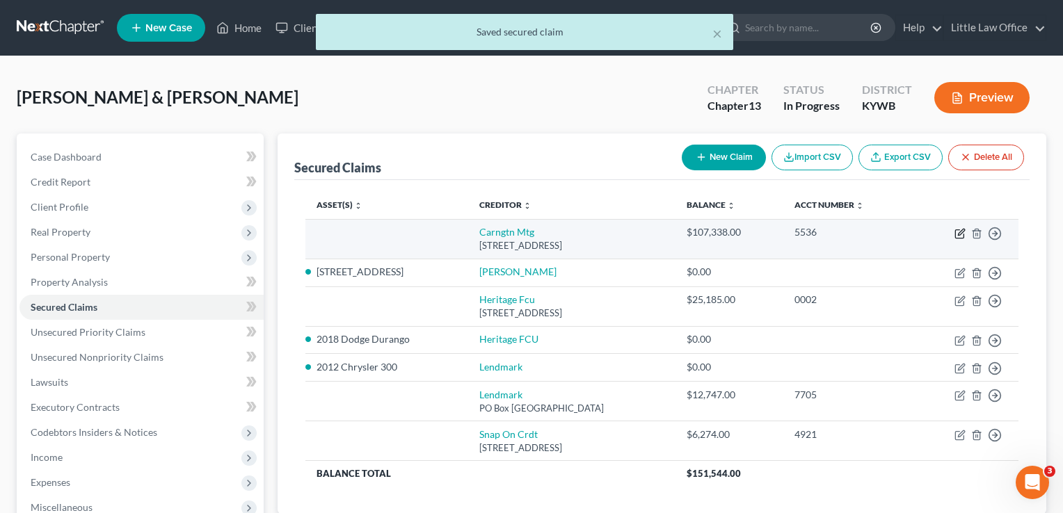
select select "4"
select select "1"
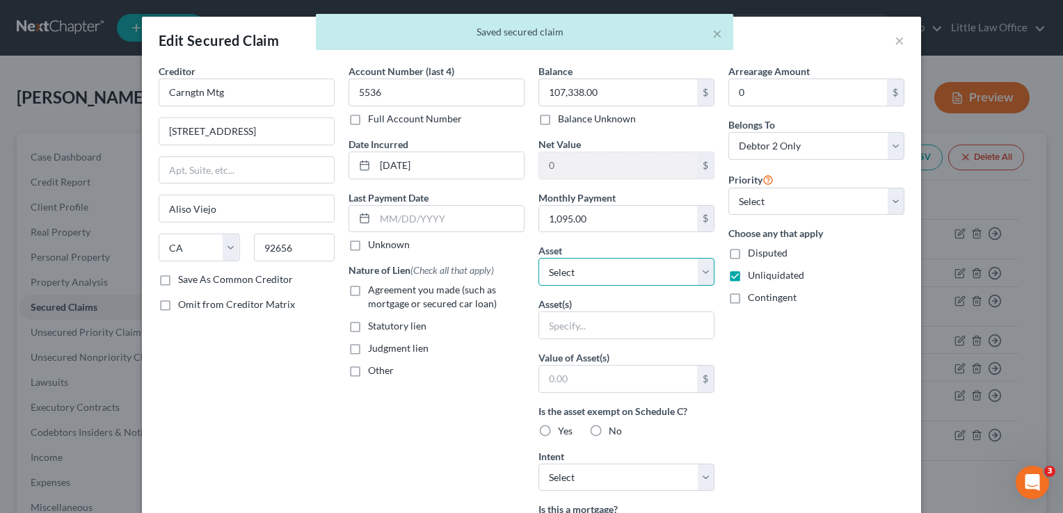
click at [671, 263] on select "Select Other Multiple Assets Household Goods - couch; 2 end tables; ottoman; 2 …" at bounding box center [626, 272] width 176 height 28
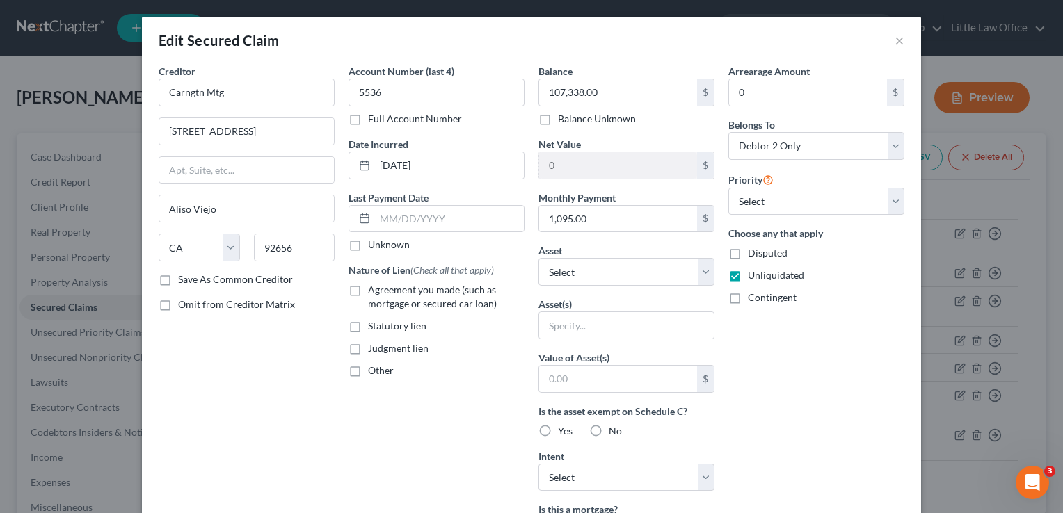
click at [756, 374] on div "Arrearage Amount 0 $ Belongs To * Select Debtor 1 Only Debtor 2 Only Debtor 1 A…" at bounding box center [816, 374] width 190 height 620
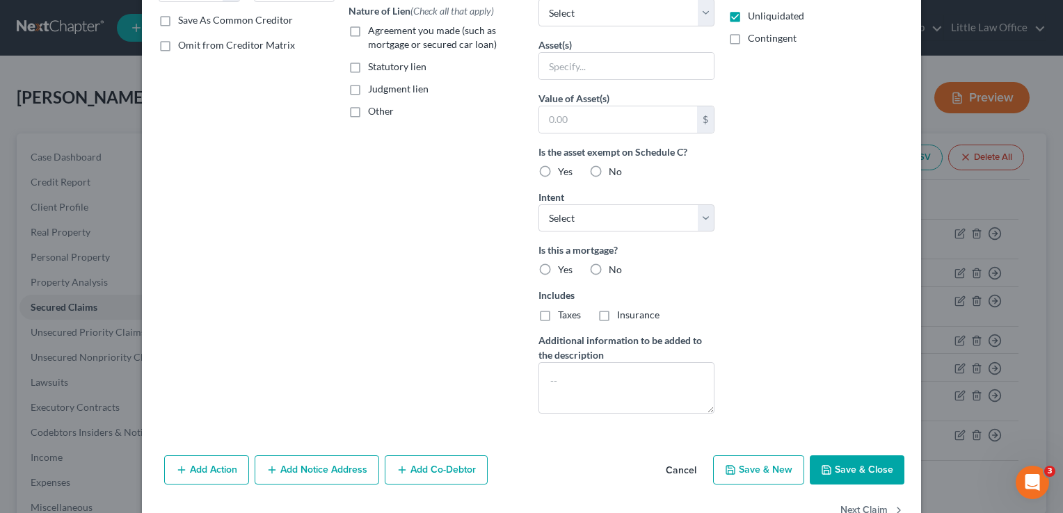
scroll to position [266, 0]
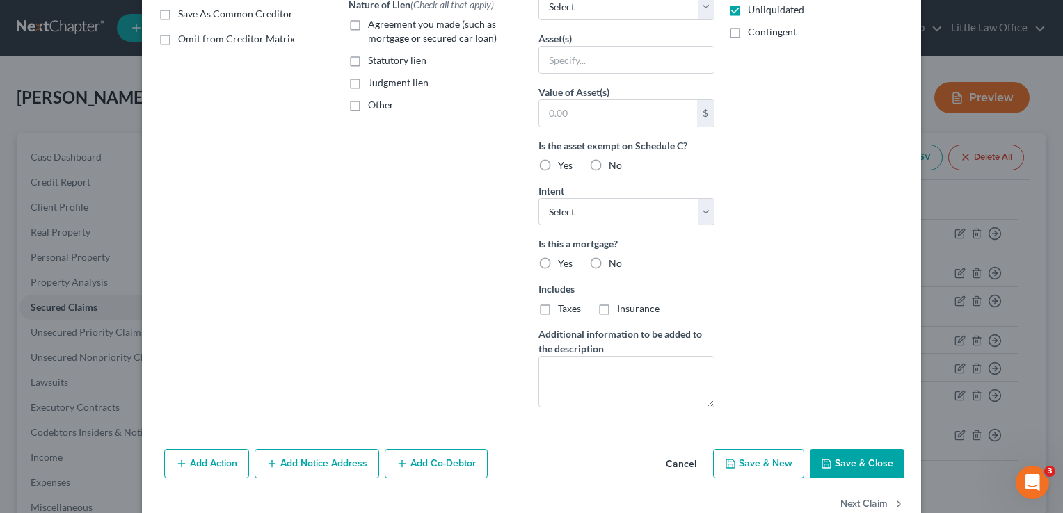
click at [874, 468] on button "Save & Close" at bounding box center [857, 463] width 95 height 29
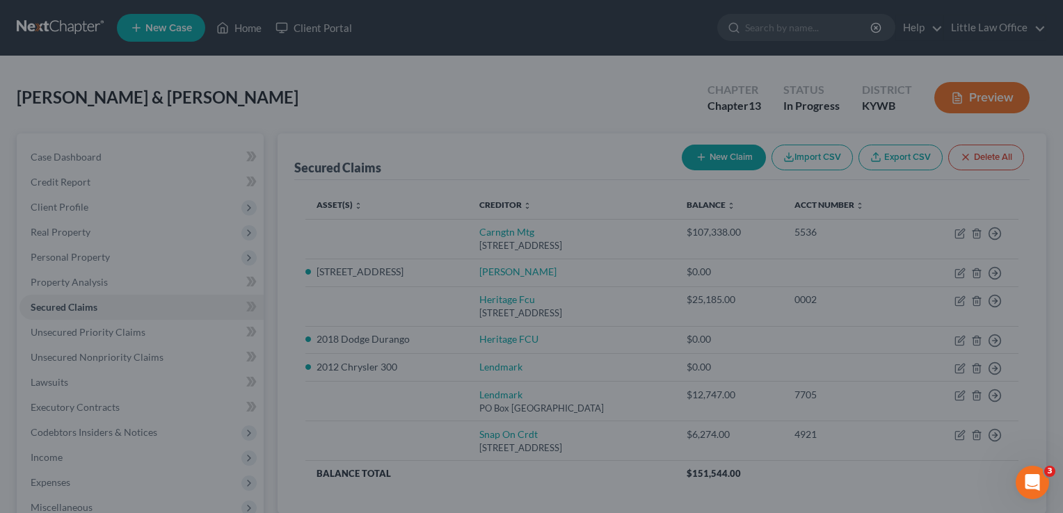
scroll to position [145, 0]
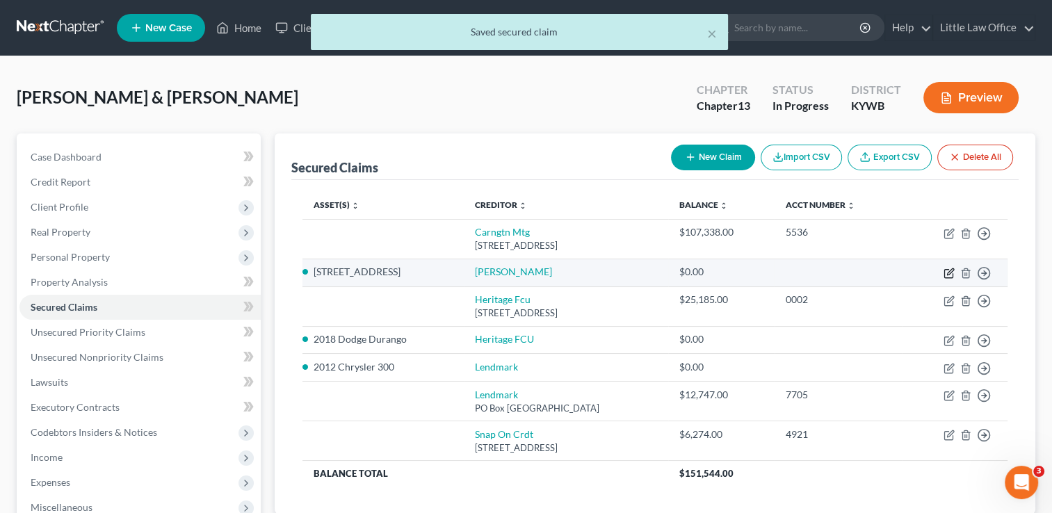
click at [948, 273] on icon "button" at bounding box center [949, 273] width 11 height 11
select select "2"
select select "0"
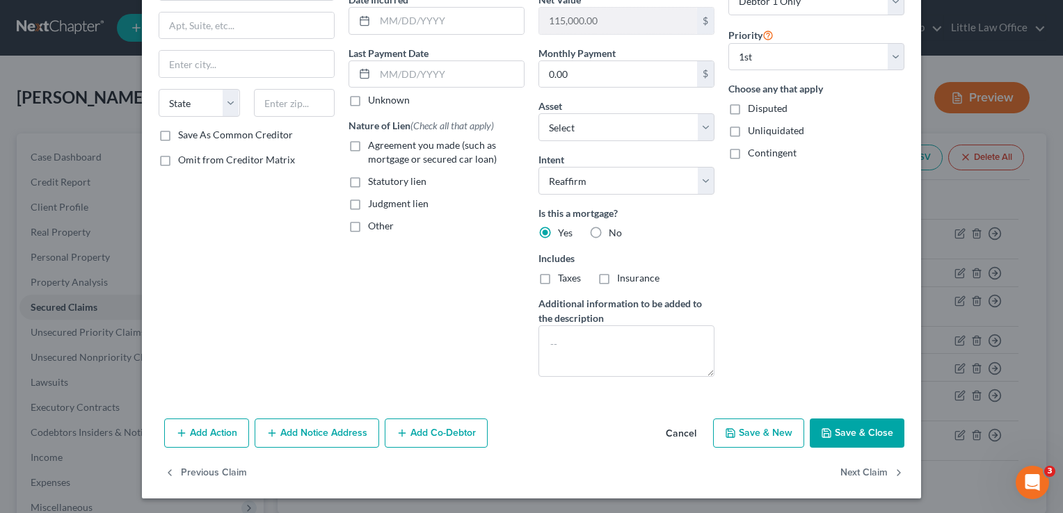
click at [882, 433] on button "Save & Close" at bounding box center [857, 433] width 95 height 29
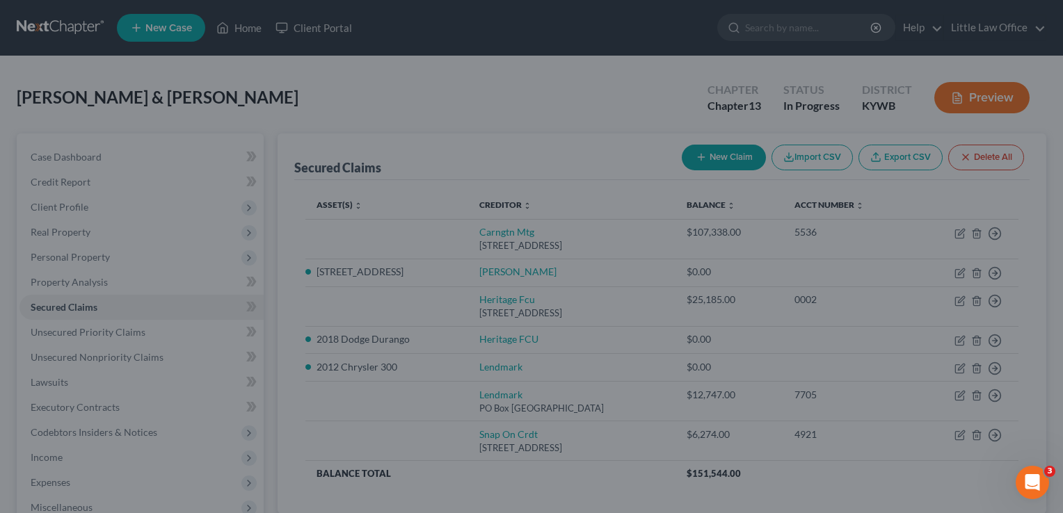
select select "19"
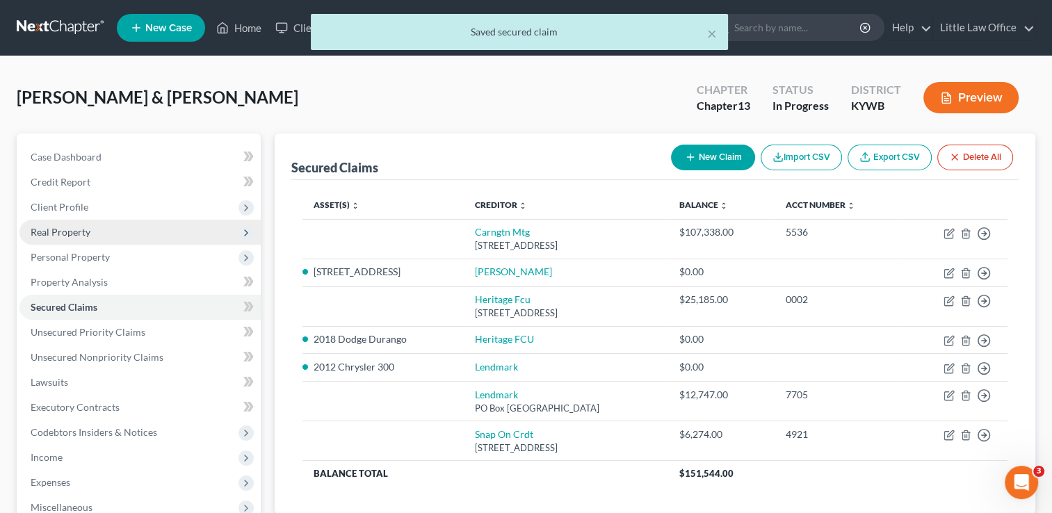
click at [102, 230] on span "Real Property" at bounding box center [139, 232] width 241 height 25
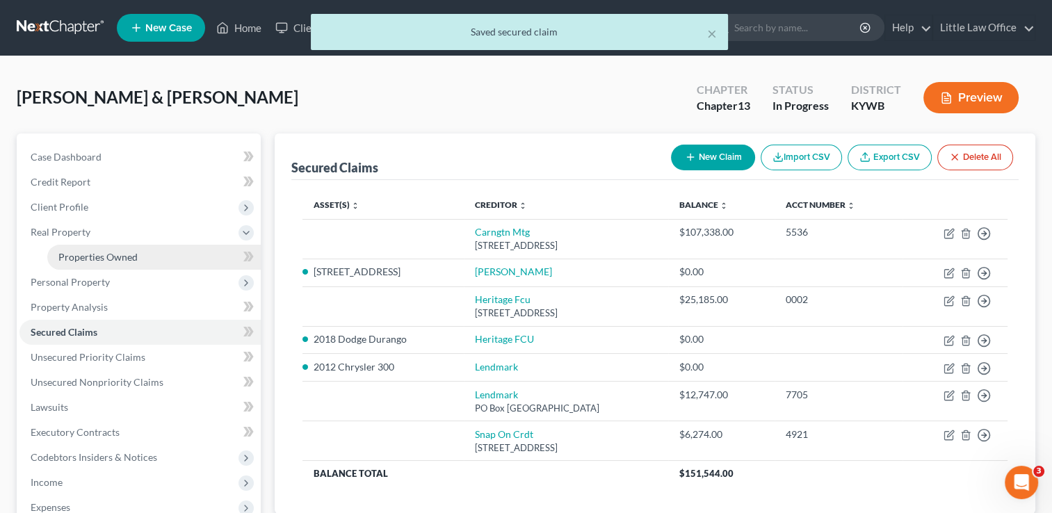
click at [105, 249] on link "Properties Owned" at bounding box center [154, 257] width 214 height 25
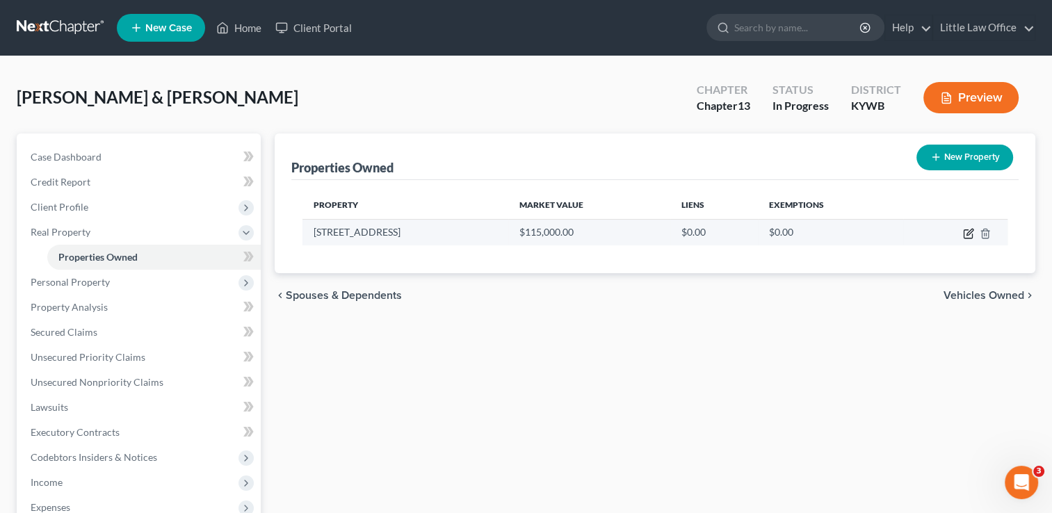
click at [969, 229] on icon "button" at bounding box center [968, 233] width 11 height 11
select select "18"
select select "0"
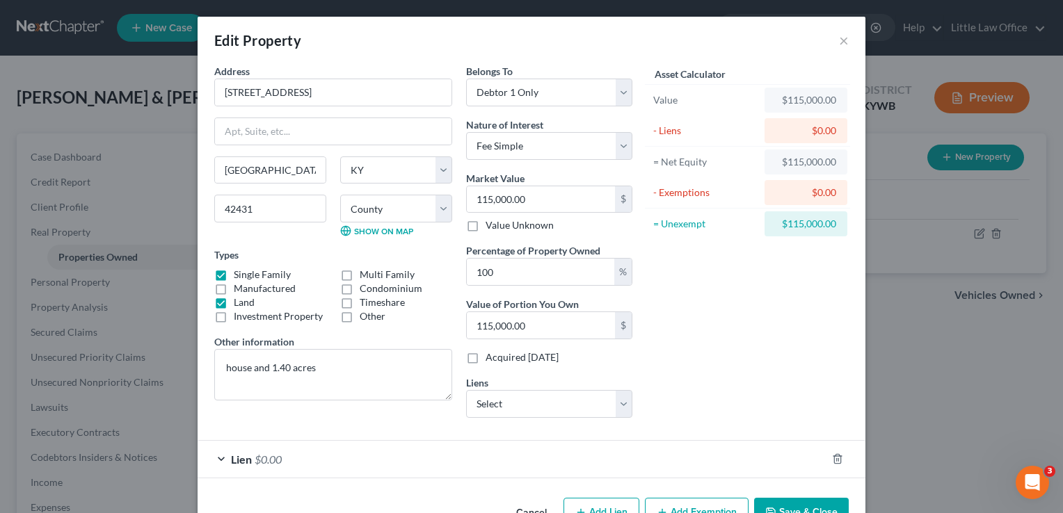
scroll to position [39, 0]
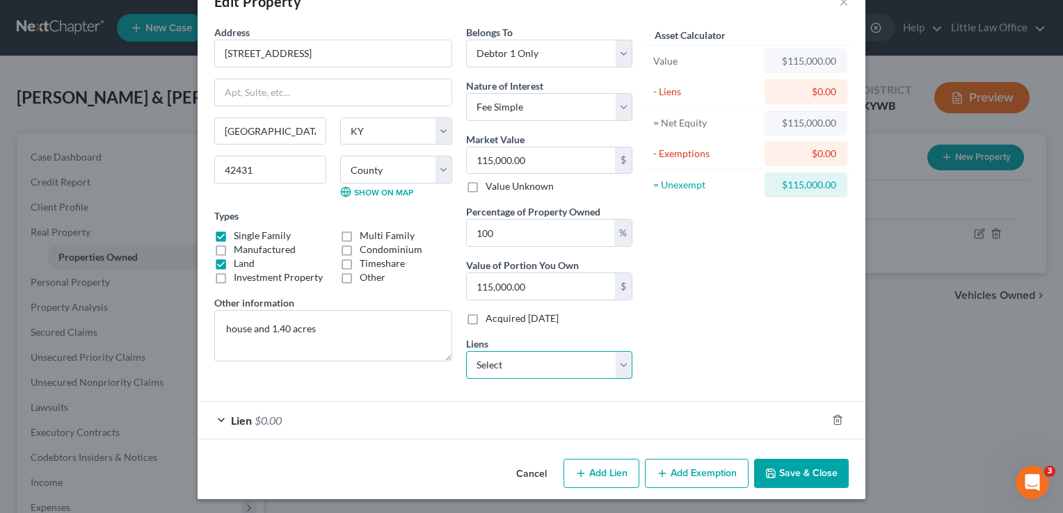
click at [625, 358] on select "Select Carngtn Mtg - $107,338.00 Heritage Fcu - $25,185.00 Lendmark - $12,747.0…" at bounding box center [549, 365] width 166 height 28
select select "0"
click at [466, 351] on select "Select Carngtn Mtg - $107,338.00 Heritage Fcu - $25,185.00 Lendmark - $12,747.0…" at bounding box center [549, 365] width 166 height 28
select select
select select "4"
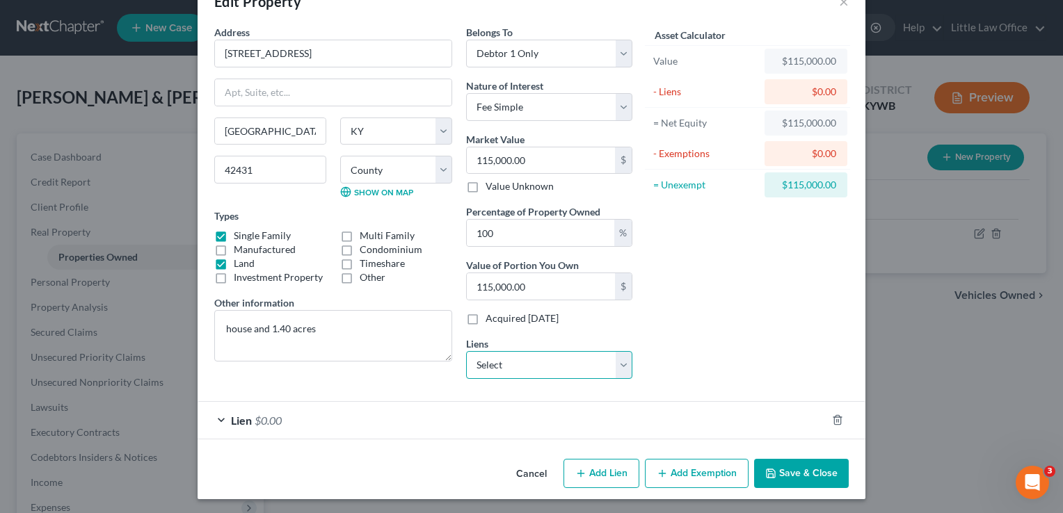
select select "1"
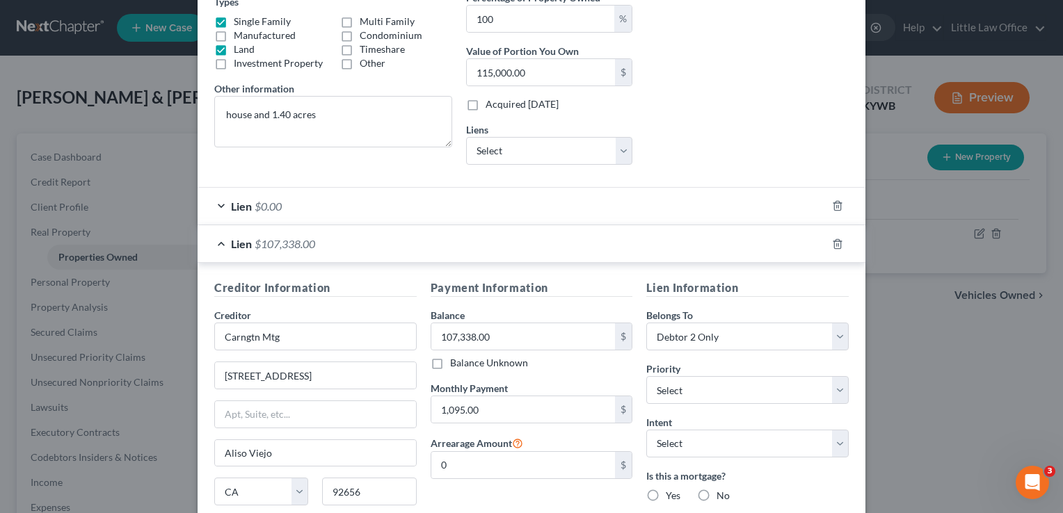
scroll to position [259, 0]
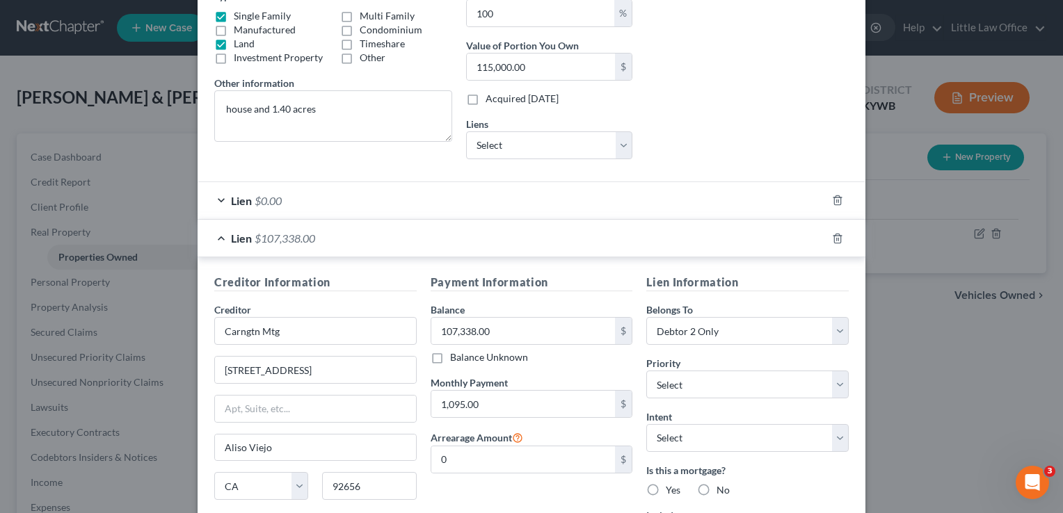
click at [710, 207] on div "Lien $0.00" at bounding box center [512, 200] width 629 height 37
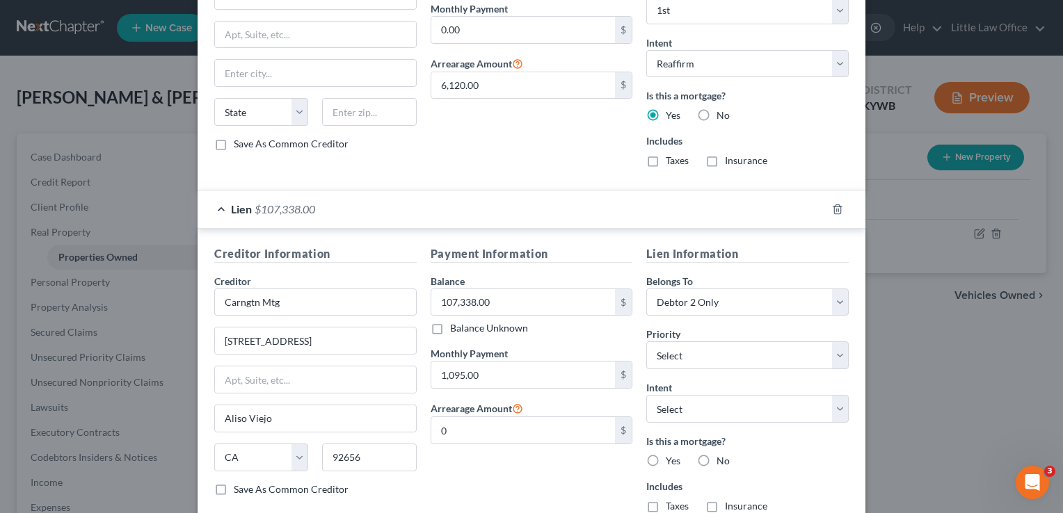
scroll to position [600, 0]
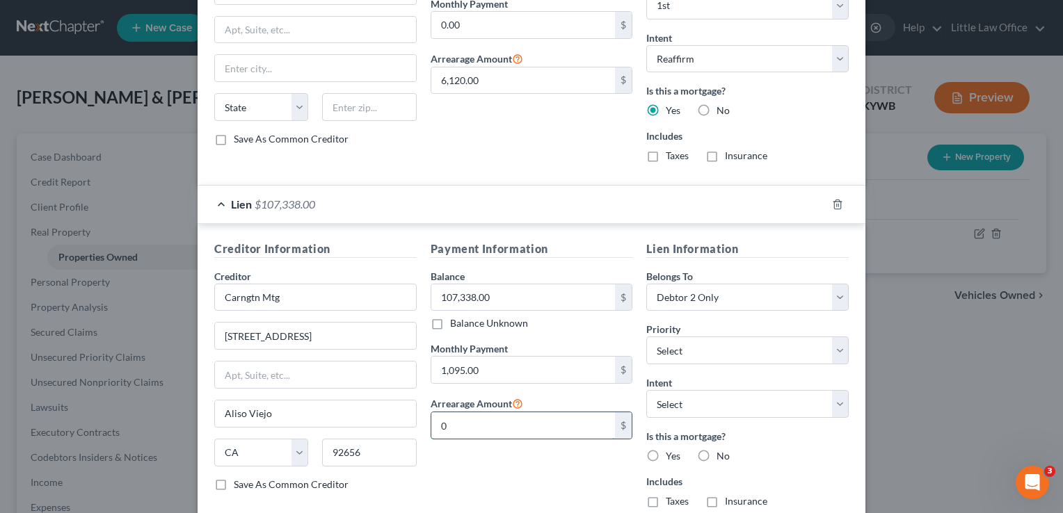
click at [534, 426] on input "0" at bounding box center [523, 425] width 184 height 26
type input "6,120"
click at [666, 456] on label "Yes" at bounding box center [673, 456] width 15 height 14
click at [671, 456] on input "Yes" at bounding box center [675, 453] width 9 height 9
radio input "true"
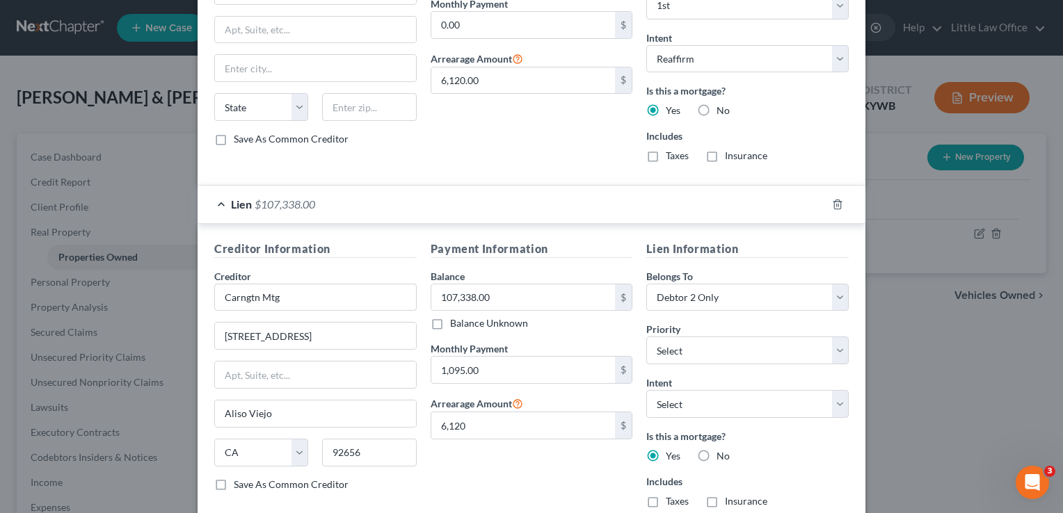
click at [666, 506] on label "Taxes" at bounding box center [677, 502] width 23 height 14
click at [671, 504] on input "Taxes" at bounding box center [675, 499] width 9 height 9
checkbox input "true"
click at [725, 505] on label "Insurance" at bounding box center [746, 502] width 42 height 14
click at [730, 504] on input "Insurance" at bounding box center [734, 499] width 9 height 9
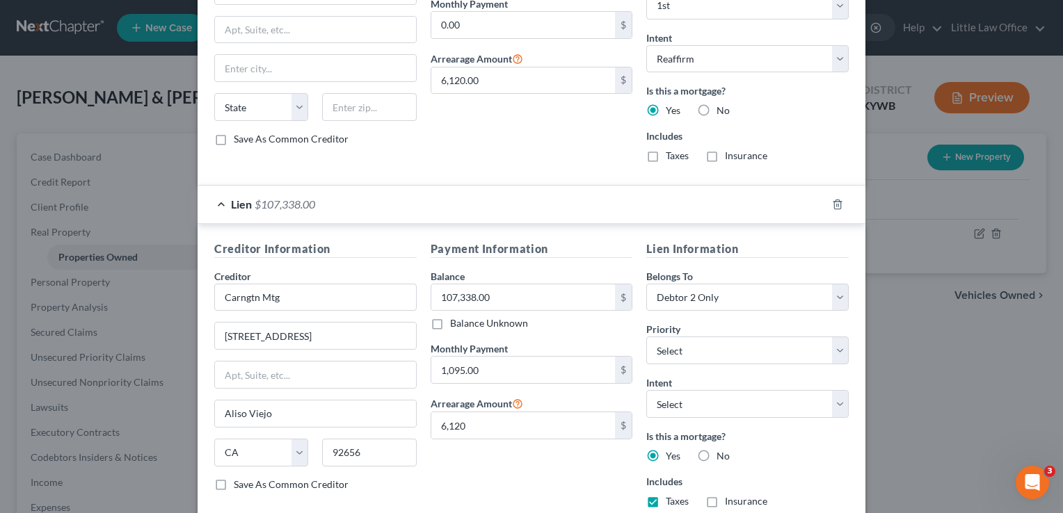
checkbox input "true"
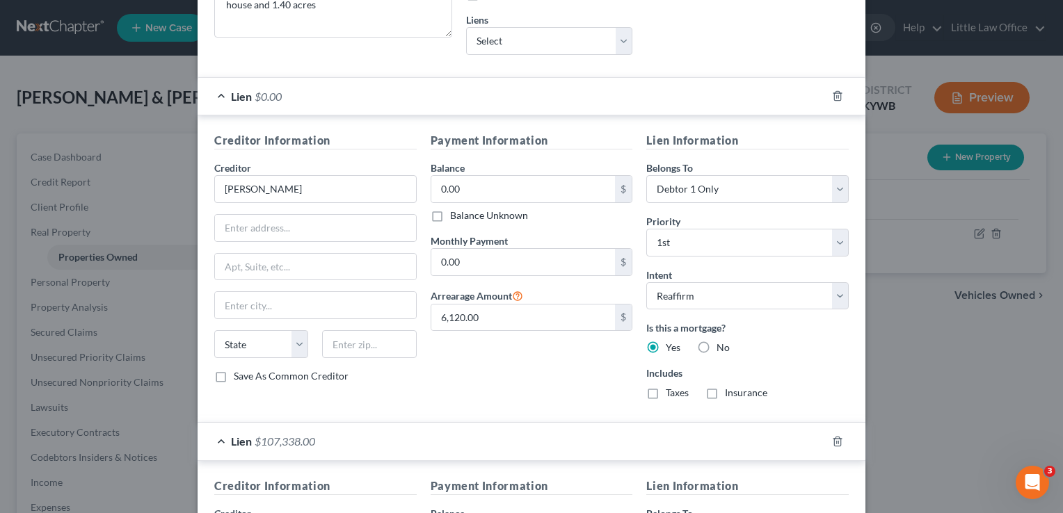
scroll to position [362, 0]
click at [834, 99] on icon "button" at bounding box center [837, 97] width 6 height 9
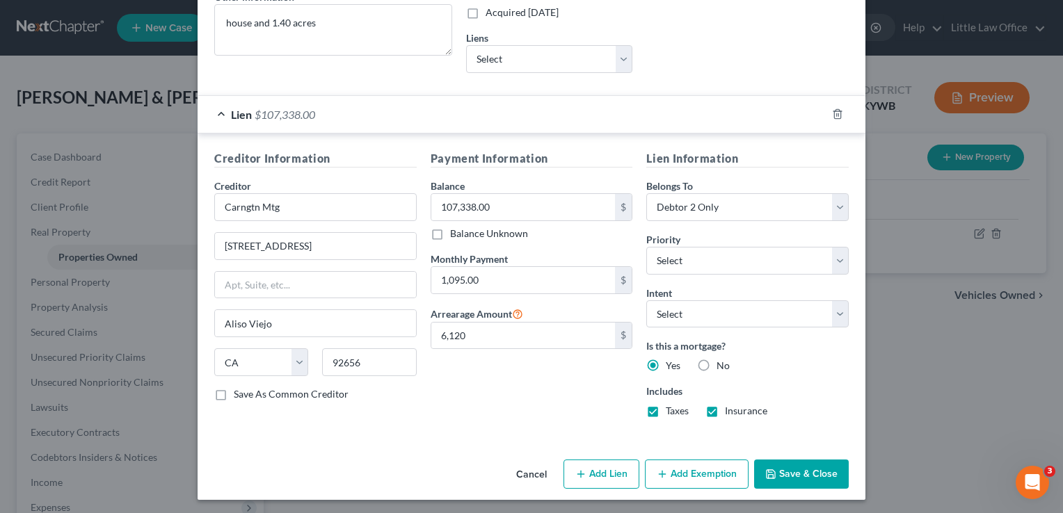
click at [776, 462] on button "Save & Close" at bounding box center [801, 474] width 95 height 29
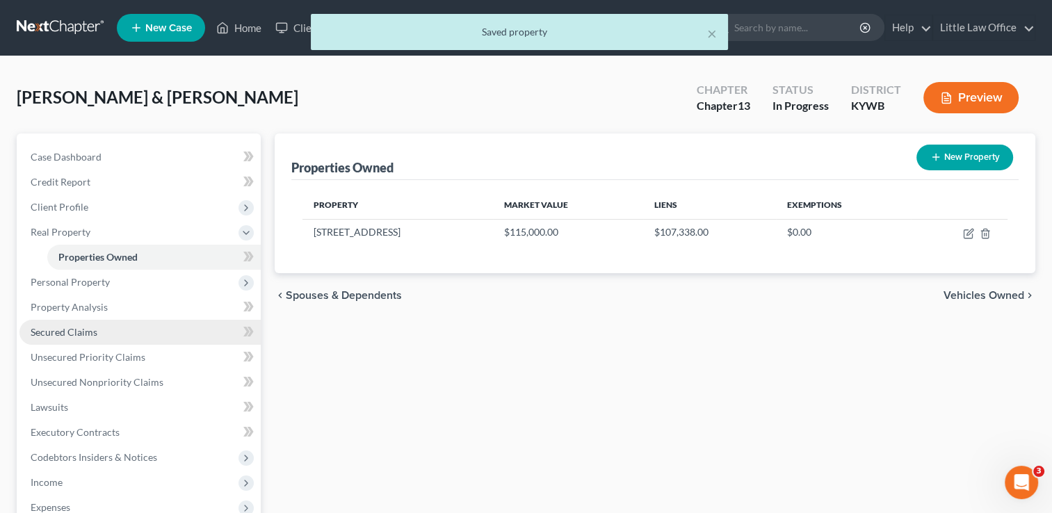
click at [100, 335] on link "Secured Claims" at bounding box center [139, 332] width 241 height 25
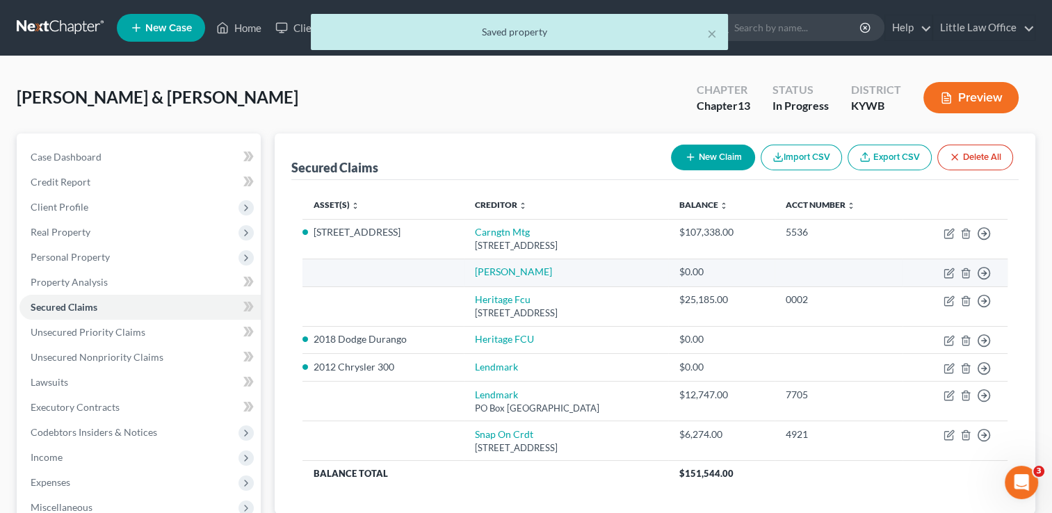
click at [963, 278] on td "Move to E Move to F Move to G Move to Notice Only" at bounding box center [955, 273] width 105 height 28
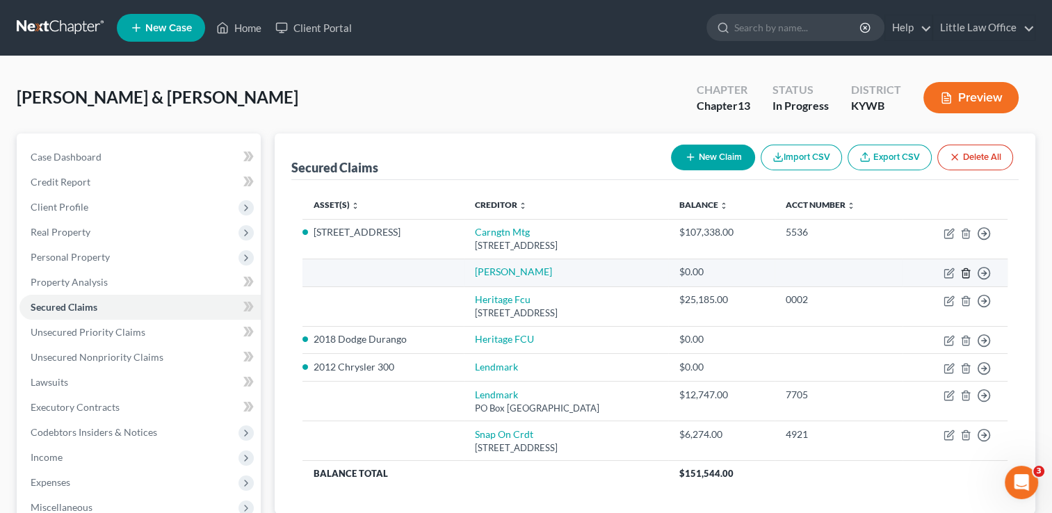
click at [970, 274] on icon "button" at bounding box center [966, 273] width 11 height 11
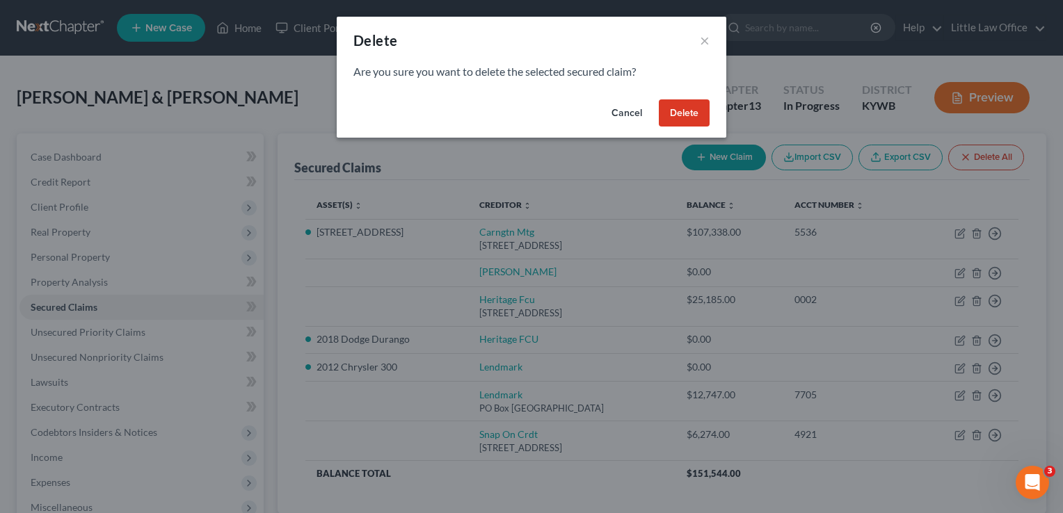
click at [674, 111] on button "Delete" at bounding box center [684, 113] width 51 height 28
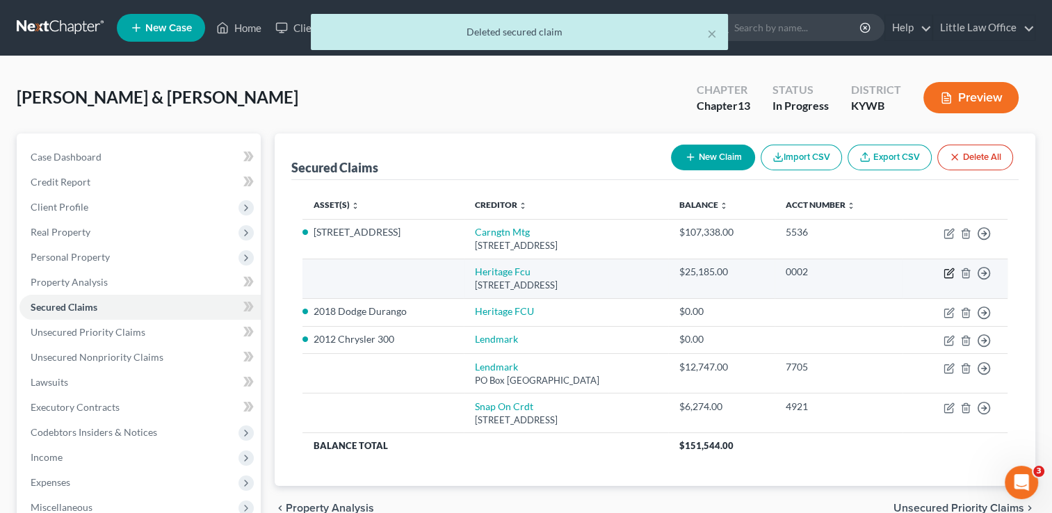
click at [949, 270] on icon "button" at bounding box center [949, 274] width 8 height 8
select select "15"
select select "1"
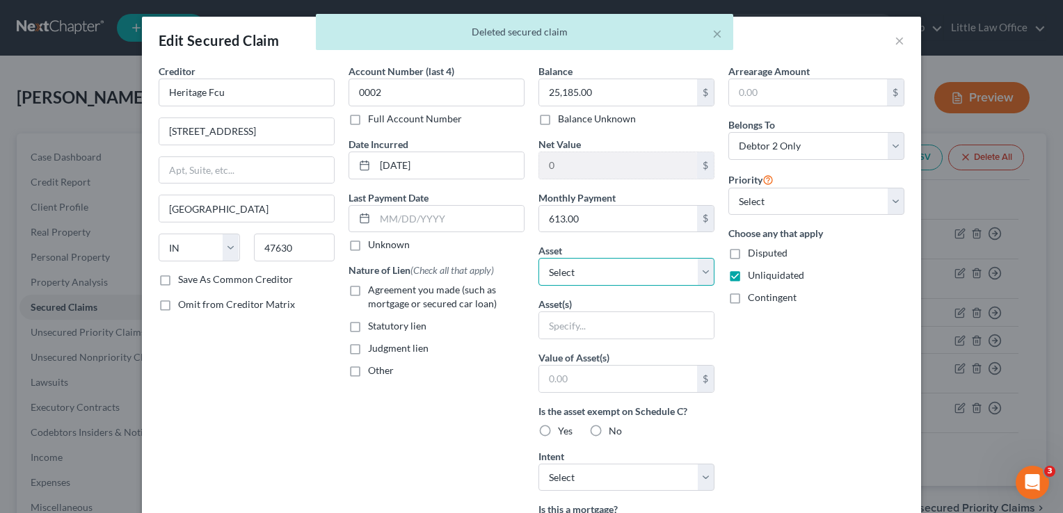
click at [591, 282] on select "Select Other Multiple Assets Household Goods - couch; 2 end tables; ottoman; 2 …" at bounding box center [626, 272] width 176 height 28
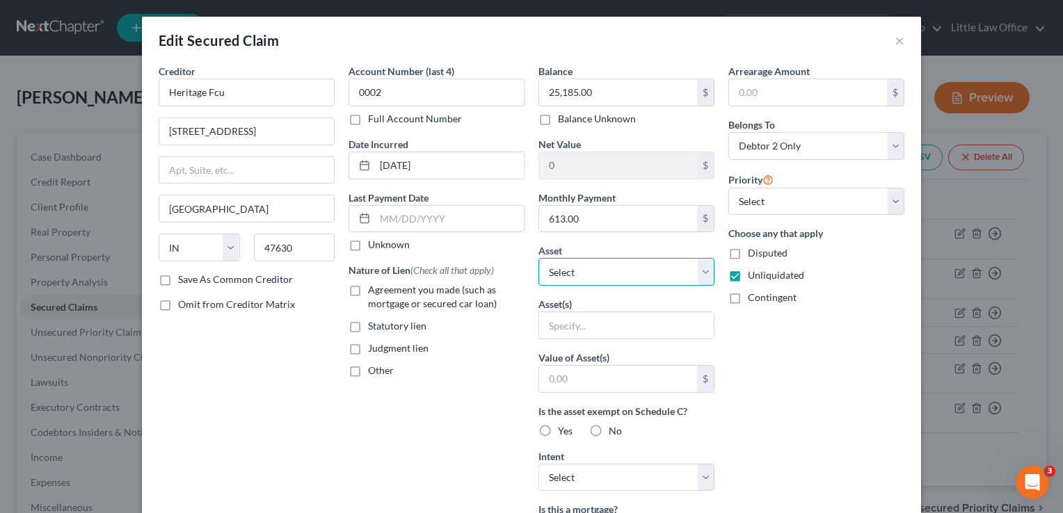
select select "8"
click at [538, 258] on select "Select Other Multiple Assets Household Goods - couch; 2 end tables; ottoman; 2 …" at bounding box center [626, 272] width 176 height 28
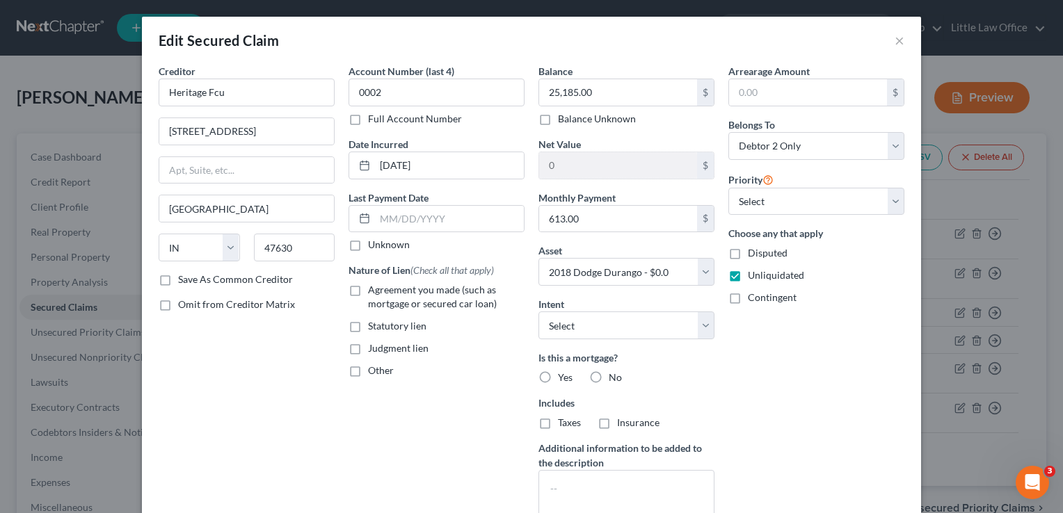
click at [445, 288] on span "Agreement you made (such as mortgage or secured car loan)" at bounding box center [432, 297] width 129 height 26
click at [383, 288] on input "Agreement you made (such as mortgage or secured car loan)" at bounding box center [378, 287] width 9 height 9
checkbox input "true"
click at [561, 326] on select "Select Surrender Redeem Reaffirm Avoid Other" at bounding box center [626, 326] width 176 height 28
select select "2"
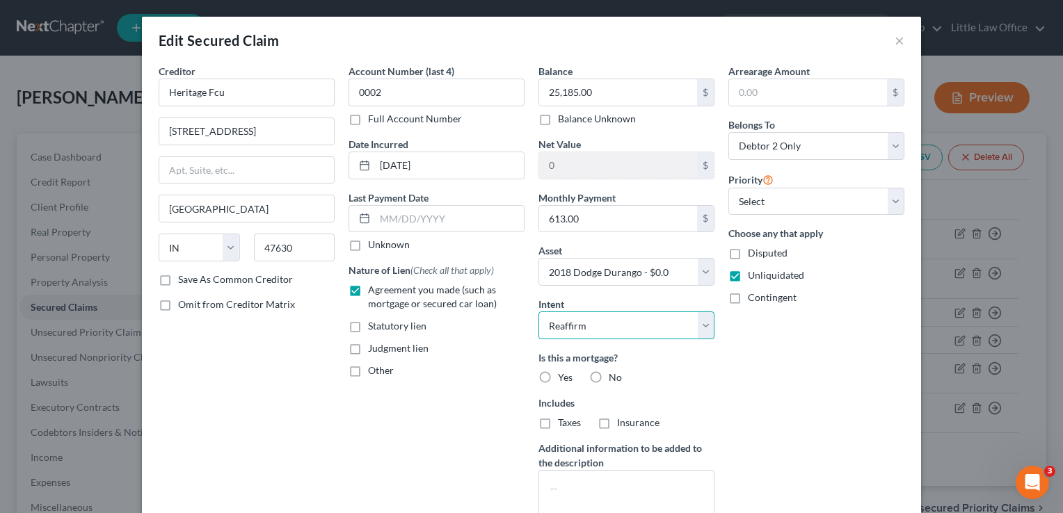
click at [538, 312] on select "Select Surrender Redeem Reaffirm Avoid Other" at bounding box center [626, 326] width 176 height 28
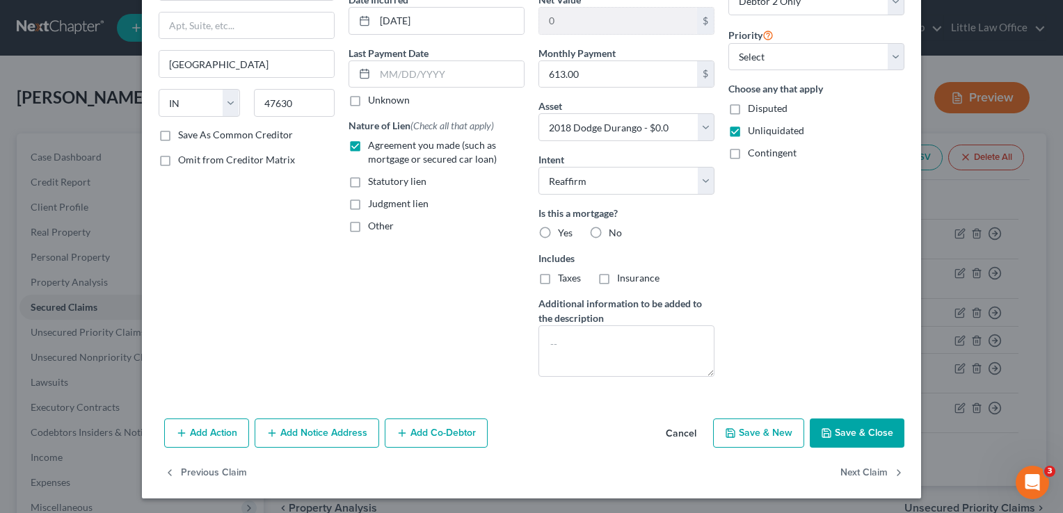
click at [875, 428] on button "Save & Close" at bounding box center [857, 433] width 95 height 29
select select
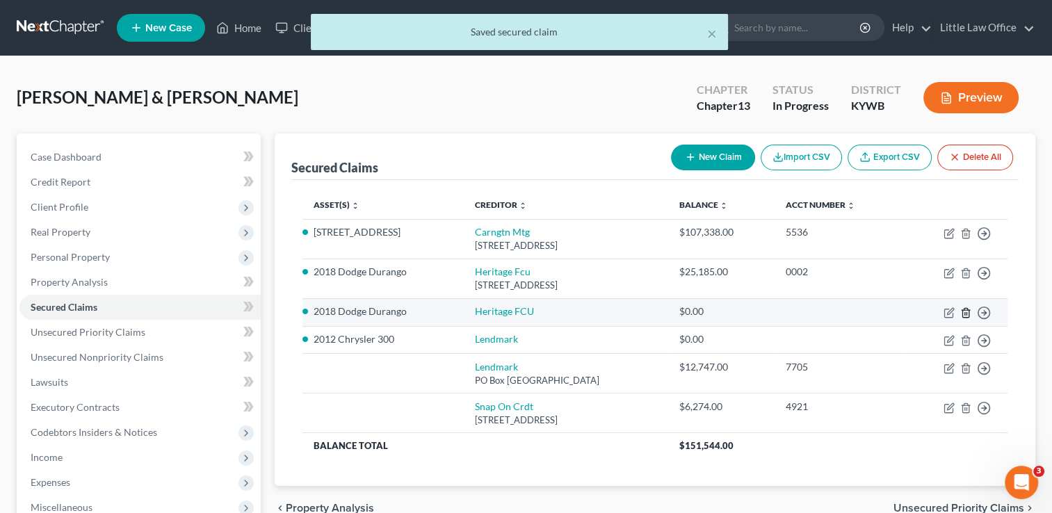
click at [969, 312] on icon "button" at bounding box center [966, 312] width 6 height 9
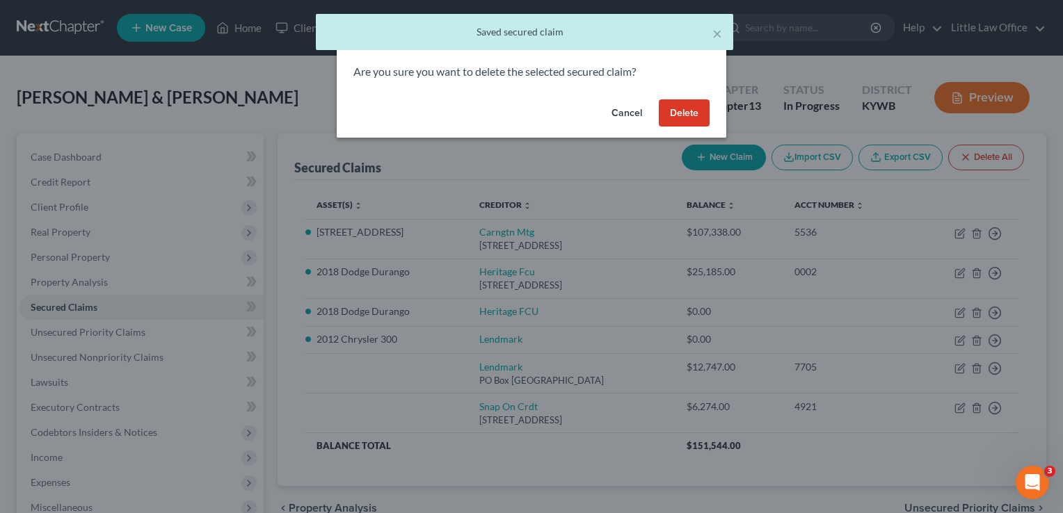
click at [687, 107] on button "Delete" at bounding box center [684, 113] width 51 height 28
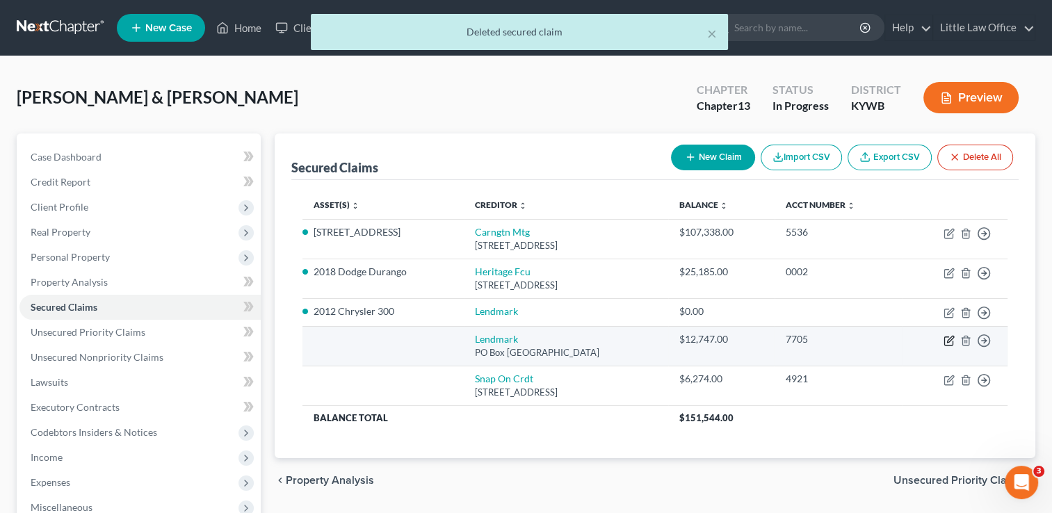
click at [949, 341] on icon "button" at bounding box center [950, 339] width 6 height 6
select select "10"
select select "2"
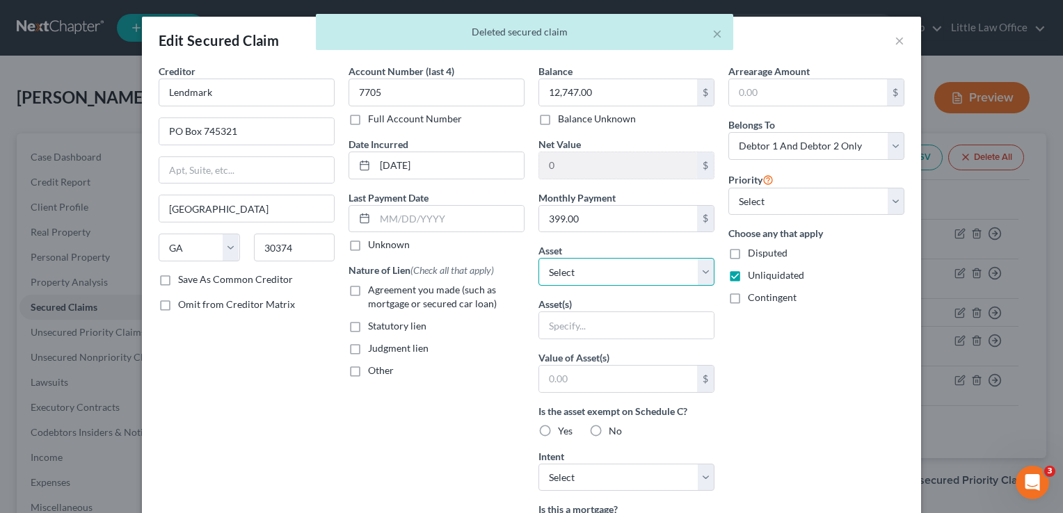
click at [592, 280] on select "Select Other Multiple Assets Household Goods - couch; 2 end tables; ottoman; 2 …" at bounding box center [626, 272] width 176 height 28
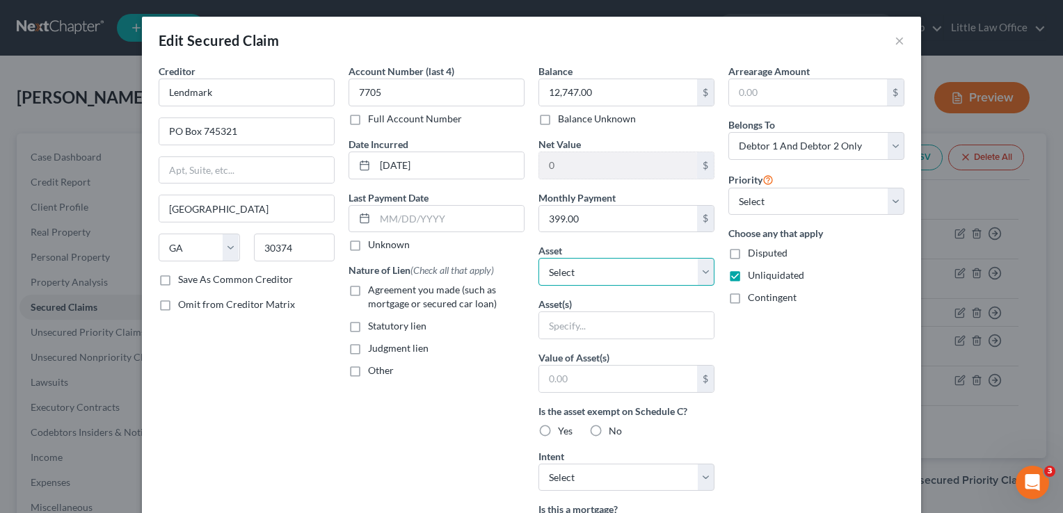
select select "3"
click at [538, 258] on select "Select Other Multiple Assets Household Goods - couch; 2 end tables; ottoman; 2 …" at bounding box center [626, 272] width 176 height 28
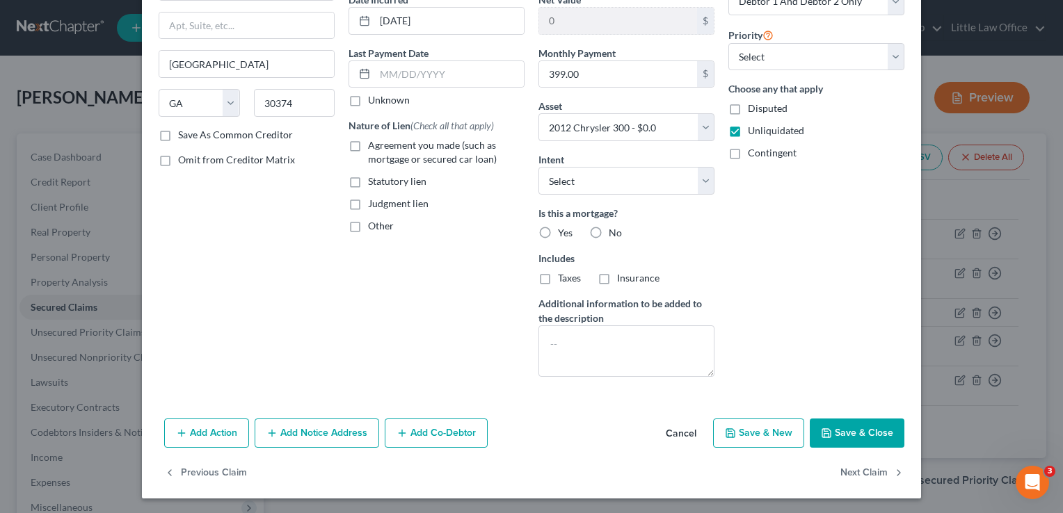
click at [835, 447] on div "Add Action Add Notice Address Add Co-Debtor Cancel Save & New Save & Close" at bounding box center [531, 436] width 779 height 46
click at [844, 433] on button "Save & Close" at bounding box center [857, 433] width 95 height 29
select select
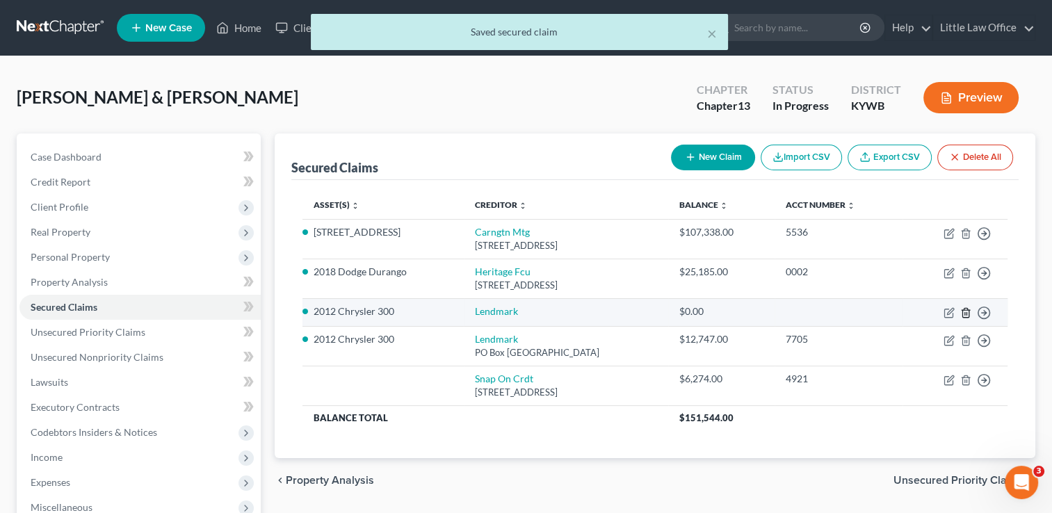
click at [968, 316] on icon "button" at bounding box center [966, 312] width 11 height 11
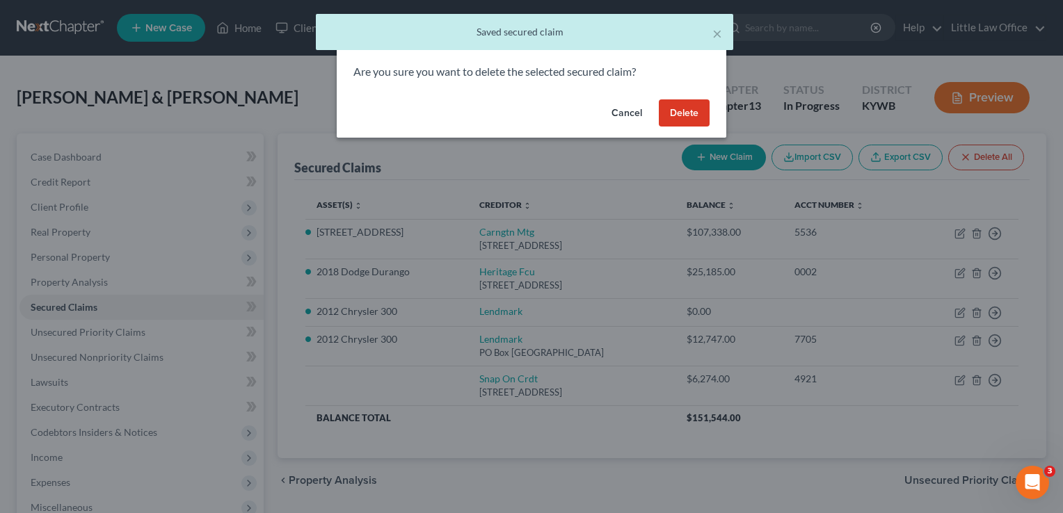
click at [694, 121] on button "Delete" at bounding box center [684, 113] width 51 height 28
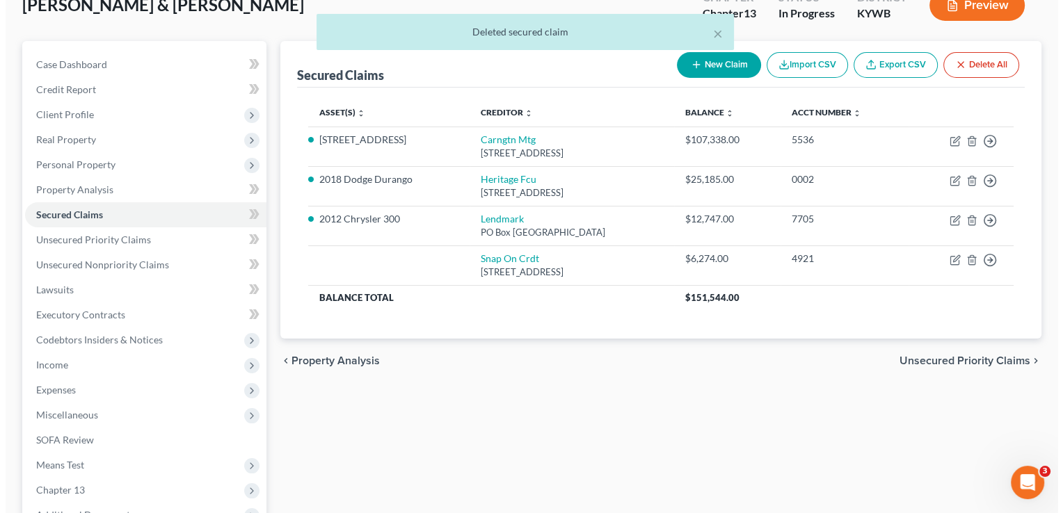
scroll to position [115, 0]
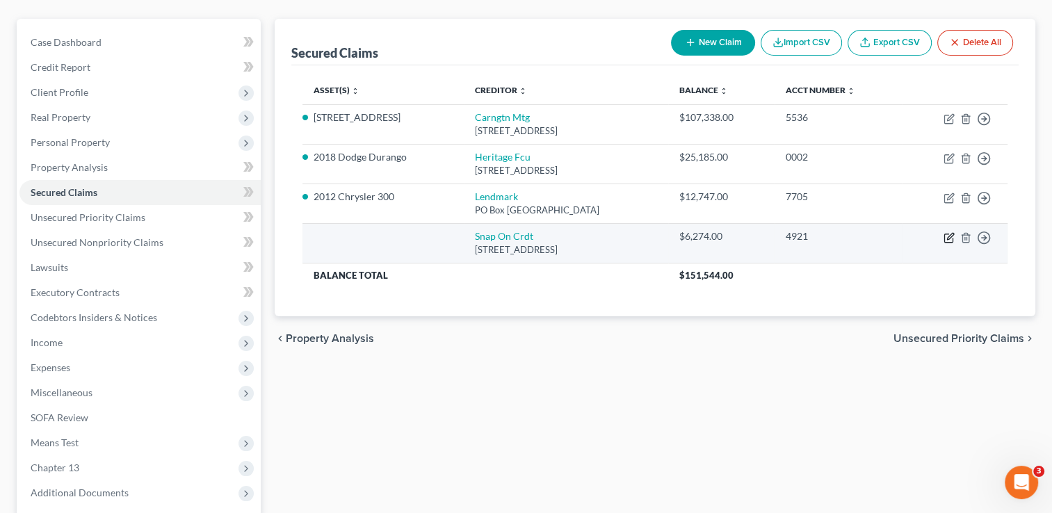
click at [954, 238] on icon "button" at bounding box center [949, 237] width 11 height 11
select select "14"
select select "0"
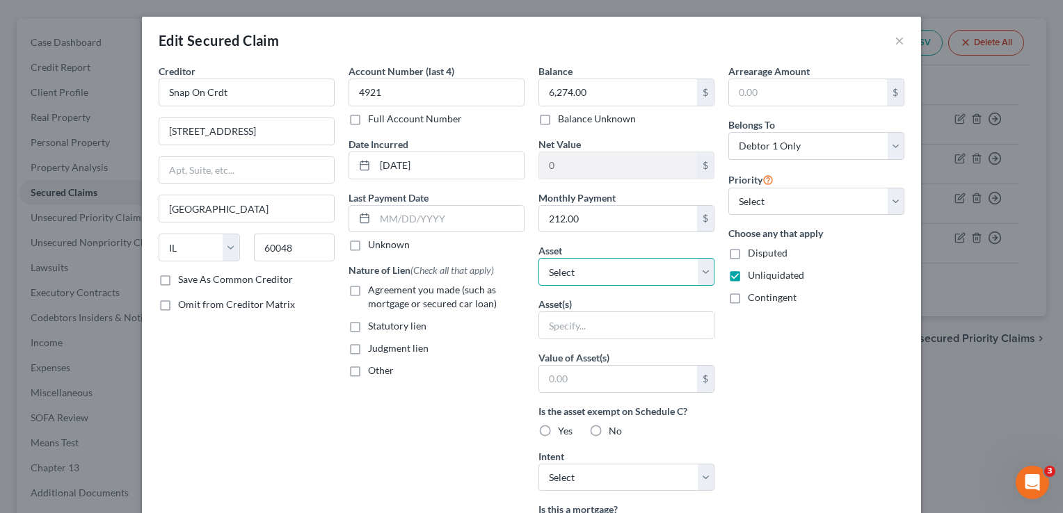
click at [673, 258] on select "Select Other Multiple Assets Household Goods - couch; 2 end tables; ottoman; 2 …" at bounding box center [626, 272] width 176 height 28
click at [538, 258] on select "Select Other Multiple Assets Household Goods - couch; 2 end tables; ottoman; 2 …" at bounding box center [626, 272] width 176 height 28
click at [575, 314] on input "text" at bounding box center [626, 325] width 175 height 26
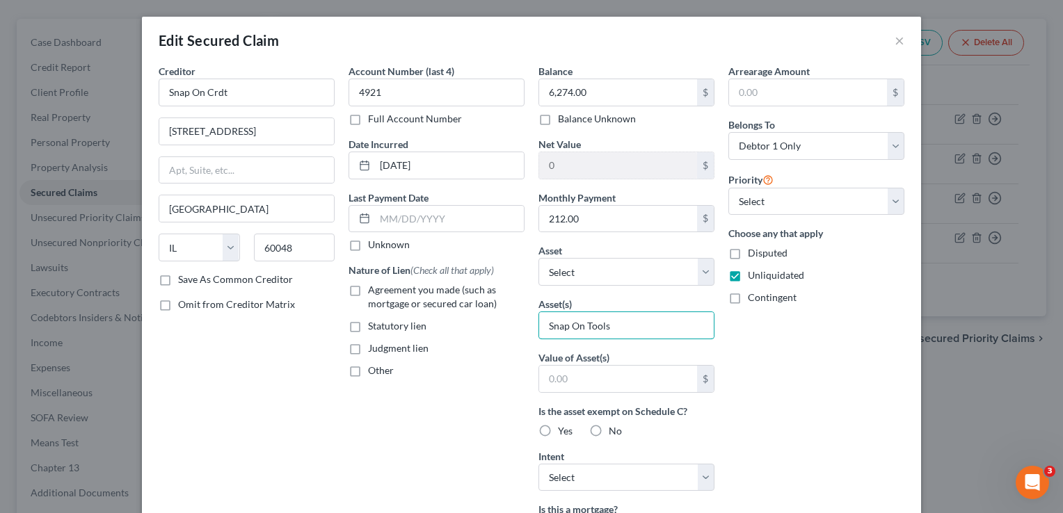
type input "Snap On Tools"
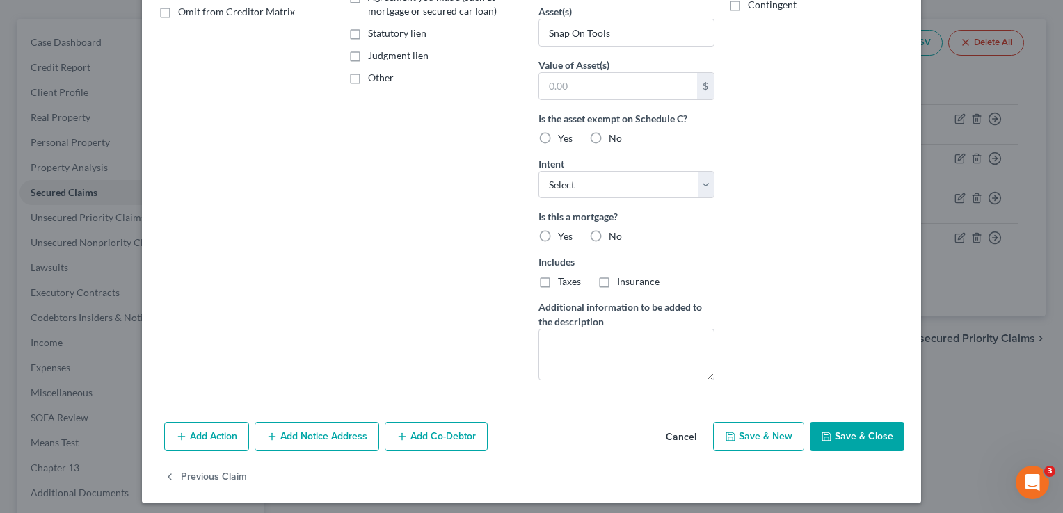
scroll to position [296, 0]
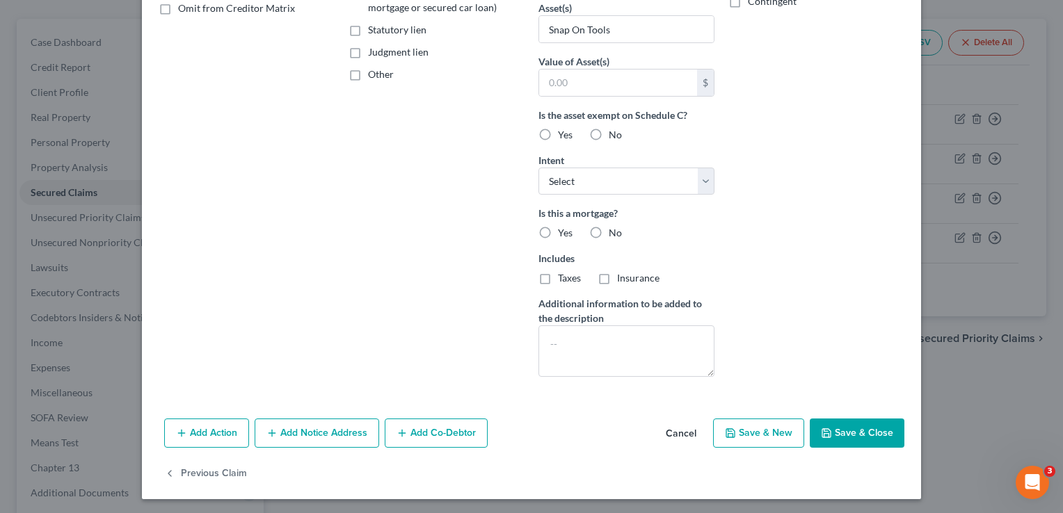
click at [850, 443] on button "Save & Close" at bounding box center [857, 433] width 95 height 29
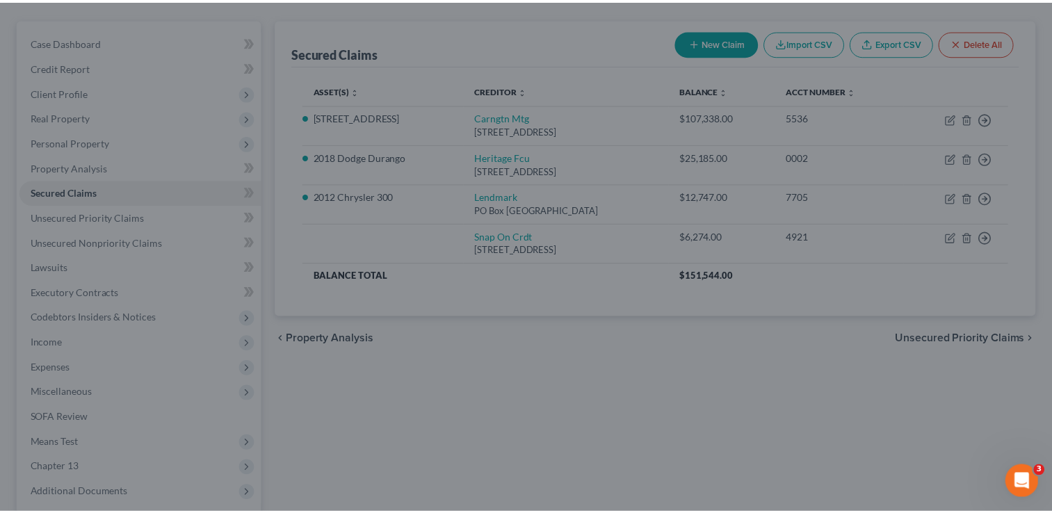
scroll to position [145, 0]
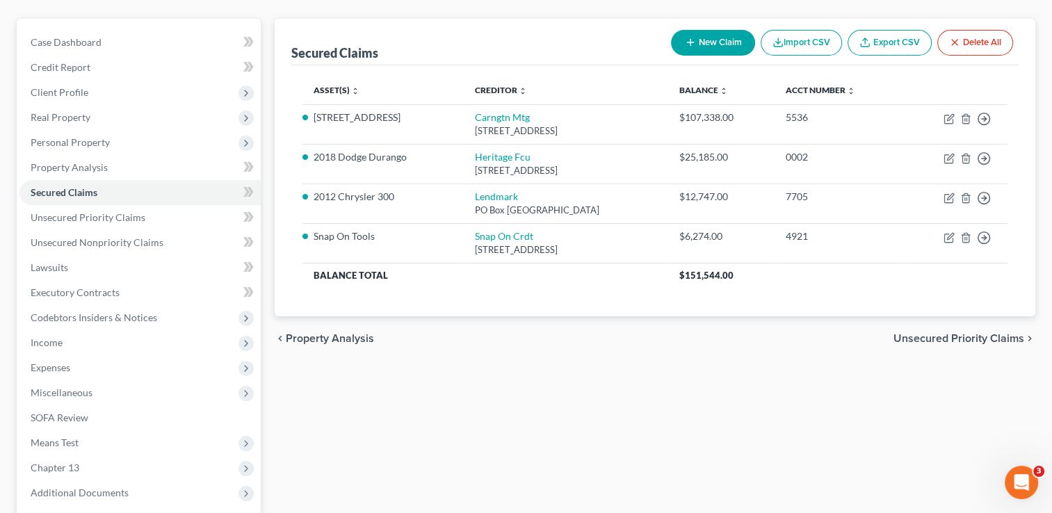
click at [979, 333] on span "Unsecured Priority Claims" at bounding box center [959, 338] width 131 height 11
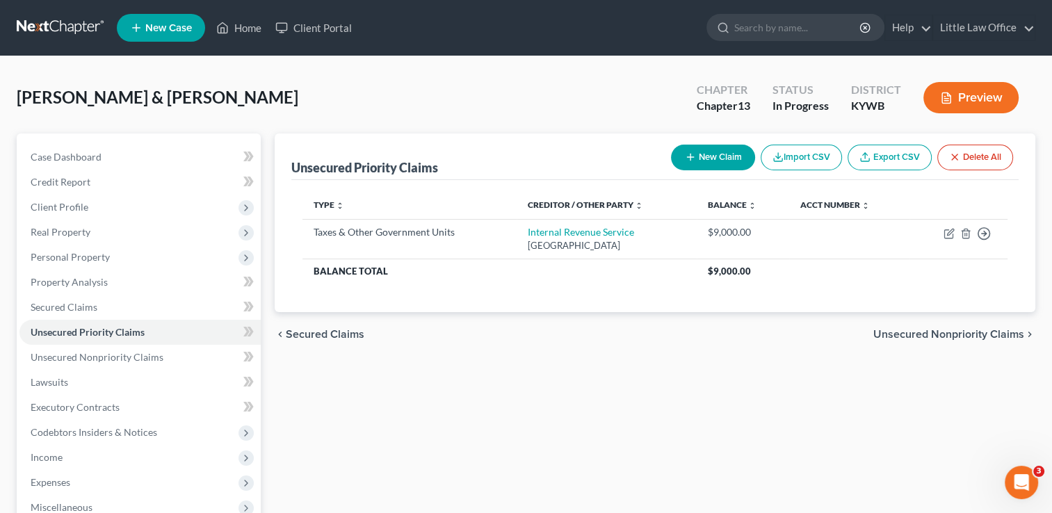
click at [979, 335] on span "Unsecured Nonpriority Claims" at bounding box center [949, 334] width 151 height 11
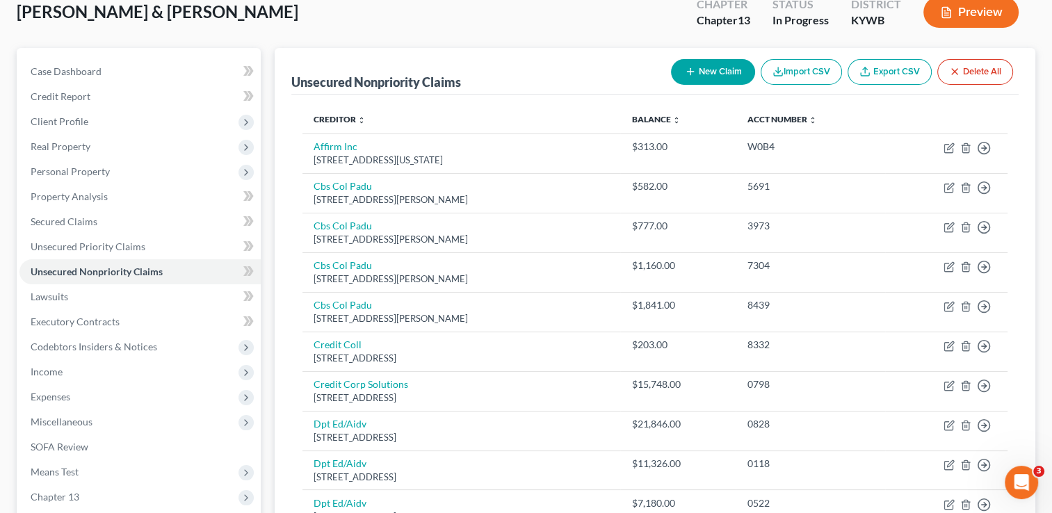
scroll to position [61, 0]
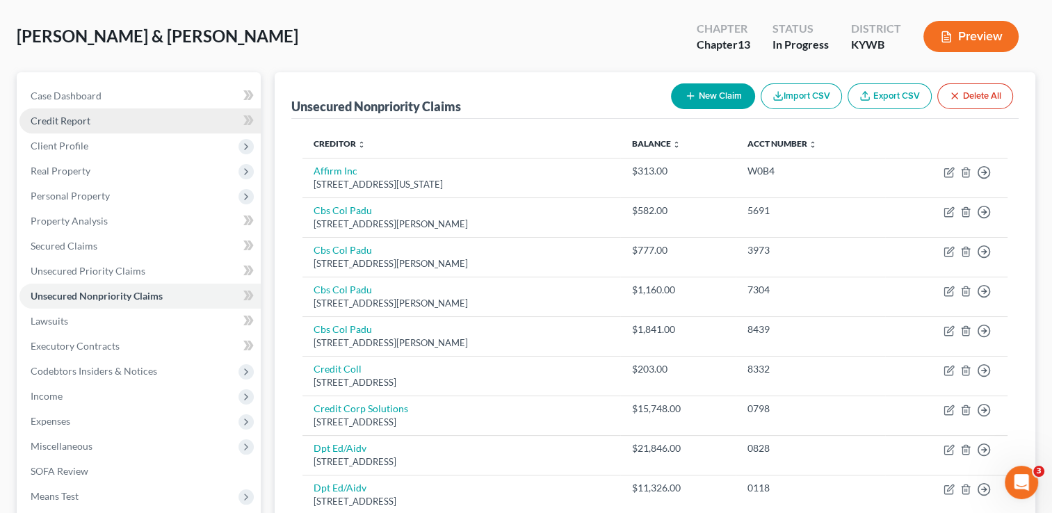
click at [36, 115] on span "Credit Report" at bounding box center [61, 121] width 60 height 12
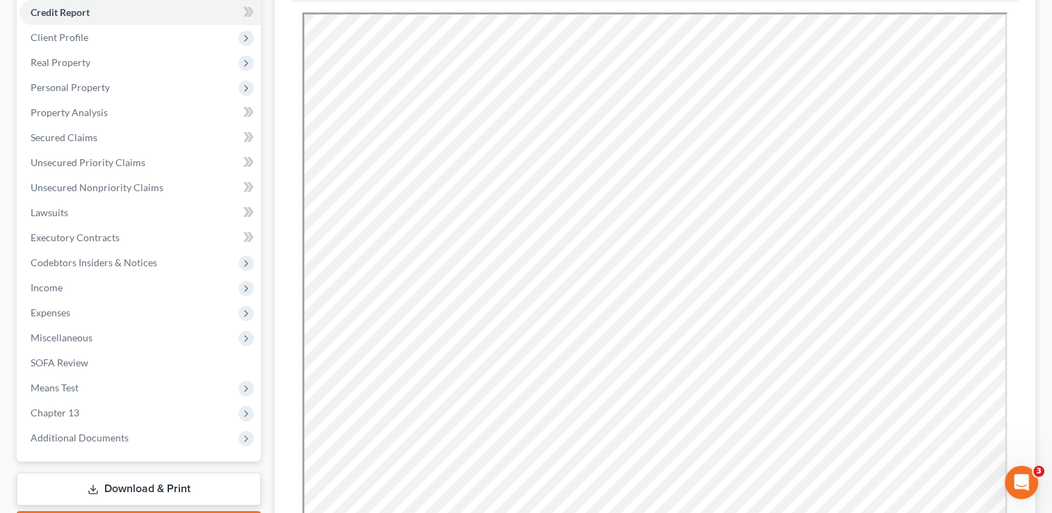
scroll to position [175, 0]
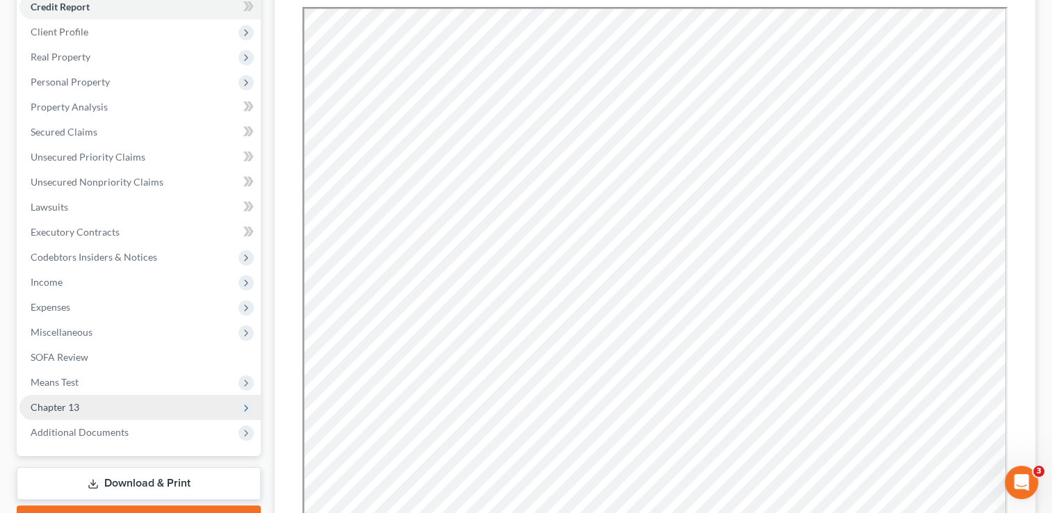
click at [78, 408] on span "Chapter 13" at bounding box center [55, 407] width 49 height 12
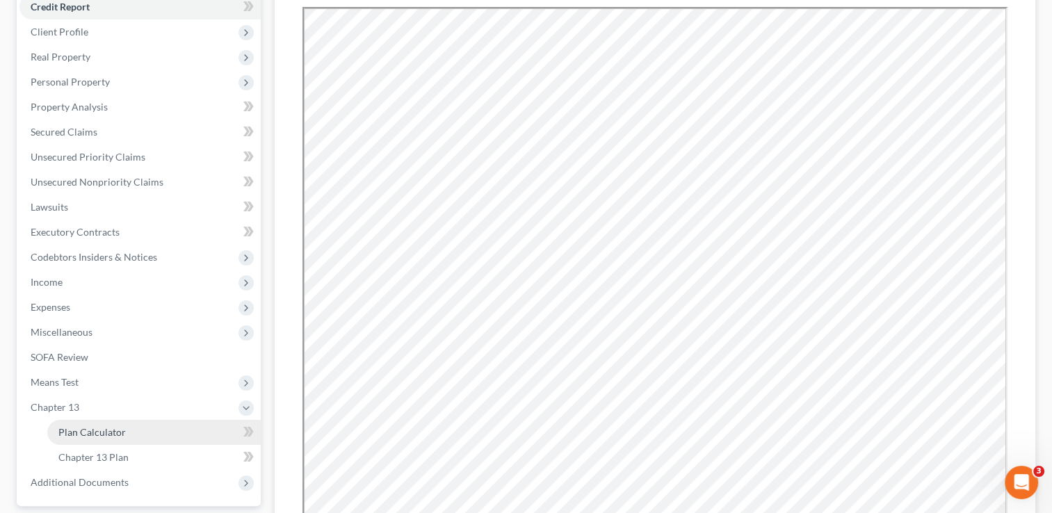
click at [88, 434] on span "Plan Calculator" at bounding box center [91, 432] width 67 height 12
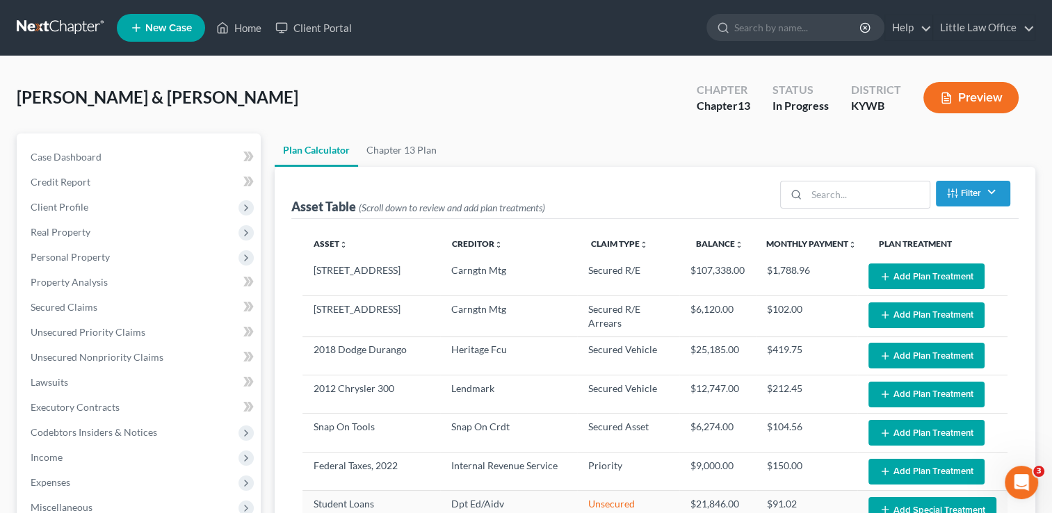
select select "59"
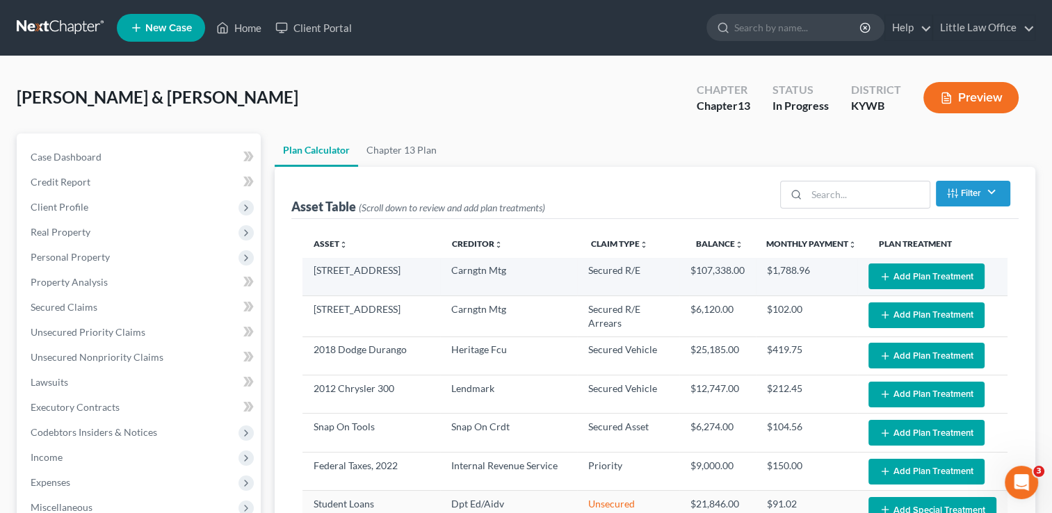
click at [943, 285] on button "Add Plan Treatment" at bounding box center [927, 277] width 116 height 26
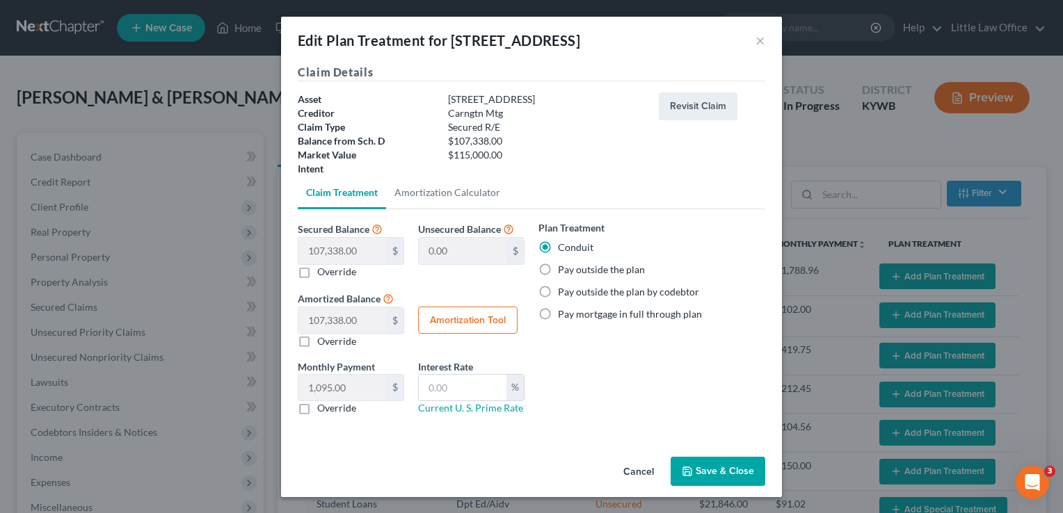
click at [571, 264] on label "Pay outside the plan" at bounding box center [601, 270] width 87 height 14
click at [571, 264] on input "Pay outside the plan" at bounding box center [567, 267] width 9 height 9
radio input "true"
click at [723, 467] on button "Save & Close" at bounding box center [718, 471] width 95 height 29
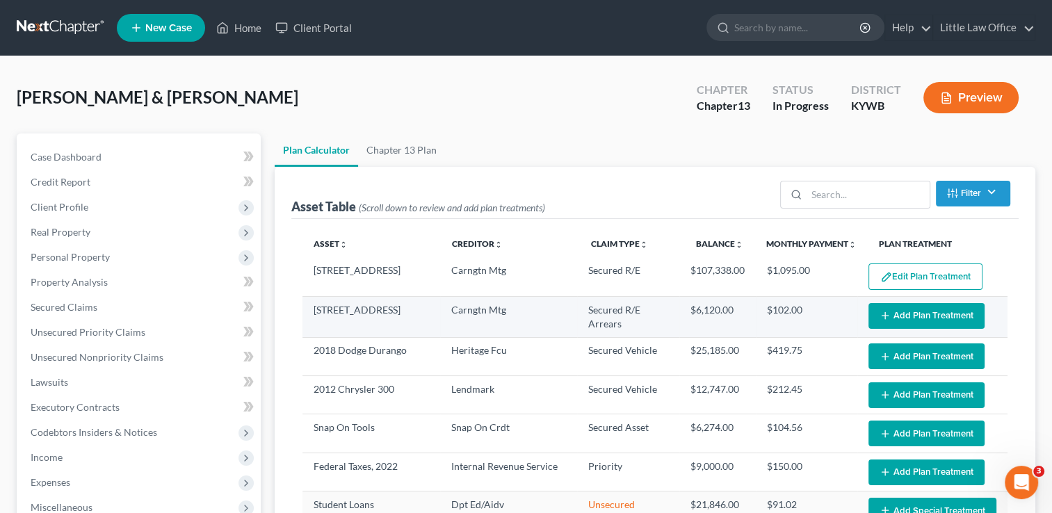
select select "59"
click at [930, 319] on button "Add Plan Treatment" at bounding box center [927, 316] width 116 height 26
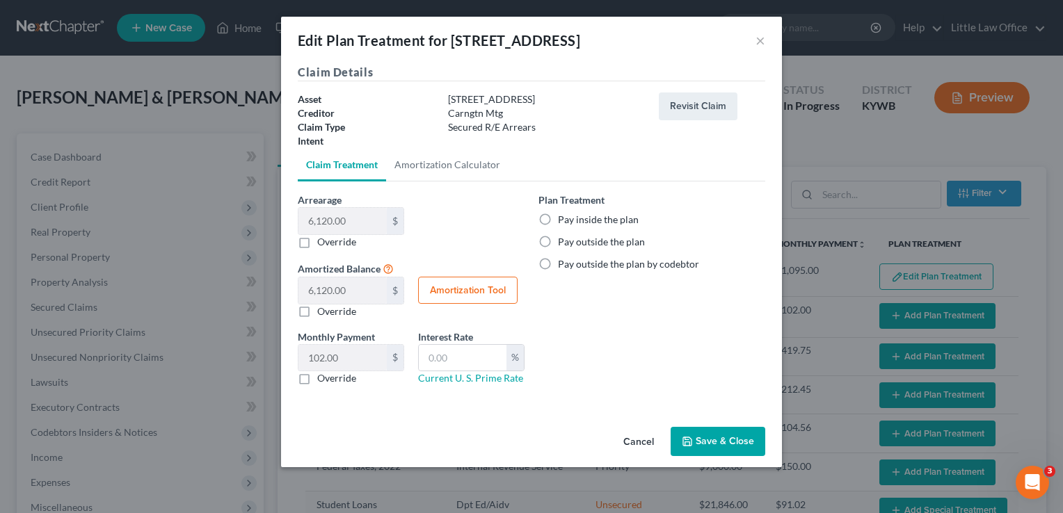
click at [582, 223] on label "Pay inside the plan" at bounding box center [598, 220] width 81 height 14
click at [572, 222] on input "Pay inside the plan" at bounding box center [567, 217] width 9 height 9
radio input "true"
click at [495, 360] on input "text" at bounding box center [463, 358] width 88 height 26
type input "0.00"
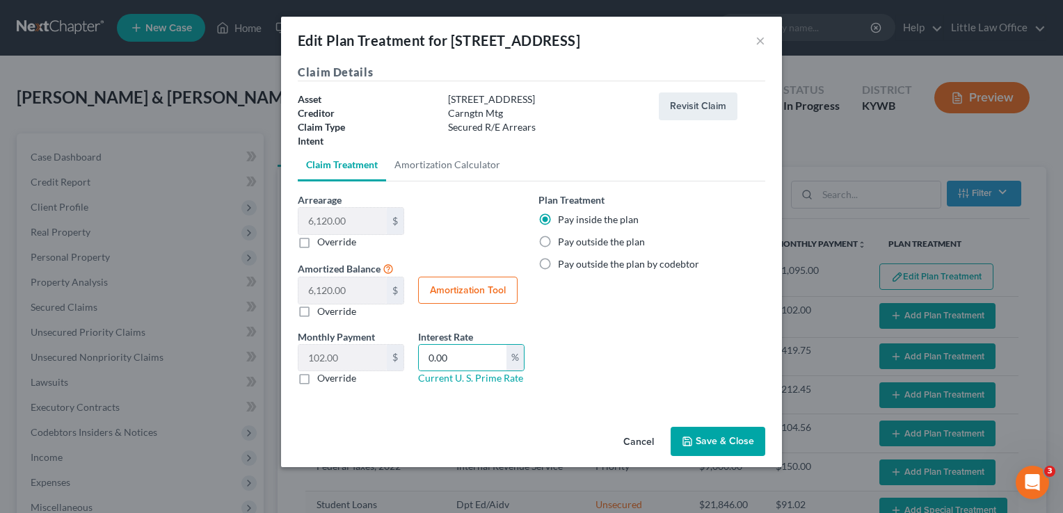
click at [715, 447] on button "Save & Close" at bounding box center [718, 441] width 95 height 29
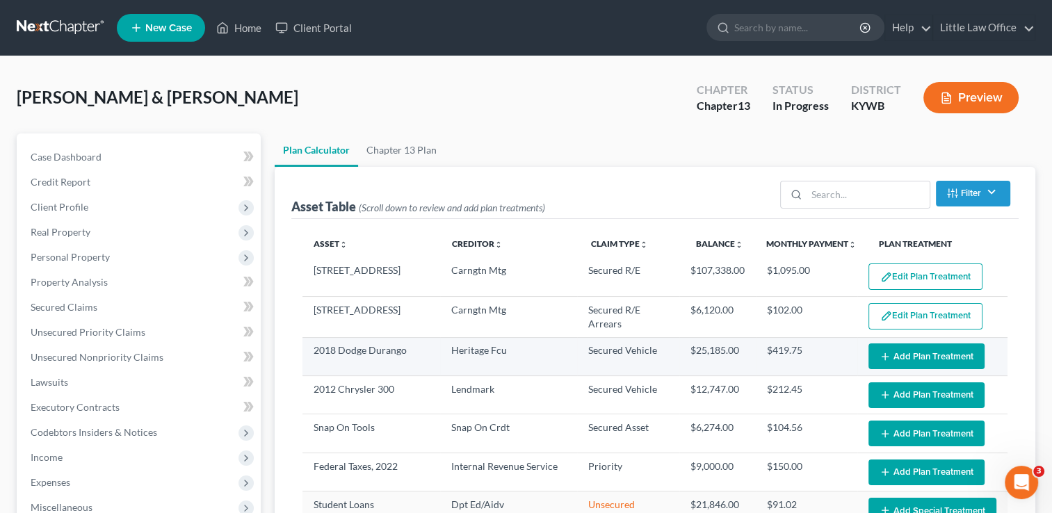
select select "59"
click at [880, 352] on icon "button" at bounding box center [885, 356] width 11 height 11
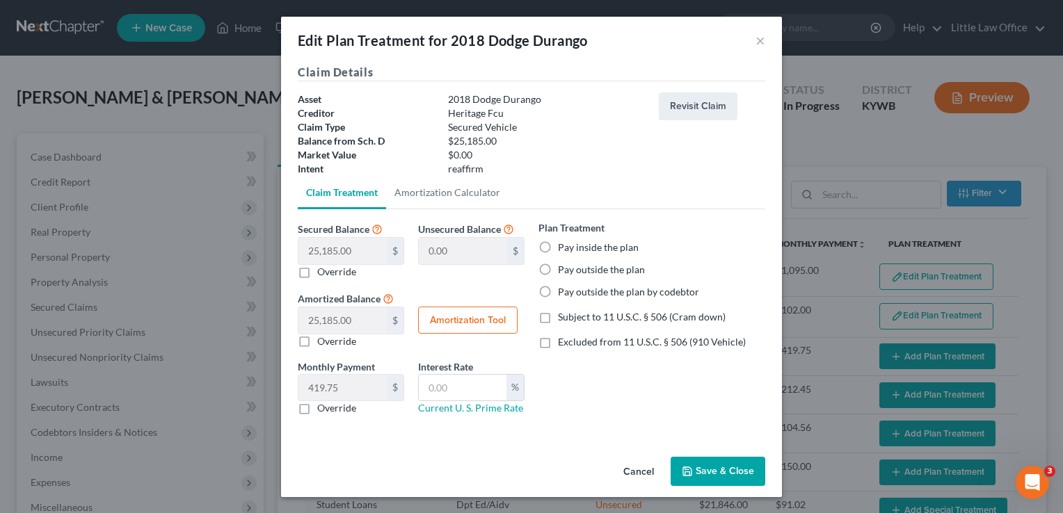
click at [603, 265] on label "Pay outside the plan" at bounding box center [601, 270] width 87 height 14
click at [572, 265] on input "Pay outside the plan" at bounding box center [567, 267] width 9 height 9
radio input "true"
click at [587, 338] on span "Excluded from 11 U.S.C. § 506 (910 Vehicle)" at bounding box center [652, 342] width 188 height 12
click at [572, 338] on input "Excluded from 11 U.S.C. § 506 (910 Vehicle)" at bounding box center [567, 339] width 9 height 9
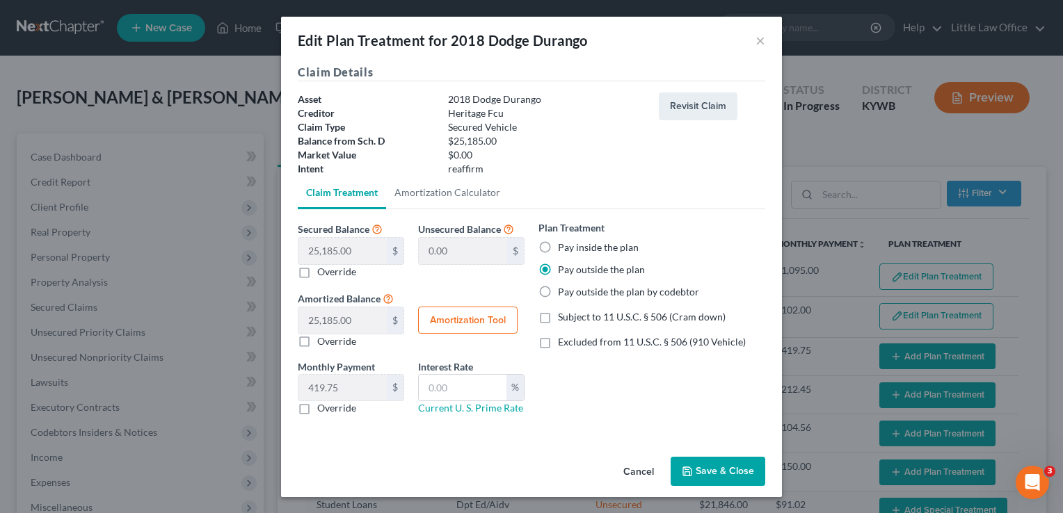
checkbox input "true"
click at [711, 484] on button "Save & Close" at bounding box center [718, 471] width 95 height 29
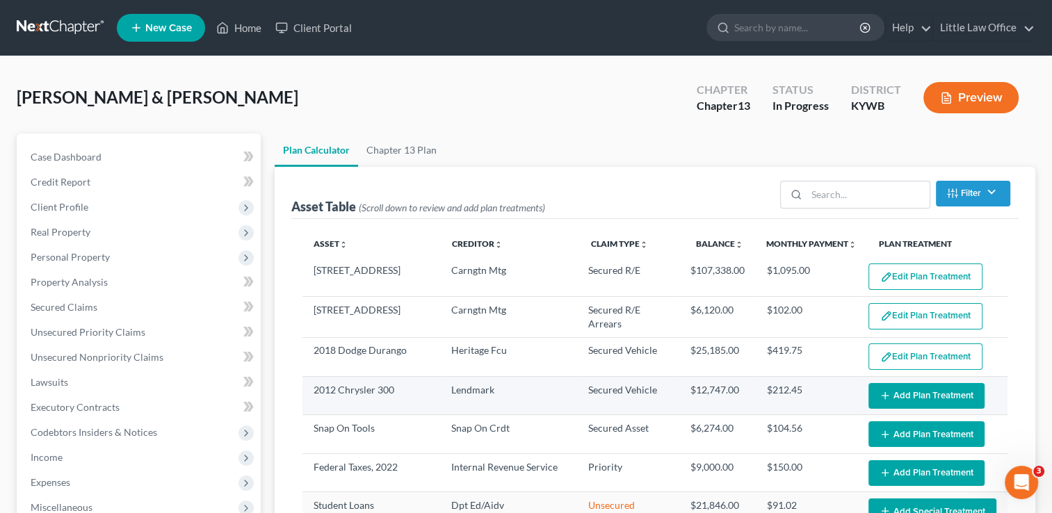
click at [904, 397] on button "Add Plan Treatment" at bounding box center [927, 396] width 116 height 26
select select "59"
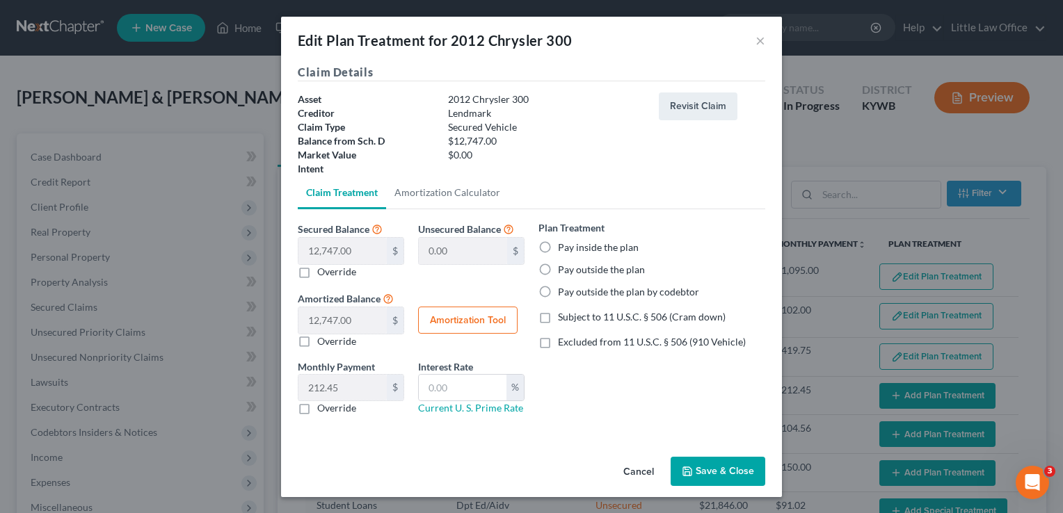
click at [701, 473] on button "Save & Close" at bounding box center [718, 471] width 95 height 29
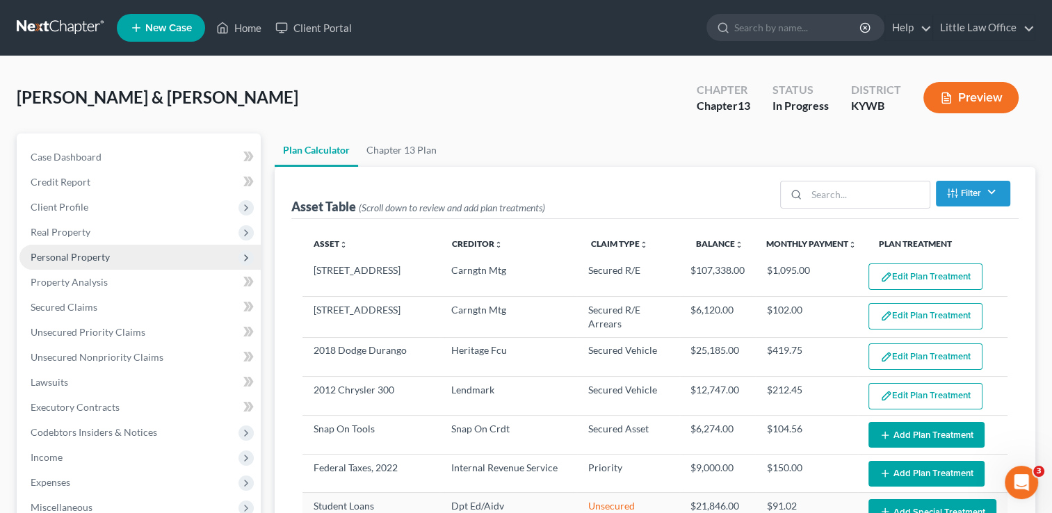
select select "59"
click at [75, 261] on span "Personal Property" at bounding box center [70, 257] width 79 height 12
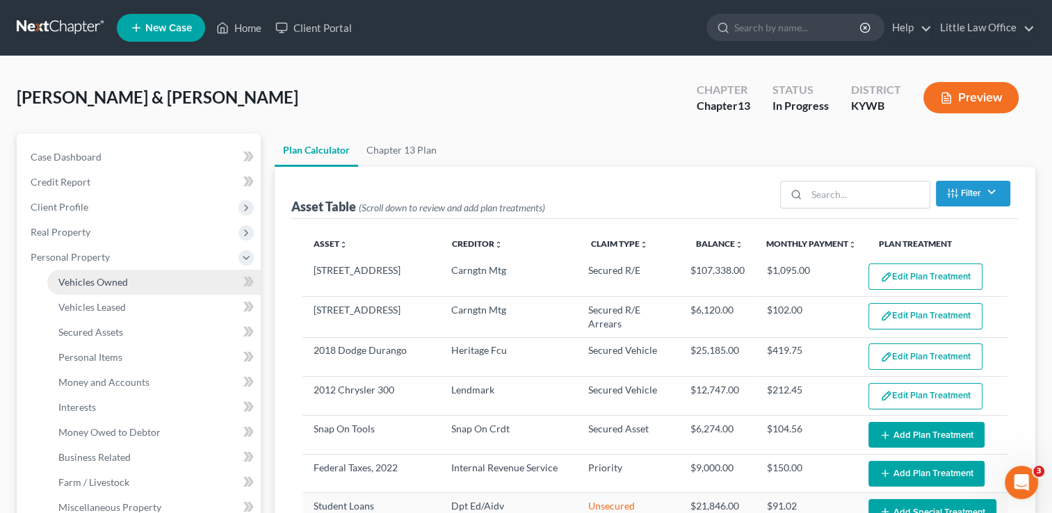
click at [123, 282] on span "Vehicles Owned" at bounding box center [93, 282] width 70 height 12
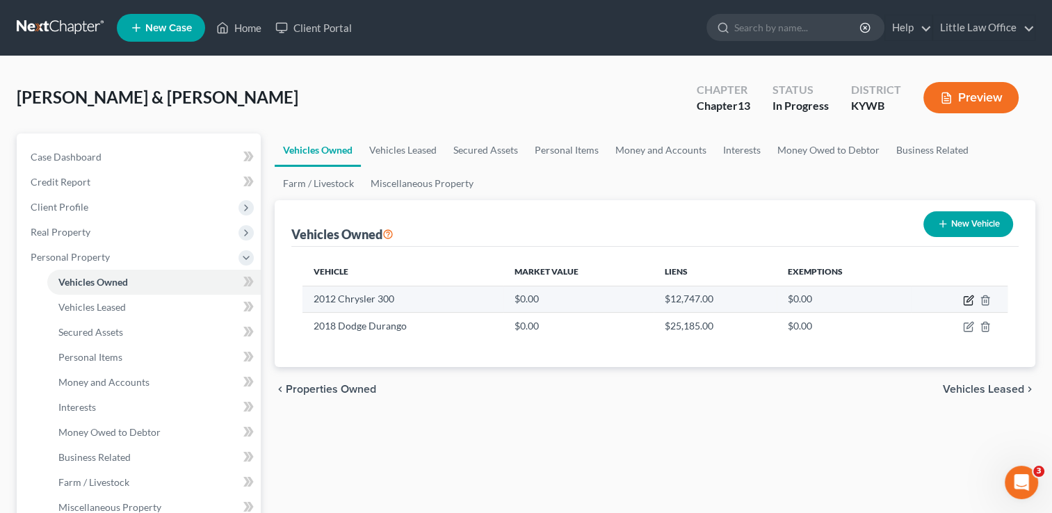
click at [968, 299] on icon "button" at bounding box center [968, 300] width 11 height 11
select select "0"
select select "14"
select select "2"
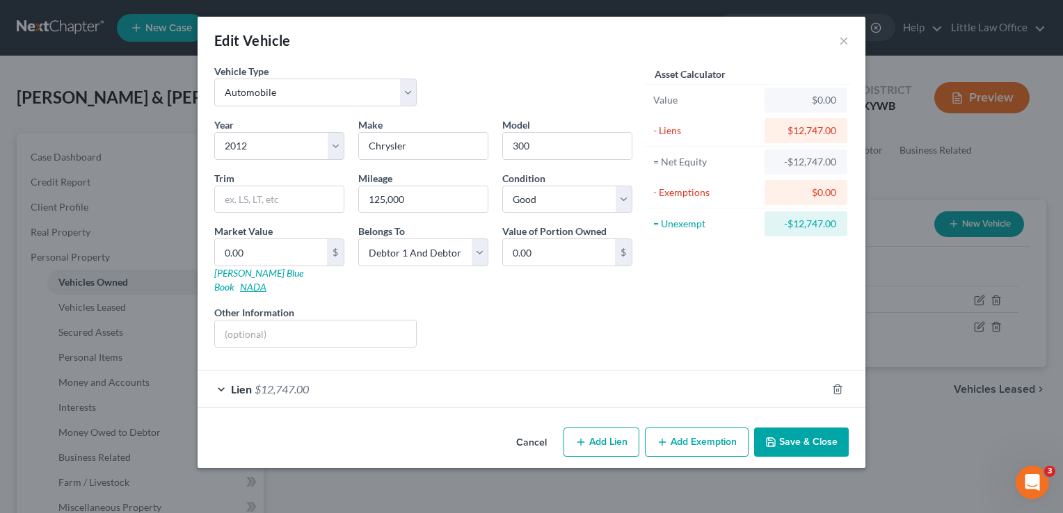
click at [266, 281] on link "NADA" at bounding box center [253, 287] width 26 height 12
click at [253, 247] on input "0.00" at bounding box center [271, 252] width 112 height 26
type input "2"
type input "2.00"
type input "25"
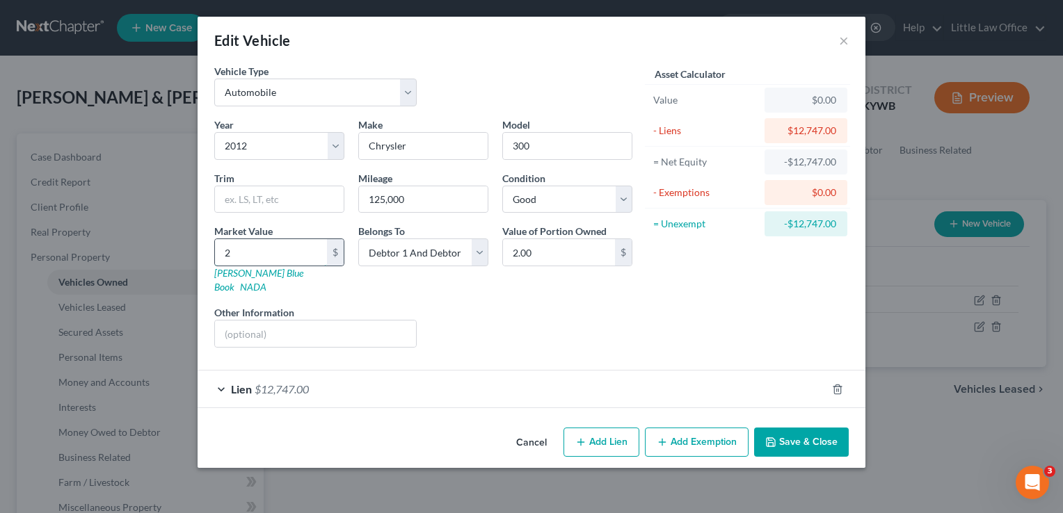
type input "25.00"
type input "250"
type input "250.00"
type input "2500"
type input "2,500.00"
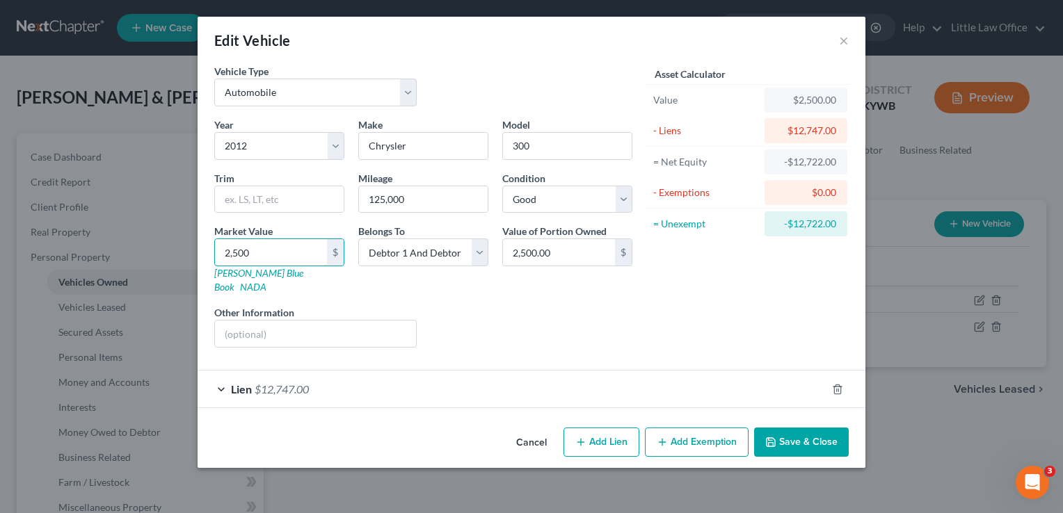
type input "2,500"
click at [774, 437] on icon "button" at bounding box center [770, 442] width 11 height 11
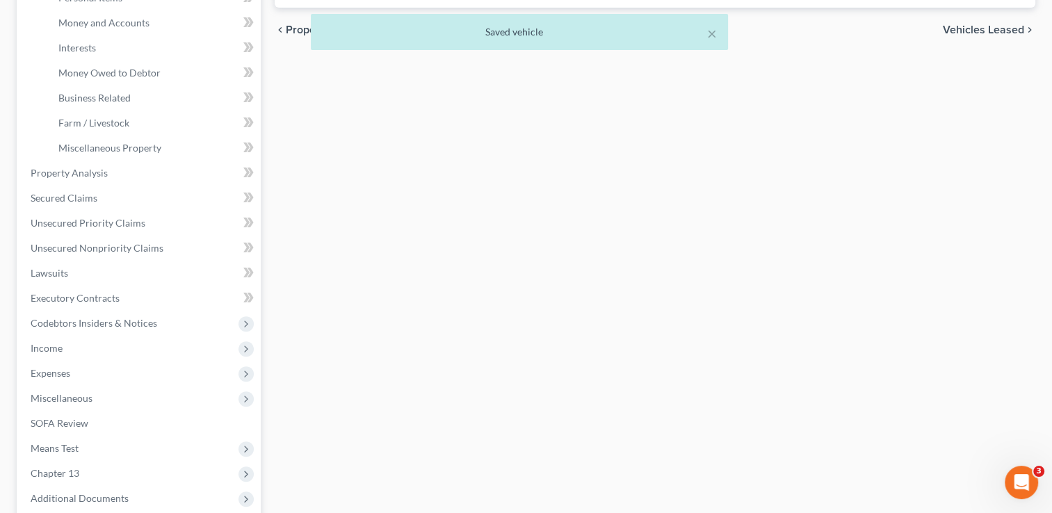
scroll to position [368, 0]
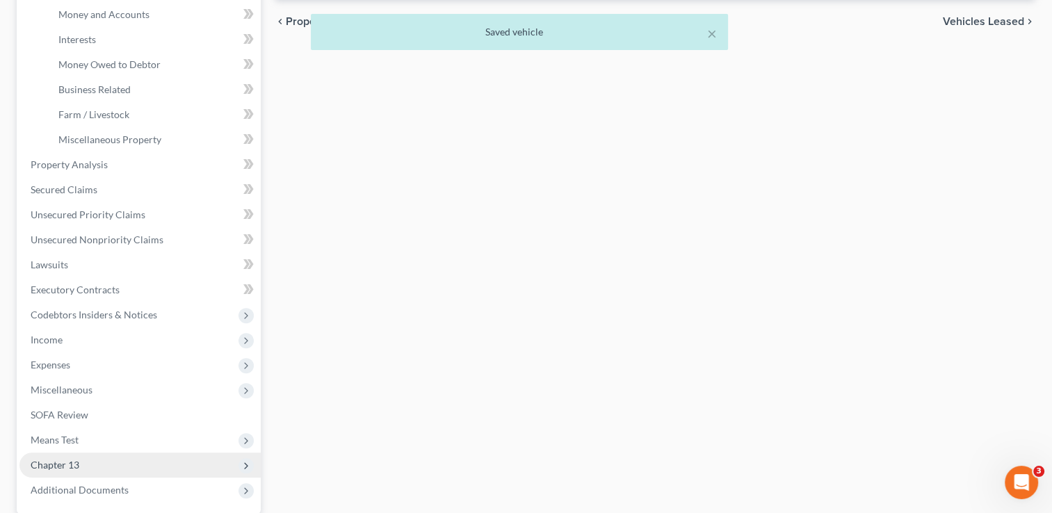
click at [43, 469] on span "Chapter 13" at bounding box center [55, 465] width 49 height 12
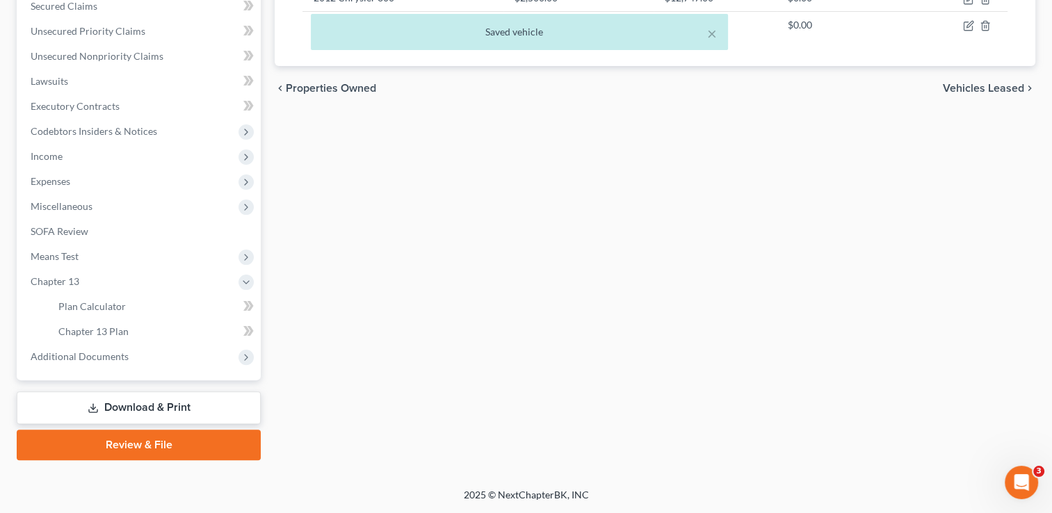
scroll to position [299, 0]
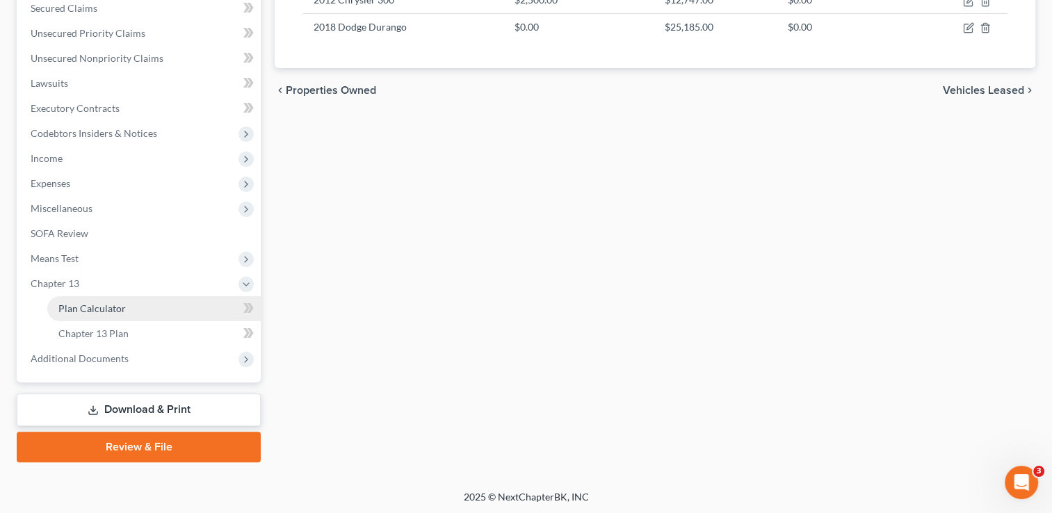
click at [103, 312] on span "Plan Calculator" at bounding box center [91, 309] width 67 height 12
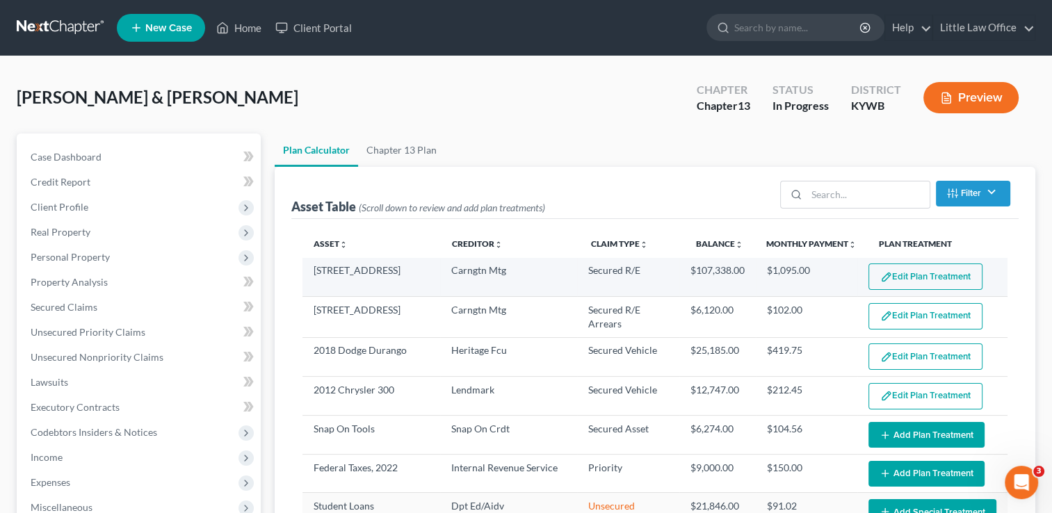
select select "59"
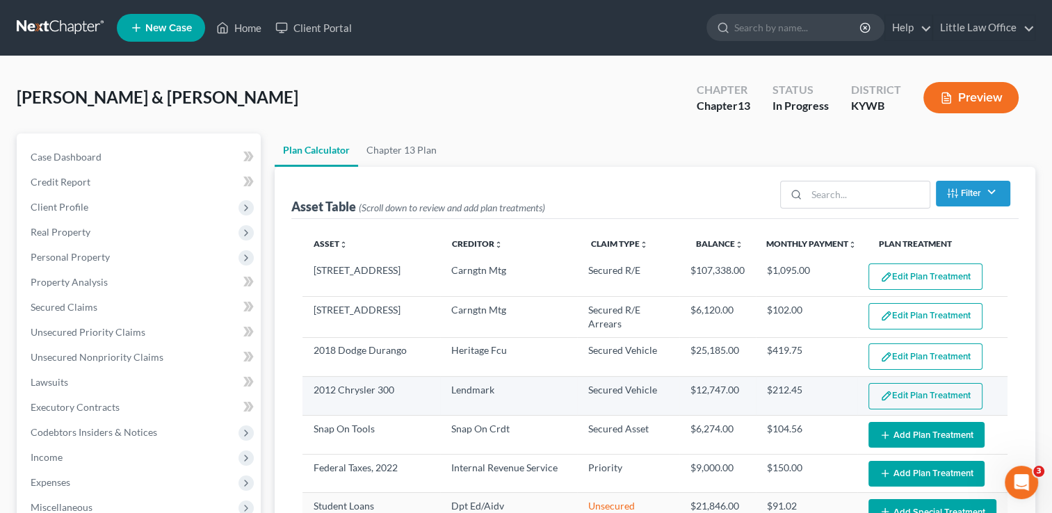
click at [902, 395] on button "Edit Plan Treatment" at bounding box center [926, 396] width 114 height 26
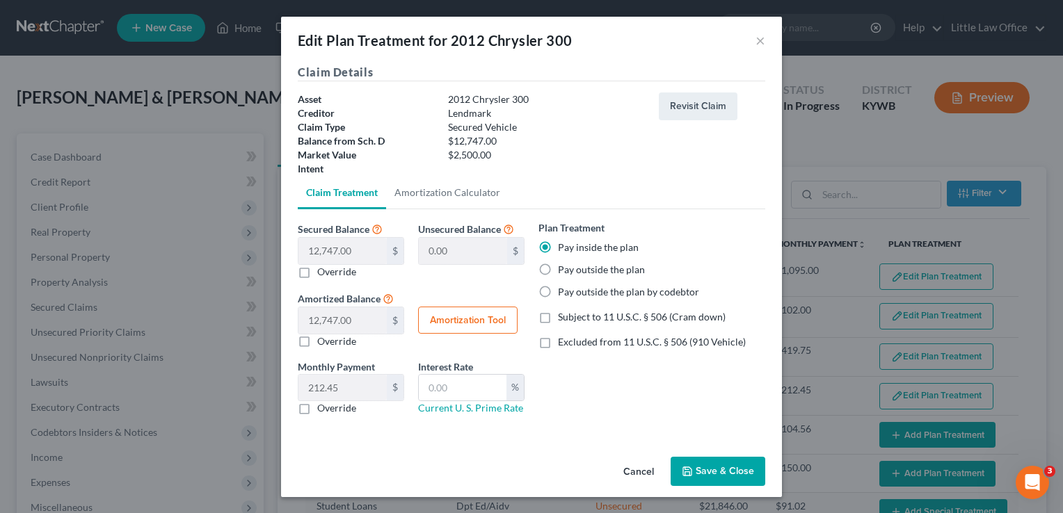
click at [345, 276] on label "Override" at bounding box center [336, 272] width 39 height 14
click at [332, 274] on input "Override" at bounding box center [327, 269] width 9 height 9
checkbox input "true"
type input "12,747.00"
type input "0.00"
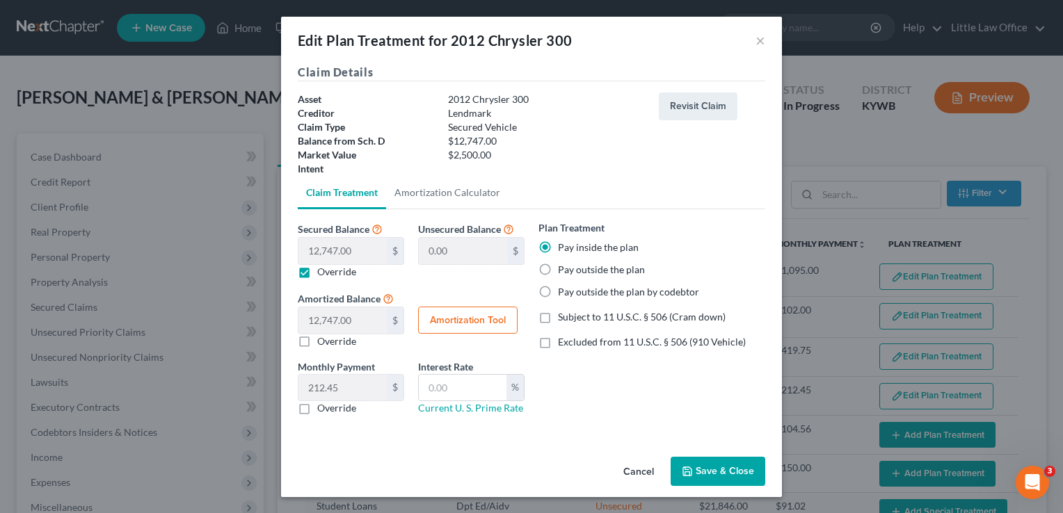
type input "0"
click at [348, 262] on input "0.00" at bounding box center [342, 251] width 88 height 26
type input "2"
type input "12,745.00"
type input "2.00"
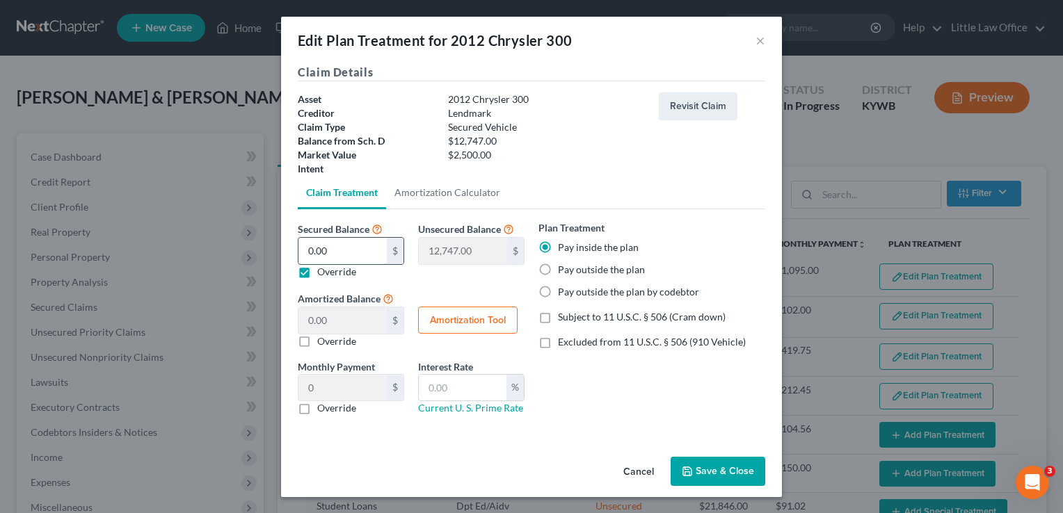
type input "0.03"
type input "25"
type input "12,722.00"
type input "25.00"
type input "0.41"
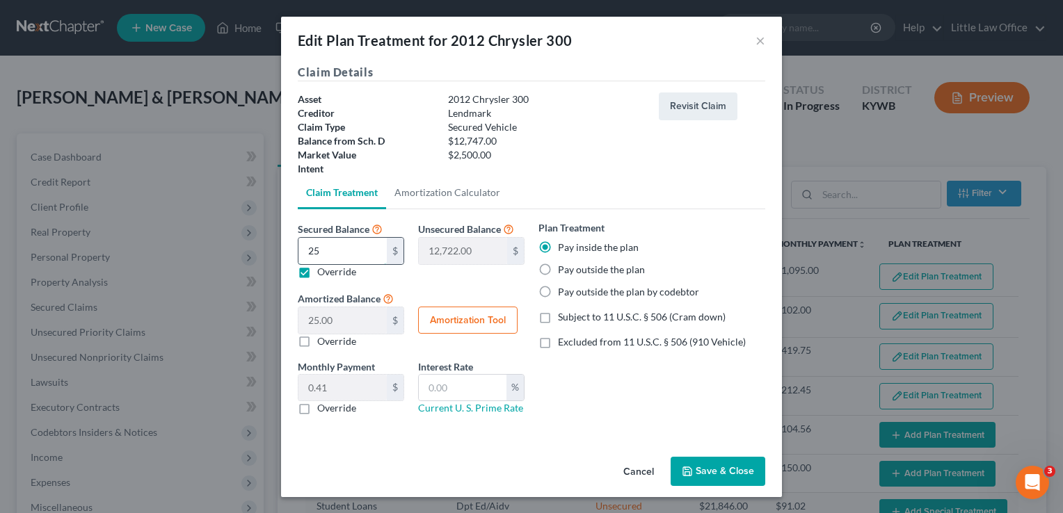
type input "250"
type input "12,497.00"
type input "250.00"
type input "4.16"
type input "2500"
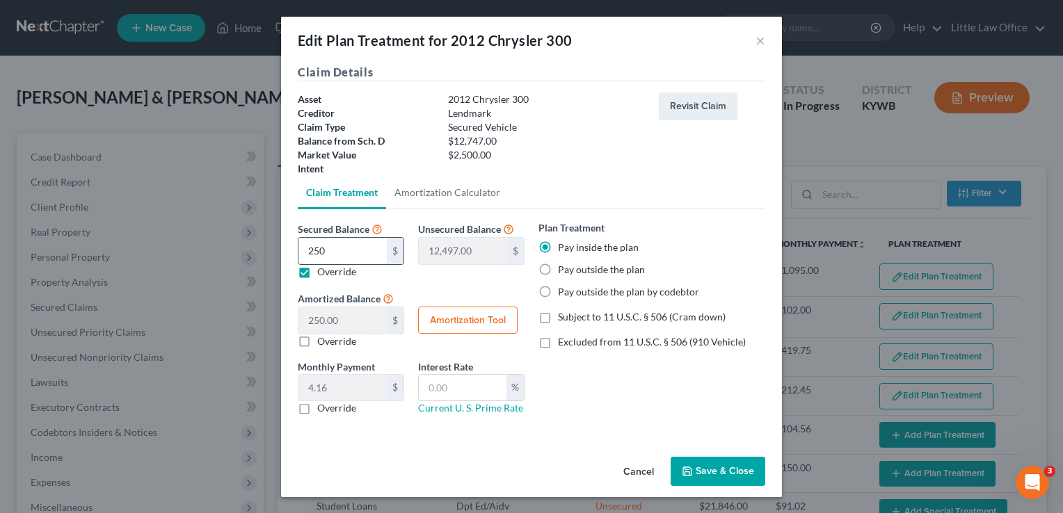
type input "10,247.00"
type input "2,500.00"
type input "41.66"
type input "2,500"
click at [577, 314] on span "Subject to 11 U.S.C. § 506 (Cram down)" at bounding box center [642, 317] width 168 height 12
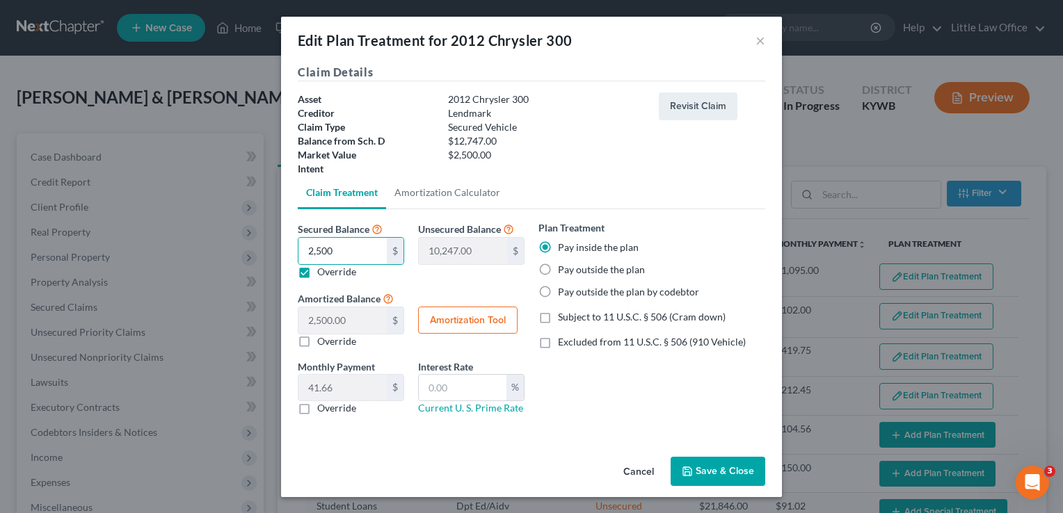
click at [572, 314] on input "Subject to 11 U.S.C. § 506 (Cram down)" at bounding box center [567, 314] width 9 height 9
checkbox input "true"
click at [476, 384] on input "text" at bounding box center [463, 388] width 88 height 26
type input "7.5"
click at [438, 325] on button "Amortization Tool" at bounding box center [467, 321] width 99 height 28
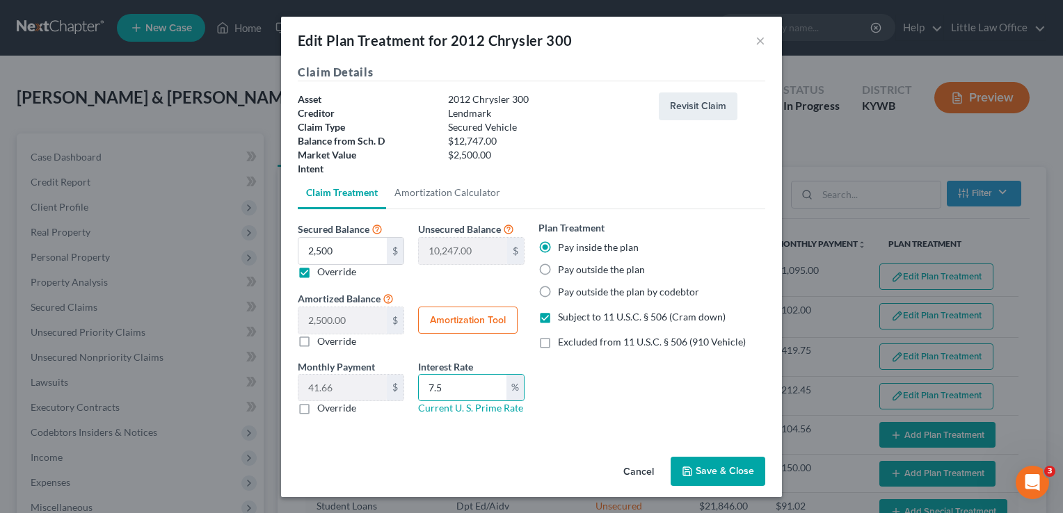
type input "2,500.00"
type input "7.5"
type input "60"
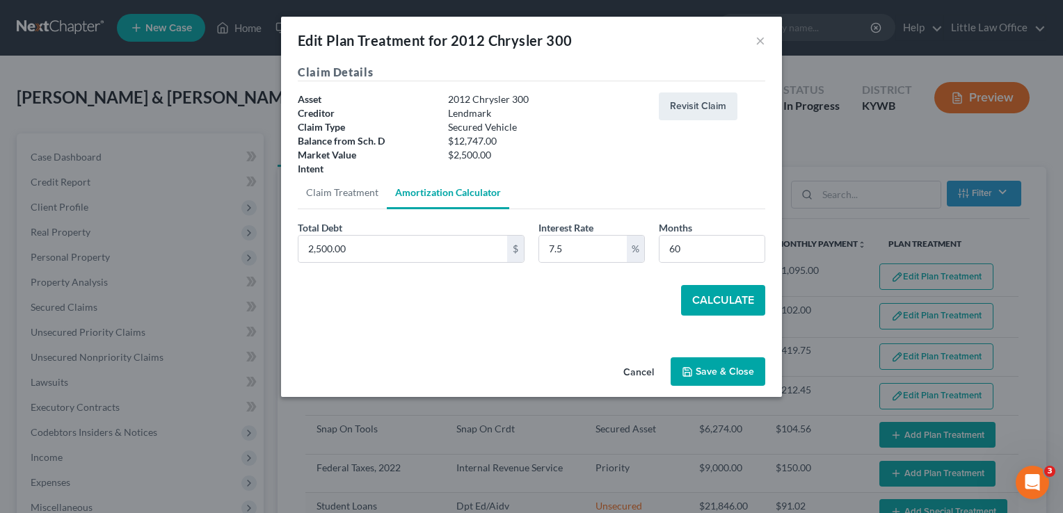
click at [705, 305] on button "Calculate" at bounding box center [723, 300] width 84 height 31
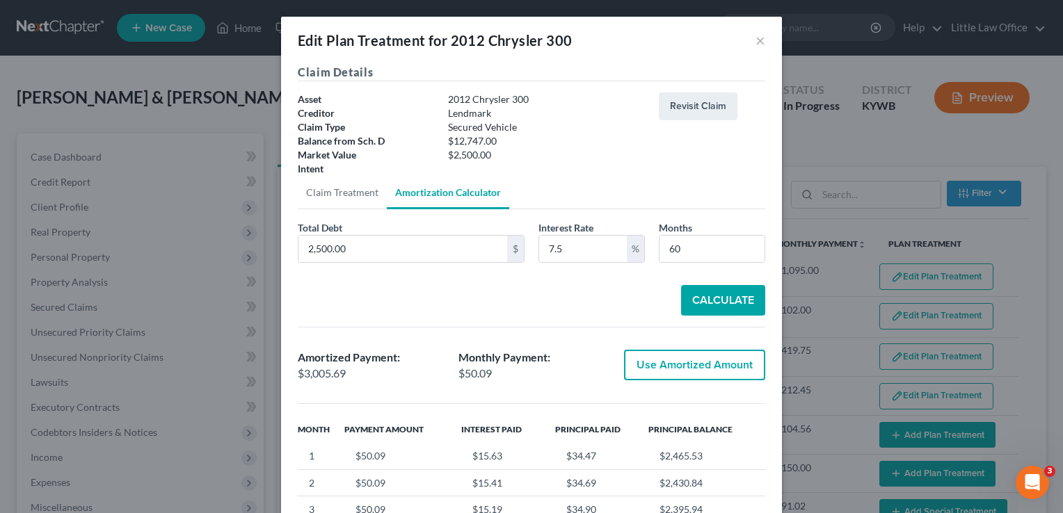
click at [691, 367] on button "Use Amortized Amount" at bounding box center [694, 365] width 141 height 31
type input "3,005.69"
checkbox input "true"
type input "50.09"
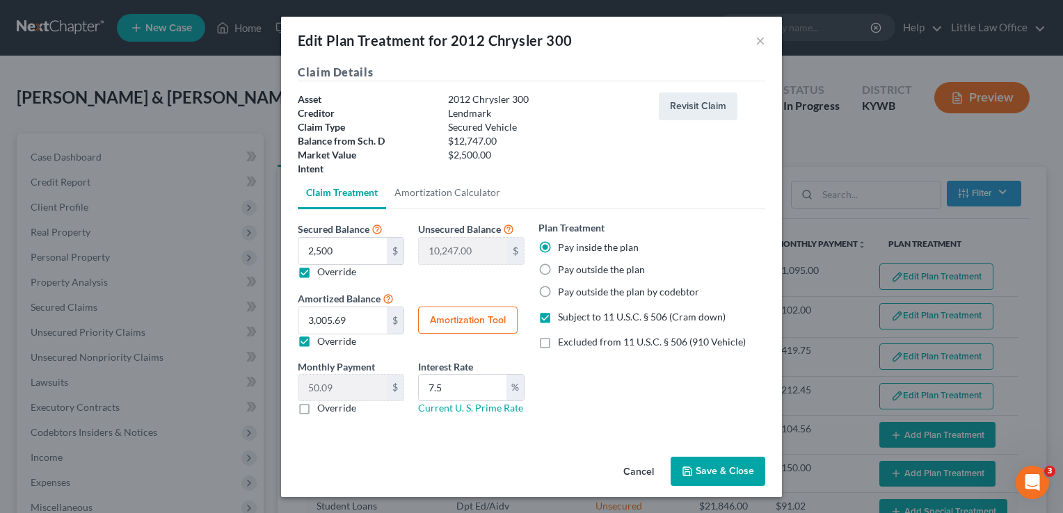
click at [698, 479] on button "Save & Close" at bounding box center [718, 471] width 95 height 29
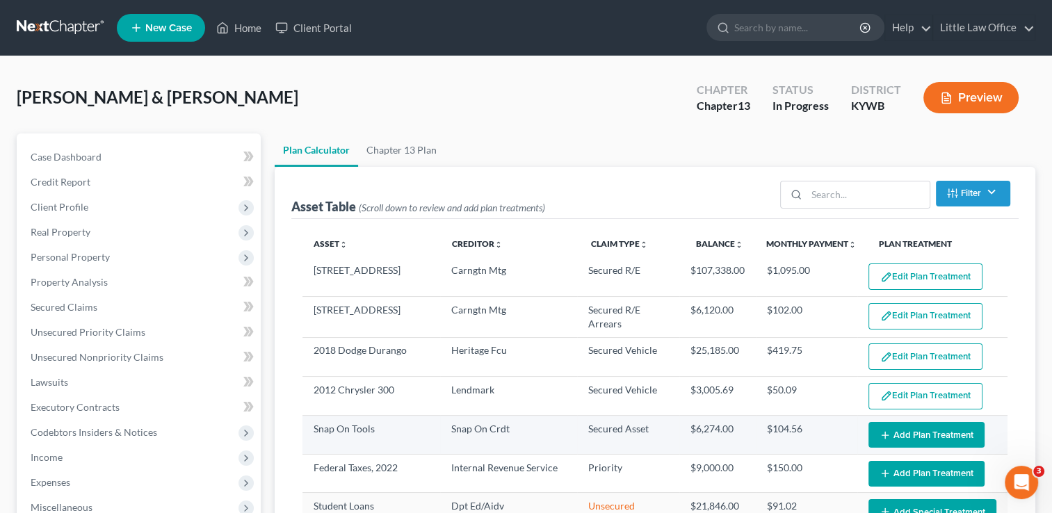
select select "59"
click at [887, 433] on button "Add Plan Treatment" at bounding box center [927, 435] width 116 height 26
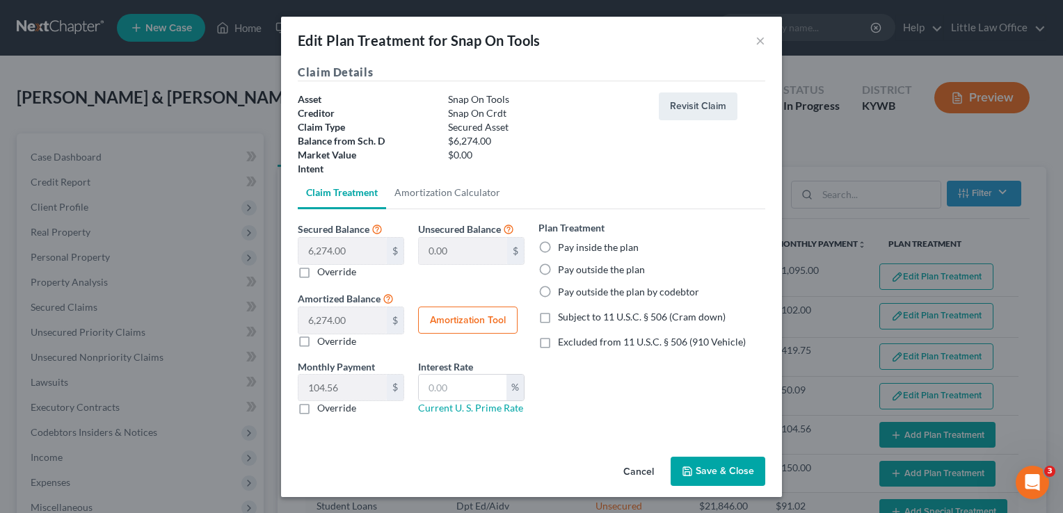
click at [625, 270] on label "Pay outside the plan" at bounding box center [601, 270] width 87 height 14
click at [572, 270] on input "Pay outside the plan" at bounding box center [567, 267] width 9 height 9
radio input "true"
click at [623, 339] on span "Excluded from 11 U.S.C. § 506 (910 Vehicle)" at bounding box center [652, 342] width 188 height 12
click at [572, 339] on input "Excluded from 11 U.S.C. § 506 (910 Vehicle)" at bounding box center [567, 339] width 9 height 9
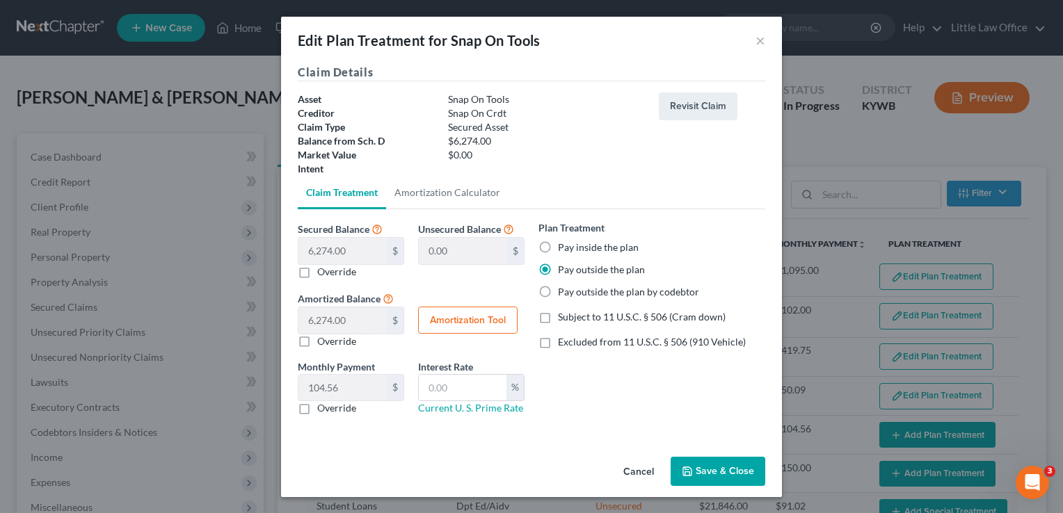
checkbox input "true"
click at [714, 469] on button "Save & Close" at bounding box center [718, 471] width 95 height 29
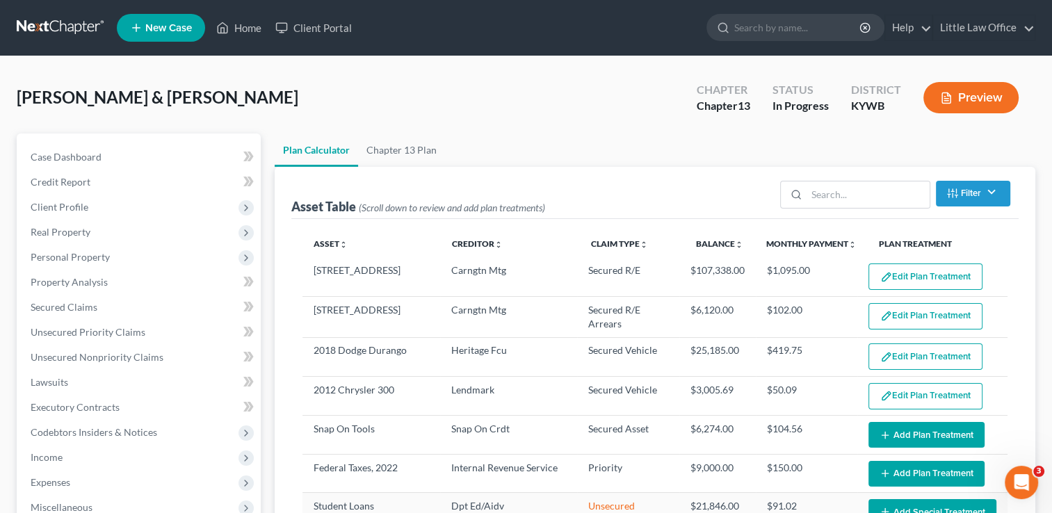
select select "59"
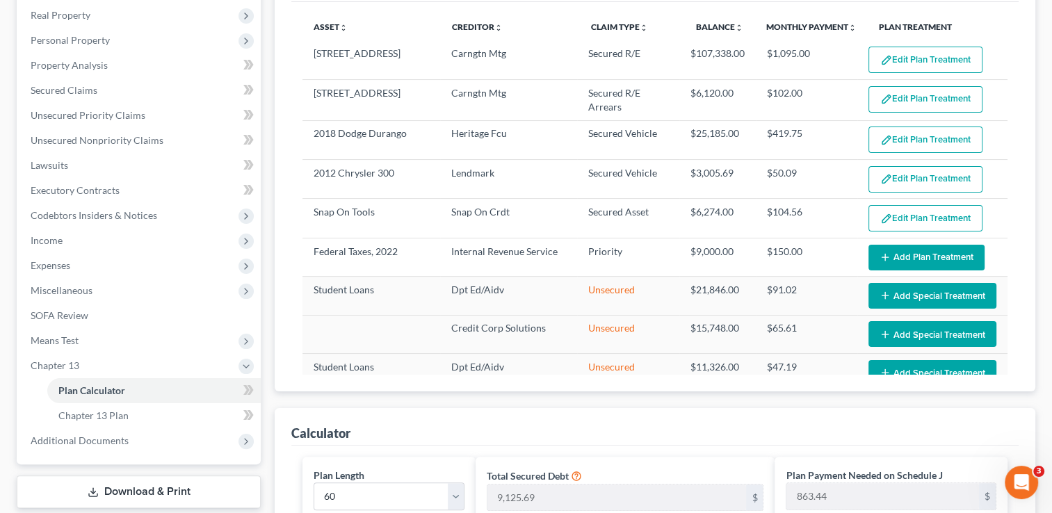
scroll to position [214, 0]
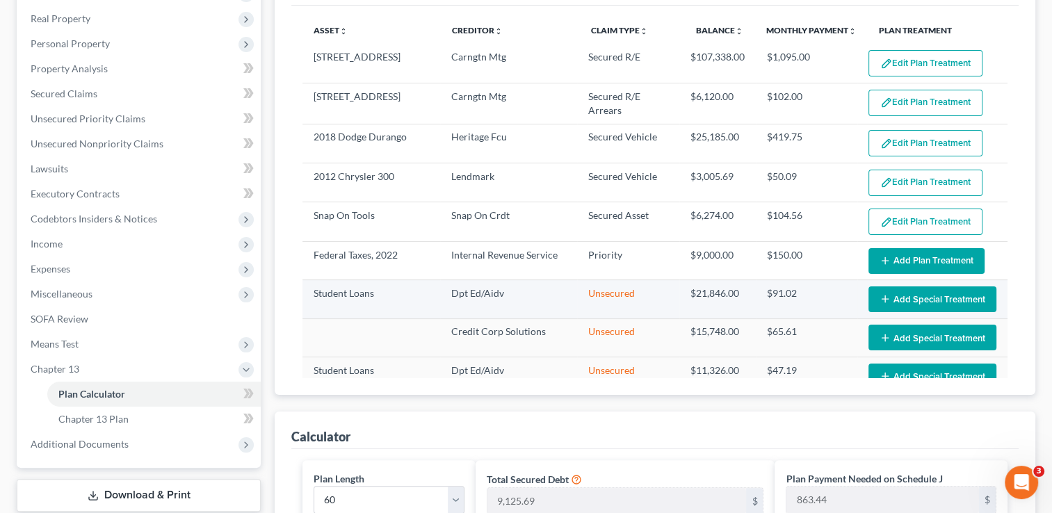
click at [919, 301] on button "Add Special Treatment" at bounding box center [933, 300] width 128 height 26
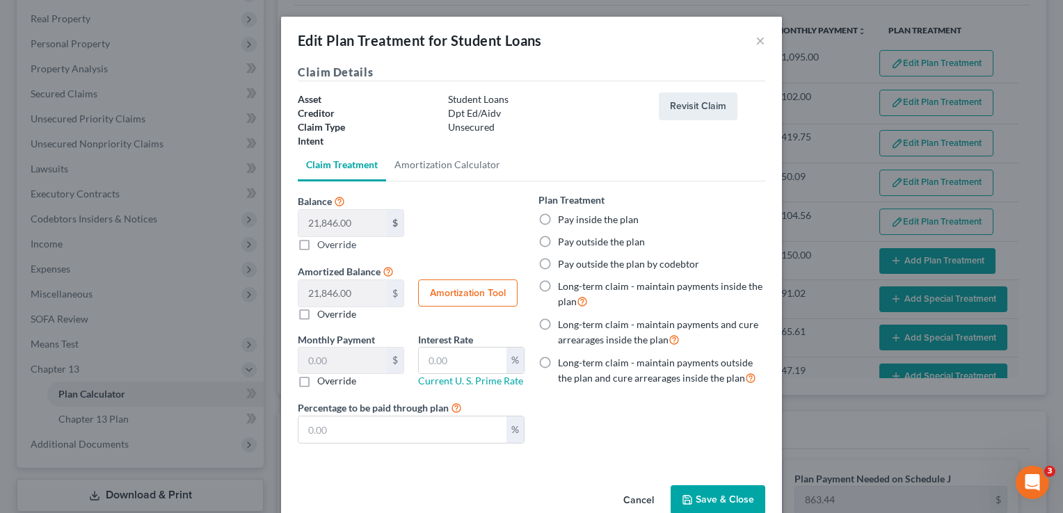
click at [604, 244] on label "Pay outside the plan" at bounding box center [601, 242] width 87 height 14
click at [572, 244] on input "Pay outside the plan" at bounding box center [567, 239] width 9 height 9
radio input "true"
click at [696, 502] on button "Save & Close" at bounding box center [718, 500] width 95 height 29
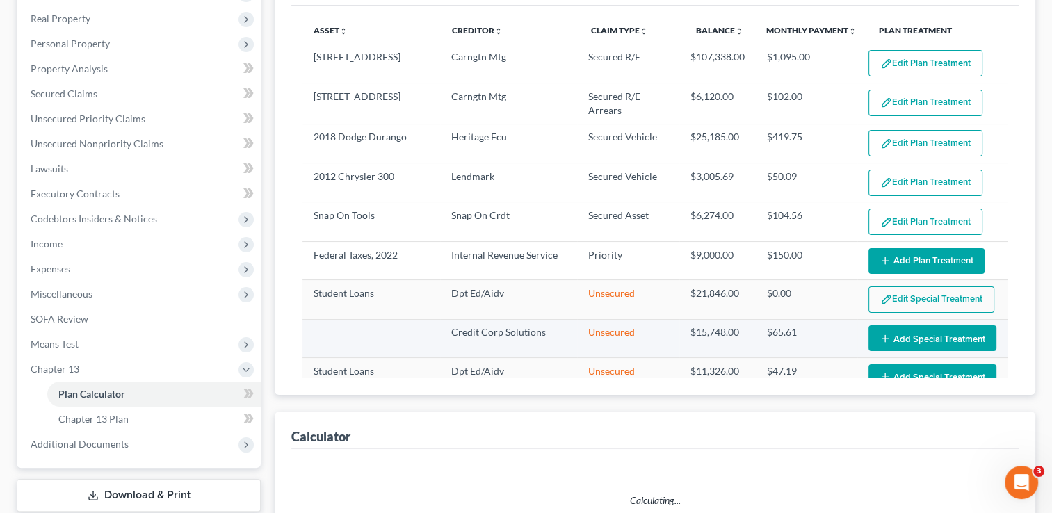
select select "59"
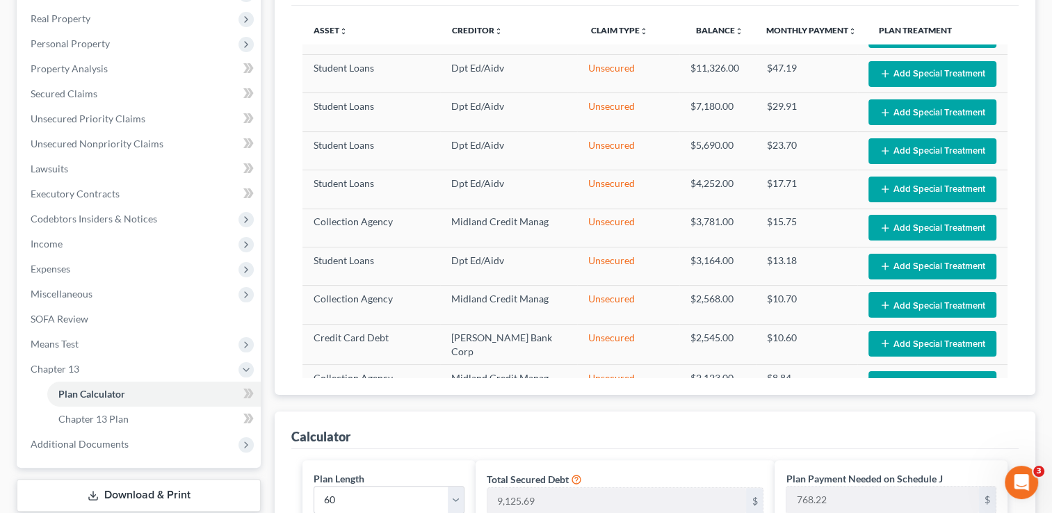
scroll to position [306, 0]
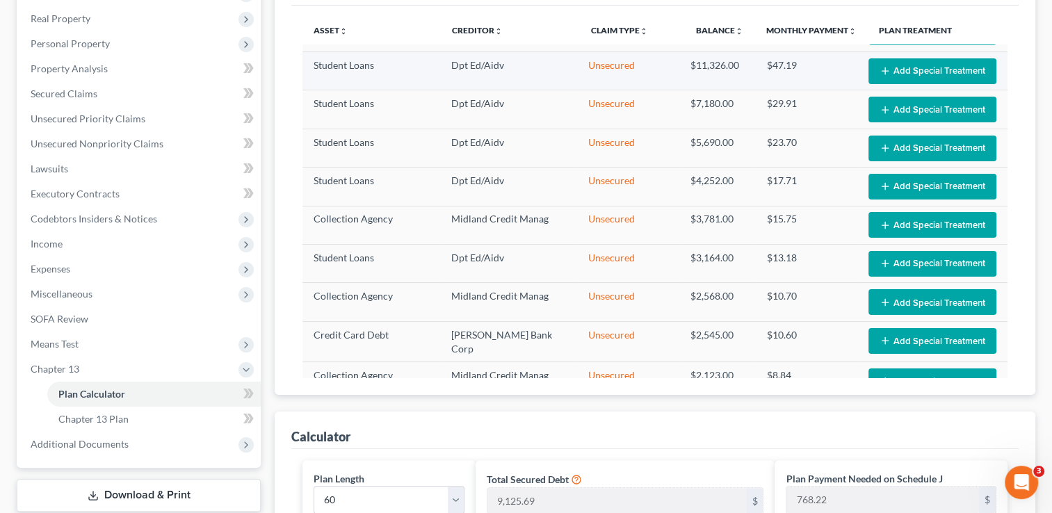
click at [892, 70] on button "Add Special Treatment" at bounding box center [933, 71] width 128 height 26
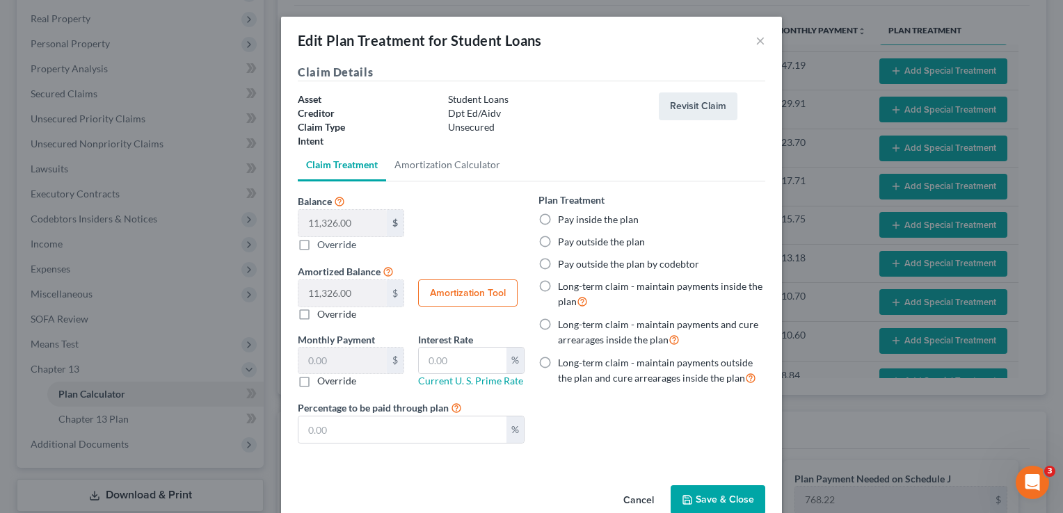
click at [602, 241] on label "Pay outside the plan" at bounding box center [601, 242] width 87 height 14
click at [572, 241] on input "Pay outside the plan" at bounding box center [567, 239] width 9 height 9
radio input "true"
click at [693, 494] on button "Save & Close" at bounding box center [718, 500] width 95 height 29
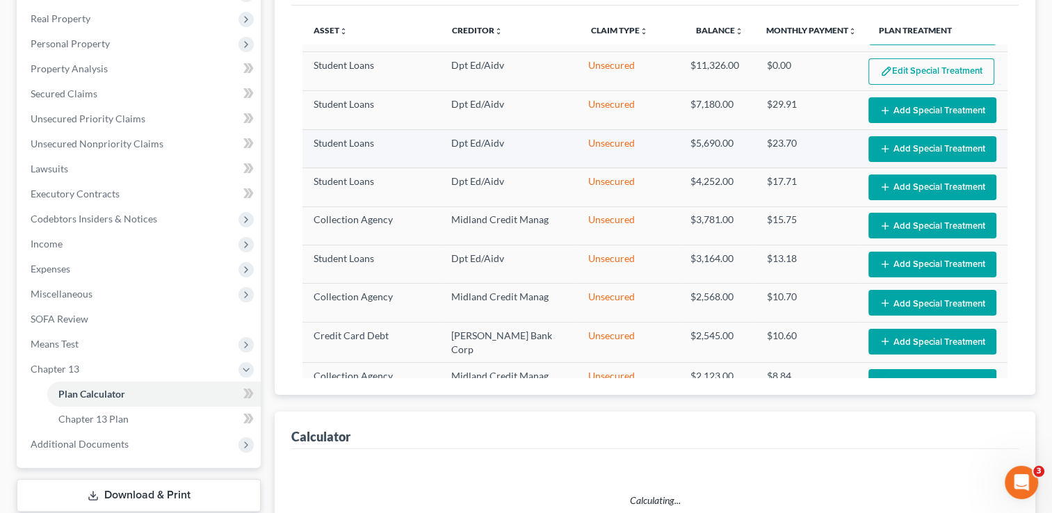
select select "59"
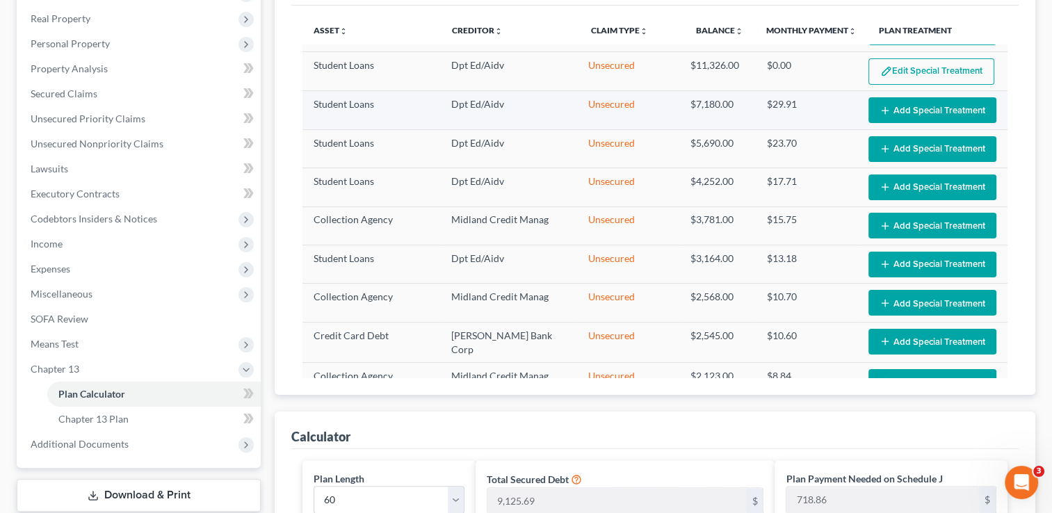
click at [908, 111] on button "Add Special Treatment" at bounding box center [933, 110] width 128 height 26
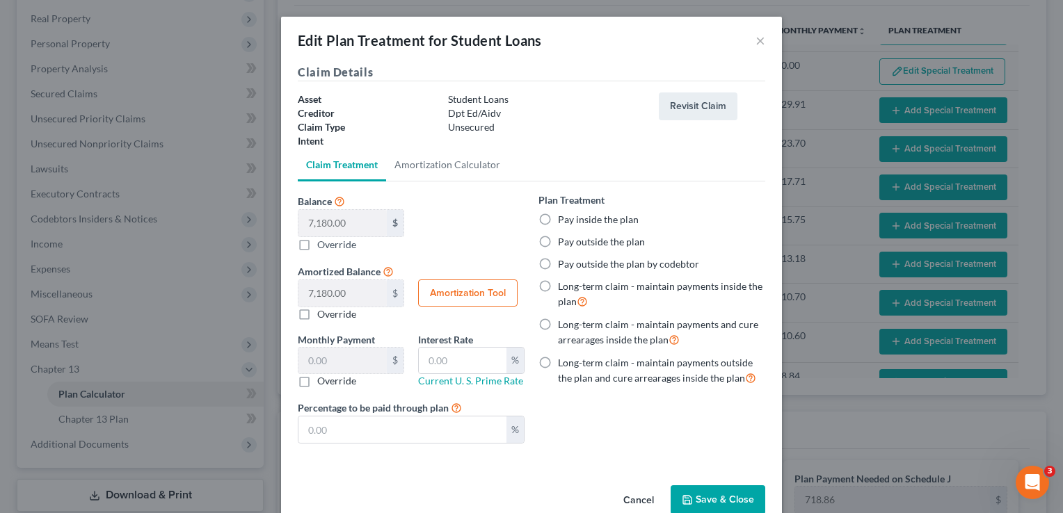
click at [627, 246] on label "Pay outside the plan" at bounding box center [601, 242] width 87 height 14
click at [572, 244] on input "Pay outside the plan" at bounding box center [567, 239] width 9 height 9
click at [710, 498] on button "Save & Close" at bounding box center [718, 500] width 95 height 29
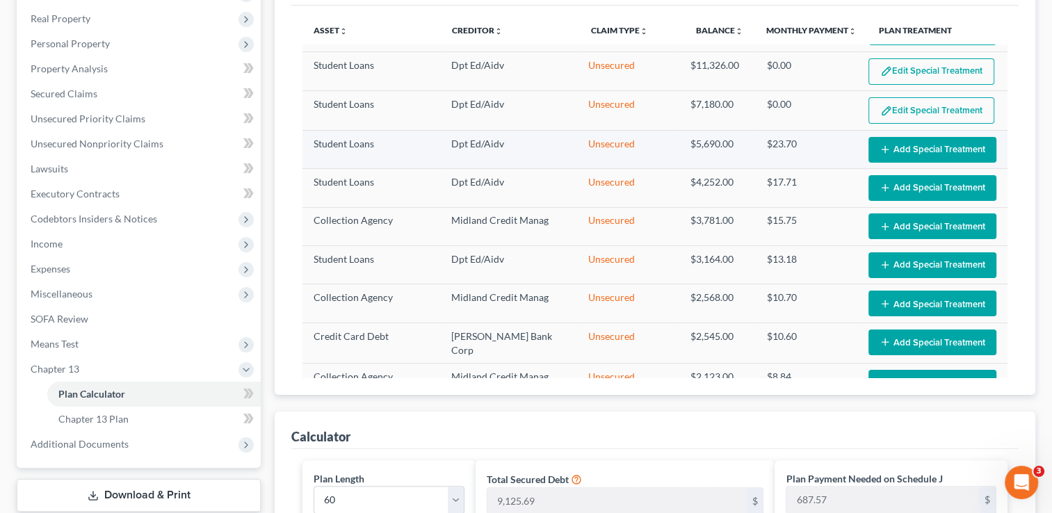
click at [902, 147] on button "Add Special Treatment" at bounding box center [933, 150] width 128 height 26
click at [915, 144] on button "Add Special Treatment" at bounding box center [933, 150] width 128 height 26
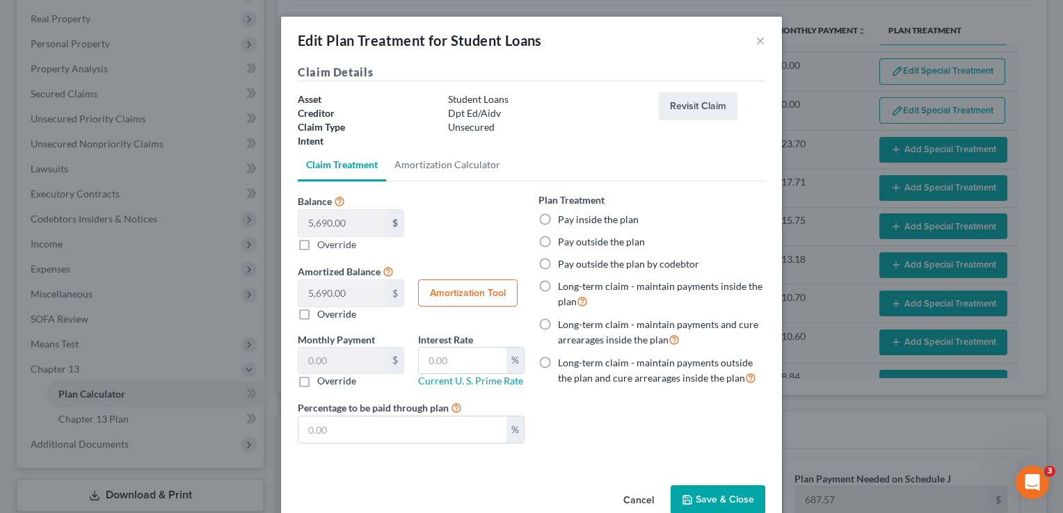
click at [601, 238] on label "Pay outside the plan" at bounding box center [601, 242] width 87 height 14
click at [572, 238] on input "Pay outside the plan" at bounding box center [567, 239] width 9 height 9
click at [693, 490] on button "Save & Close" at bounding box center [718, 500] width 95 height 29
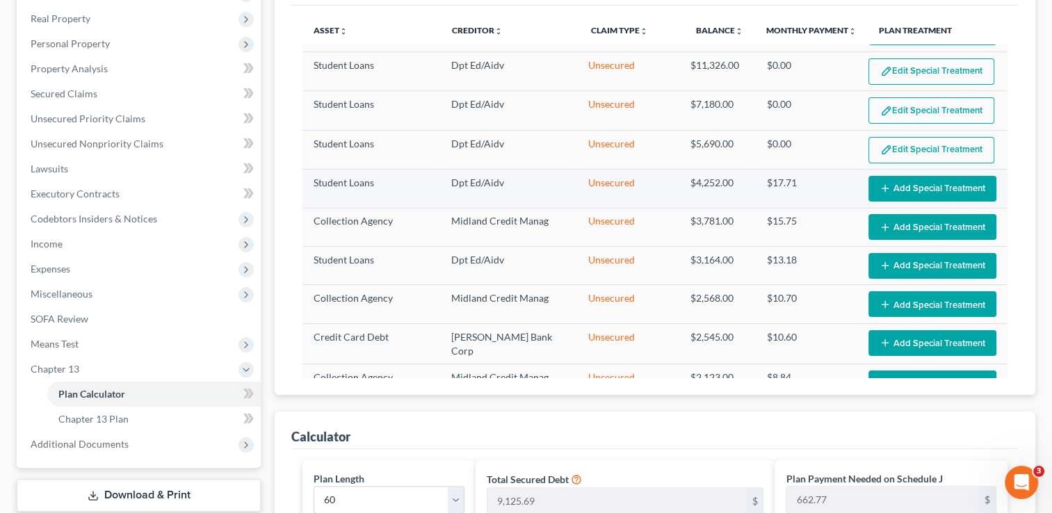
click at [910, 184] on button "Add Special Treatment" at bounding box center [933, 189] width 128 height 26
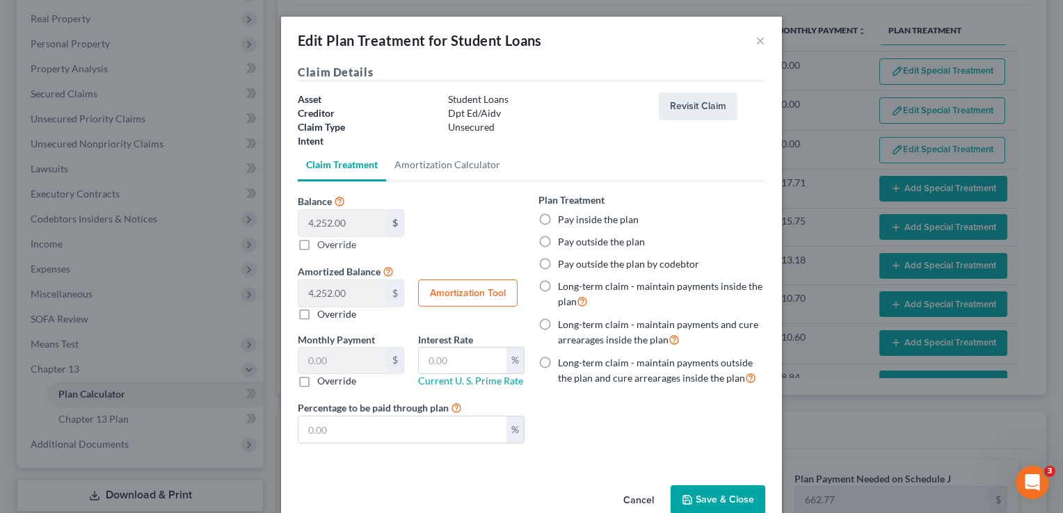
click at [609, 246] on label "Pay outside the plan" at bounding box center [601, 242] width 87 height 14
click at [572, 244] on input "Pay outside the plan" at bounding box center [567, 239] width 9 height 9
click at [709, 492] on button "Save & Close" at bounding box center [718, 500] width 95 height 29
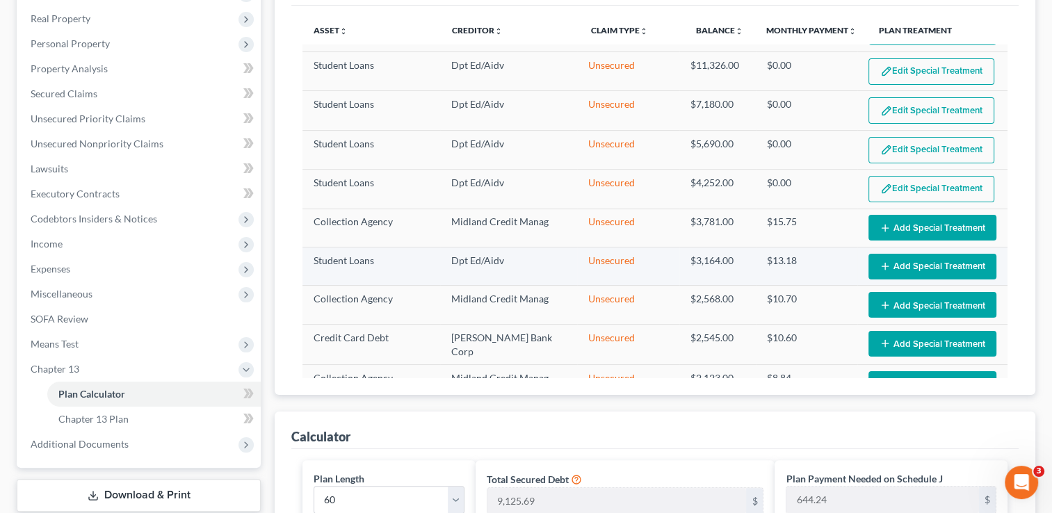
click at [913, 264] on button "Add Special Treatment" at bounding box center [933, 267] width 128 height 26
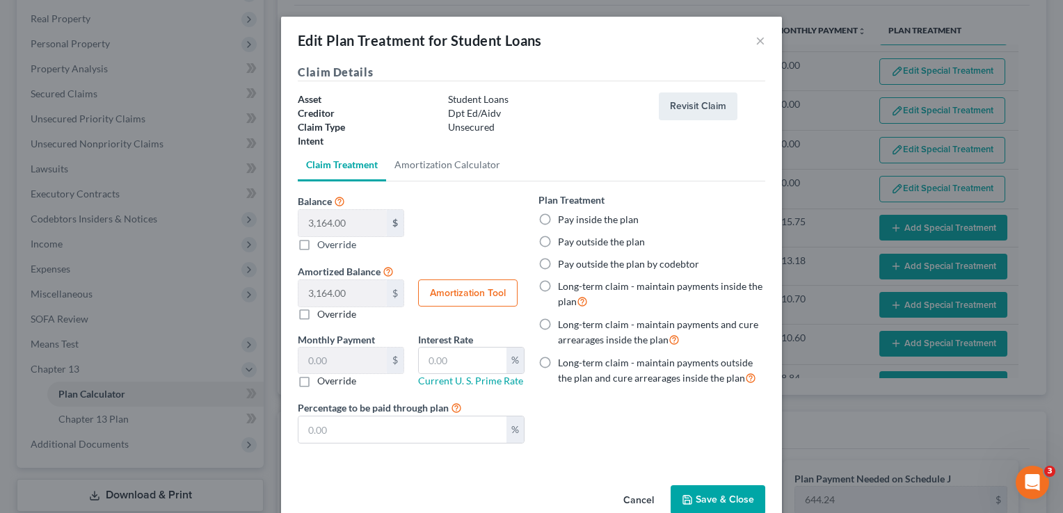
click at [598, 241] on label "Pay outside the plan" at bounding box center [601, 242] width 87 height 14
click at [572, 241] on input "Pay outside the plan" at bounding box center [567, 239] width 9 height 9
click at [707, 502] on button "Save & Close" at bounding box center [718, 500] width 95 height 29
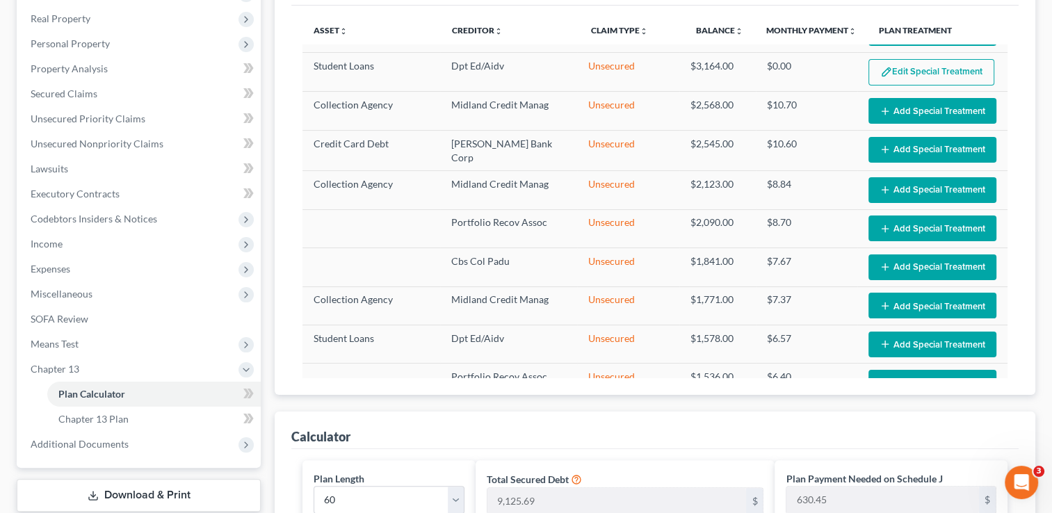
scroll to position [529, 0]
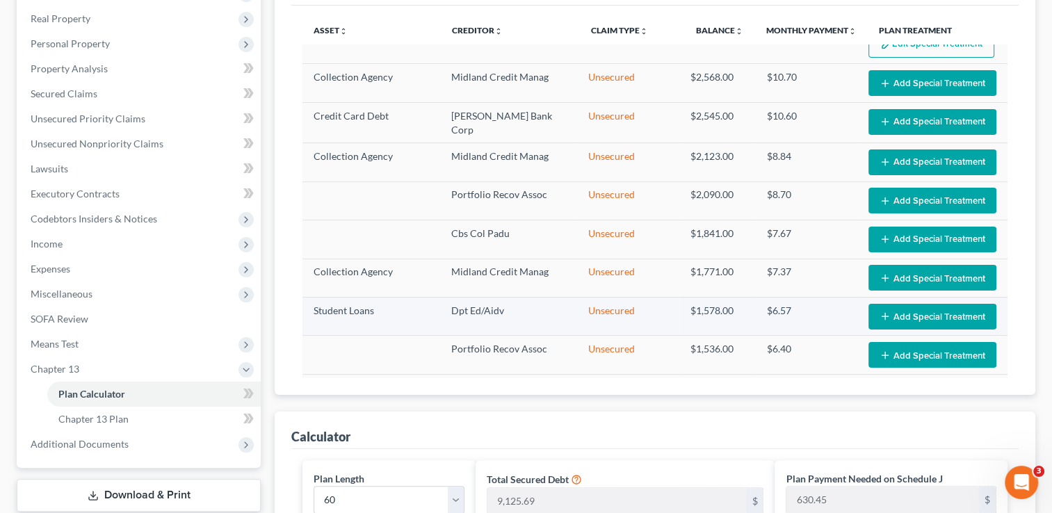
click at [927, 312] on button "Add Special Treatment" at bounding box center [933, 317] width 128 height 26
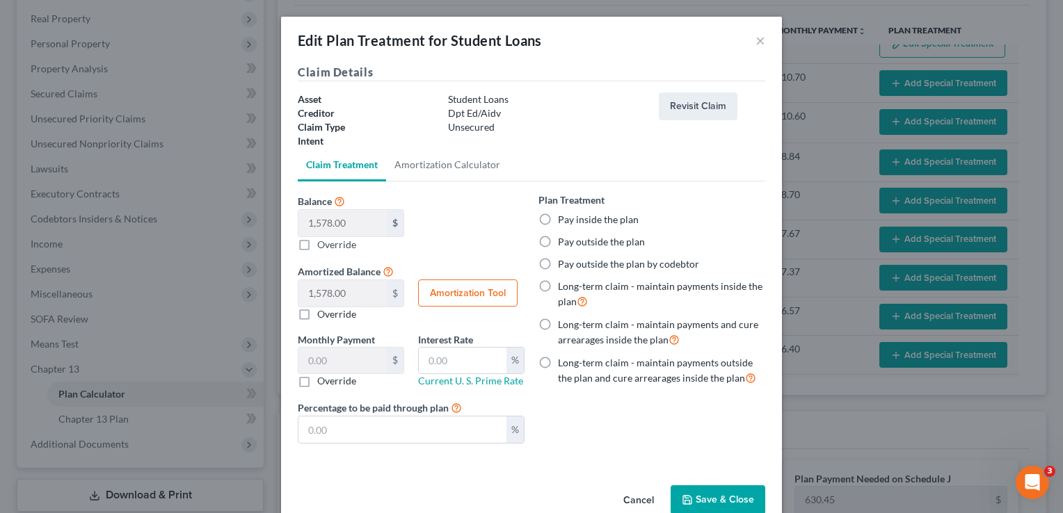
click at [583, 246] on label "Pay outside the plan" at bounding box center [601, 242] width 87 height 14
click at [572, 244] on input "Pay outside the plan" at bounding box center [567, 239] width 9 height 9
click at [728, 499] on button "Save & Close" at bounding box center [718, 500] width 95 height 29
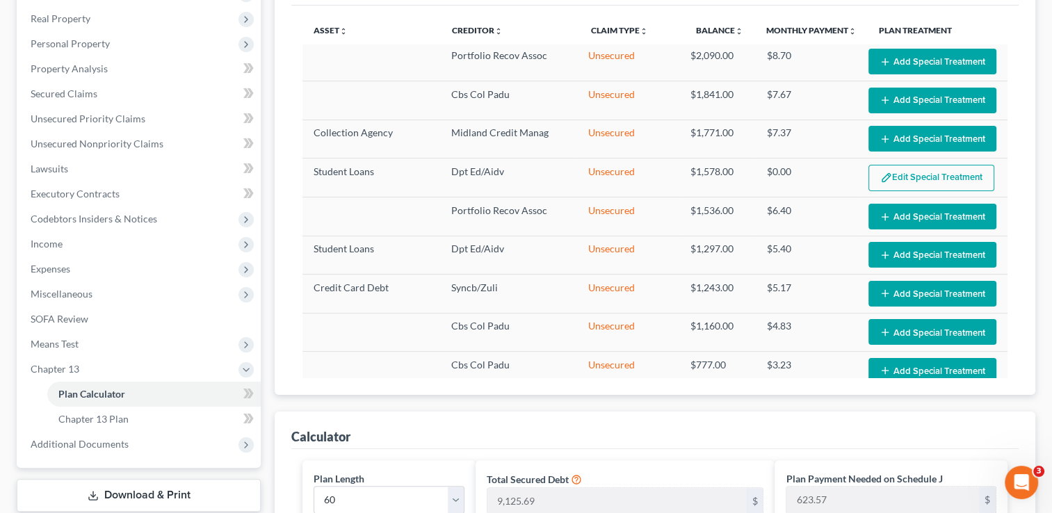
scroll to position [696, 0]
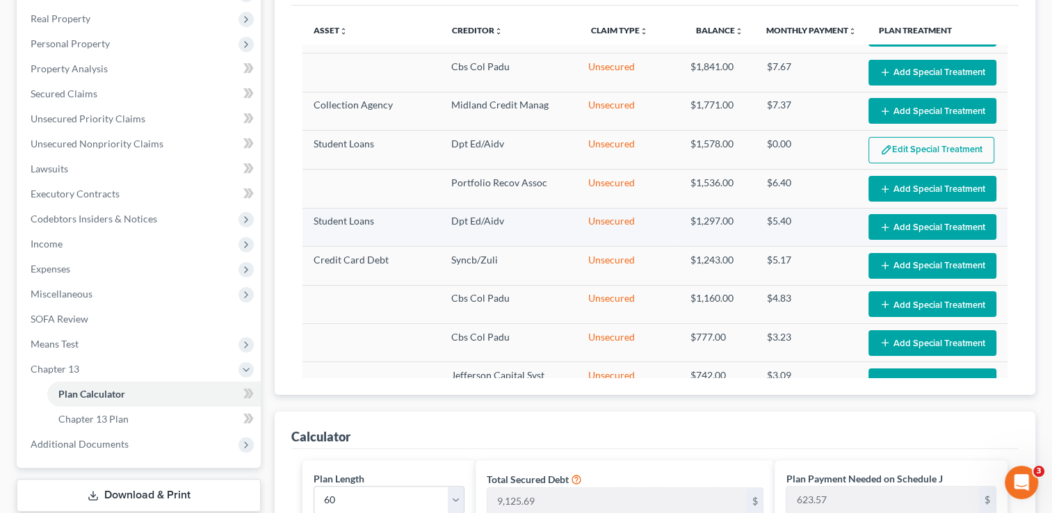
click at [906, 214] on button "Add Special Treatment" at bounding box center [933, 227] width 128 height 26
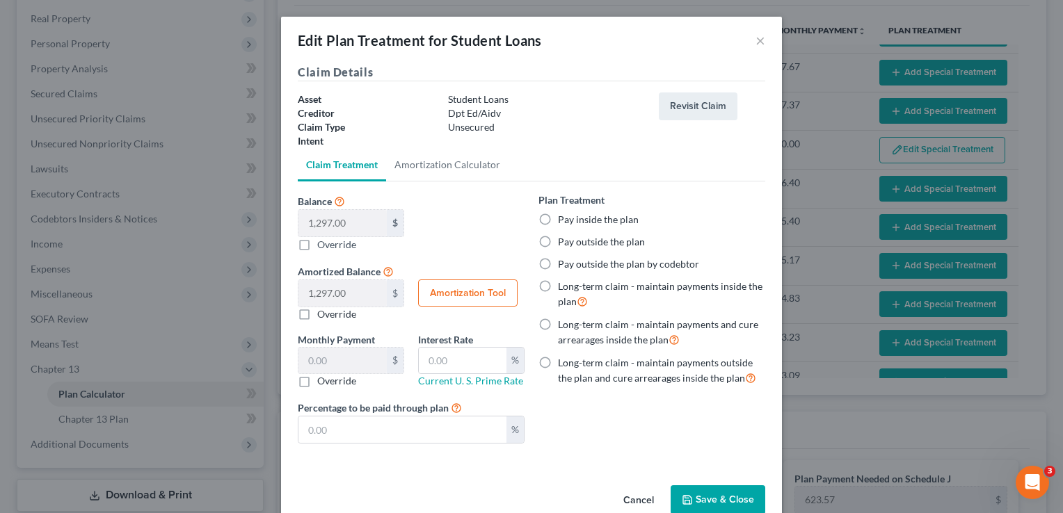
click at [598, 248] on label "Pay outside the plan" at bounding box center [601, 242] width 87 height 14
click at [572, 244] on input "Pay outside the plan" at bounding box center [567, 239] width 9 height 9
click at [694, 499] on button "Save & Close" at bounding box center [718, 500] width 95 height 29
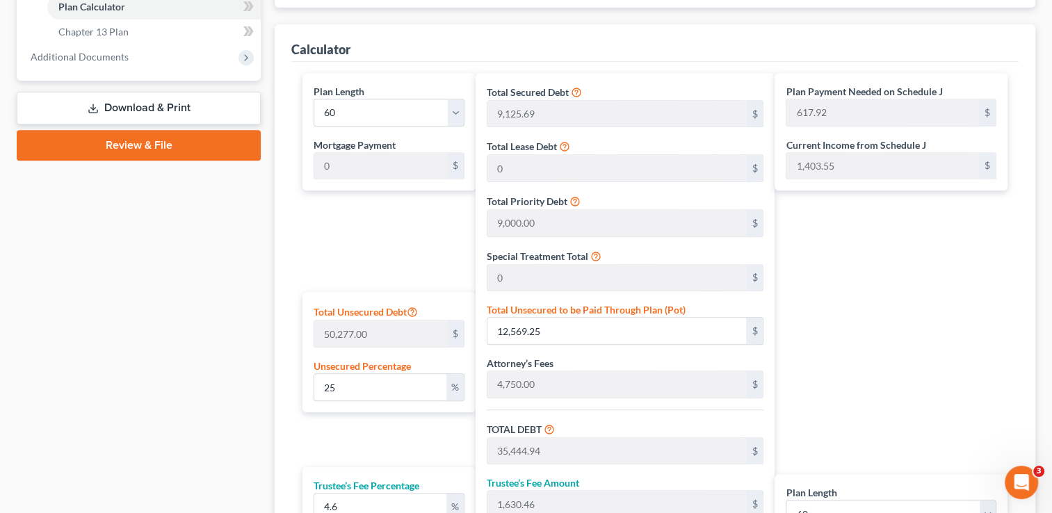
scroll to position [713, 0]
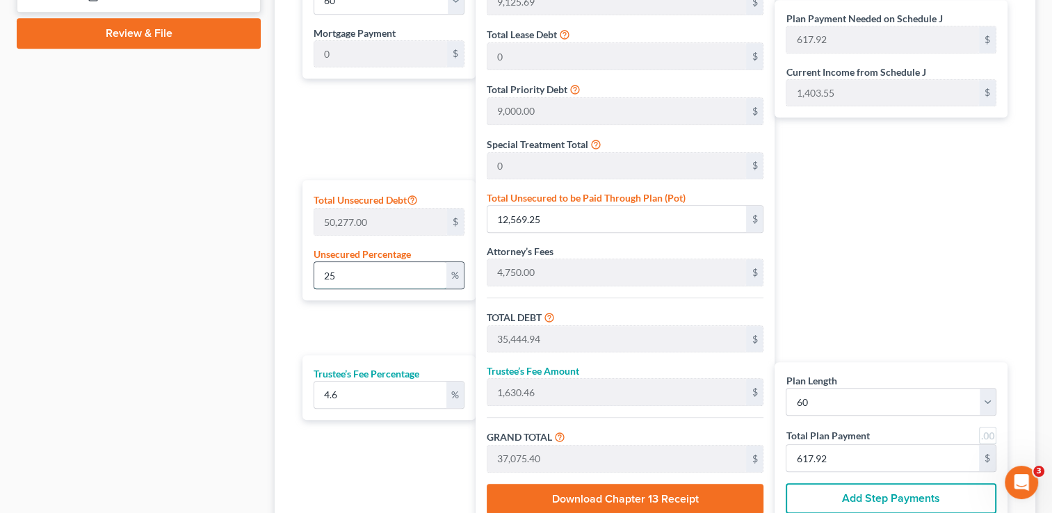
click at [406, 275] on input "25" at bounding box center [379, 275] width 131 height 26
click at [374, 405] on input "4.6" at bounding box center [379, 395] width 131 height 26
click at [865, 467] on input "1,280.17" at bounding box center [883, 458] width 193 height 26
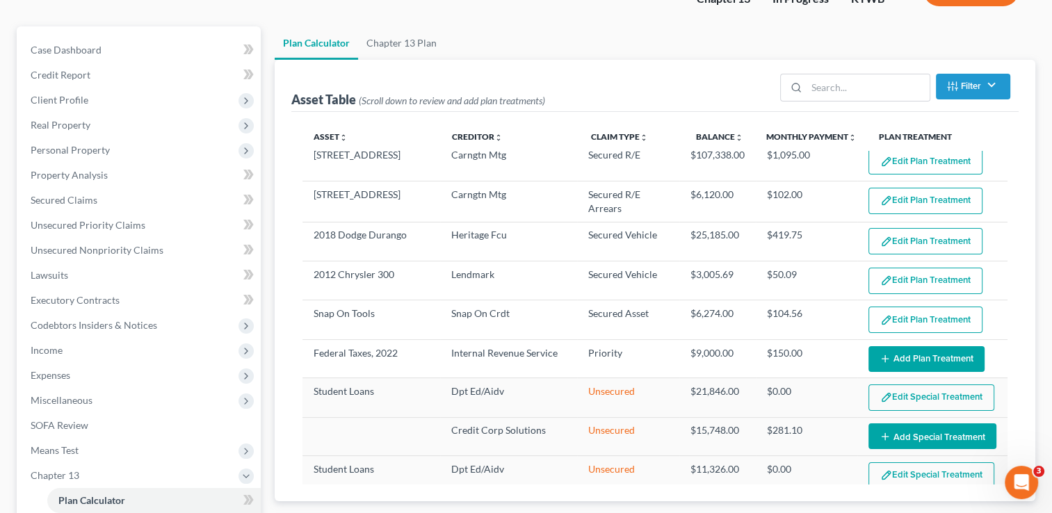
scroll to position [0, 0]
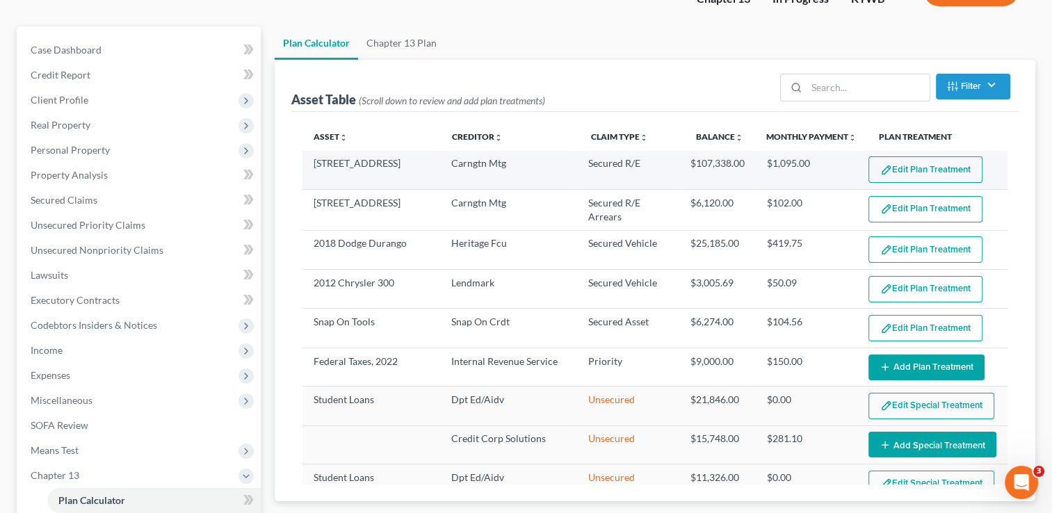
click at [920, 169] on button "Edit Plan Treatment" at bounding box center [926, 170] width 114 height 26
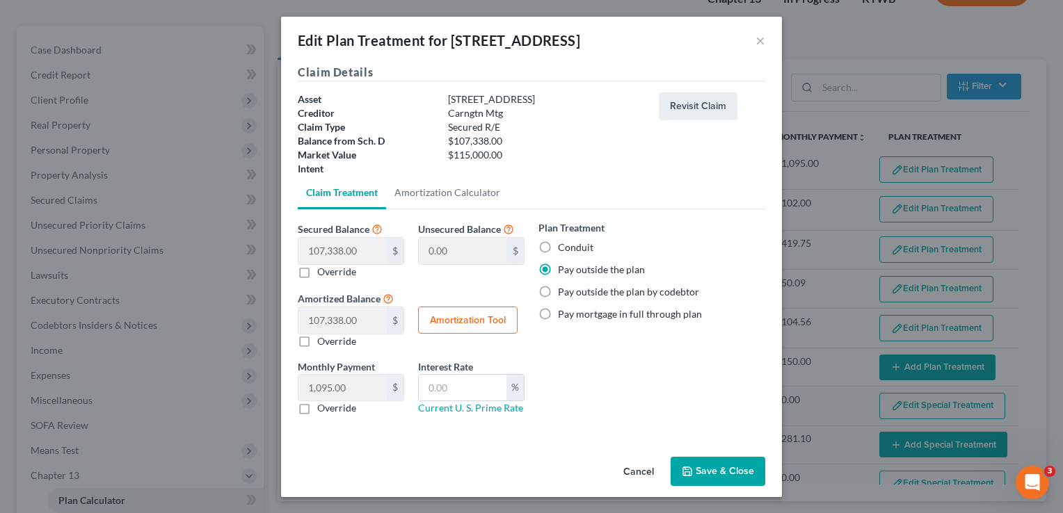
click at [748, 484] on button "Save & Close" at bounding box center [718, 471] width 95 height 29
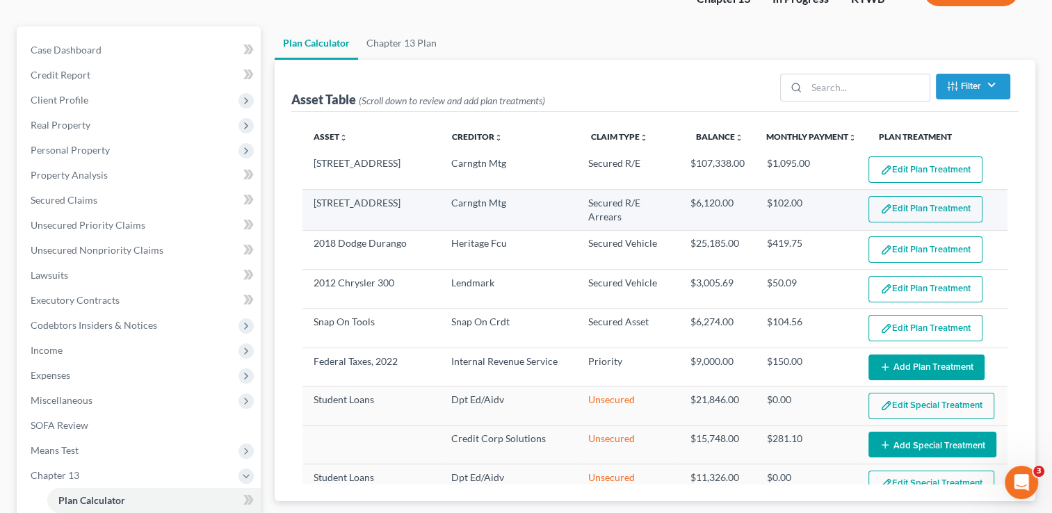
click at [943, 210] on button "Edit Plan Treatment" at bounding box center [926, 209] width 114 height 26
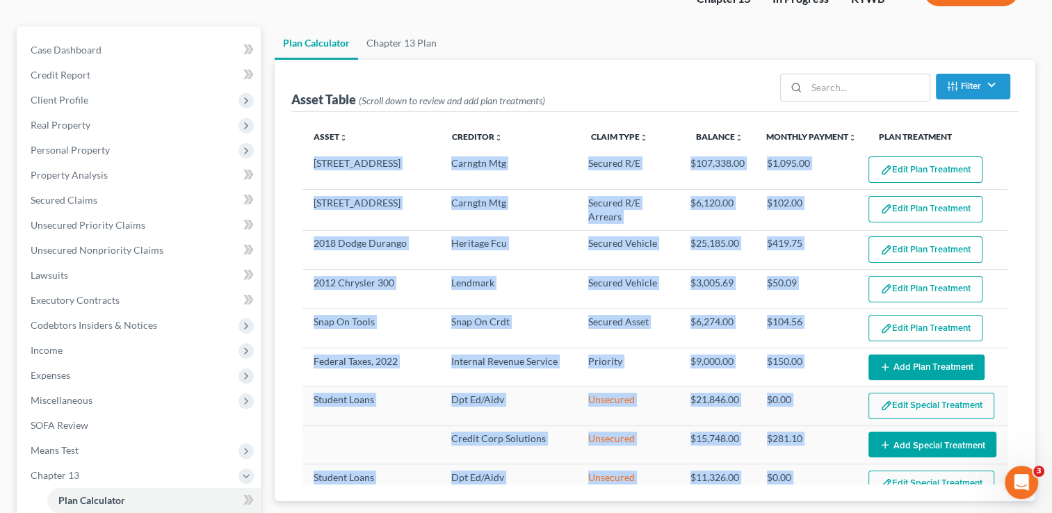
drag, startPoint x: 943, startPoint y: 210, endPoint x: 1018, endPoint y: 299, distance: 116.1
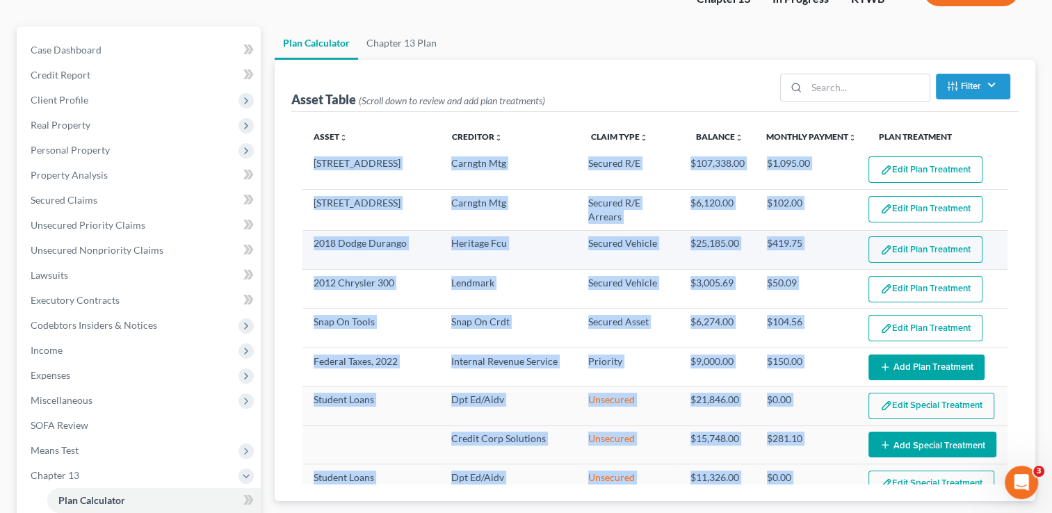
drag, startPoint x: 1018, startPoint y: 299, endPoint x: 930, endPoint y: 252, distance: 99.6
click at [930, 252] on button "Edit Plan Treatment" at bounding box center [926, 250] width 114 height 26
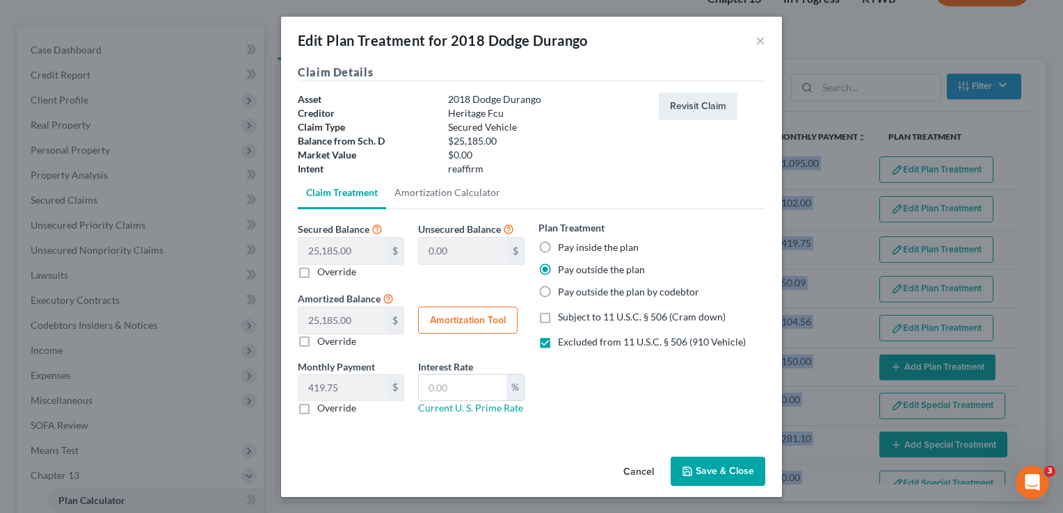
click at [741, 466] on button "Save & Close" at bounding box center [718, 471] width 95 height 29
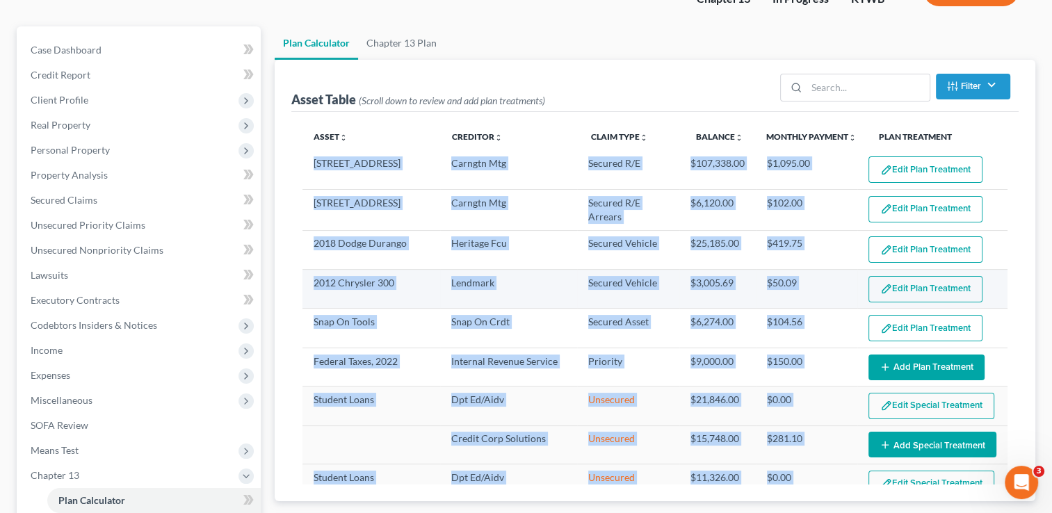
click at [921, 291] on button "Edit Plan Treatment" at bounding box center [926, 289] width 114 height 26
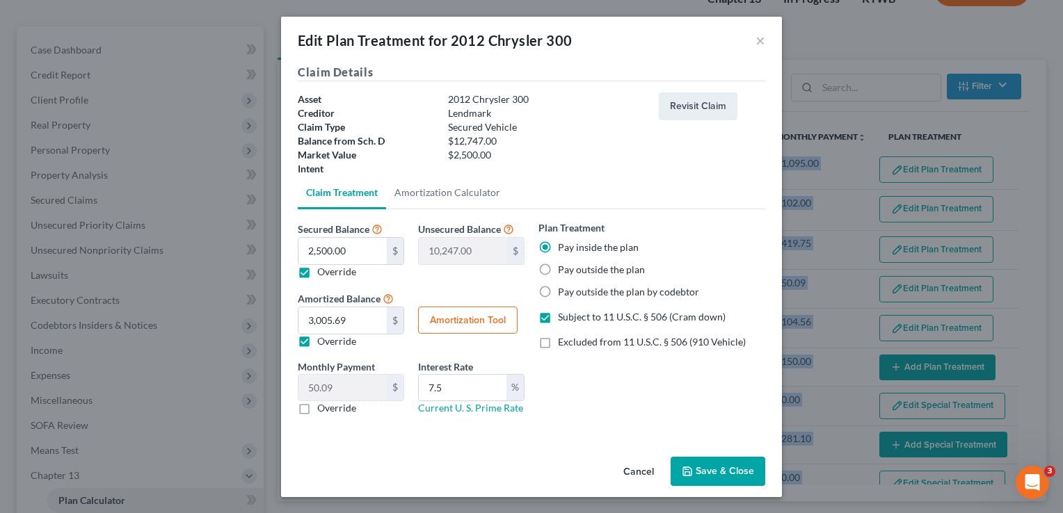
click at [731, 467] on button "Save & Close" at bounding box center [718, 471] width 95 height 29
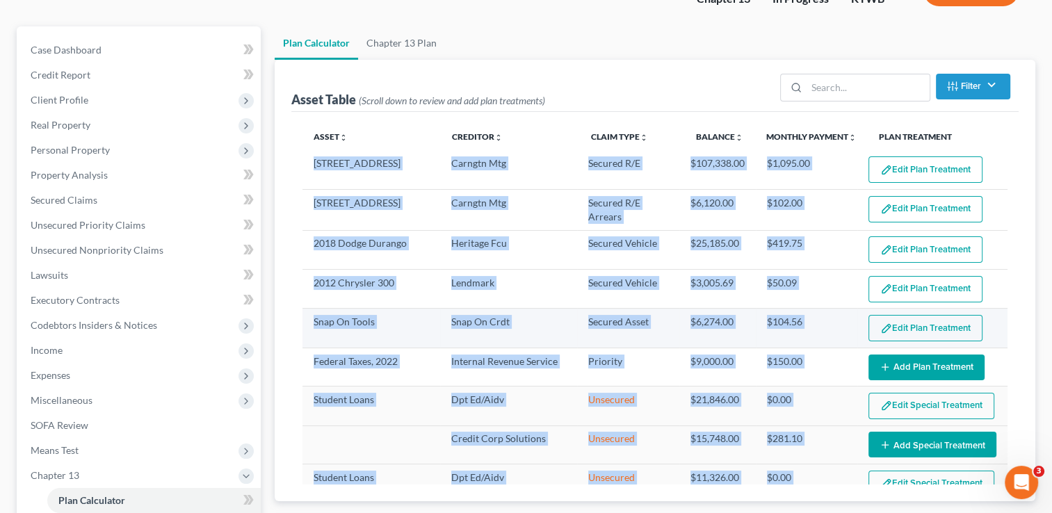
click at [922, 323] on button "Edit Plan Treatment" at bounding box center [926, 328] width 114 height 26
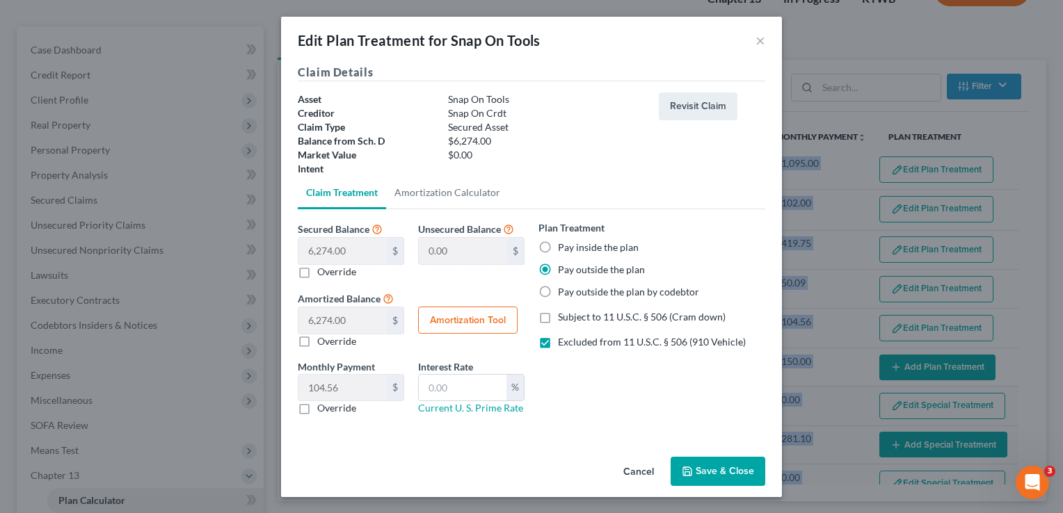
click at [725, 474] on button "Save & Close" at bounding box center [718, 471] width 95 height 29
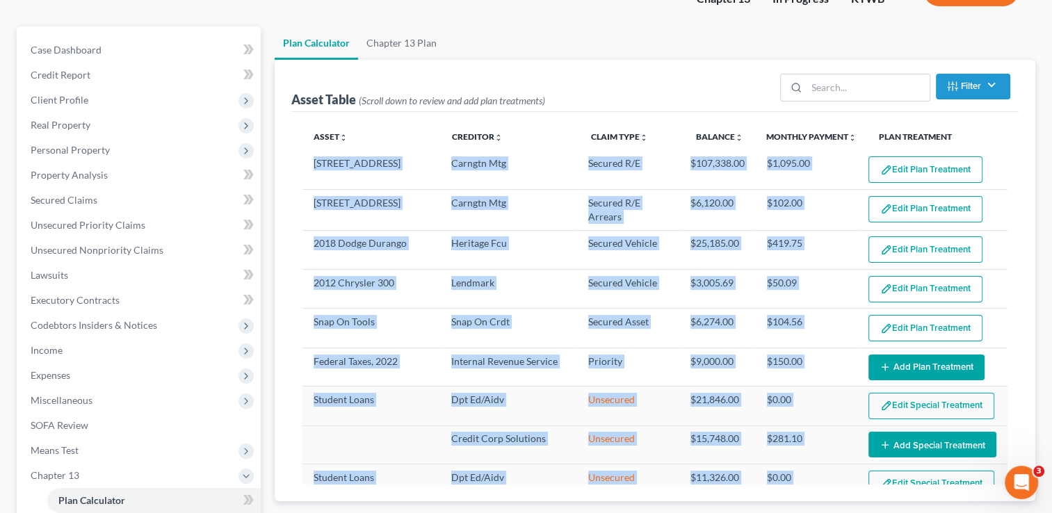
scroll to position [556, 0]
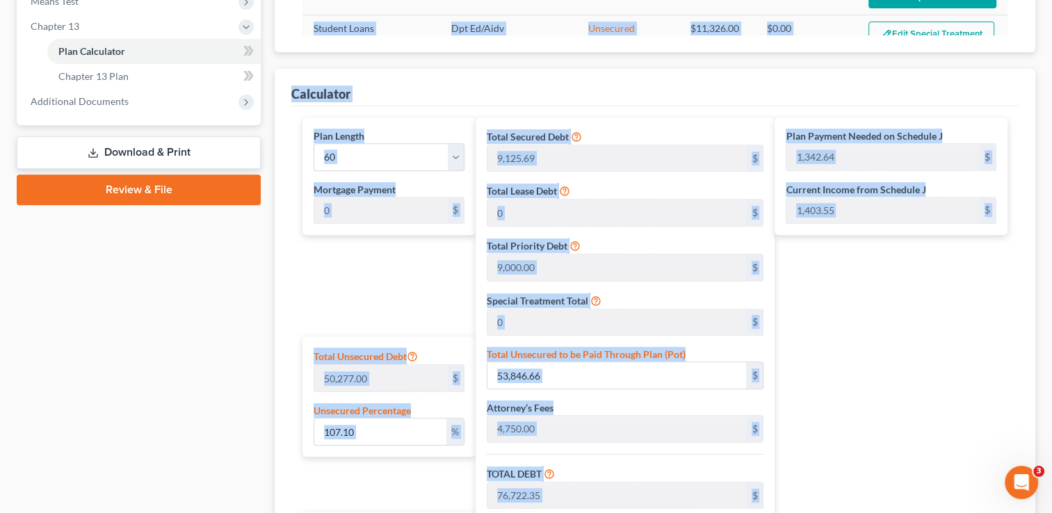
click at [990, 306] on div "Plan Payment Needed on Schedule J 1,342.64 $ Current Income from Schedule J 1,4…" at bounding box center [895, 400] width 240 height 565
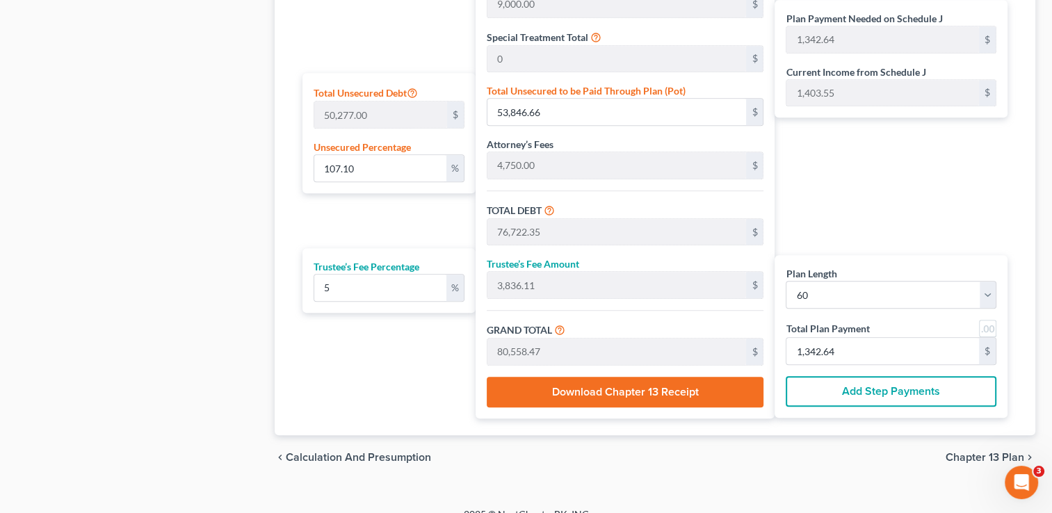
scroll to position [838, 0]
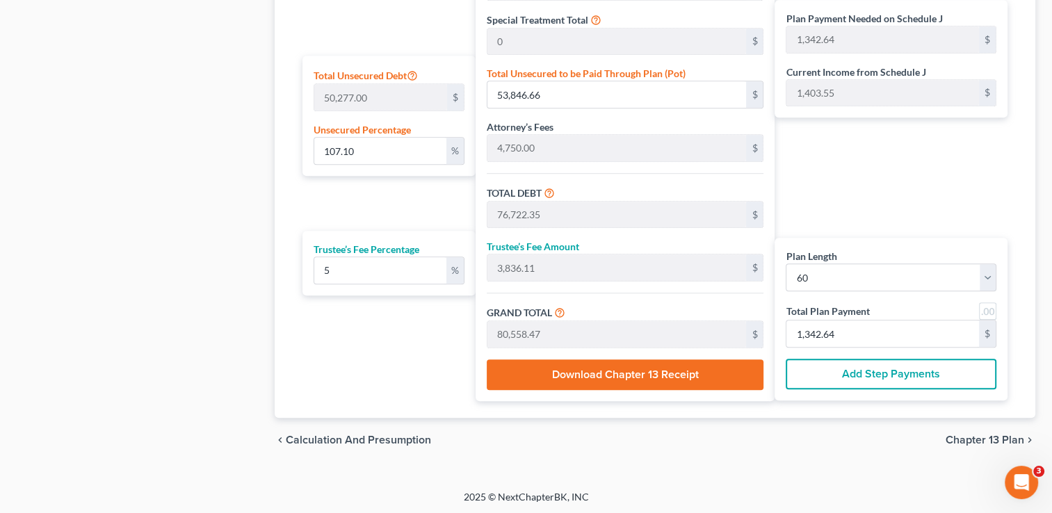
click at [901, 353] on div "Plan Length 1 2 3 4 5 6 7 8 9 10 11 12 13 14 15 16 17 18 19 20 21 22 23 24 25 2…" at bounding box center [891, 319] width 233 height 163
click at [881, 330] on input "1,342.64" at bounding box center [883, 334] width 193 height 26
click at [415, 154] on input "97.57" at bounding box center [379, 151] width 131 height 26
click at [861, 333] on input "1,280.17" at bounding box center [883, 334] width 193 height 26
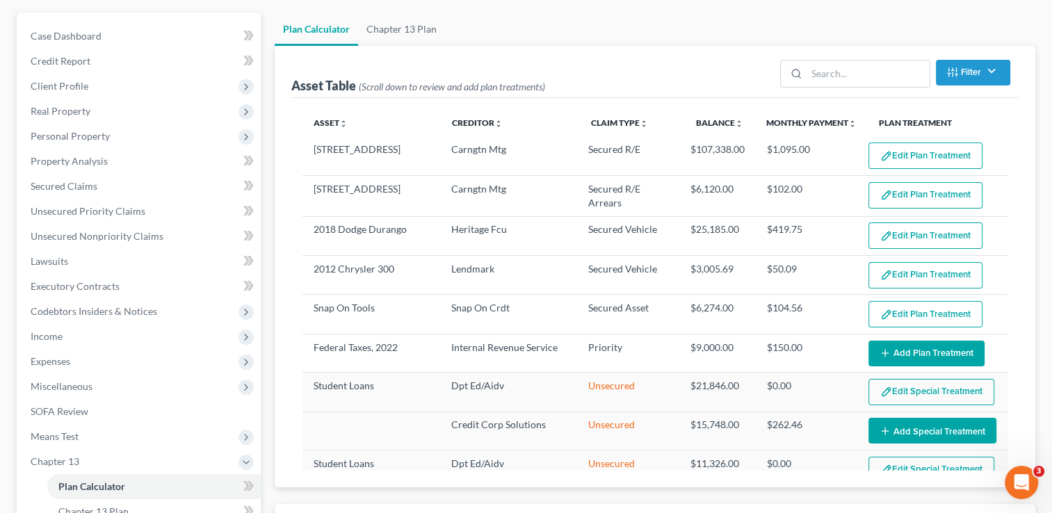
scroll to position [127, 0]
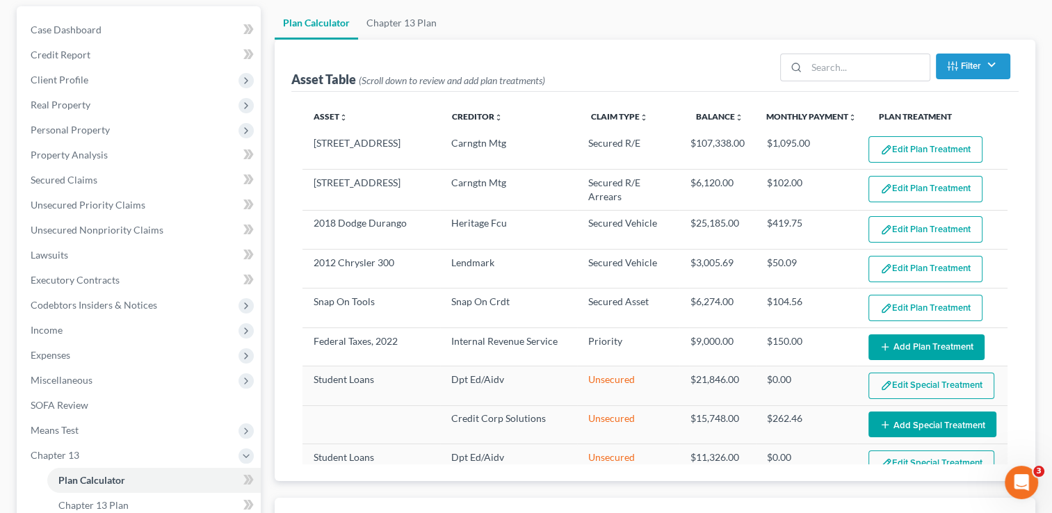
drag, startPoint x: 1052, startPoint y: 143, endPoint x: 1052, endPoint y: 168, distance: 24.4
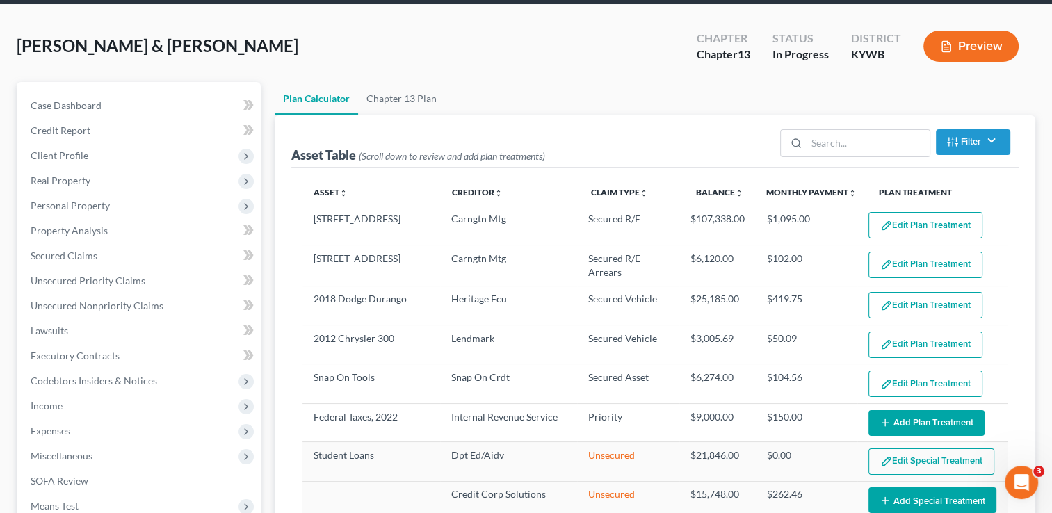
scroll to position [51, 0]
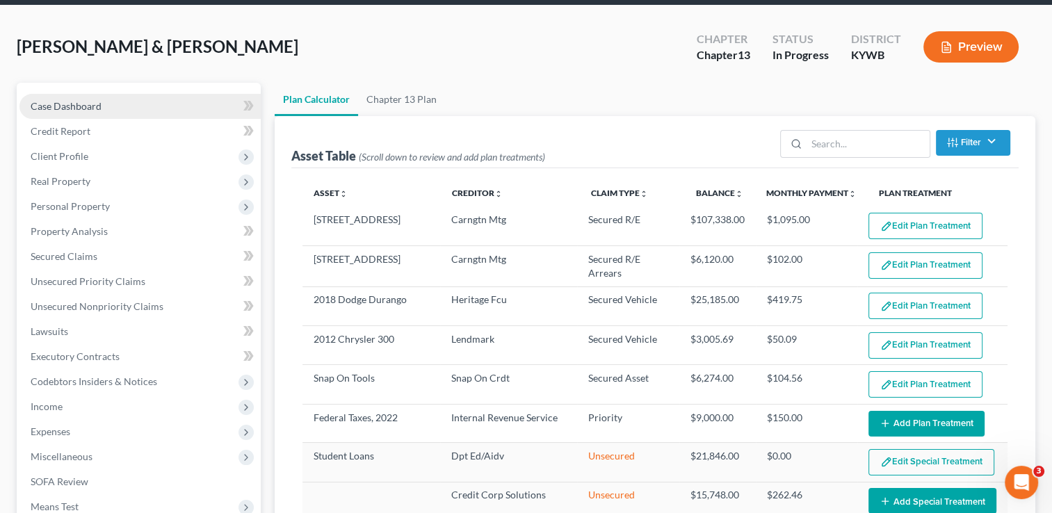
click at [49, 105] on span "Case Dashboard" at bounding box center [66, 106] width 71 height 12
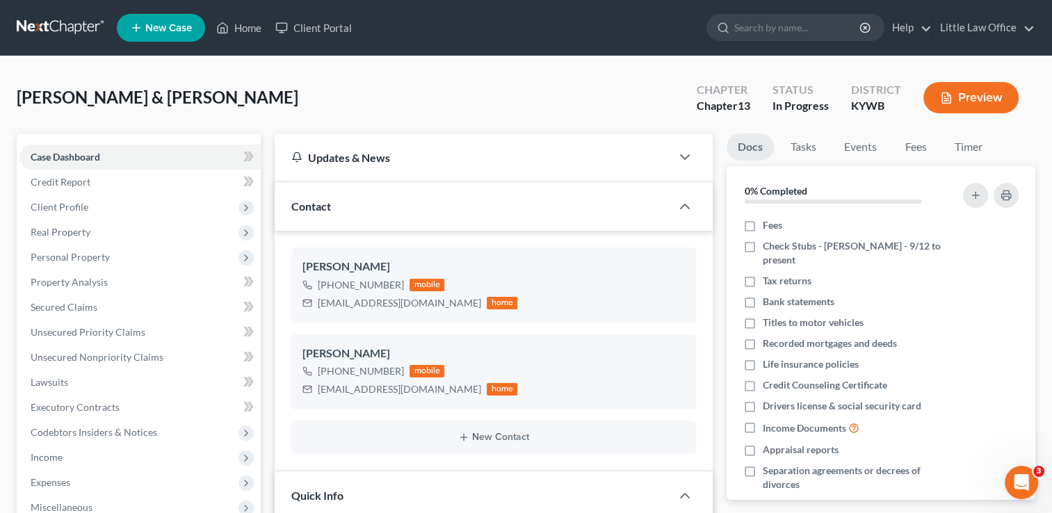
scroll to position [1838, 0]
click at [608, 212] on div "Contact" at bounding box center [473, 206] width 396 height 48
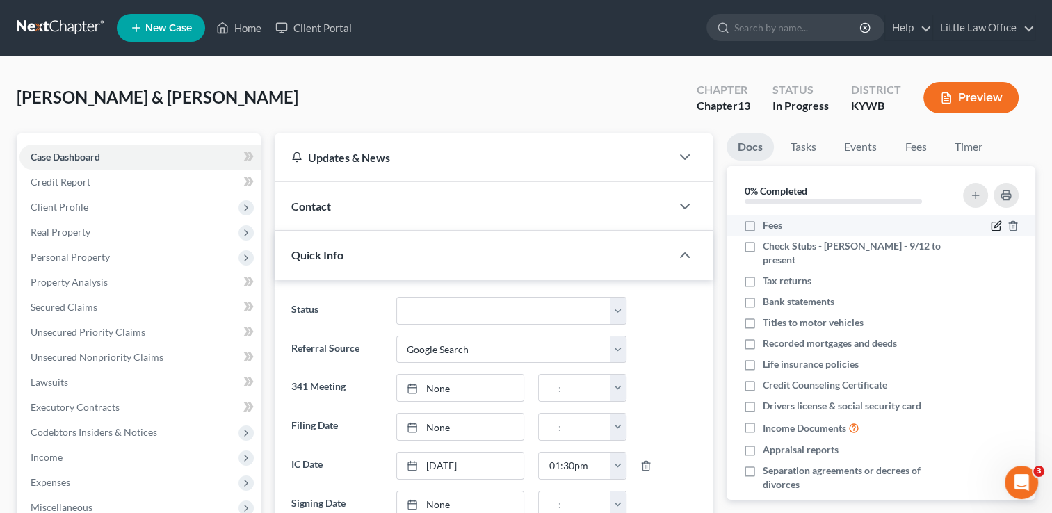
click at [991, 228] on icon "button" at bounding box center [996, 226] width 11 height 11
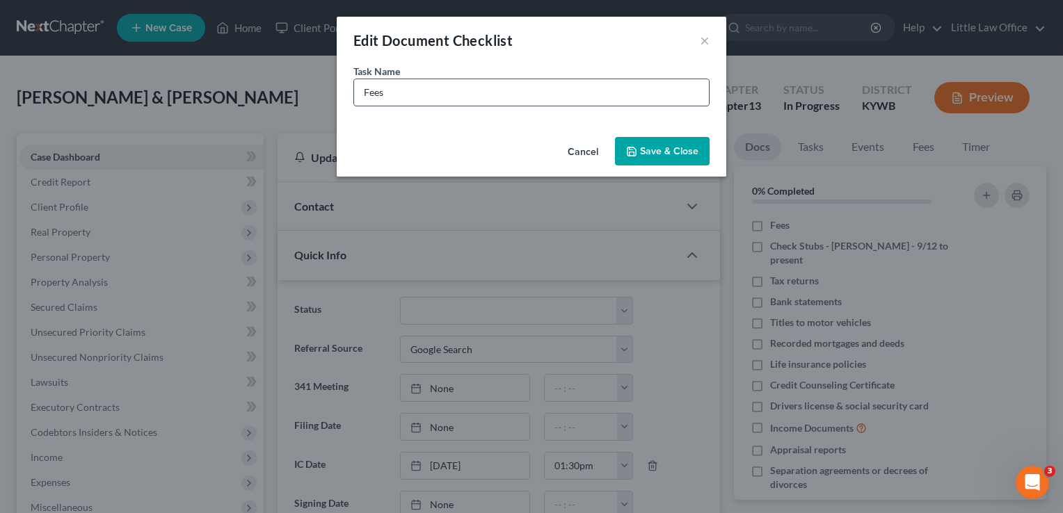
click at [545, 97] on input "Fees" at bounding box center [531, 92] width 355 height 26
click at [684, 159] on button "Save & Close" at bounding box center [662, 151] width 95 height 29
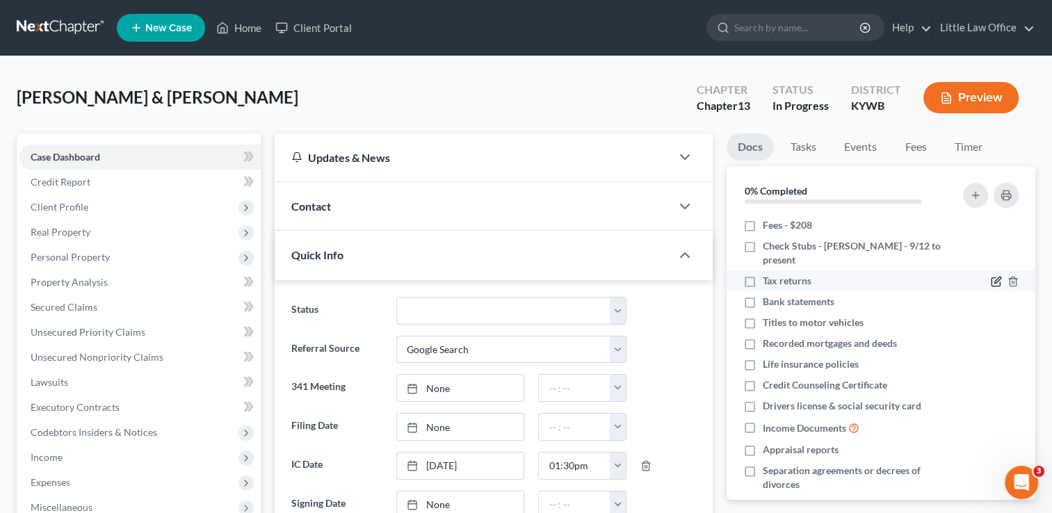
click at [991, 276] on icon "button" at bounding box center [996, 281] width 11 height 11
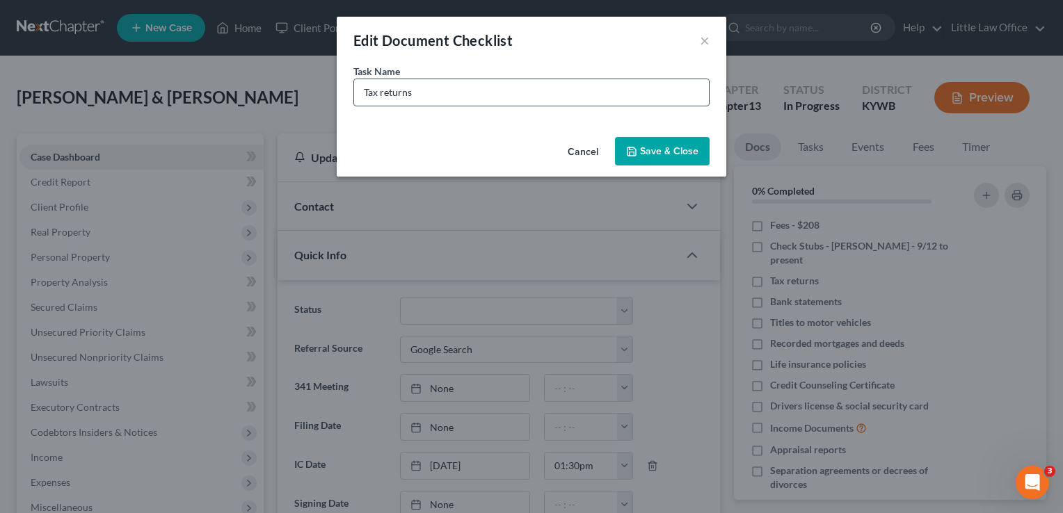
click at [502, 104] on input "Tax returns" at bounding box center [531, 92] width 355 height 26
click at [651, 147] on button "Save & Close" at bounding box center [662, 151] width 95 height 29
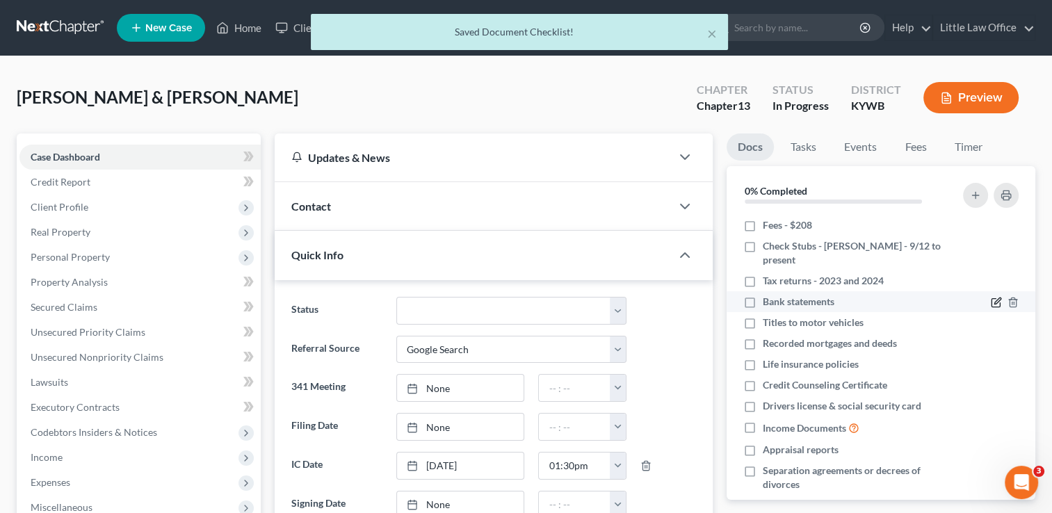
click at [991, 297] on icon "button" at bounding box center [996, 302] width 11 height 11
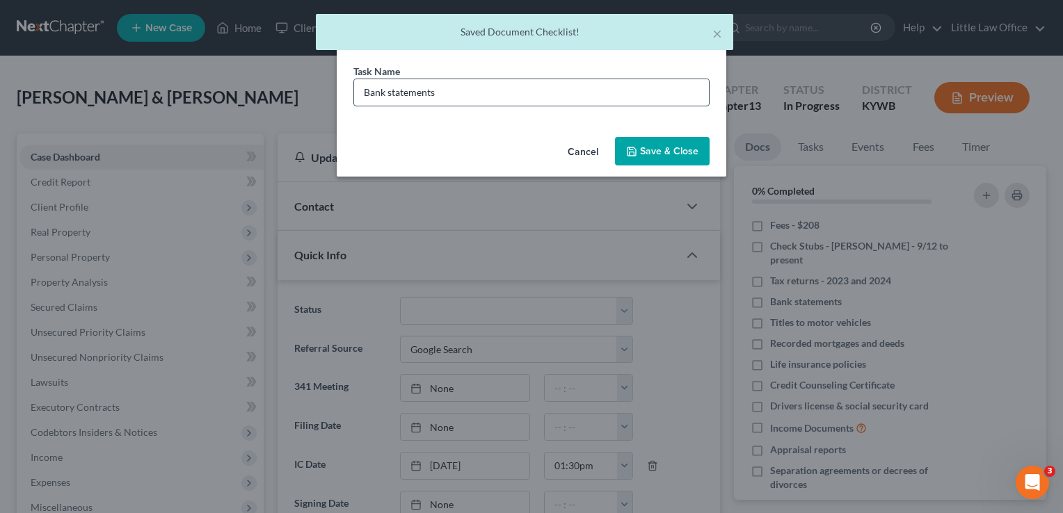
click at [485, 92] on input "Bank statements" at bounding box center [531, 92] width 355 height 26
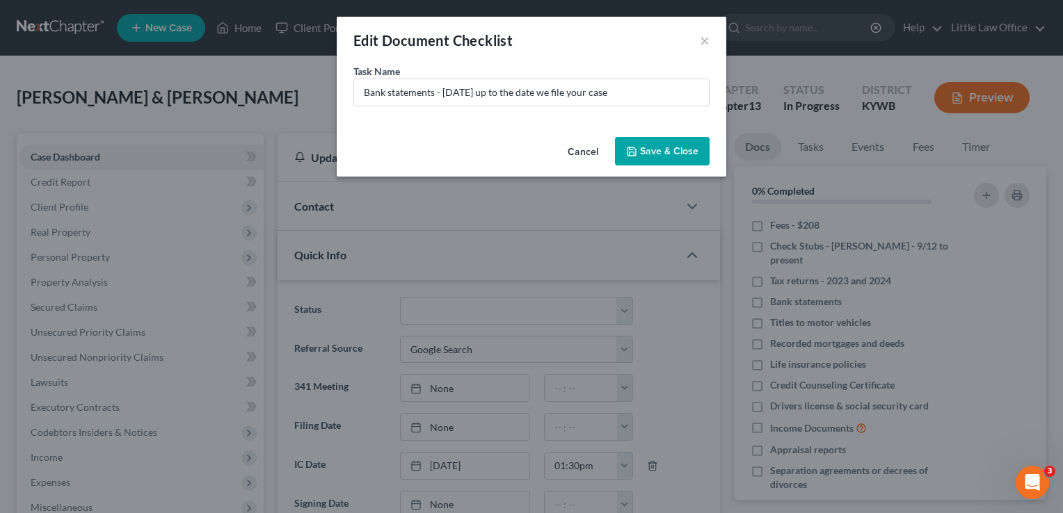
click at [659, 146] on button "Save & Close" at bounding box center [662, 151] width 95 height 29
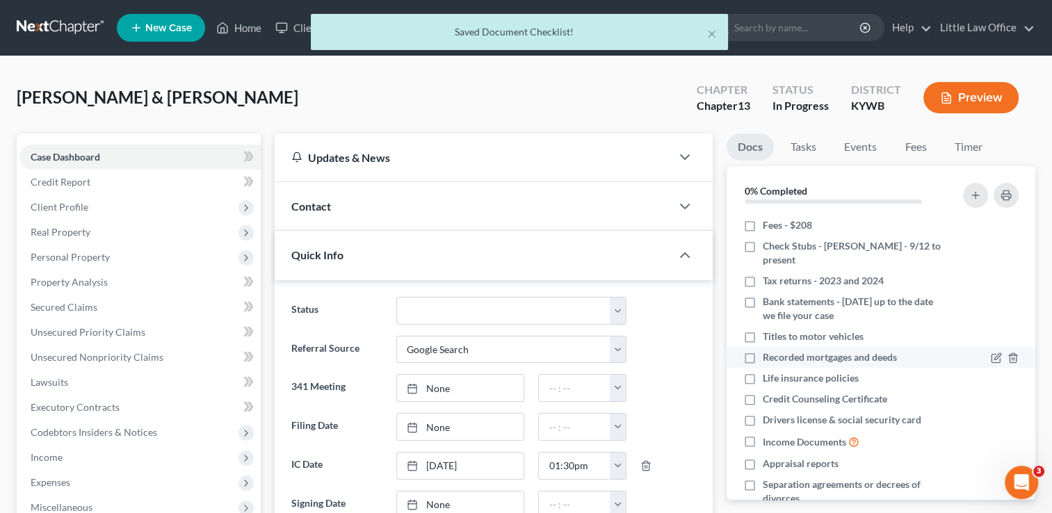
click at [763, 351] on label "Recorded mortgages and deeds" at bounding box center [830, 358] width 134 height 14
click at [769, 351] on input "Recorded mortgages and deeds" at bounding box center [773, 355] width 9 height 9
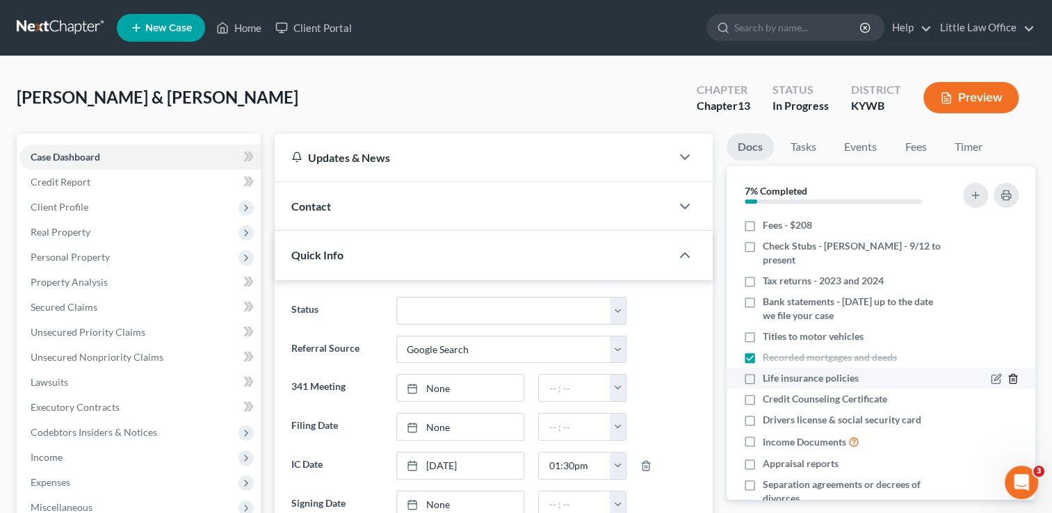
click at [1008, 374] on icon "button" at bounding box center [1013, 379] width 11 height 11
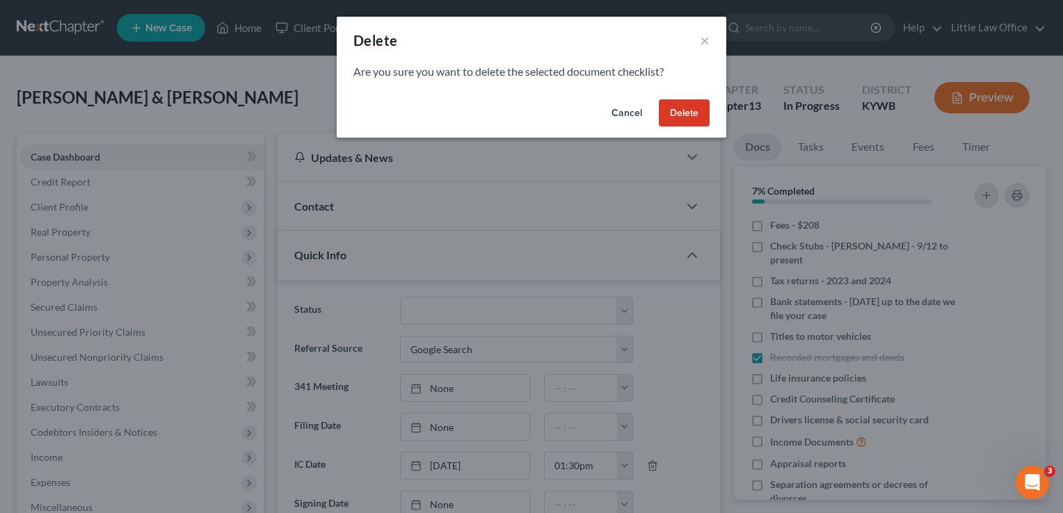
click at [687, 118] on button "Delete" at bounding box center [684, 113] width 51 height 28
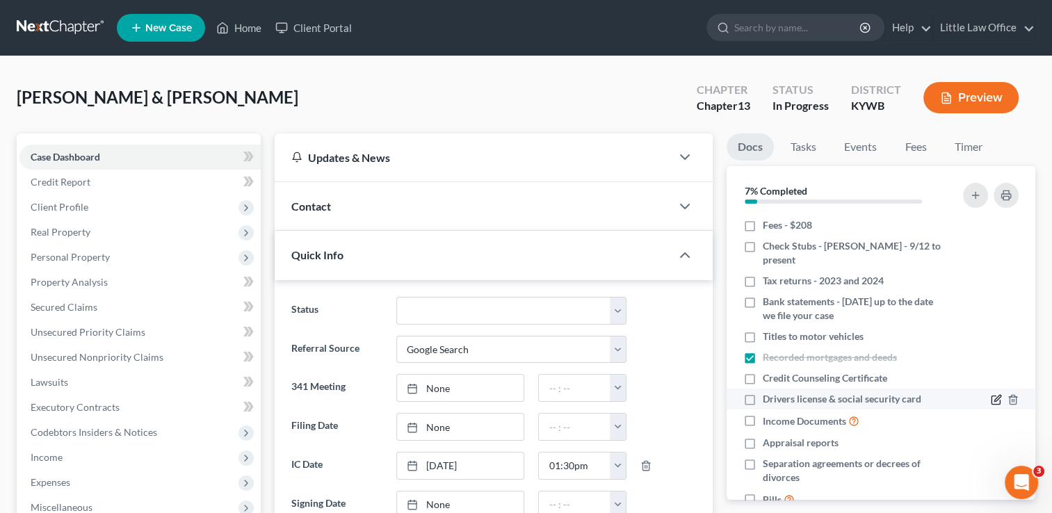
click at [991, 394] on icon "button" at bounding box center [996, 399] width 11 height 11
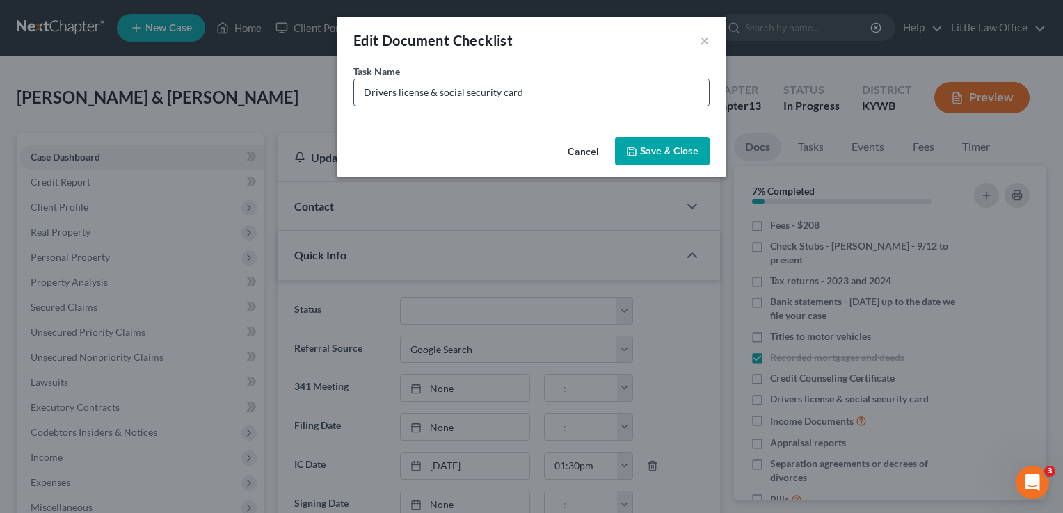
click at [426, 99] on input "Drivers license & social security card" at bounding box center [531, 92] width 355 height 26
click at [579, 94] on input "Drivers license for [PERSON_NAME] & social security card" at bounding box center [531, 92] width 355 height 26
click at [702, 157] on button "Save & Close" at bounding box center [662, 151] width 95 height 29
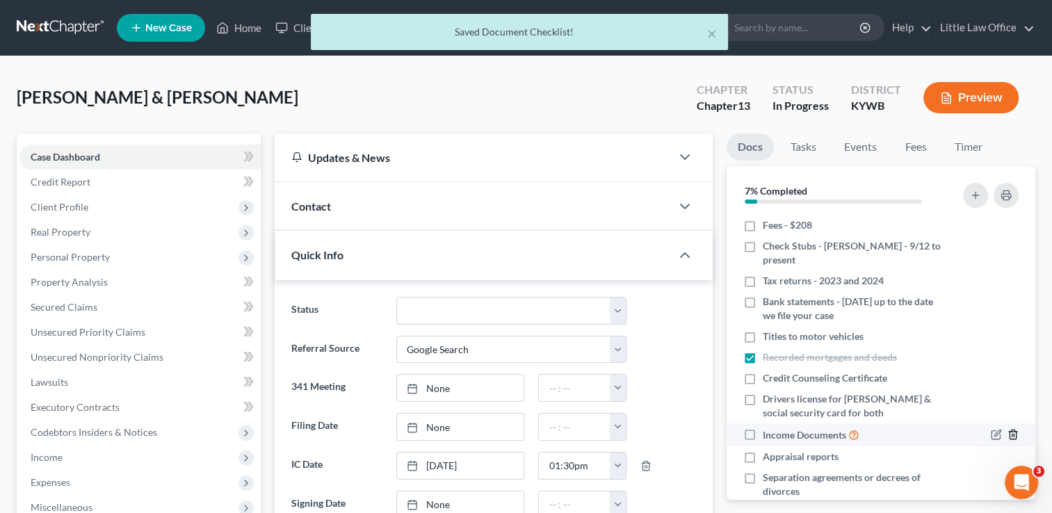
click at [1008, 429] on icon "button" at bounding box center [1013, 434] width 11 height 11
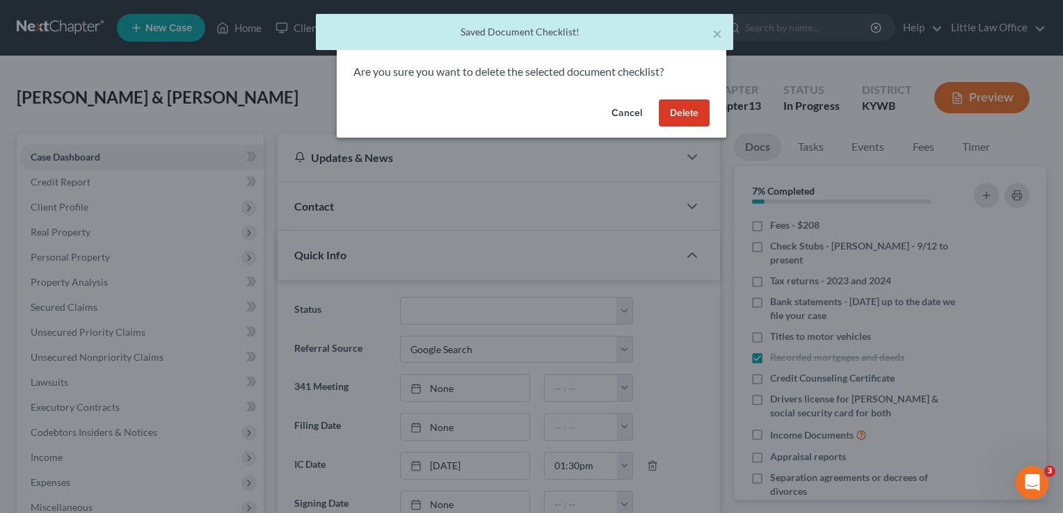
click at [698, 106] on button "Delete" at bounding box center [684, 113] width 51 height 28
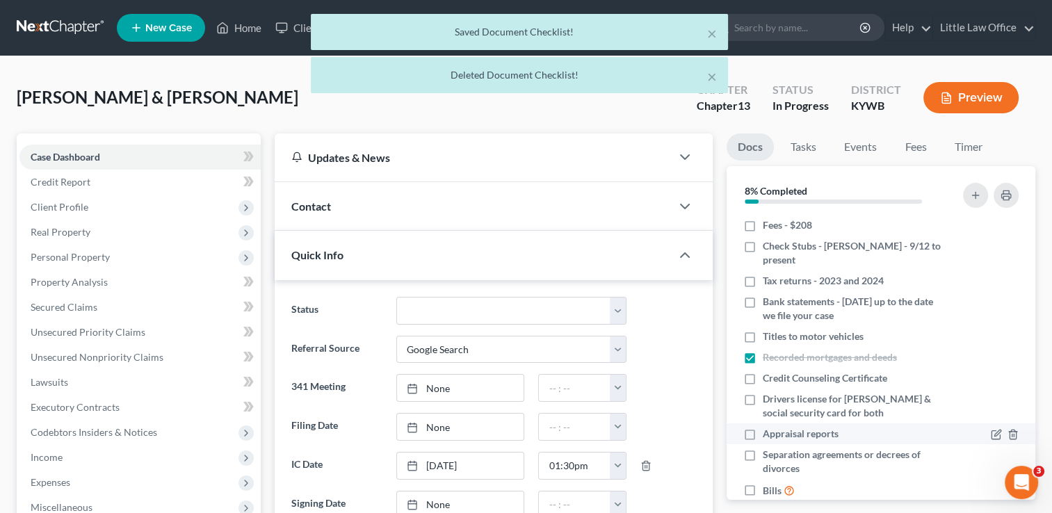
click at [763, 427] on label "Appraisal reports" at bounding box center [801, 434] width 76 height 14
click at [769, 427] on input "Appraisal reports" at bounding box center [773, 431] width 9 height 9
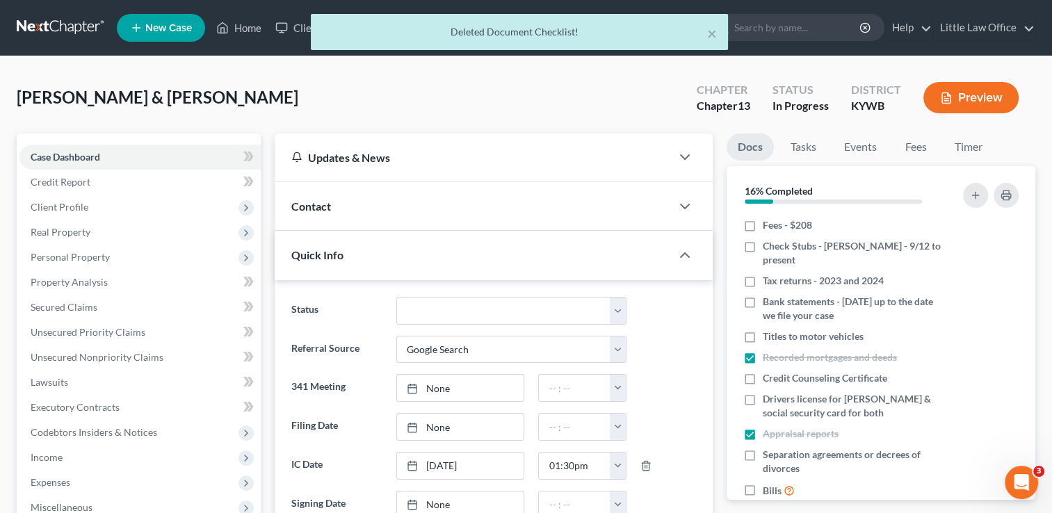
scroll to position [31, 0]
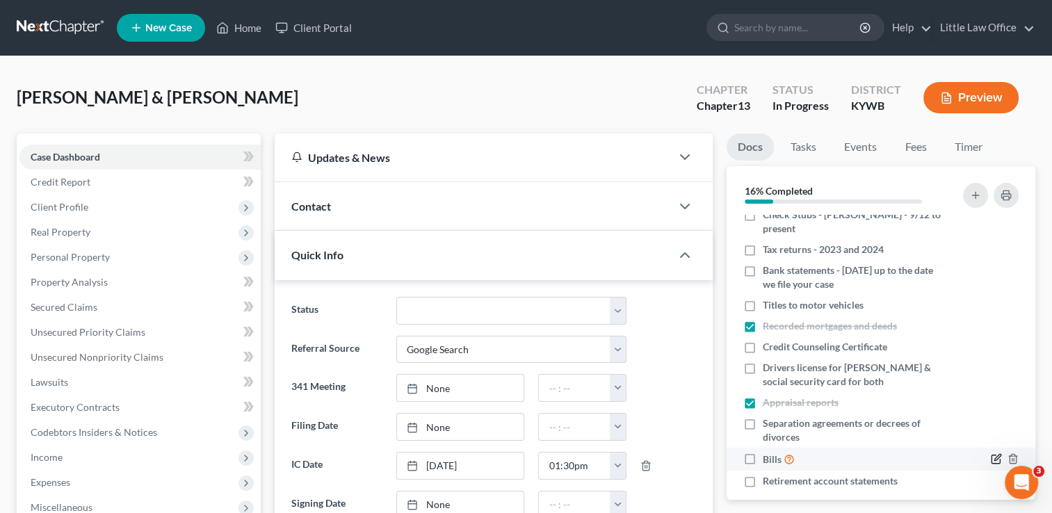
click at [995, 455] on icon "button" at bounding box center [998, 458] width 6 height 6
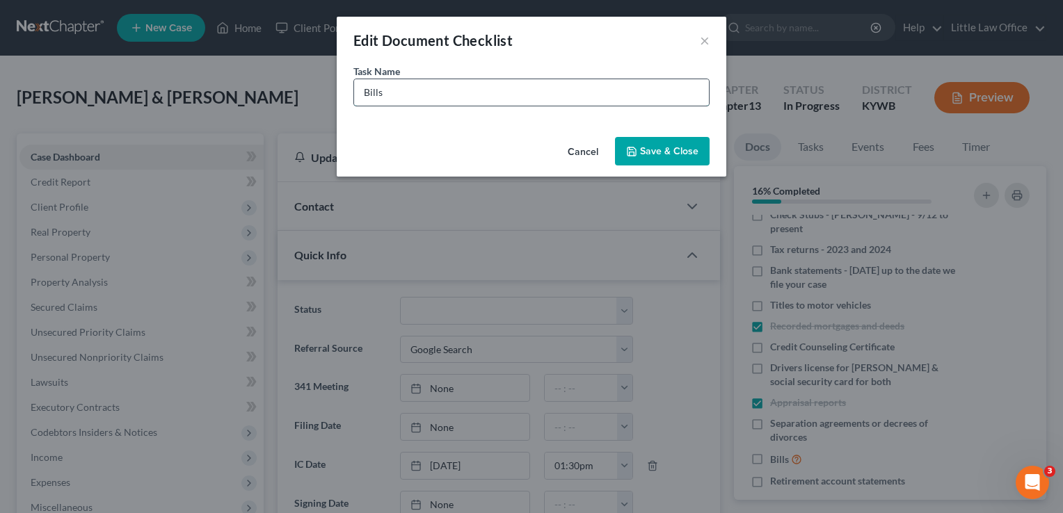
click at [361, 95] on input "Bills" at bounding box center [531, 92] width 355 height 26
click at [636, 149] on icon "button" at bounding box center [631, 151] width 8 height 8
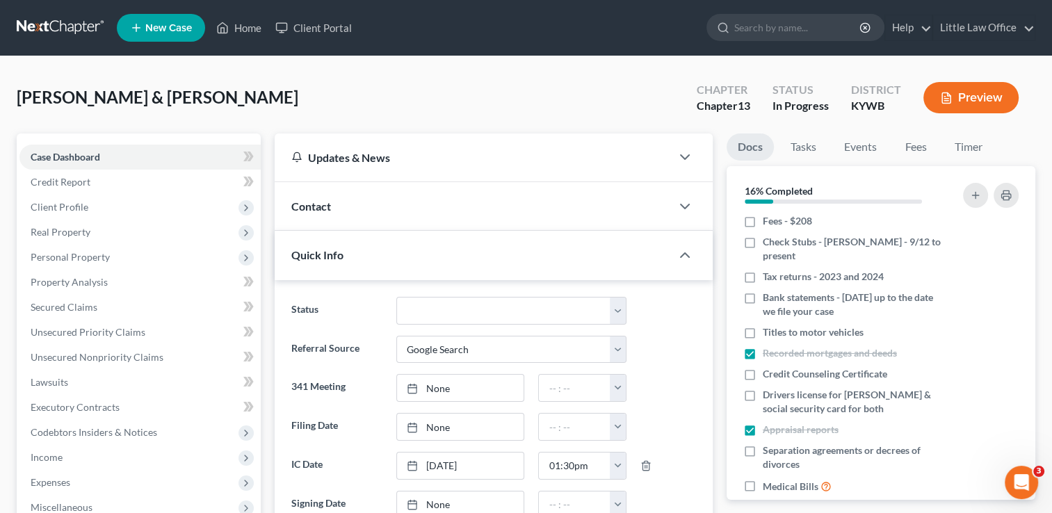
scroll to position [0, 0]
click at [1023, 30] on link "Little Law Office" at bounding box center [985, 27] width 102 height 25
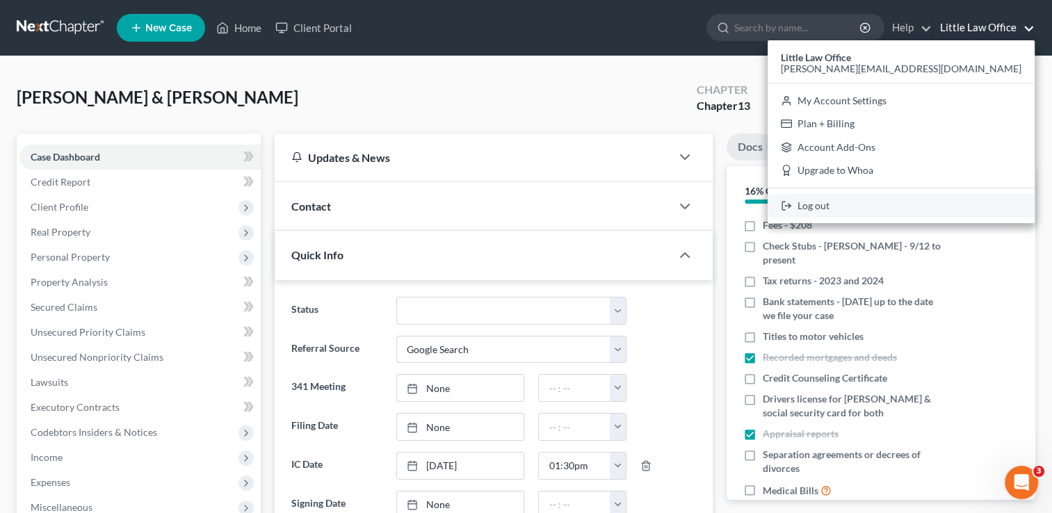
click at [953, 202] on link "Log out" at bounding box center [901, 206] width 267 height 24
